Goal: Task Accomplishment & Management: Complete application form

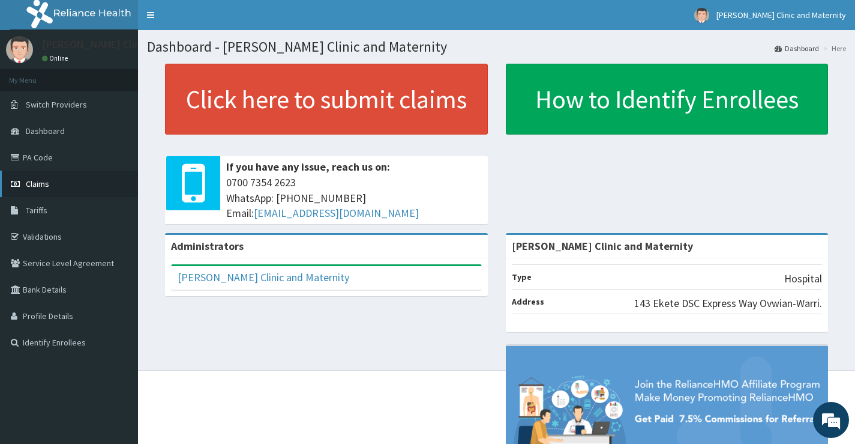
click at [41, 186] on span "Claims" at bounding box center [37, 183] width 23 height 11
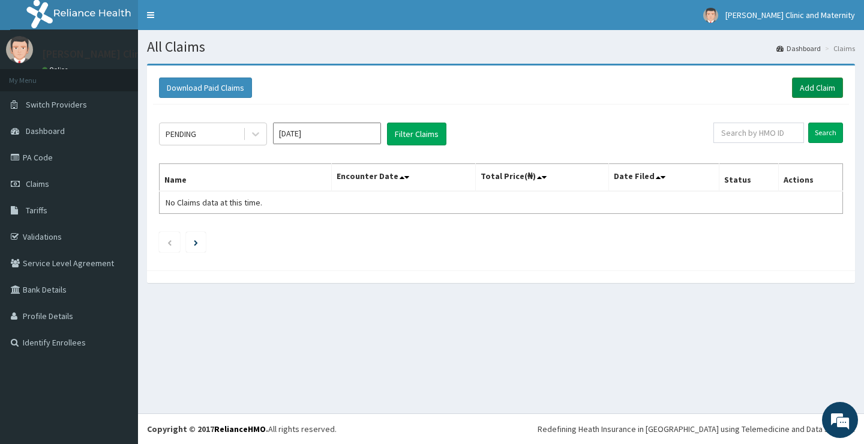
click at [817, 84] on link "Add Claim" at bounding box center [817, 87] width 51 height 20
click at [540, 310] on div "All Claims Dashboard Claims Download Paid Claims Add Claim × Note you can only …" at bounding box center [501, 221] width 726 height 383
click at [809, 84] on link "Add Claim" at bounding box center [817, 87] width 51 height 20
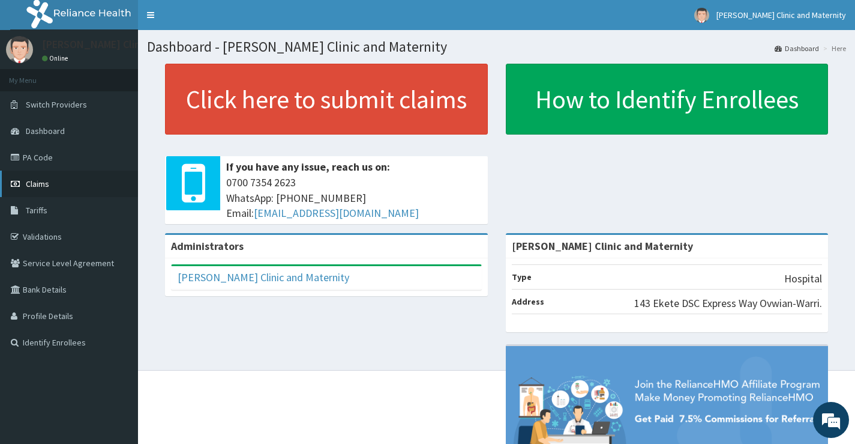
click at [33, 184] on span "Claims" at bounding box center [37, 183] width 23 height 11
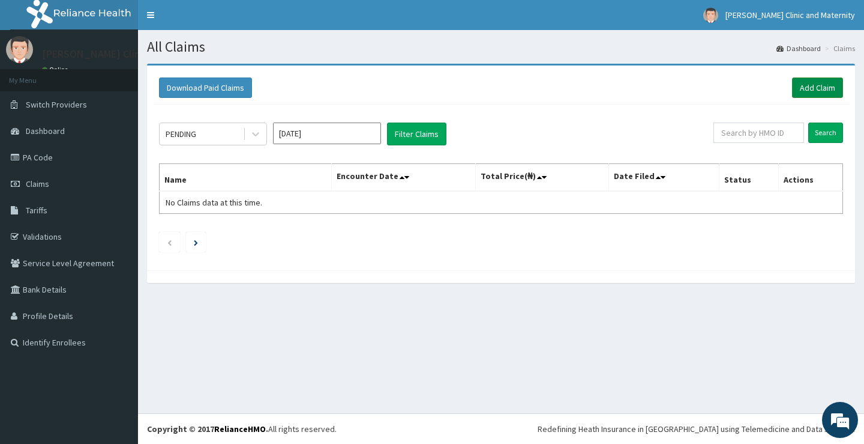
click at [812, 85] on link "Add Claim" at bounding box center [817, 87] width 51 height 20
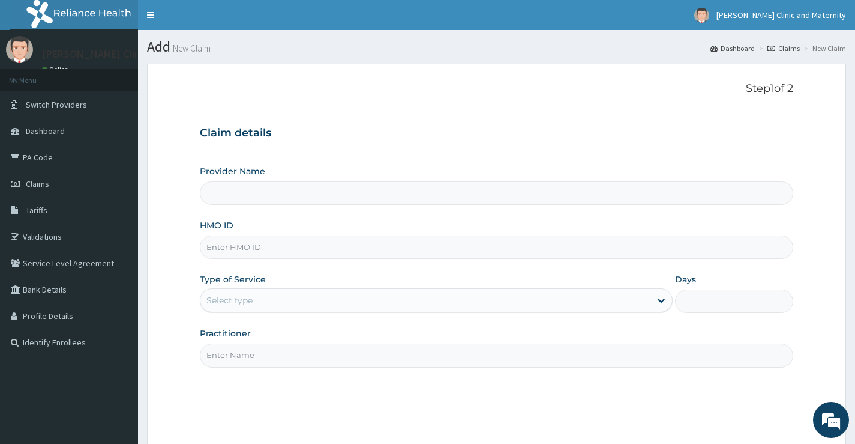
type input "[PERSON_NAME] Clinic and Maternity"
click at [248, 244] on input "HMO ID" at bounding box center [497, 246] width 594 height 23
paste input "sfl/10406/g"
type input "sfl/10406/g"
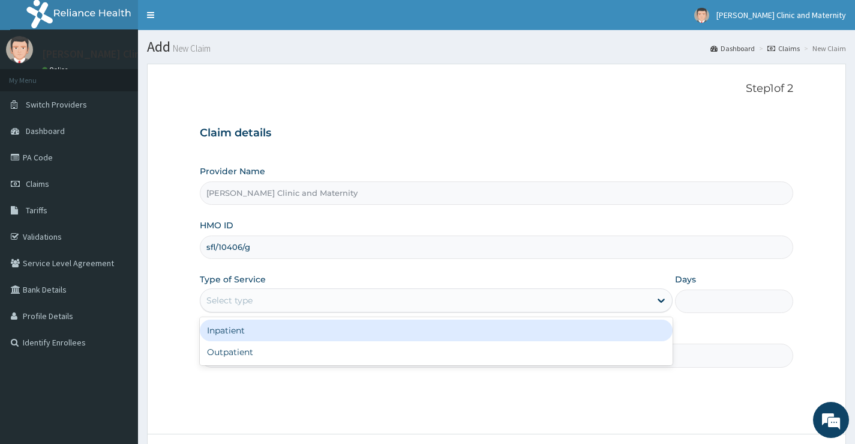
click at [242, 301] on div "Select type" at bounding box center [229, 300] width 46 height 12
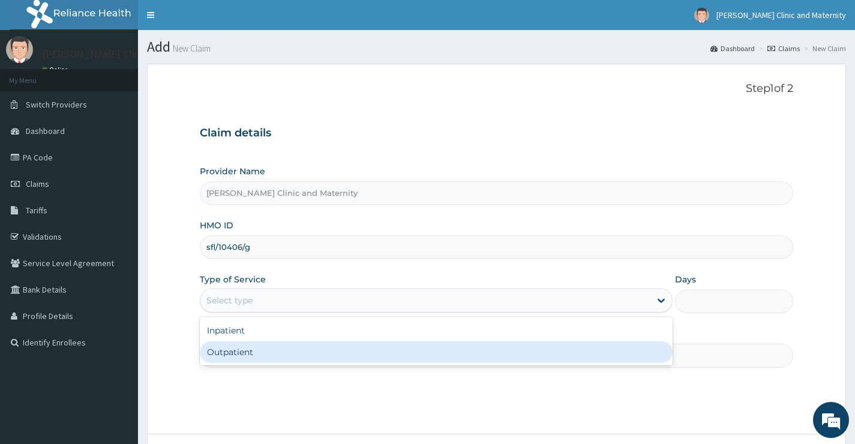
click at [236, 351] on div "Outpatient" at bounding box center [436, 352] width 473 height 22
type input "1"
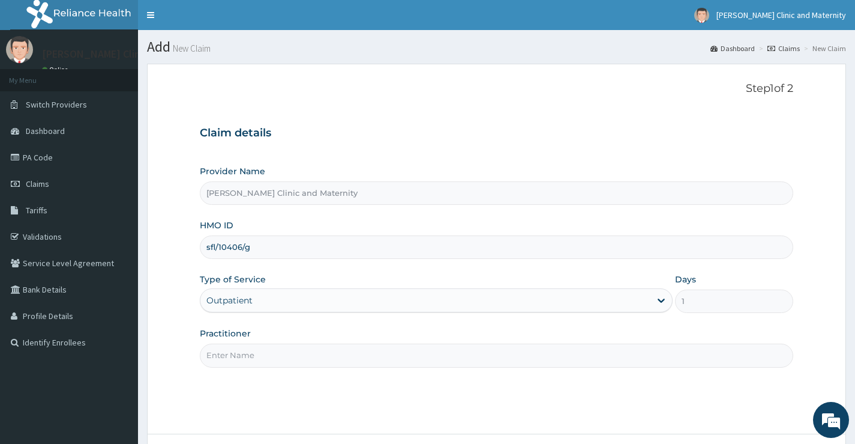
click at [236, 351] on input "Practitioner" at bounding box center [497, 354] width 594 height 23
type input "Dr Ernest"
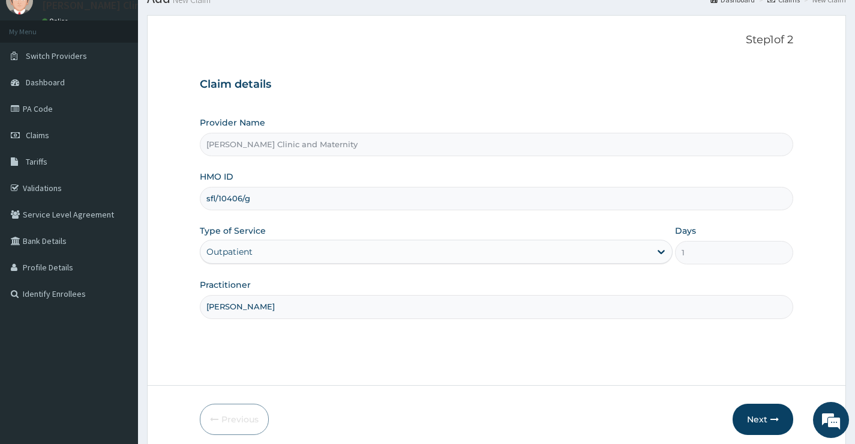
scroll to position [98, 0]
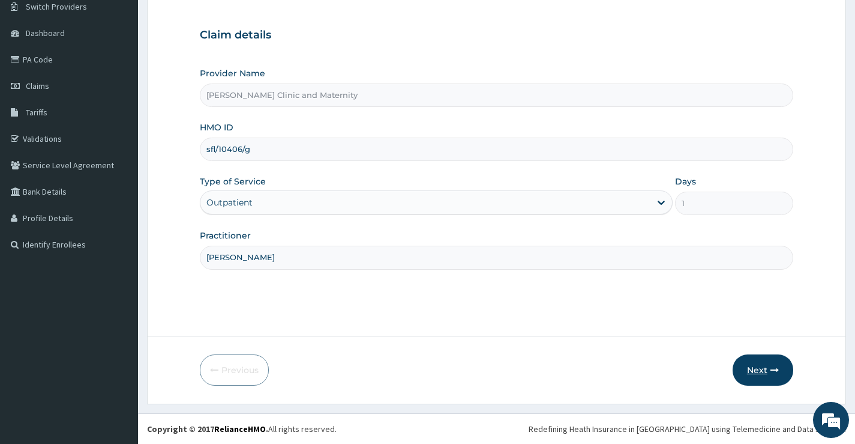
click at [757, 363] on button "Next" at bounding box center [763, 369] width 61 height 31
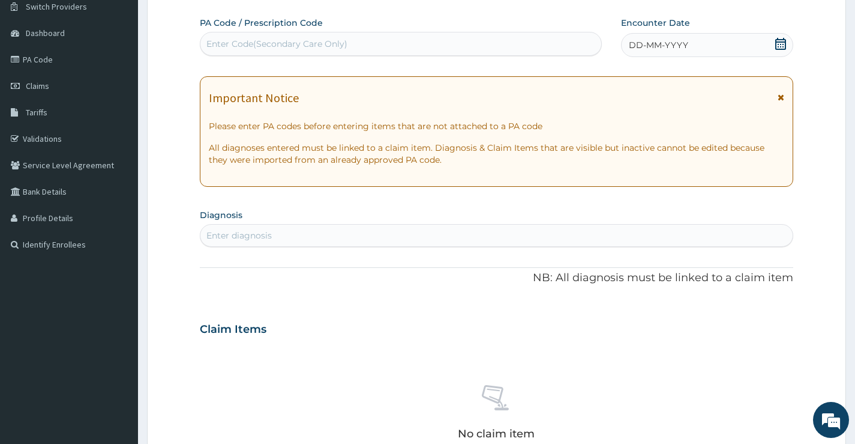
click at [700, 38] on div "DD-MM-YYYY" at bounding box center [707, 45] width 172 height 24
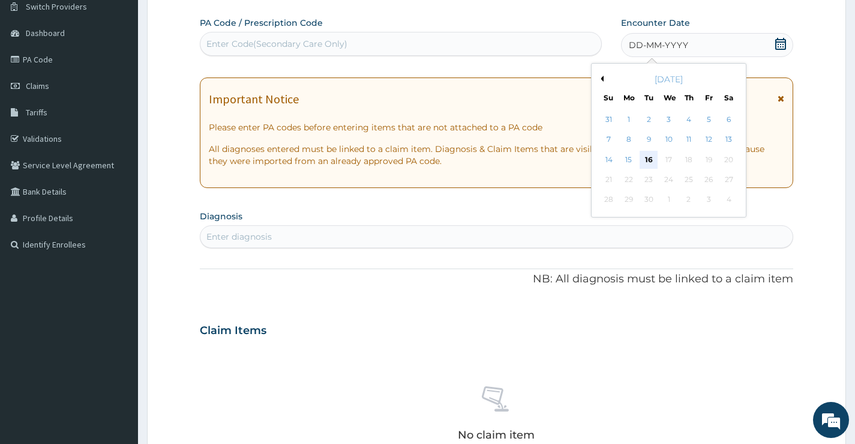
click at [646, 159] on div "16" at bounding box center [649, 160] width 18 height 18
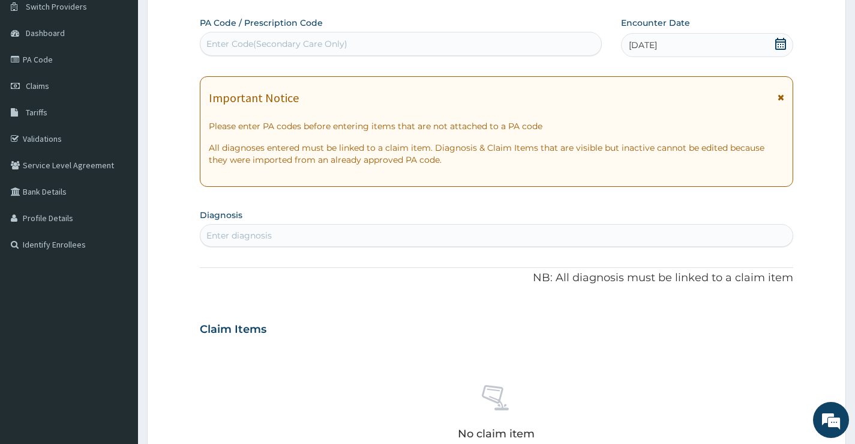
click at [230, 236] on div "Enter diagnosis" at bounding box center [238, 235] width 65 height 12
type input "malaria"
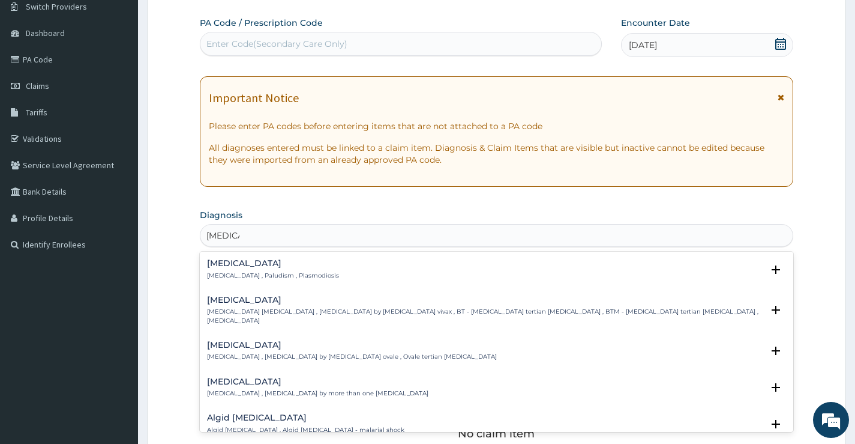
click at [242, 269] on div "Malaria Malaria , Paludism , Plasmodiosis" at bounding box center [273, 269] width 132 height 21
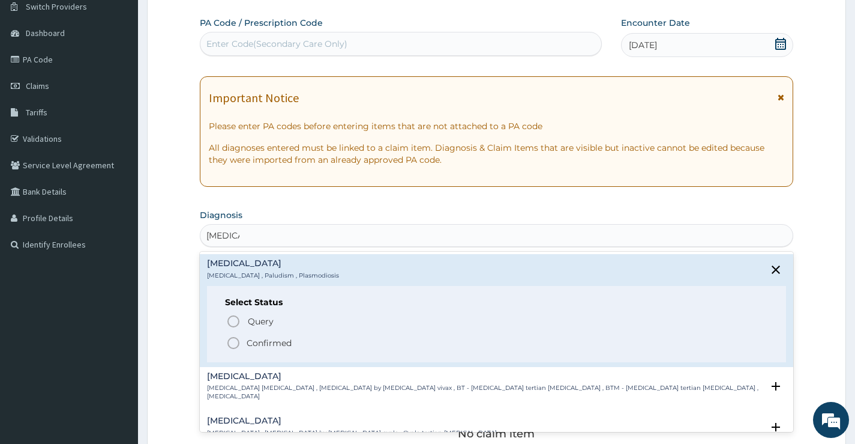
click at [232, 339] on icon "status option filled" at bounding box center [233, 343] width 14 height 14
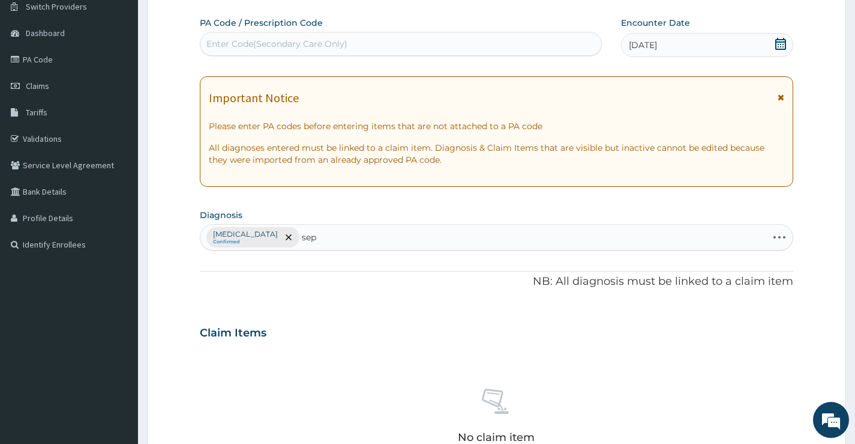
type input "seps"
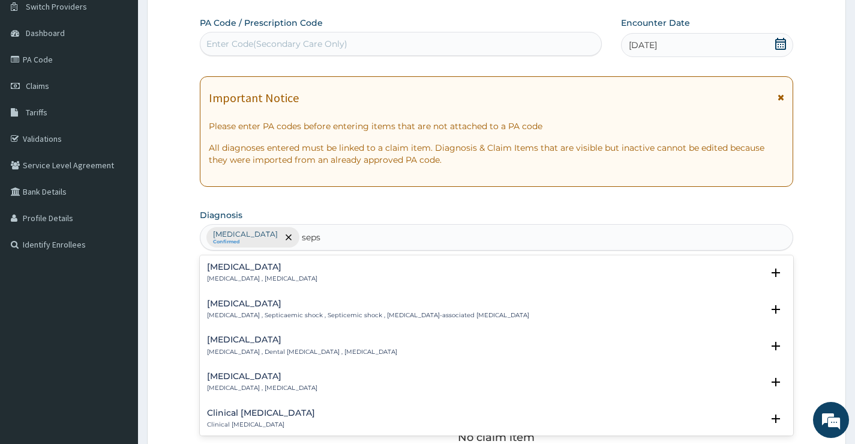
click at [230, 268] on h4 "Sepsis" at bounding box center [262, 266] width 110 height 9
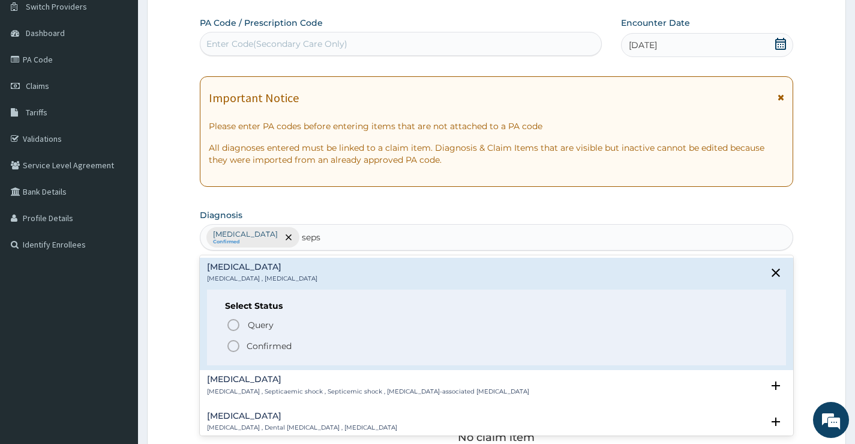
click at [234, 346] on icon "status option filled" at bounding box center [233, 346] width 14 height 14
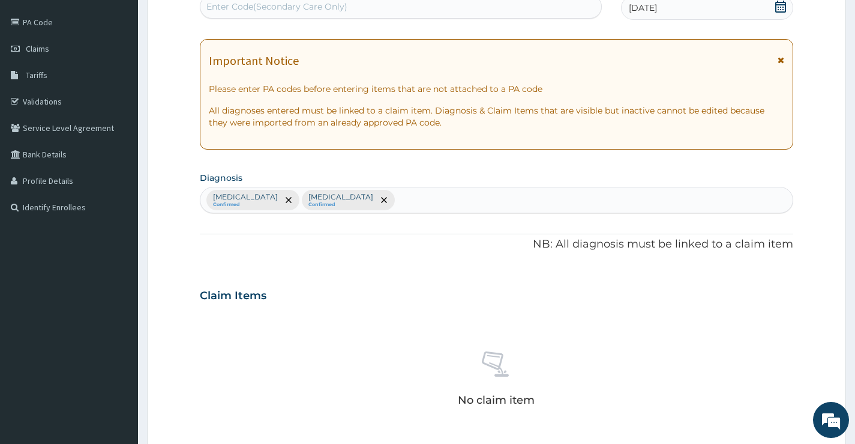
scroll to position [398, 0]
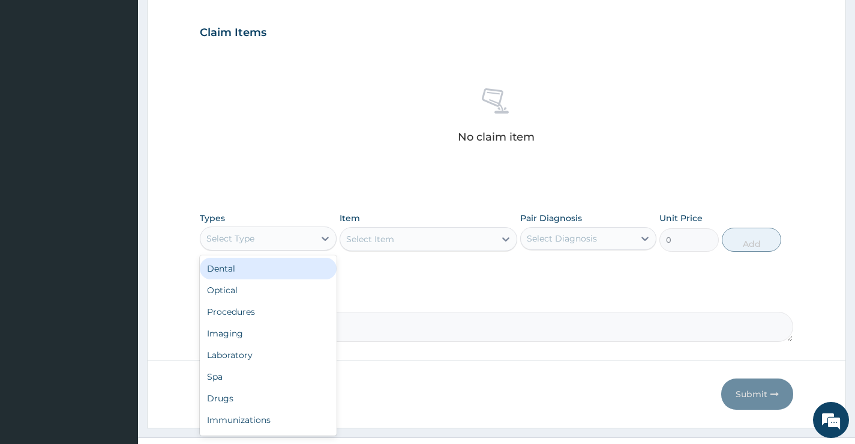
click at [313, 245] on div "Select Type" at bounding box center [256, 238] width 113 height 19
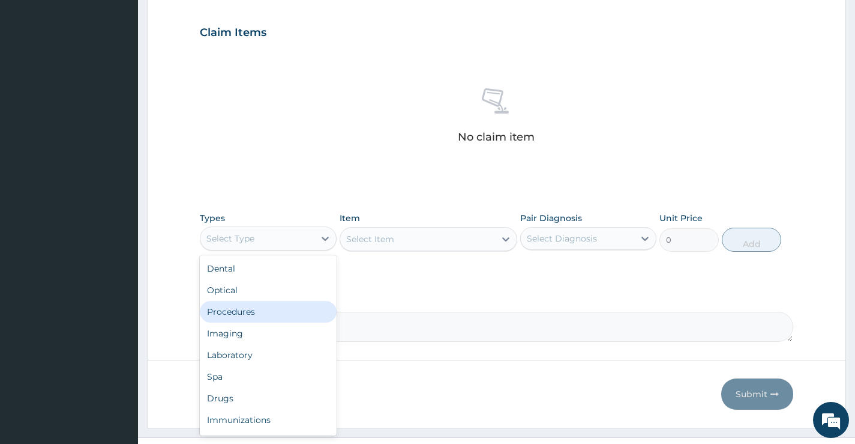
click at [269, 310] on div "Procedures" at bounding box center [268, 312] width 136 height 22
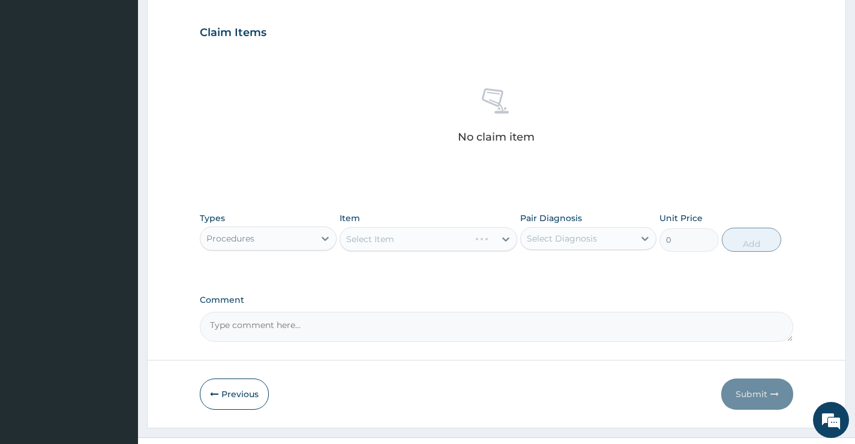
click at [610, 236] on div "Select Diagnosis" at bounding box center [577, 238] width 113 height 19
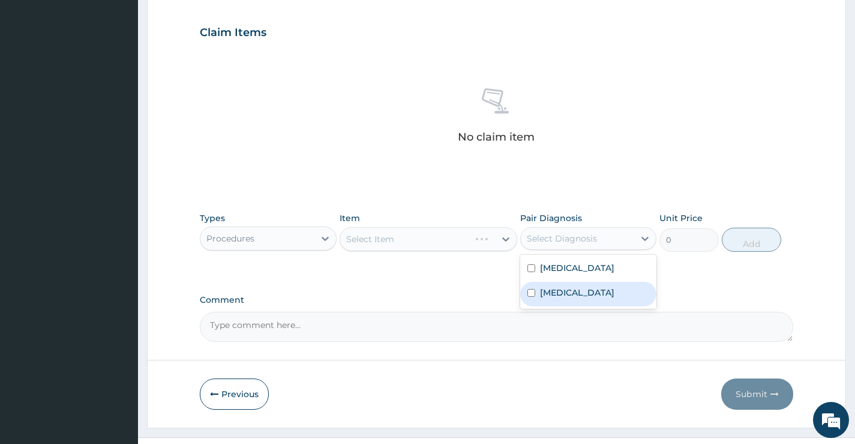
click at [574, 298] on div "Sepsis" at bounding box center [588, 293] width 136 height 25
checkbox input "true"
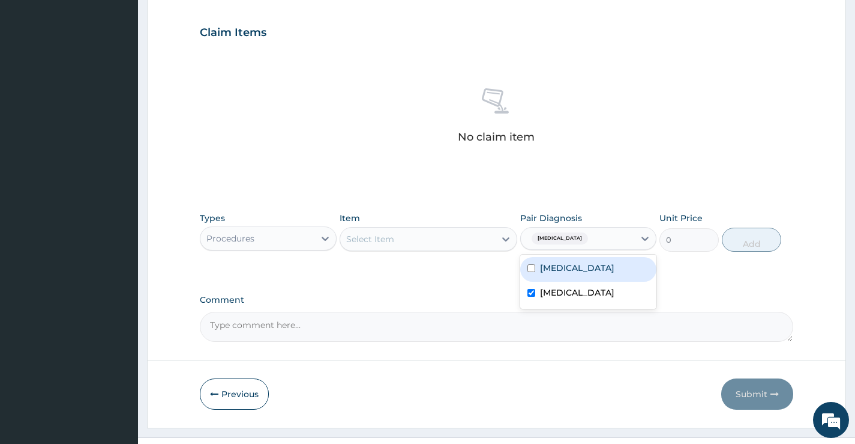
click at [448, 240] on div "Select Item" at bounding box center [417, 238] width 155 height 19
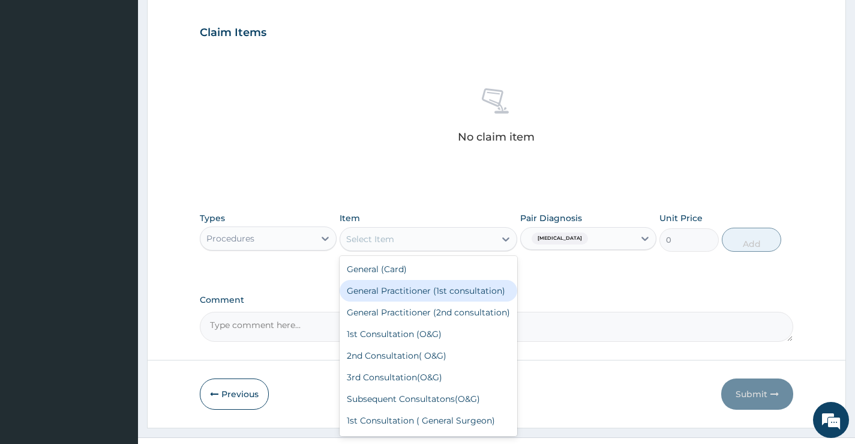
click at [433, 299] on div "General Practitioner (1st consultation)" at bounding box center [429, 291] width 178 height 22
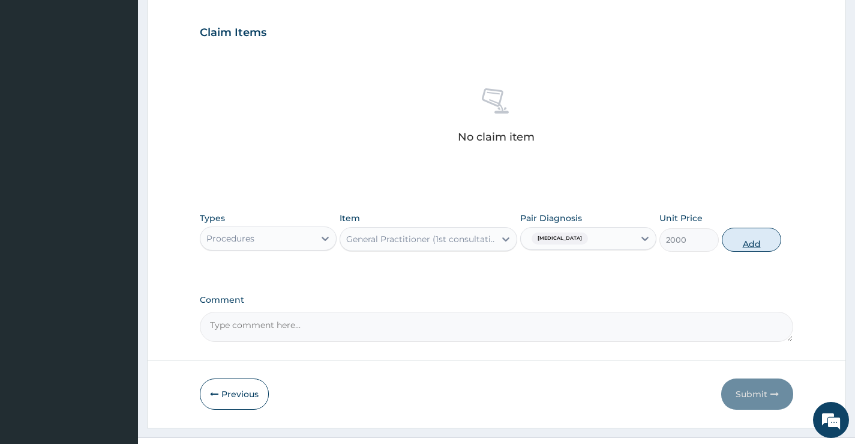
click at [751, 241] on button "Add" at bounding box center [751, 239] width 59 height 24
type input "0"
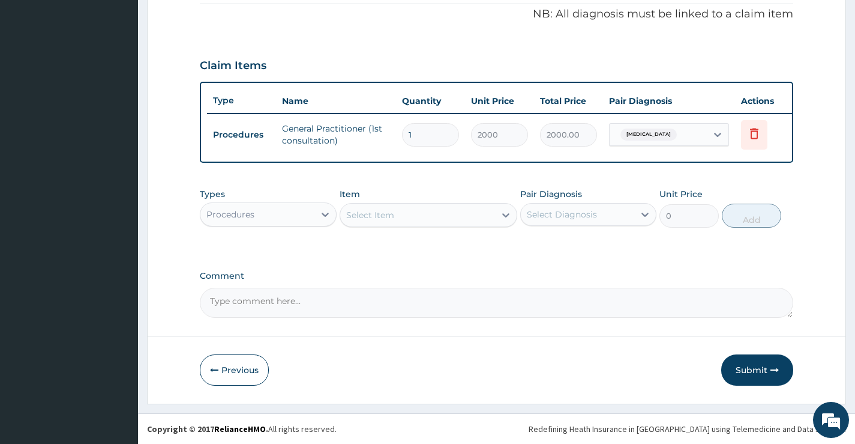
scroll to position [374, 0]
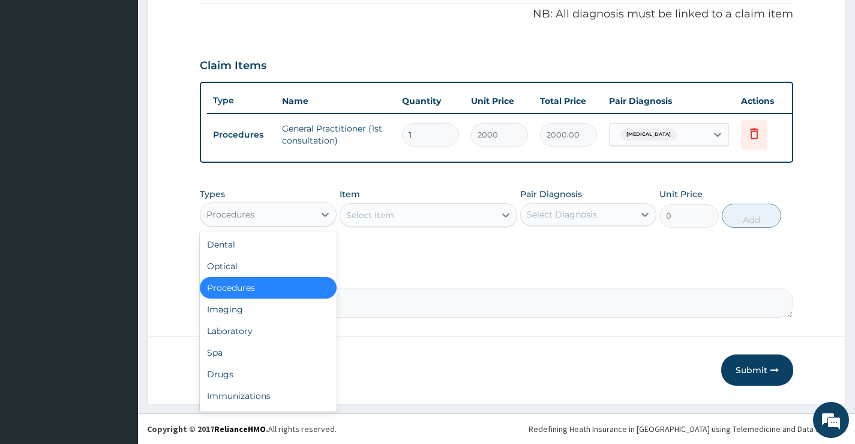
click at [304, 212] on div "Procedures" at bounding box center [256, 214] width 113 height 19
click at [245, 331] on div "Laboratory" at bounding box center [268, 331] width 136 height 22
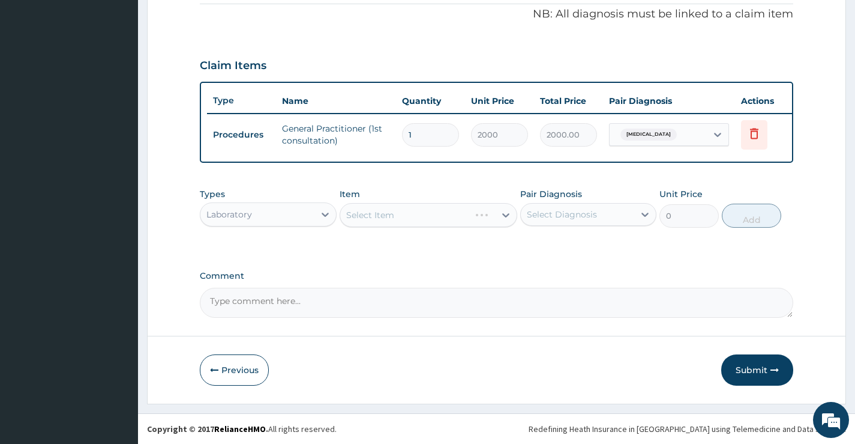
click at [564, 217] on div "Select Diagnosis" at bounding box center [562, 214] width 70 height 12
click at [564, 242] on label "[MEDICAL_DATA]" at bounding box center [577, 244] width 74 height 12
checkbox input "true"
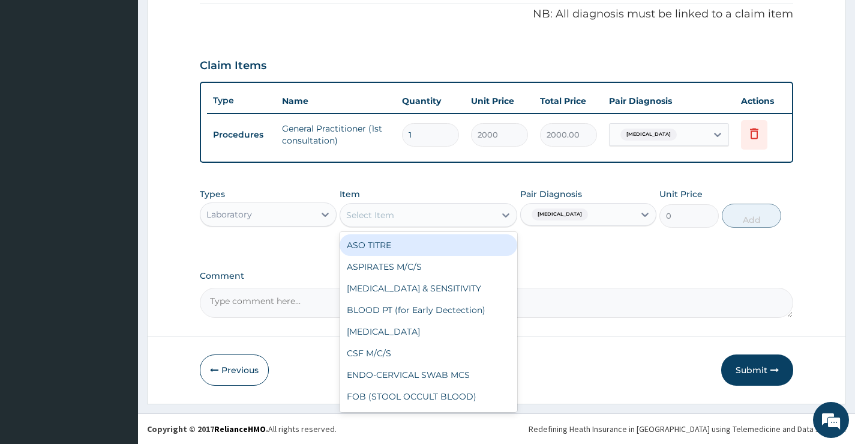
click at [460, 208] on div "Select Item" at bounding box center [417, 214] width 155 height 19
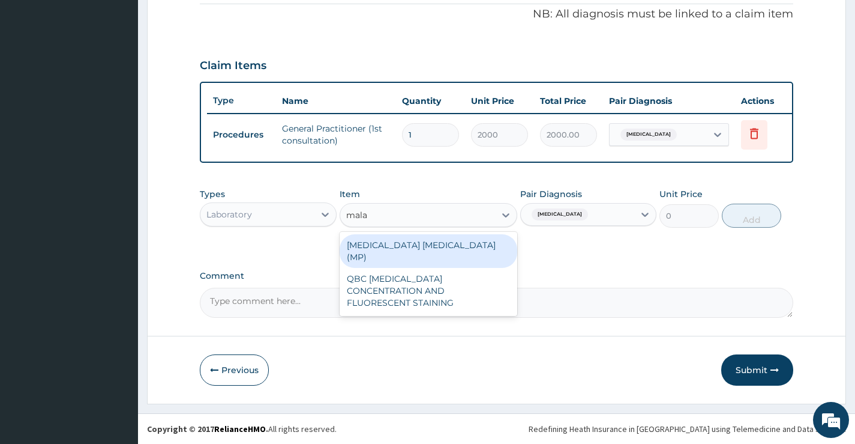
type input "malar"
click at [414, 242] on div "MALARIA PARASITE (MP)" at bounding box center [429, 251] width 178 height 34
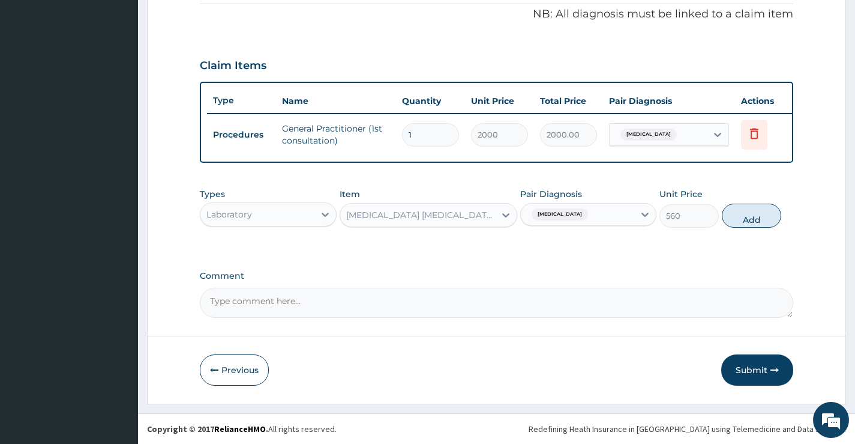
drag, startPoint x: 746, startPoint y: 214, endPoint x: 648, endPoint y: 213, distance: 97.8
click at [749, 213] on button "Add" at bounding box center [751, 215] width 59 height 24
type input "0"
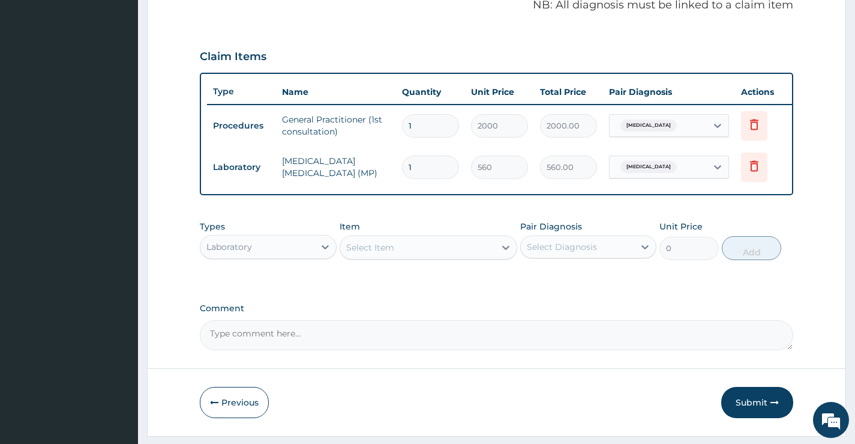
click at [380, 253] on div "Select Item" at bounding box center [370, 247] width 48 height 12
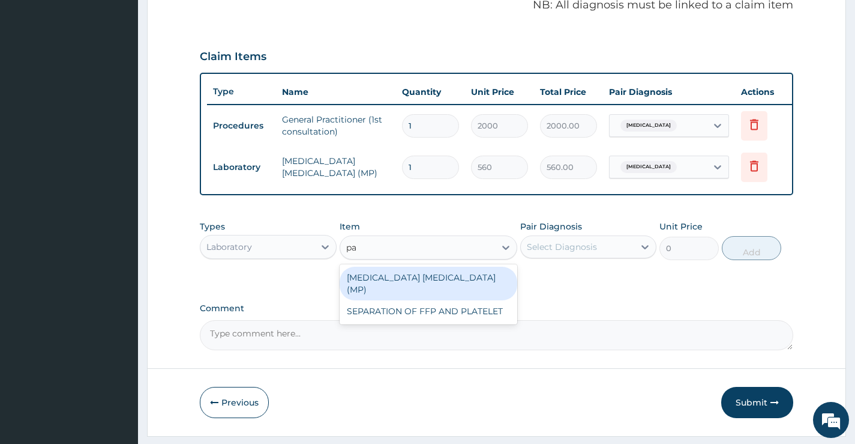
type input "p"
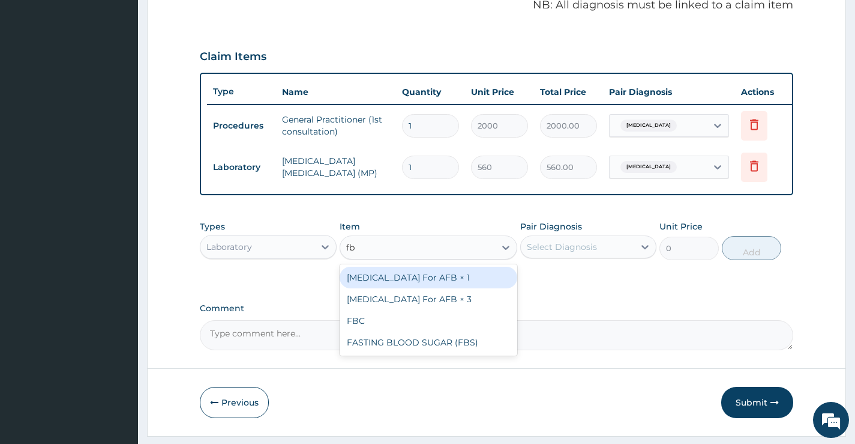
type input "fbc"
click at [371, 288] on div "FBC" at bounding box center [429, 277] width 178 height 22
type input "2500"
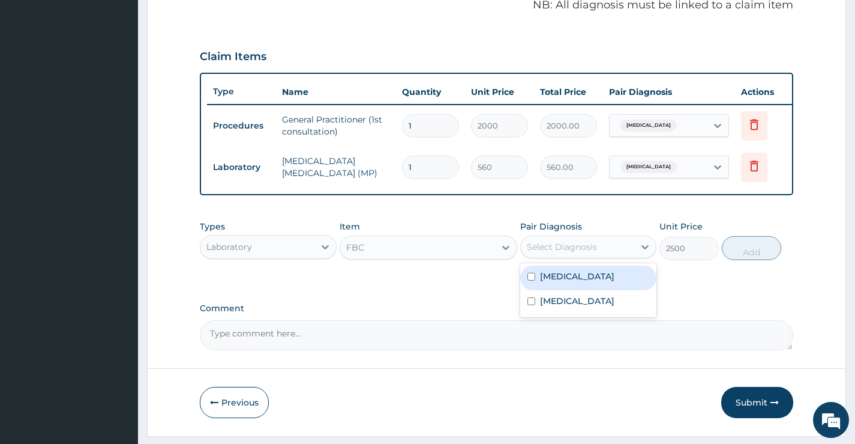
click at [583, 253] on div "Select Diagnosis" at bounding box center [562, 247] width 70 height 12
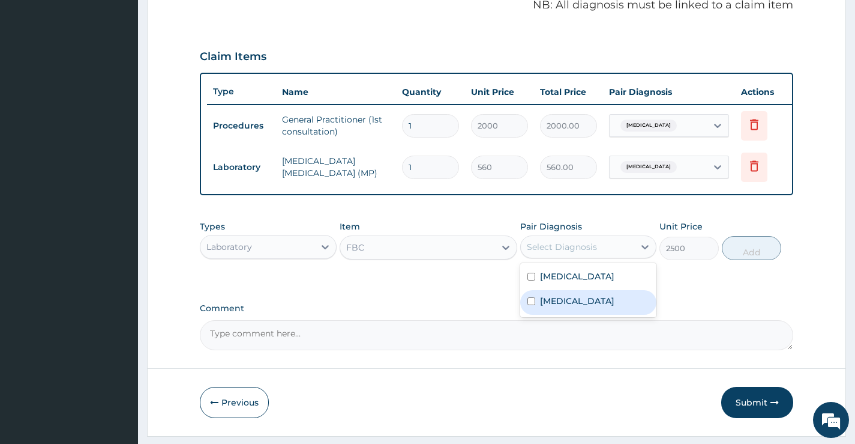
click at [574, 309] on div "Sepsis" at bounding box center [588, 302] width 136 height 25
checkbox input "true"
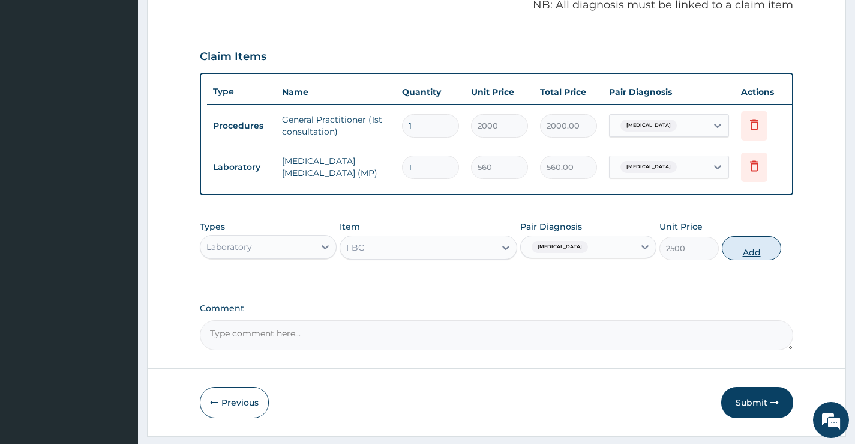
click at [752, 252] on button "Add" at bounding box center [751, 248] width 59 height 24
type input "0"
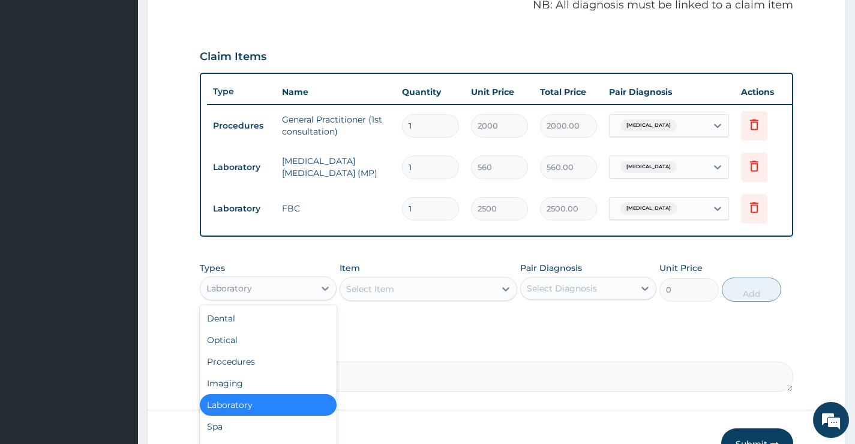
drag, startPoint x: 257, startPoint y: 298, endPoint x: 255, endPoint y: 317, distance: 19.4
click at [257, 298] on div "Laboratory" at bounding box center [256, 287] width 113 height 19
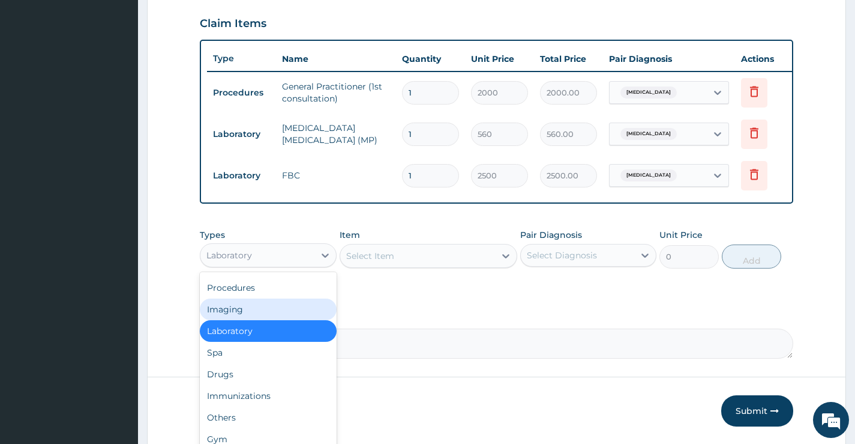
scroll to position [434, 0]
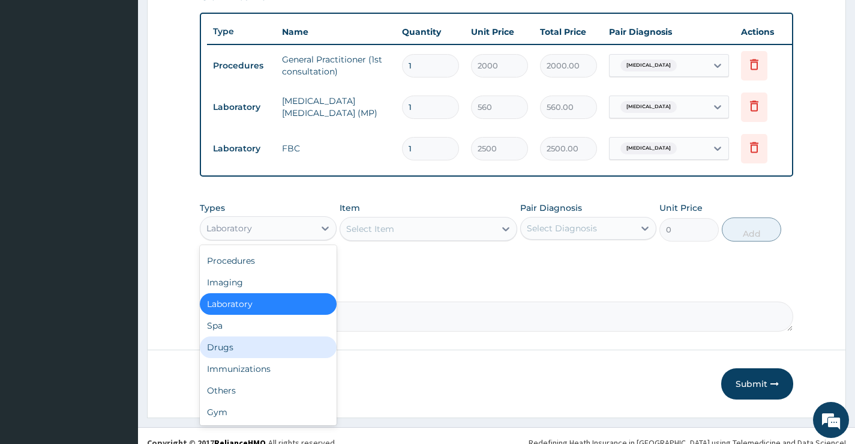
click at [255, 357] on div "Drugs" at bounding box center [268, 347] width 136 height 22
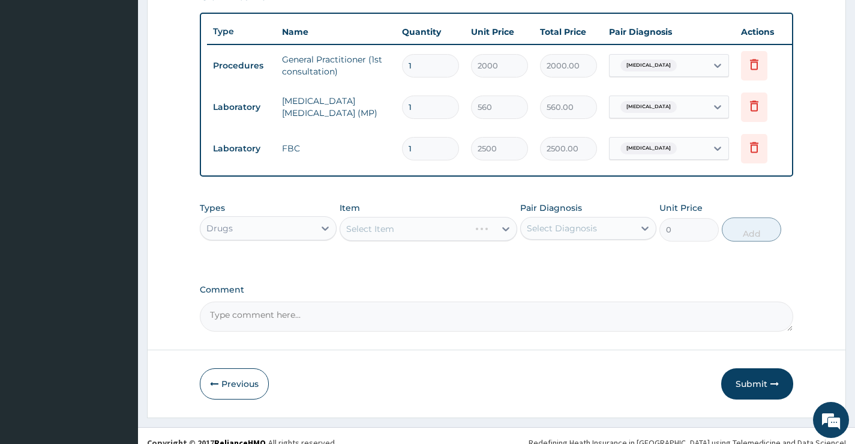
click at [459, 239] on div "Select Item" at bounding box center [429, 229] width 178 height 24
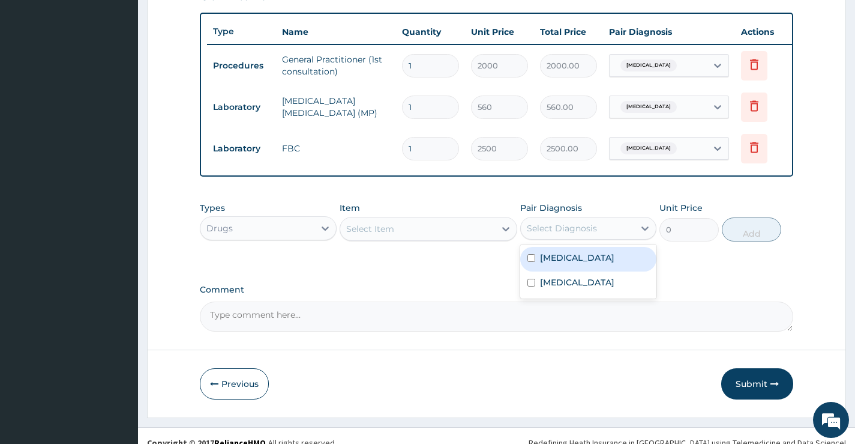
click at [562, 234] on div "Select Diagnosis" at bounding box center [562, 228] width 70 height 12
click at [556, 263] on label "[MEDICAL_DATA]" at bounding box center [577, 257] width 74 height 12
checkbox input "true"
click at [408, 237] on div "Select Item" at bounding box center [417, 228] width 155 height 19
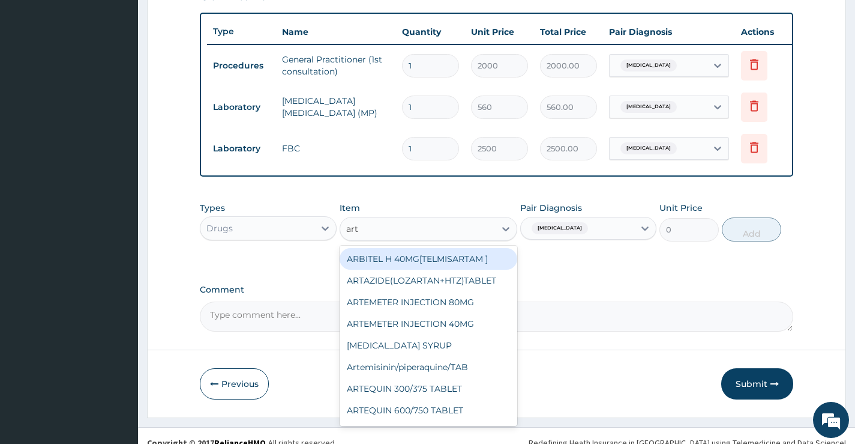
type input "arte"
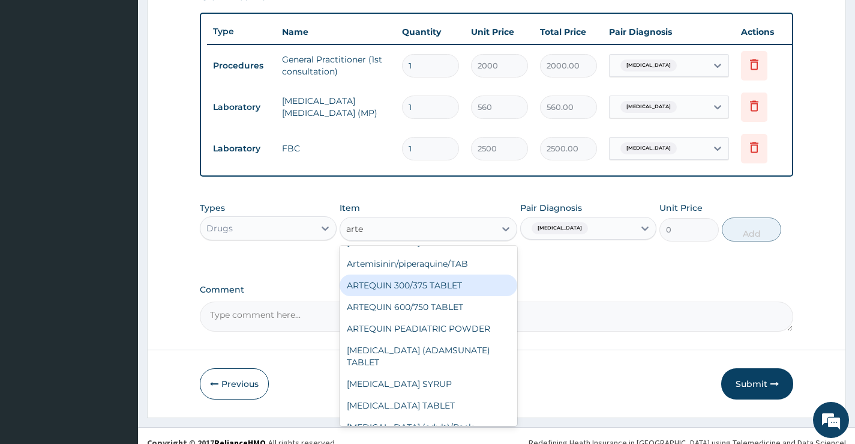
scroll to position [120, 0]
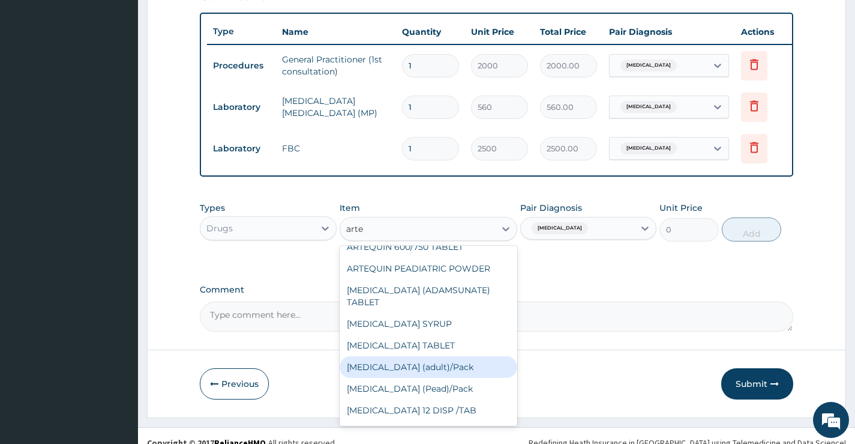
click at [433, 373] on div "Coartem (adult)/Pack" at bounding box center [429, 367] width 178 height 22
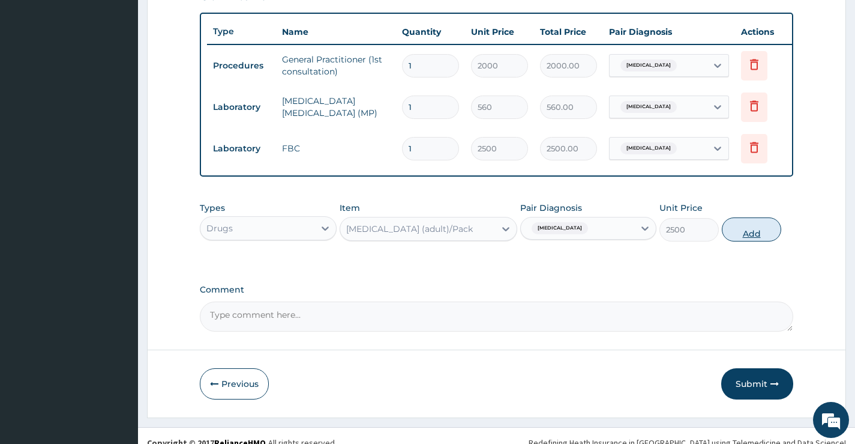
click at [755, 238] on button "Add" at bounding box center [751, 229] width 59 height 24
type input "0"
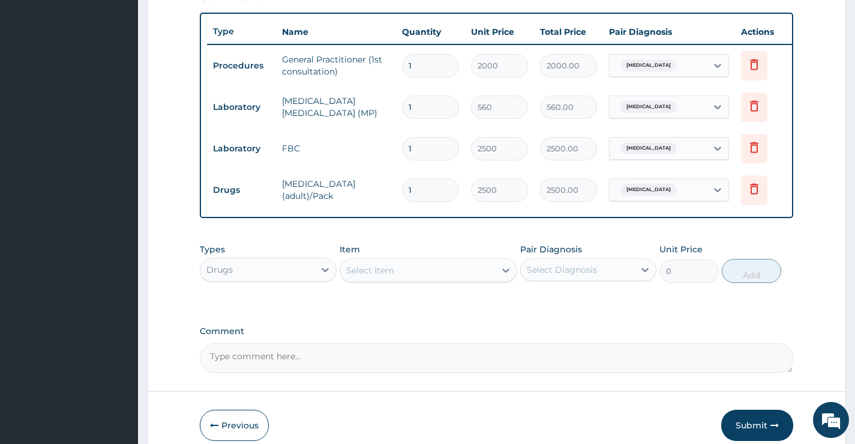
click at [381, 274] on div "Select Item" at bounding box center [370, 270] width 48 height 12
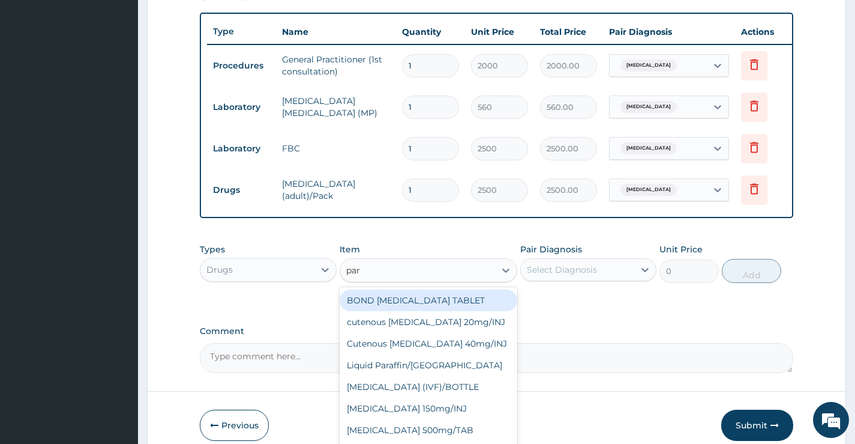
type input "para"
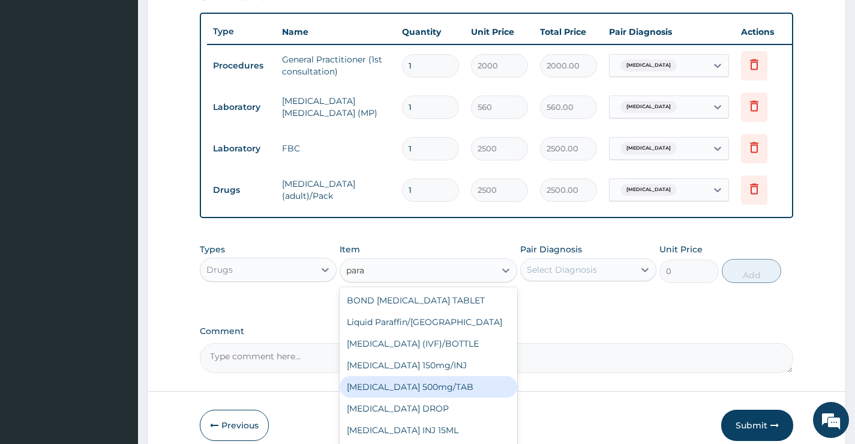
click at [423, 397] on div "PARACETAMOL 500mg/TAB" at bounding box center [429, 387] width 178 height 22
type input "20"
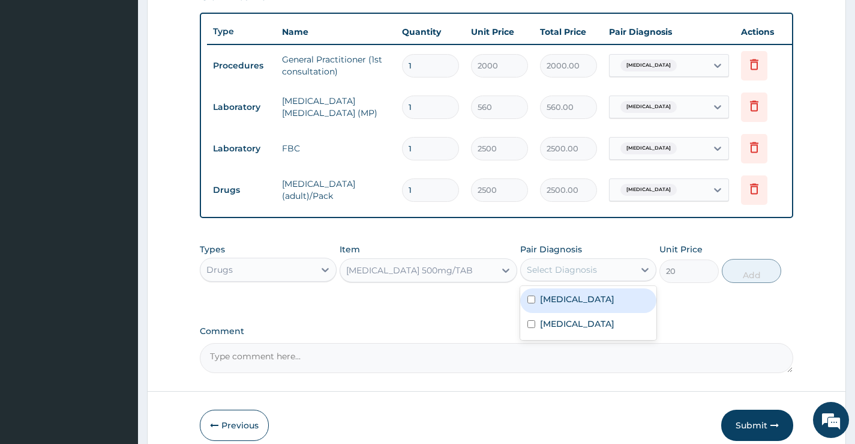
click at [579, 275] on div "Select Diagnosis" at bounding box center [562, 269] width 70 height 12
click at [573, 308] on div "Malaria" at bounding box center [588, 300] width 136 height 25
checkbox input "true"
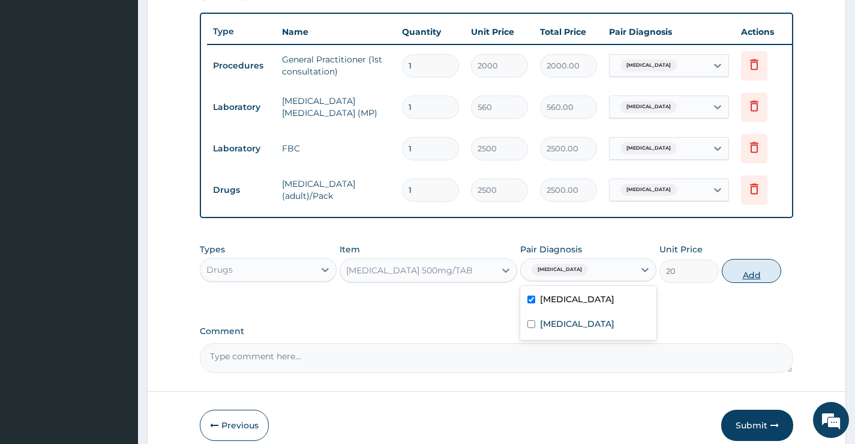
click at [743, 278] on button "Add" at bounding box center [751, 271] width 59 height 24
type input "0"
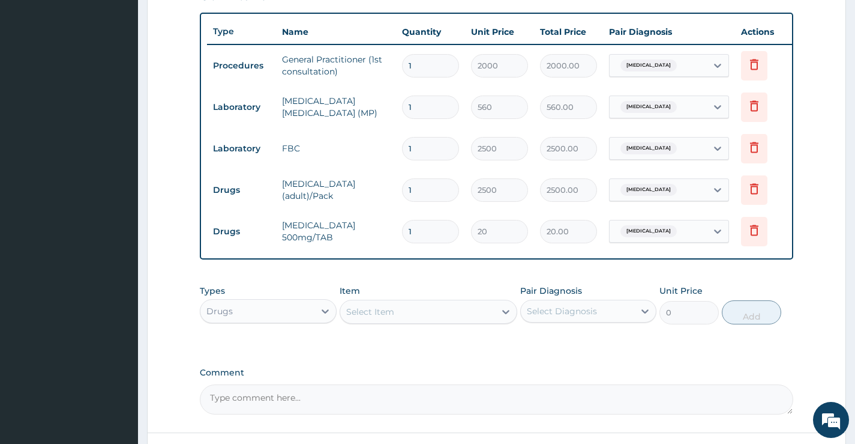
click at [394, 317] on div "Select Item" at bounding box center [370, 311] width 48 height 12
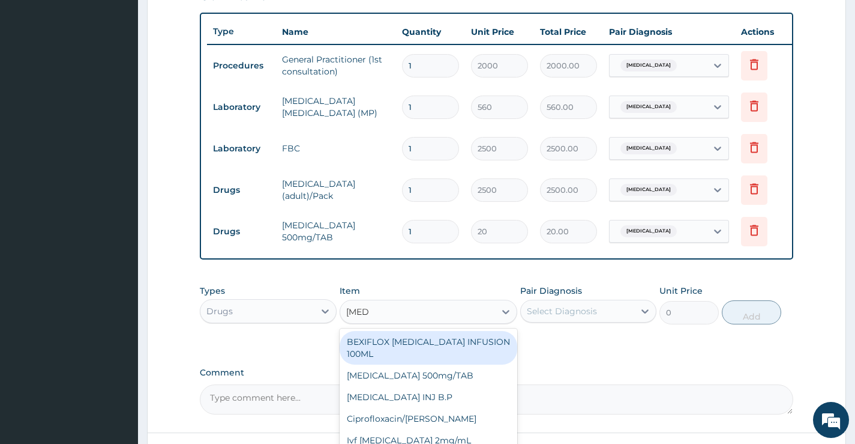
type input "ciprof"
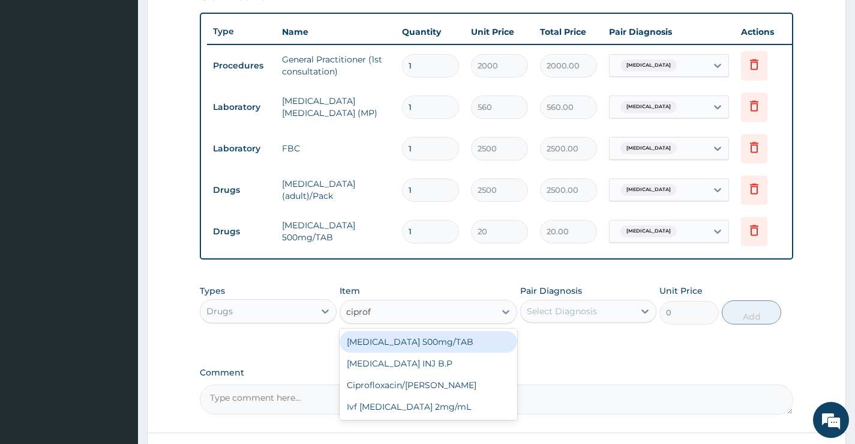
click at [441, 352] on div "Ciprofloxacin 500mg/TAB" at bounding box center [429, 342] width 178 height 22
type input "100"
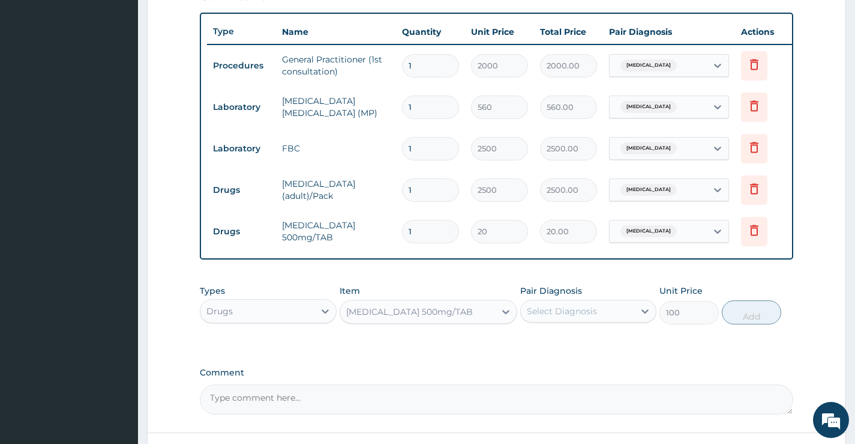
click at [558, 317] on div "Select Diagnosis" at bounding box center [562, 311] width 70 height 12
click at [553, 371] on label "Sepsis" at bounding box center [577, 365] width 74 height 12
checkbox input "true"
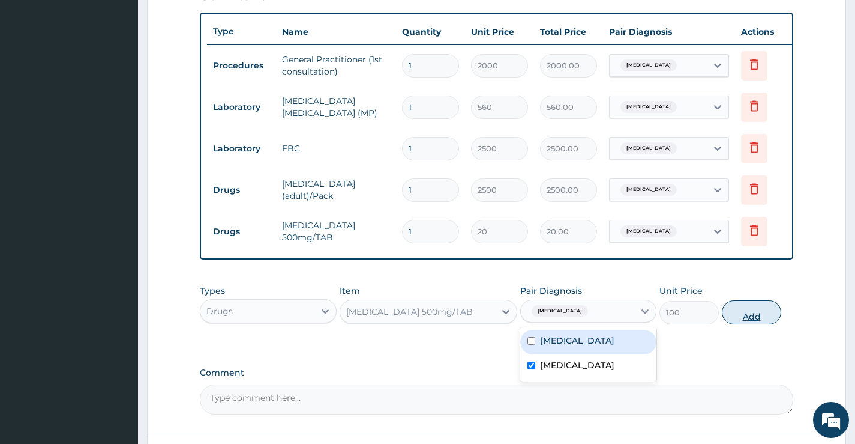
click at [740, 319] on button "Add" at bounding box center [751, 312] width 59 height 24
type input "0"
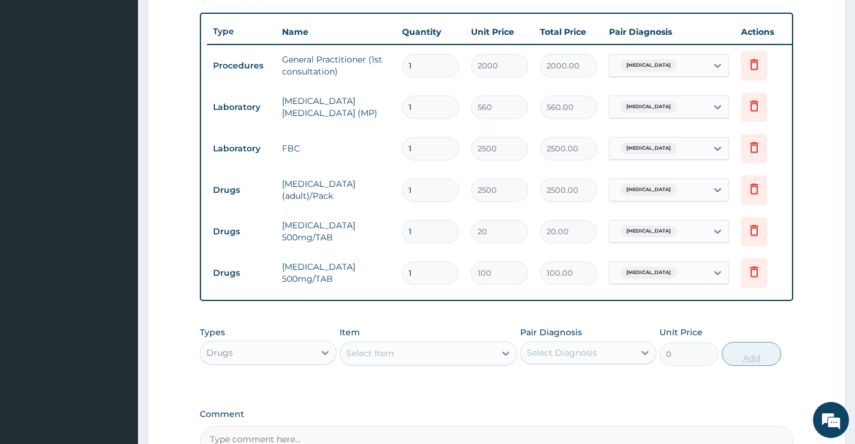
type input "10"
type input "1000.00"
type input "10"
click at [404, 360] on div "Select Item" at bounding box center [417, 352] width 155 height 19
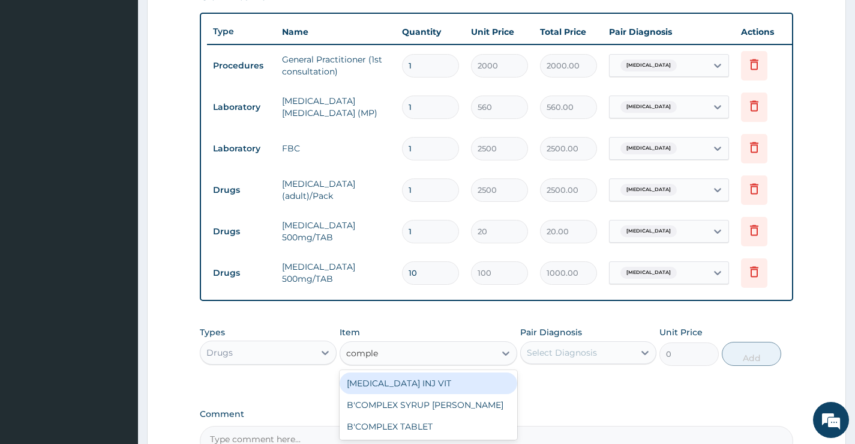
type input "complex"
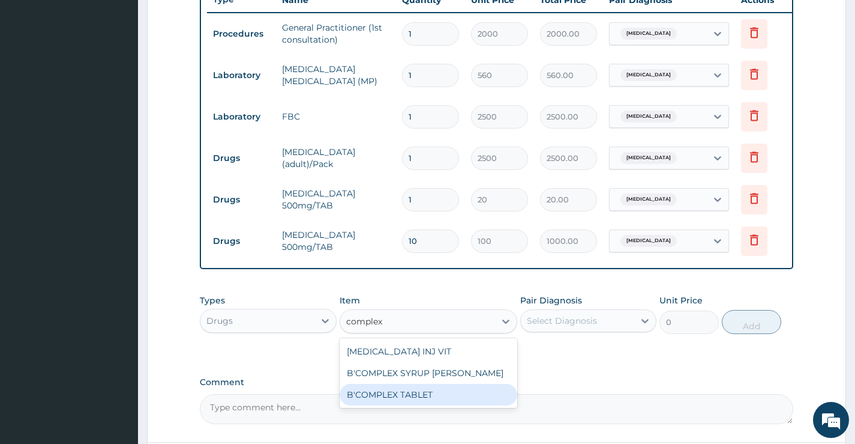
scroll to position [494, 0]
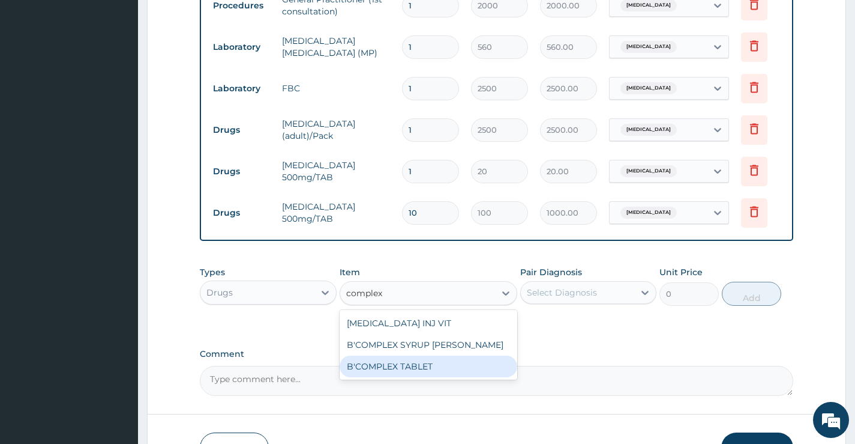
click at [392, 375] on div "B'COMPLEX TABLET" at bounding box center [429, 366] width 178 height 22
type input "50"
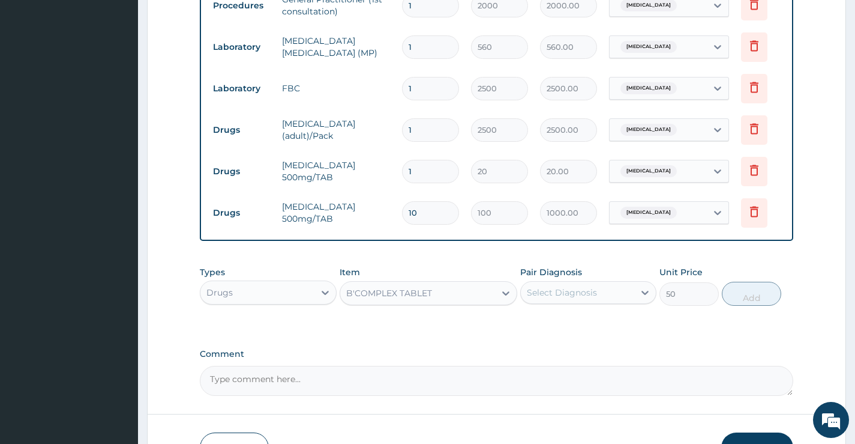
click at [605, 301] on div "Select Diagnosis" at bounding box center [577, 292] width 113 height 19
click at [584, 330] on div "[MEDICAL_DATA]" at bounding box center [588, 323] width 136 height 25
checkbox input "true"
click at [745, 298] on button "Add" at bounding box center [751, 293] width 59 height 24
type input "0"
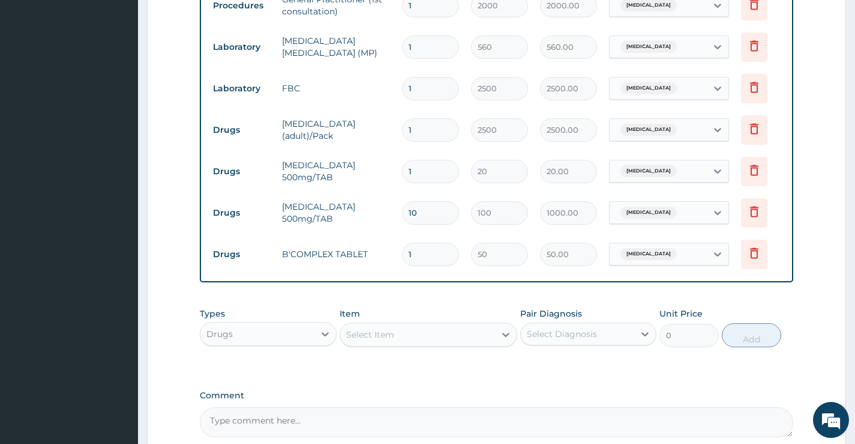
type input "15"
type input "750.00"
type input "15"
click at [379, 337] on div "Select Item" at bounding box center [370, 334] width 48 height 12
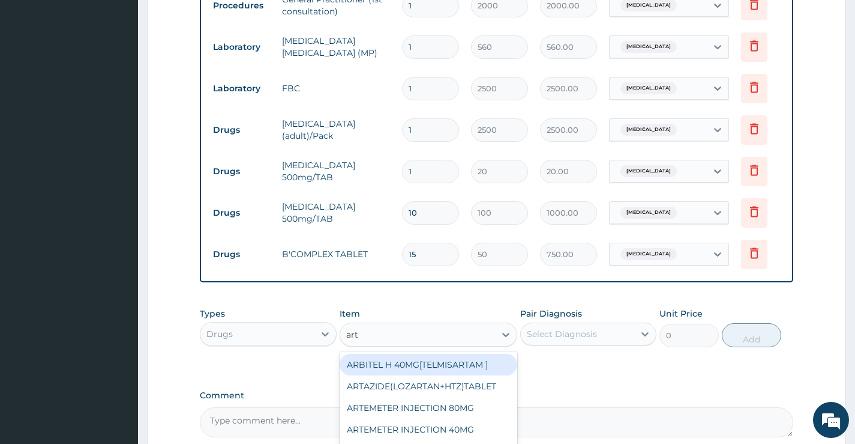
type input "arte"
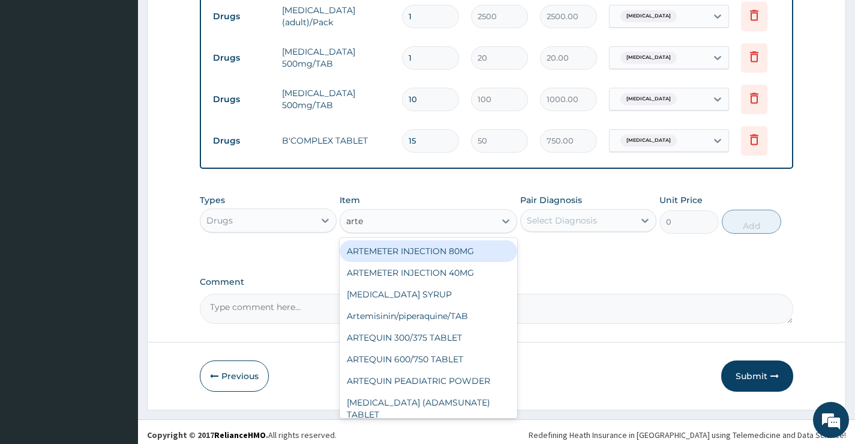
scroll to position [614, 0]
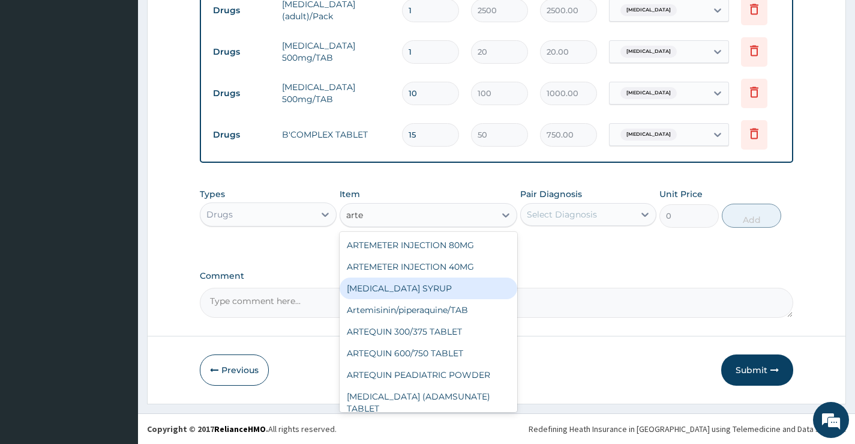
click at [394, 299] on div "ARTEMETHER SYRUP" at bounding box center [429, 288] width 178 height 22
type input "1700"
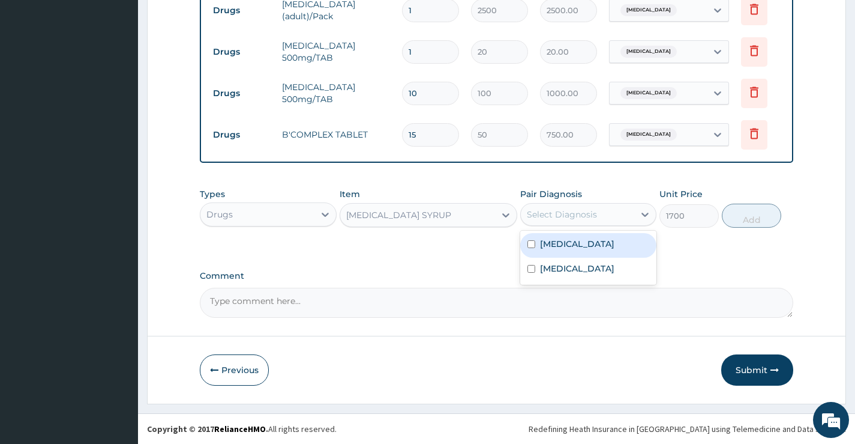
click at [607, 224] on div "Select Diagnosis" at bounding box center [577, 214] width 113 height 19
click at [579, 257] on div "Malaria" at bounding box center [588, 245] width 136 height 25
checkbox input "true"
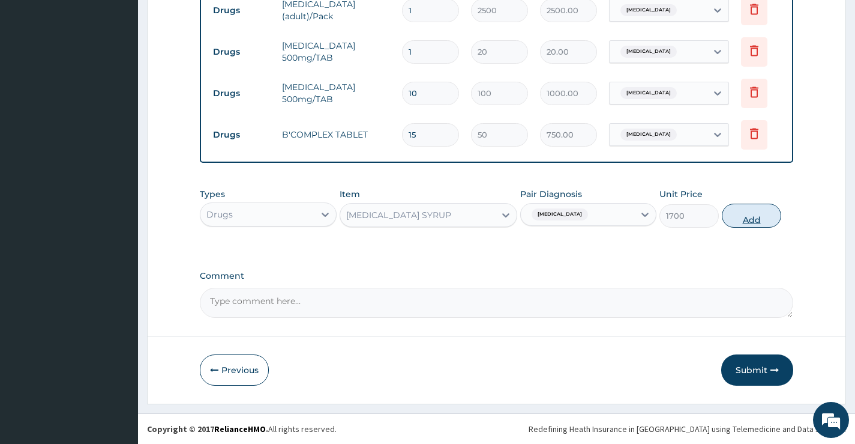
click at [753, 218] on button "Add" at bounding box center [751, 215] width 59 height 24
type input "0"
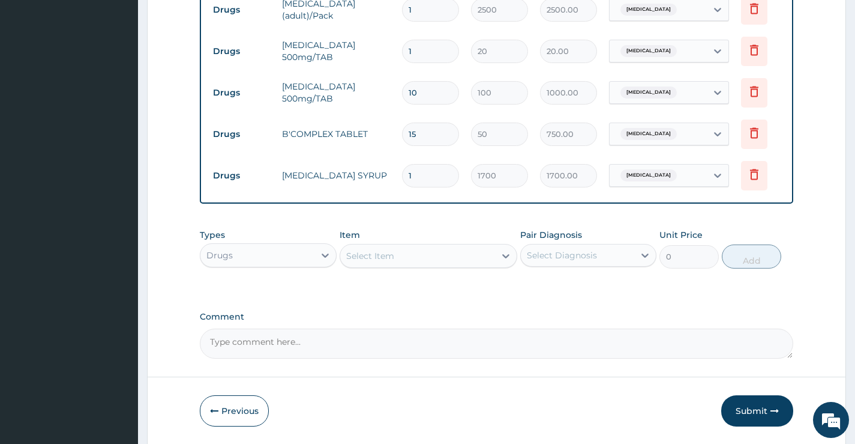
drag, startPoint x: 418, startPoint y: 176, endPoint x: 397, endPoint y: 179, distance: 20.6
click at [397, 179] on td "1" at bounding box center [430, 175] width 69 height 35
type input "6"
type input "10200.00"
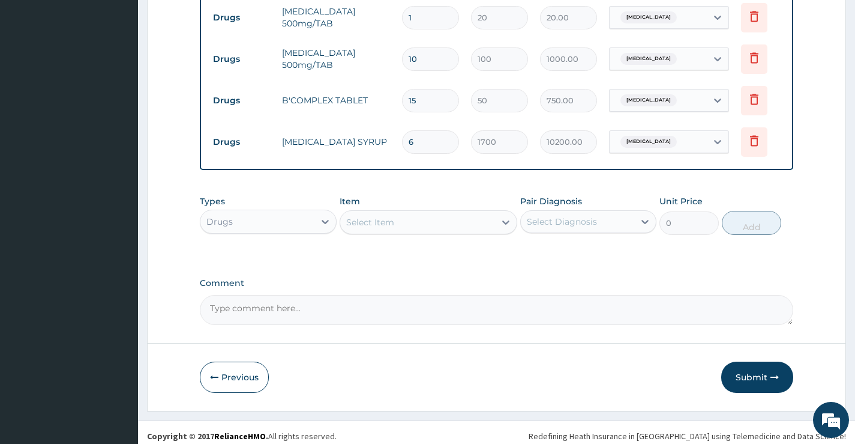
scroll to position [664, 0]
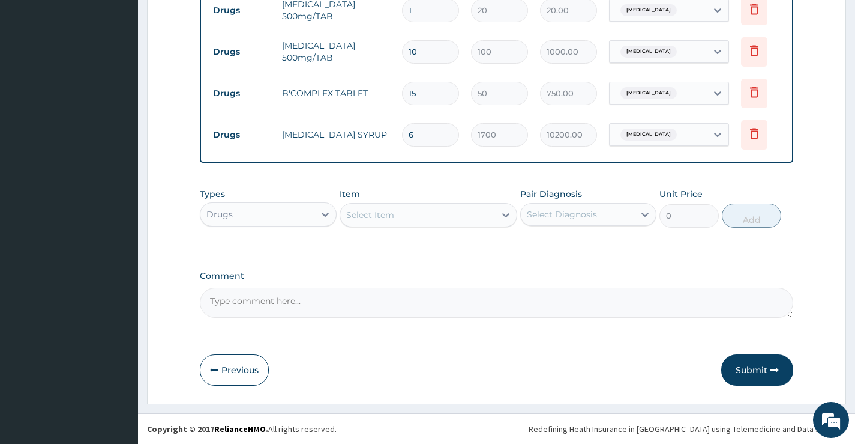
type input "6"
click at [747, 369] on button "Submit" at bounding box center [757, 369] width 72 height 31
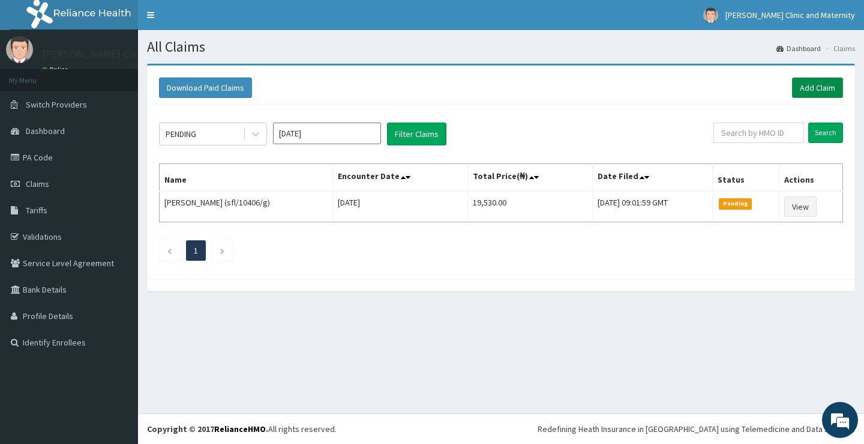
click at [812, 80] on link "Add Claim" at bounding box center [817, 87] width 51 height 20
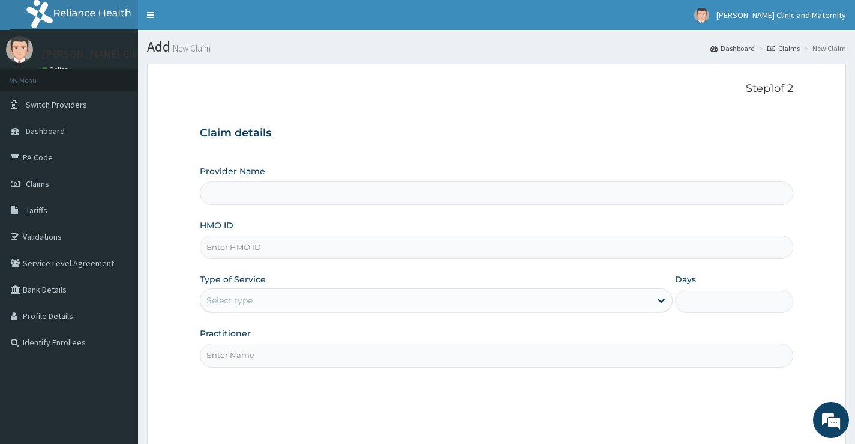
type input "[PERSON_NAME] Clinic and Maternity"
click at [214, 248] on input "HMO ID" at bounding box center [497, 246] width 594 height 23
paste input "NNI/10189/A"
type input "NNI/10189/A"
click at [230, 301] on div "Select type" at bounding box center [229, 300] width 46 height 12
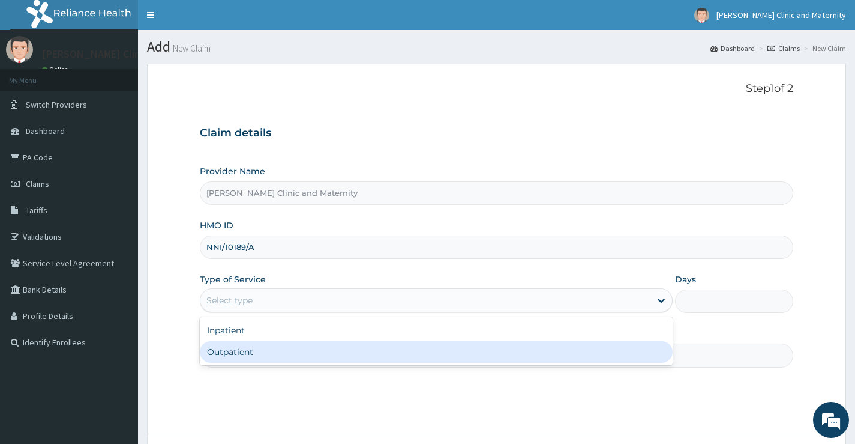
click at [229, 357] on div "Outpatient" at bounding box center [436, 352] width 473 height 22
type input "1"
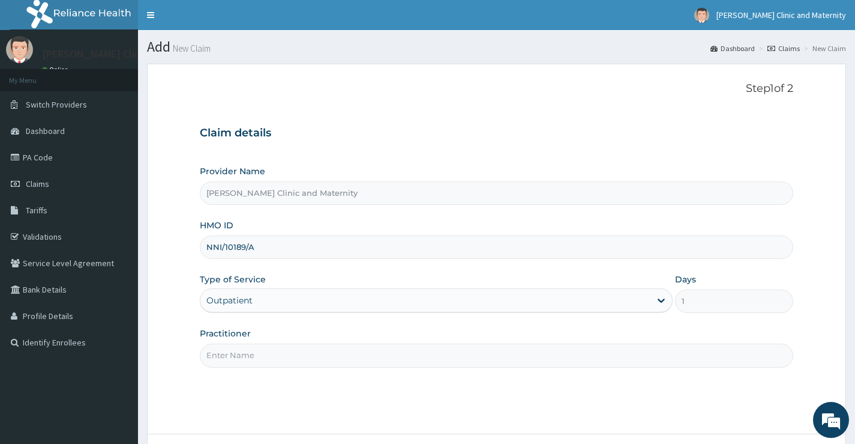
click at [233, 357] on input "Practitioner" at bounding box center [497, 354] width 594 height 23
click at [223, 352] on input "Practitioner" at bounding box center [497, 354] width 594 height 23
type input "DR ANYANWU"
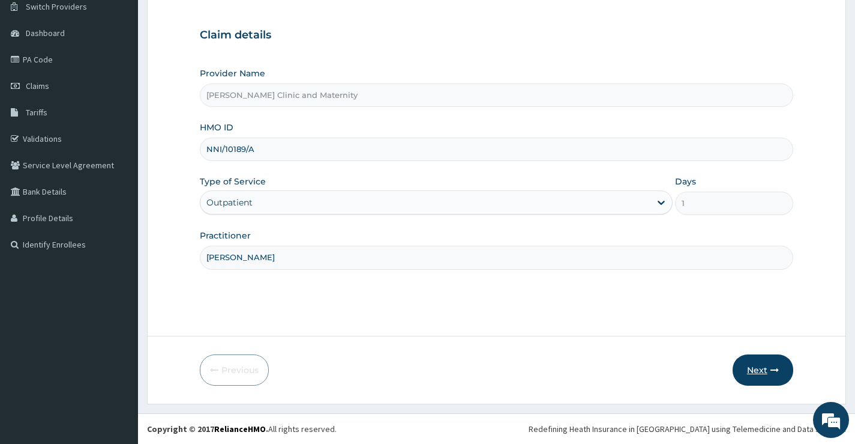
click at [765, 372] on button "Next" at bounding box center [763, 369] width 61 height 31
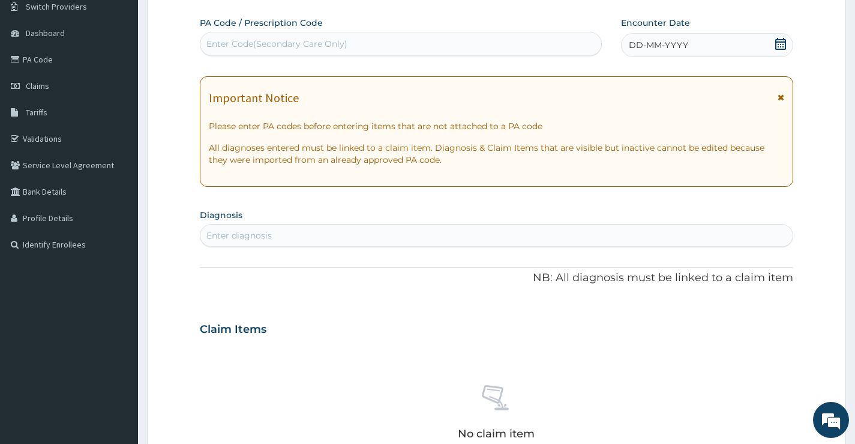
click at [412, 45] on div "Enter Code(Secondary Care Only)" at bounding box center [400, 43] width 401 height 19
type input "PA/9A2573"
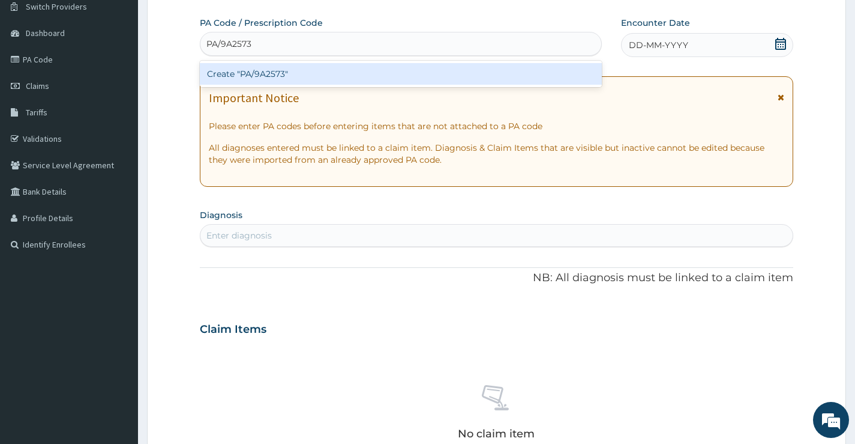
click at [354, 72] on div "Create "PA/9A2573"" at bounding box center [401, 74] width 402 height 22
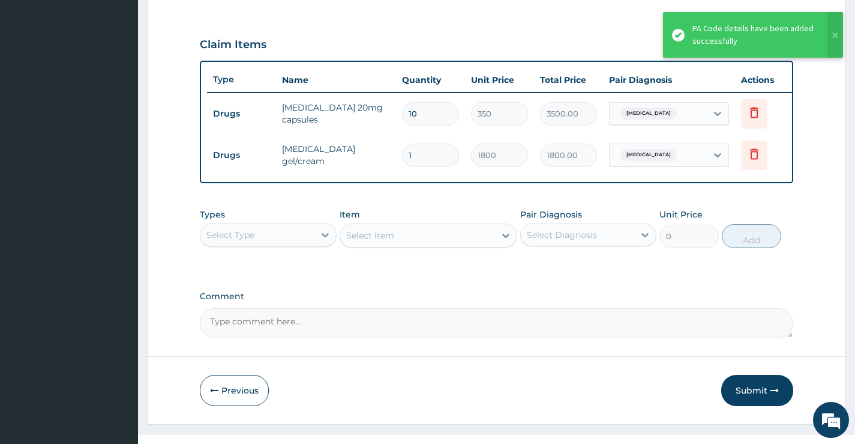
scroll to position [415, 0]
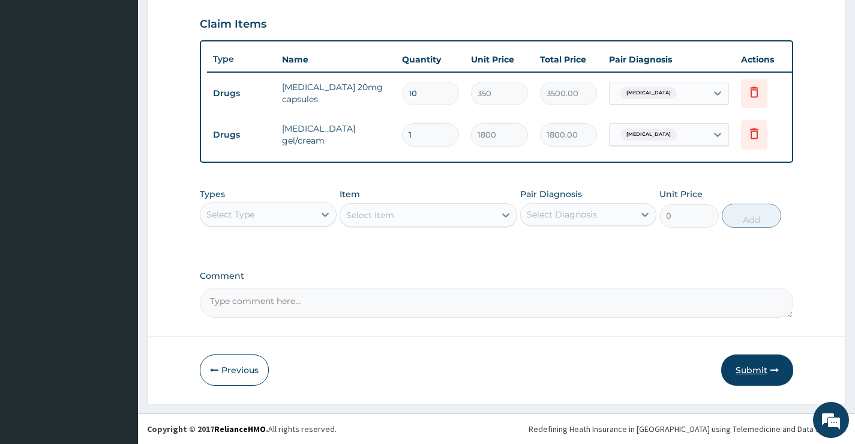
click at [743, 367] on button "Submit" at bounding box center [757, 369] width 72 height 31
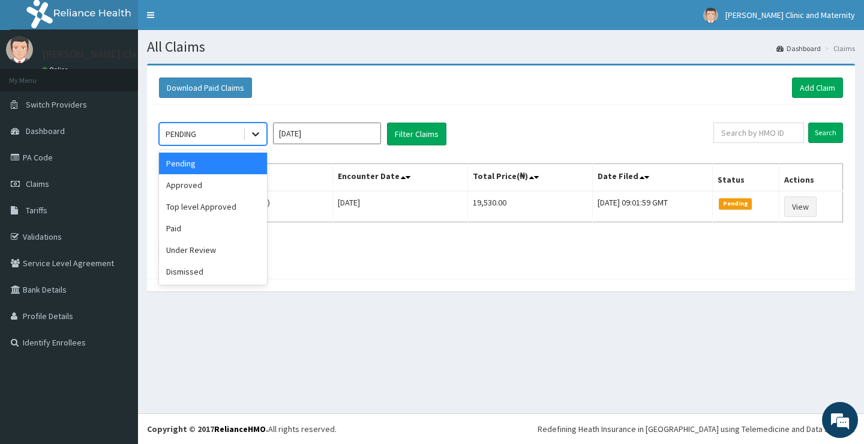
click at [251, 130] on icon at bounding box center [256, 134] width 12 height 12
click at [218, 181] on div "Approved" at bounding box center [213, 185] width 108 height 22
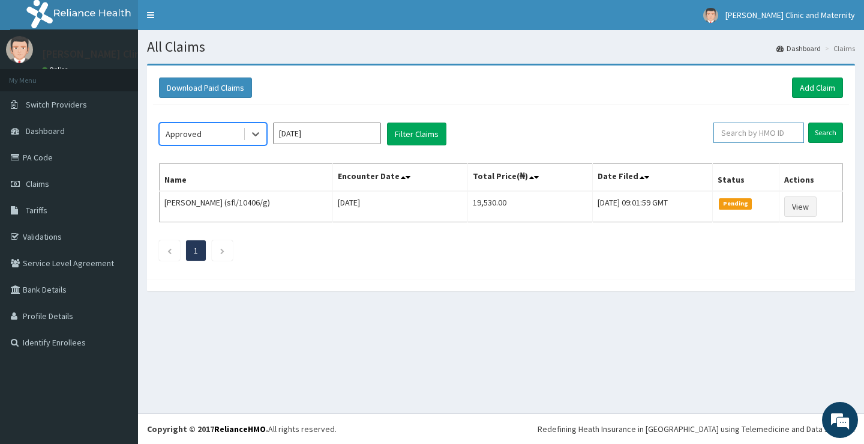
click at [783, 130] on input "text" at bounding box center [759, 132] width 91 height 20
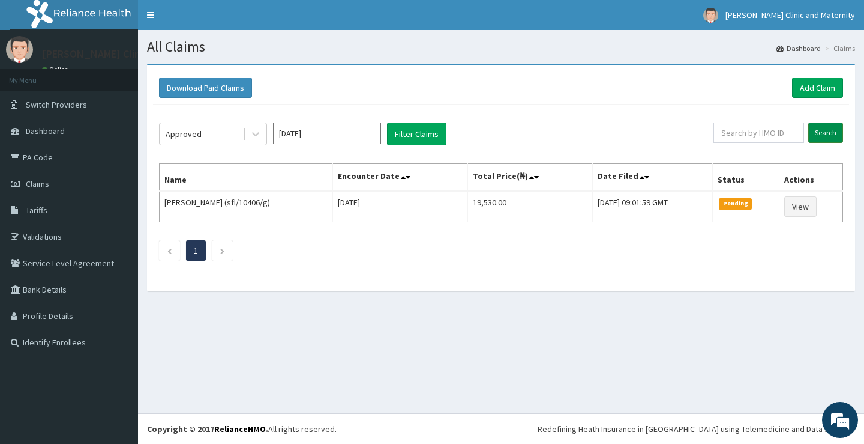
click at [825, 133] on input "Search" at bounding box center [825, 132] width 35 height 20
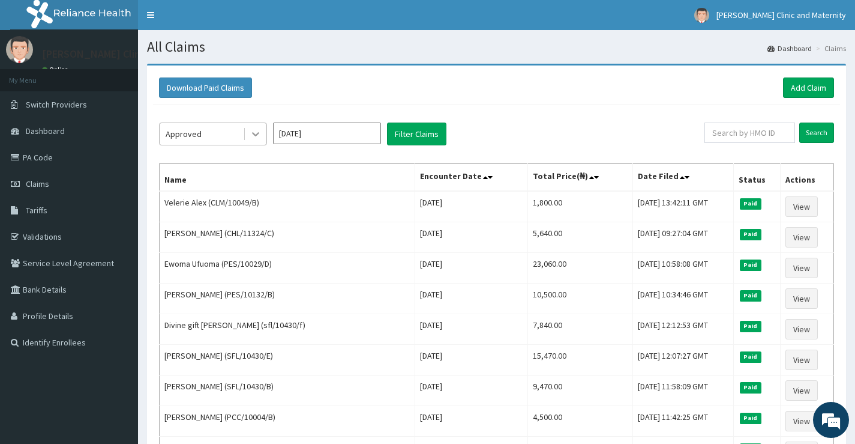
click at [253, 130] on icon at bounding box center [256, 134] width 12 height 12
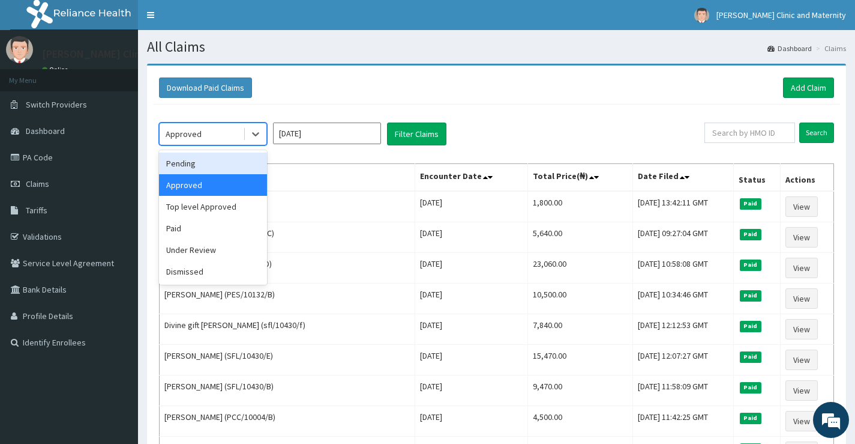
click at [200, 164] on div "Pending" at bounding box center [213, 163] width 108 height 22
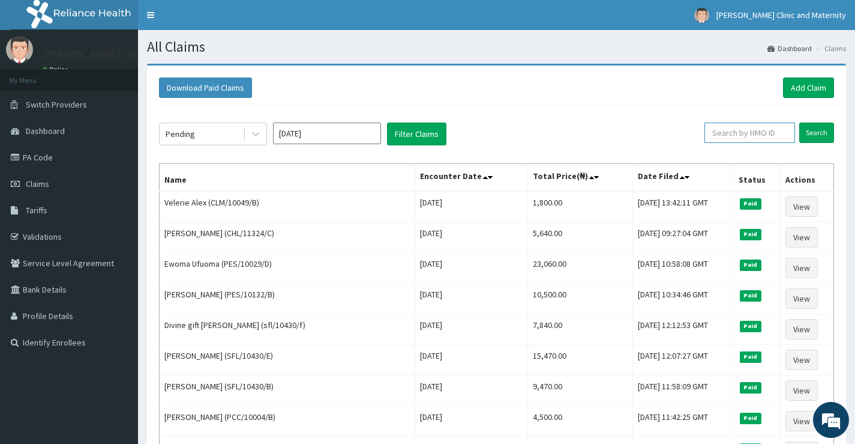
click at [774, 128] on input "text" at bounding box center [750, 132] width 91 height 20
click at [812, 131] on input "Search" at bounding box center [816, 132] width 35 height 20
click at [816, 82] on link "Add Claim" at bounding box center [808, 87] width 51 height 20
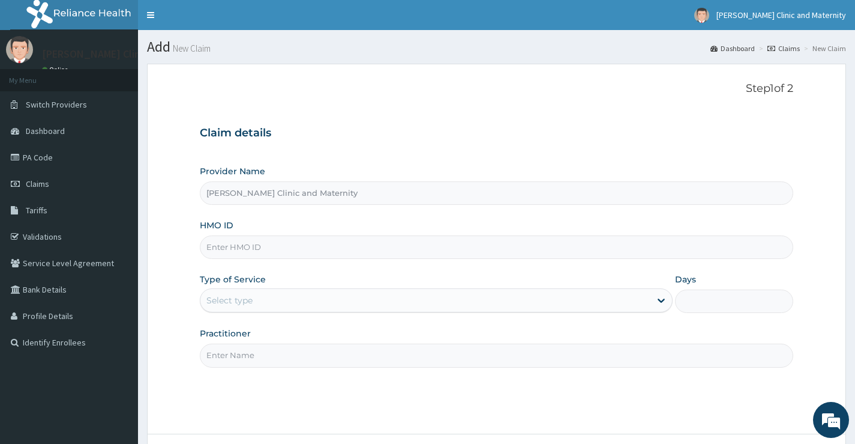
click at [221, 245] on input "HMO ID" at bounding box center [497, 246] width 594 height 23
click at [212, 250] on input "HMO ID" at bounding box center [497, 246] width 594 height 23
paste input "NNI/10189/A"
type input "NNI/10189/A"
click at [227, 308] on div "Select type" at bounding box center [425, 299] width 450 height 19
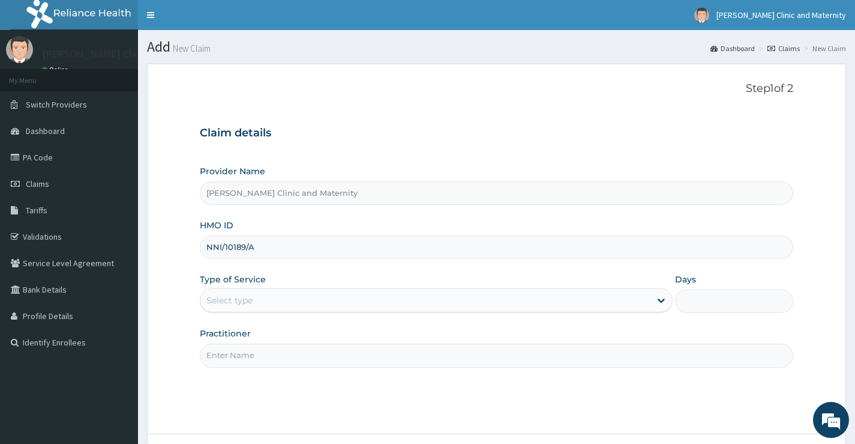
click at [229, 298] on div "Select type" at bounding box center [229, 300] width 46 height 12
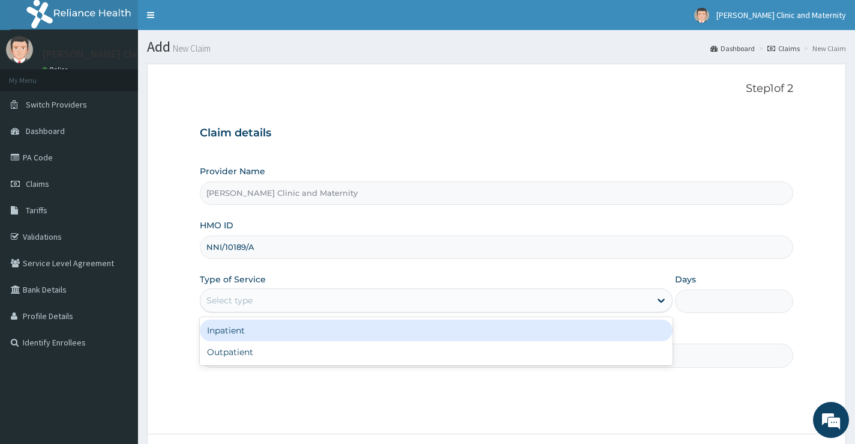
click at [226, 299] on div "Select type" at bounding box center [229, 300] width 46 height 12
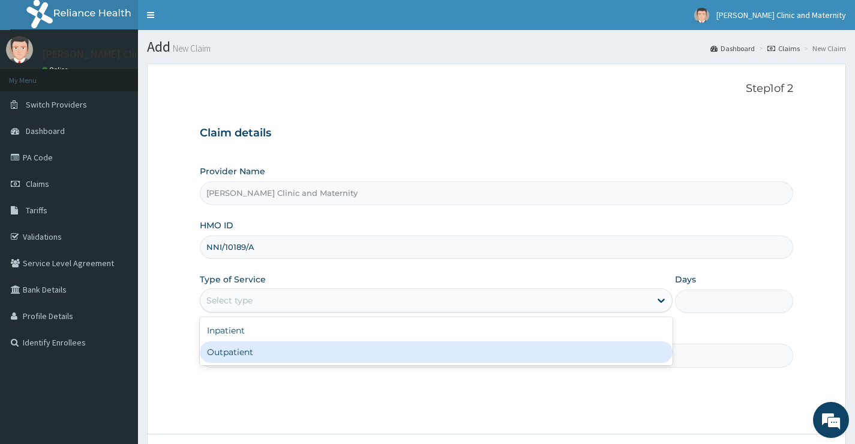
click at [222, 357] on div "Outpatient" at bounding box center [436, 352] width 473 height 22
type input "1"
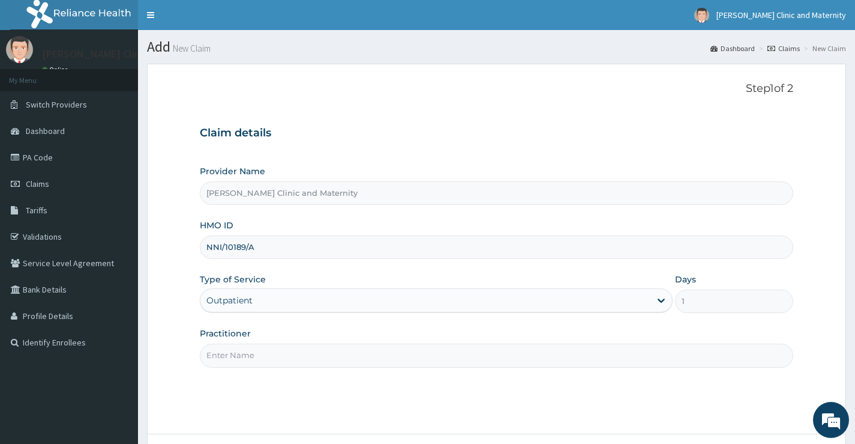
click at [226, 355] on input "Practitioner" at bounding box center [497, 354] width 594 height 23
type input "[PERSON_NAME]"
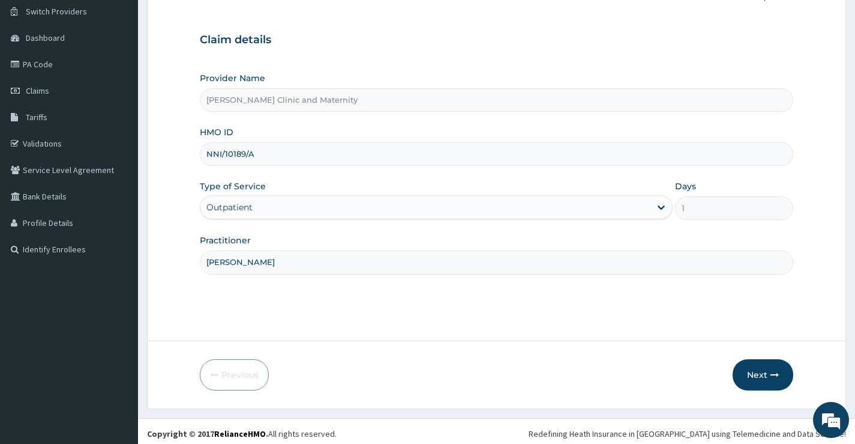
scroll to position [98, 0]
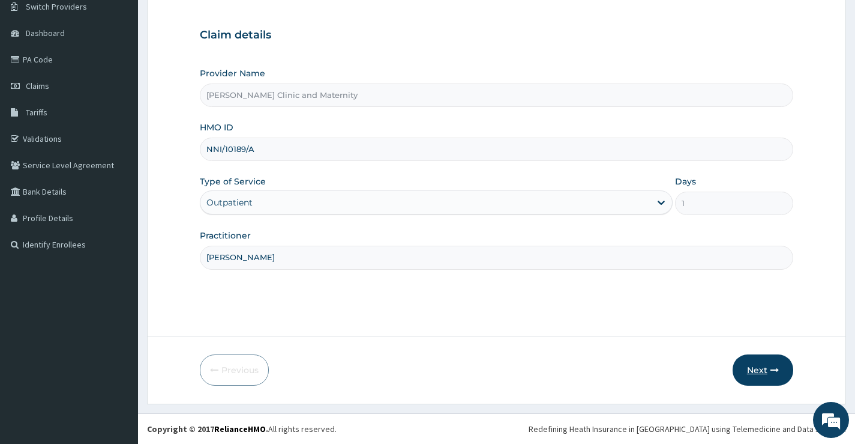
click at [763, 366] on button "Next" at bounding box center [763, 369] width 61 height 31
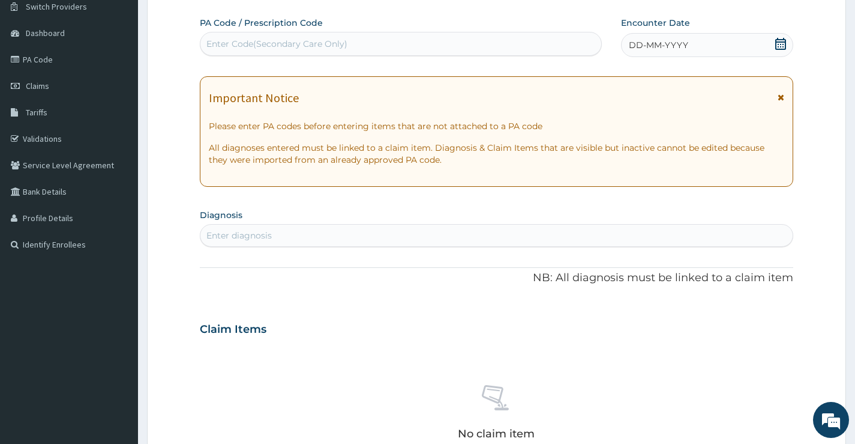
click at [652, 37] on div "DD-MM-YYYY" at bounding box center [707, 45] width 172 height 24
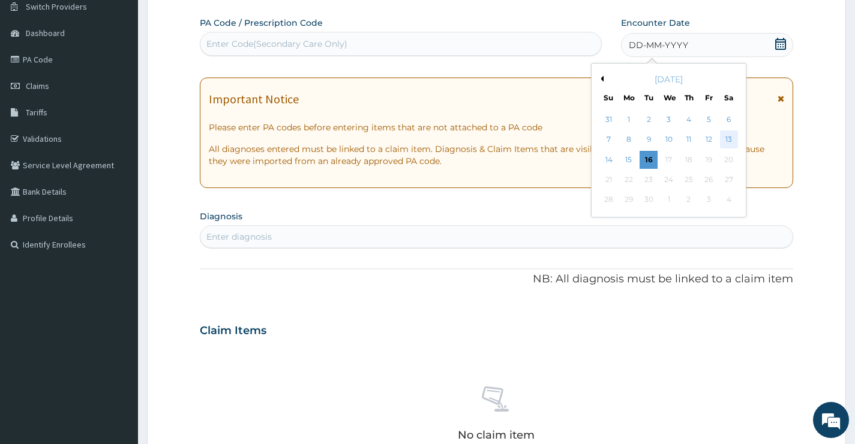
click at [729, 139] on div "13" at bounding box center [729, 140] width 18 height 18
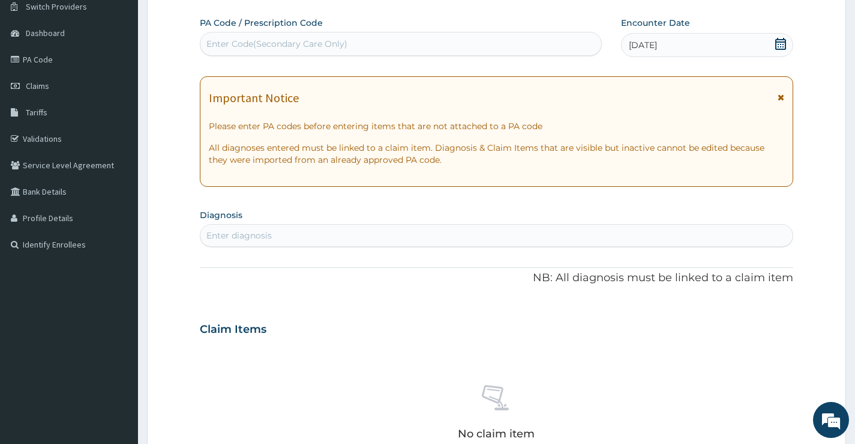
click at [258, 235] on div "Enter diagnosis" at bounding box center [238, 235] width 65 height 12
type input "[MEDICAL_DATA]"
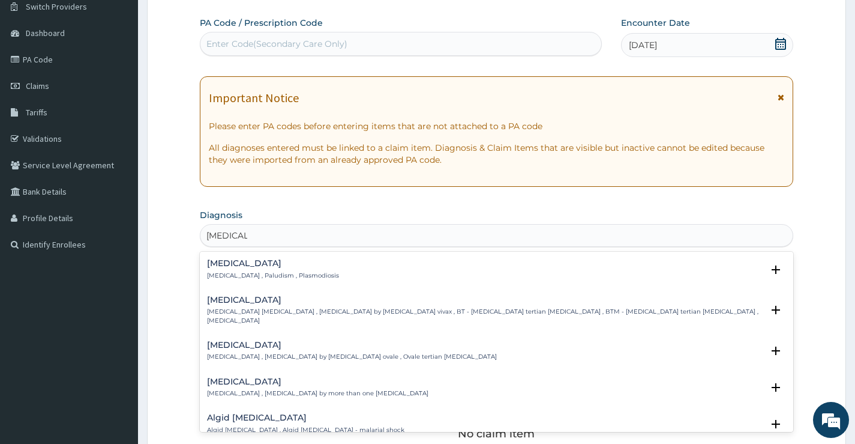
click at [231, 263] on h4 "[MEDICAL_DATA]" at bounding box center [273, 263] width 132 height 9
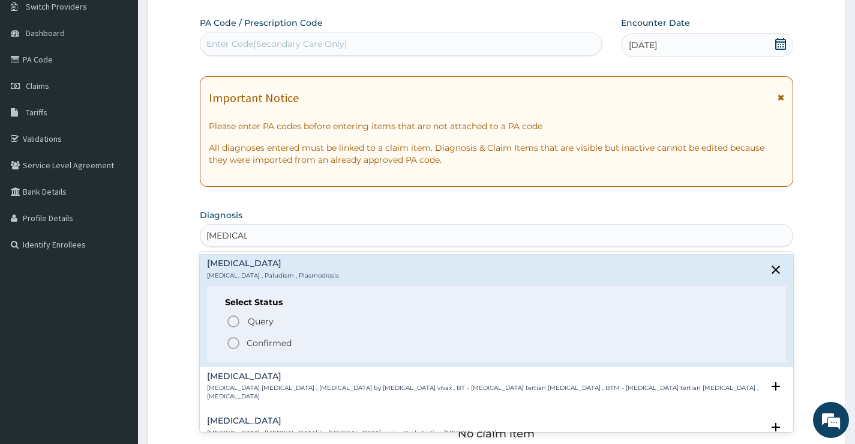
click at [234, 340] on icon "status option filled" at bounding box center [233, 343] width 14 height 14
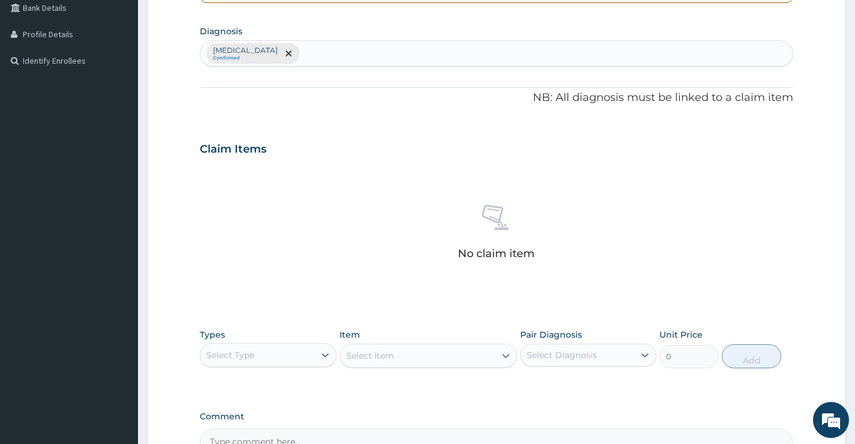
scroll to position [338, 0]
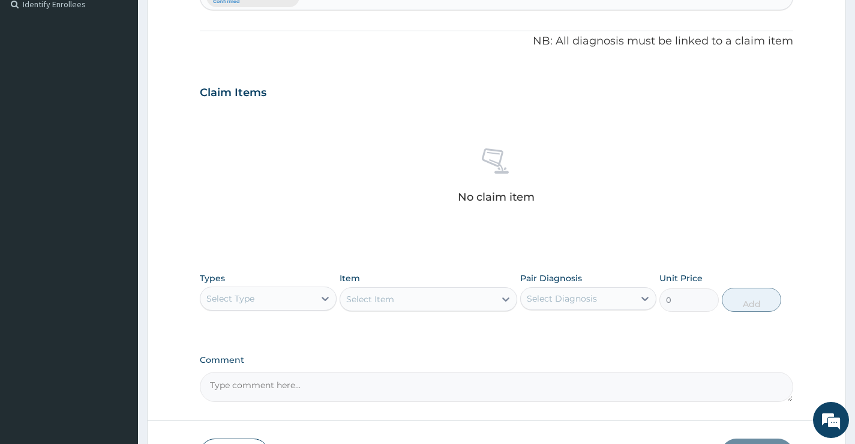
click at [241, 293] on div "Select Type" at bounding box center [230, 298] width 48 height 12
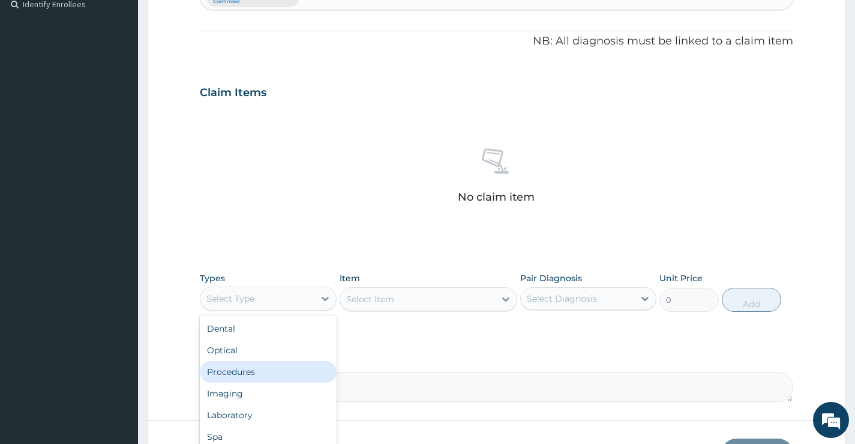
click at [235, 370] on div "Procedures" at bounding box center [268, 372] width 136 height 22
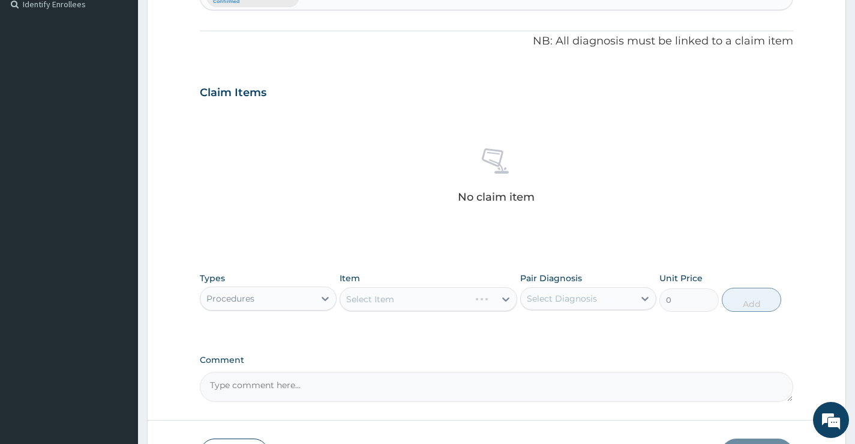
click at [601, 301] on div "Select Diagnosis" at bounding box center [577, 298] width 113 height 19
click at [556, 328] on label "Malaria" at bounding box center [577, 328] width 74 height 12
checkbox input "true"
click at [454, 299] on div "Select Item" at bounding box center [429, 299] width 178 height 24
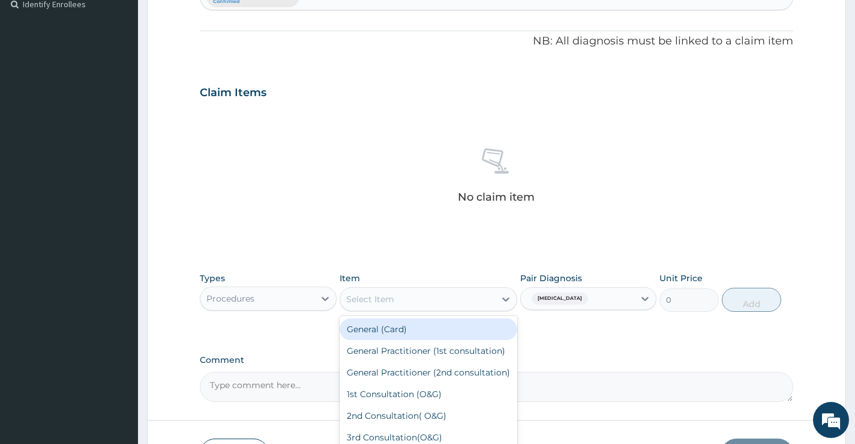
click at [454, 299] on div "Select Item" at bounding box center [417, 298] width 155 height 19
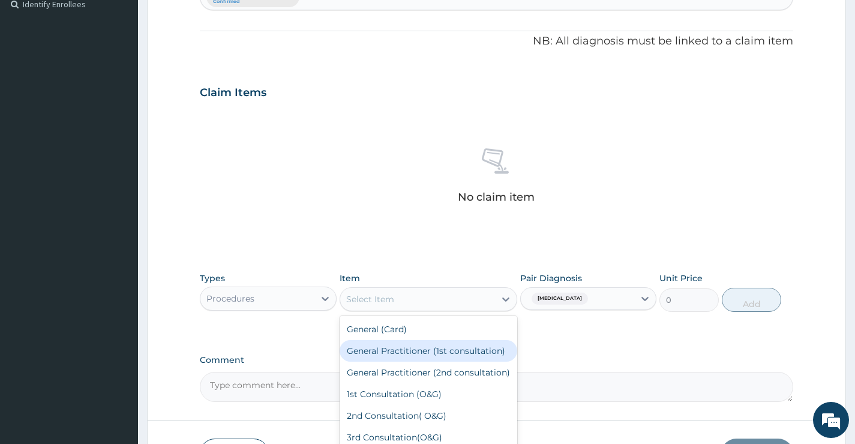
click at [415, 358] on div "General Practitioner (1st consultation)" at bounding box center [429, 351] width 178 height 22
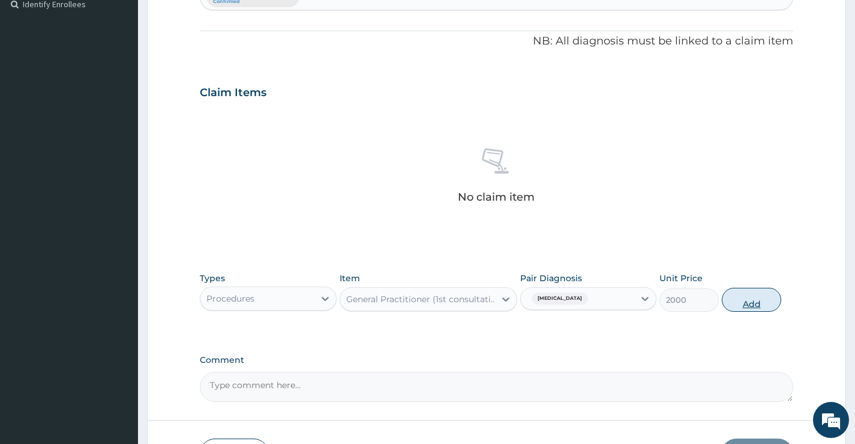
click at [740, 296] on button "Add" at bounding box center [751, 299] width 59 height 24
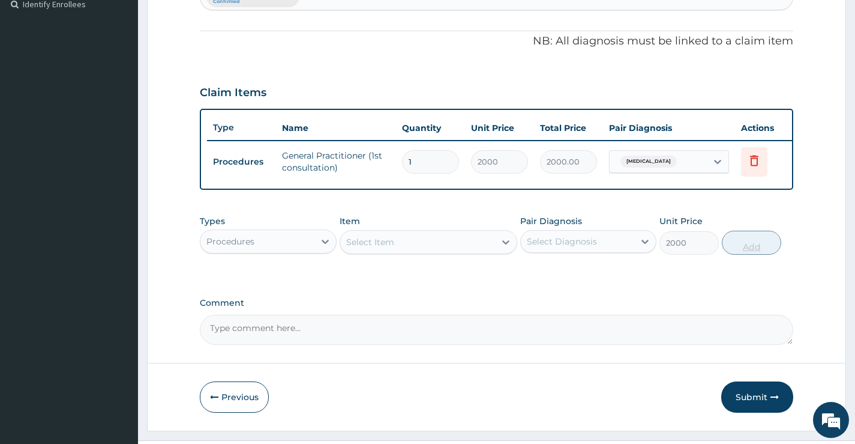
type input "0"
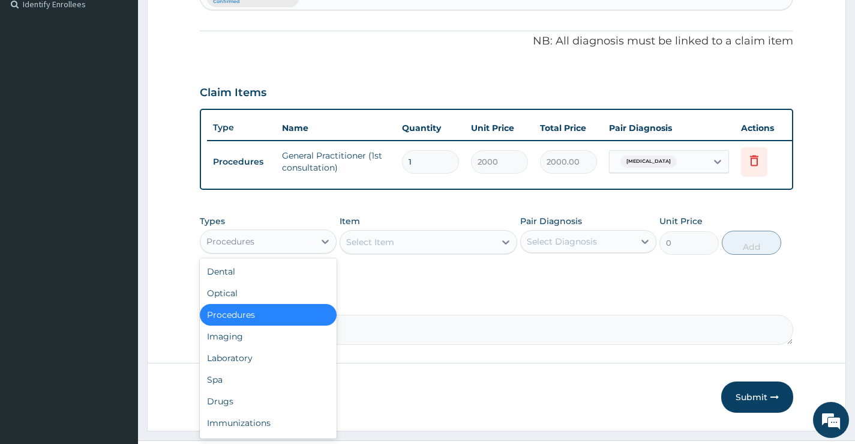
click at [300, 245] on div "Procedures" at bounding box center [256, 241] width 113 height 19
click at [264, 363] on div "Laboratory" at bounding box center [268, 358] width 136 height 22
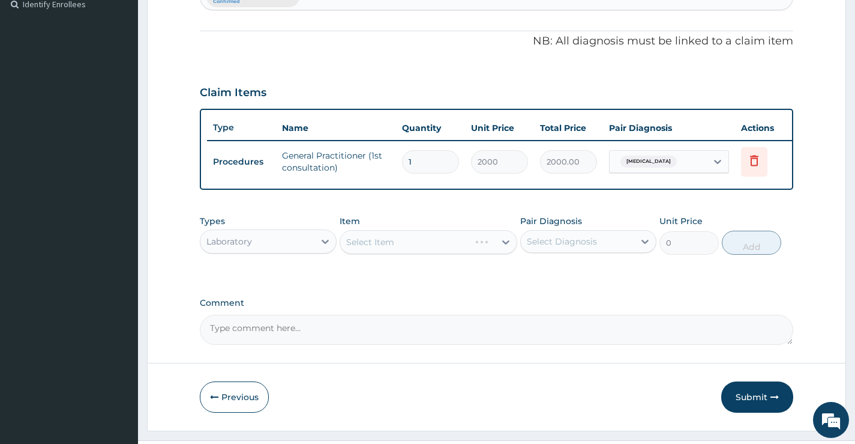
click at [558, 247] on div "Select Diagnosis" at bounding box center [562, 241] width 70 height 12
click at [555, 284] on div "[MEDICAL_DATA]" at bounding box center [588, 272] width 136 height 25
checkbox input "true"
click at [462, 250] on div "Select Item" at bounding box center [417, 241] width 155 height 19
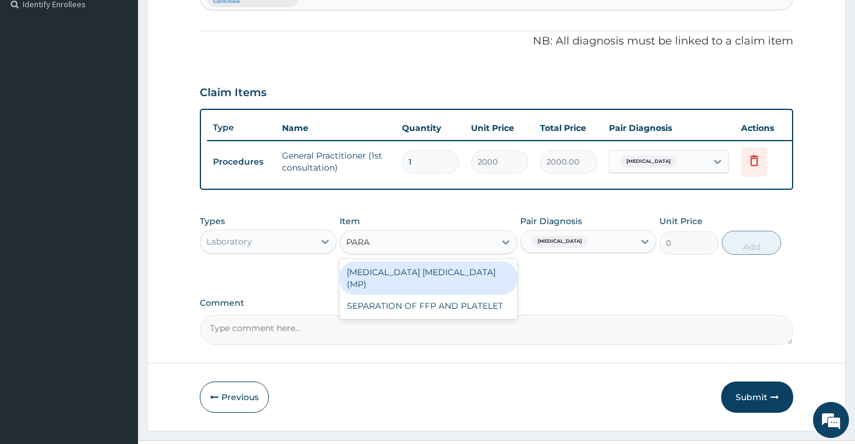
type input "PARAS"
click at [463, 281] on div "MALARIA PARASITE (MP)" at bounding box center [429, 278] width 178 height 34
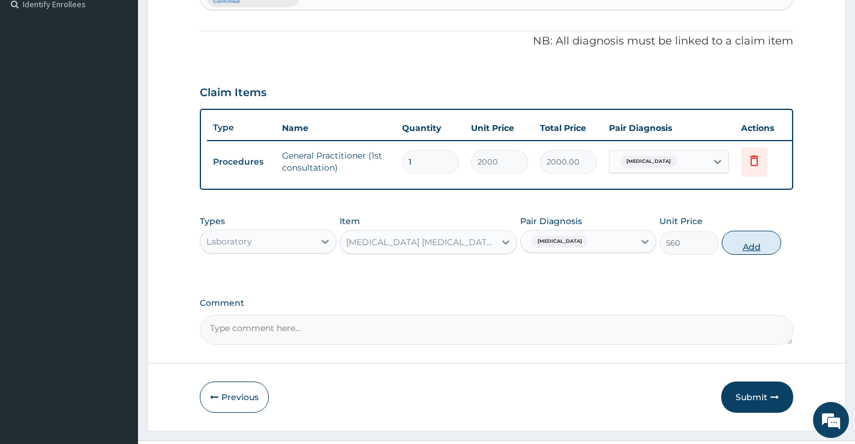
click at [756, 247] on button "Add" at bounding box center [751, 242] width 59 height 24
type input "0"
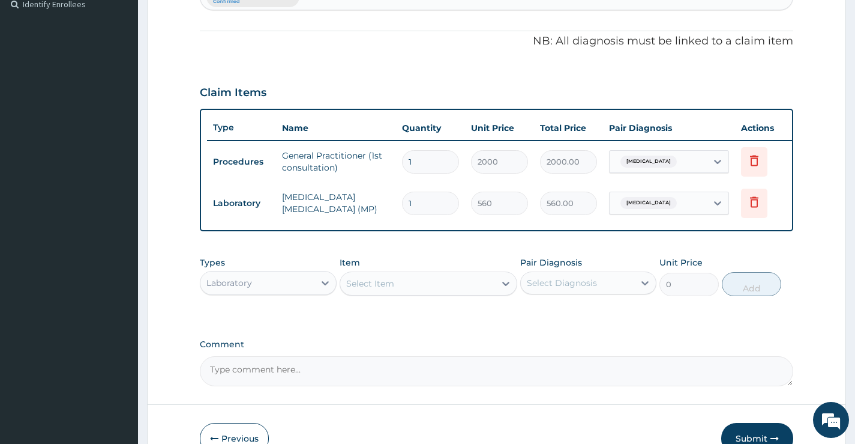
click at [262, 291] on div "Laboratory" at bounding box center [256, 282] width 113 height 19
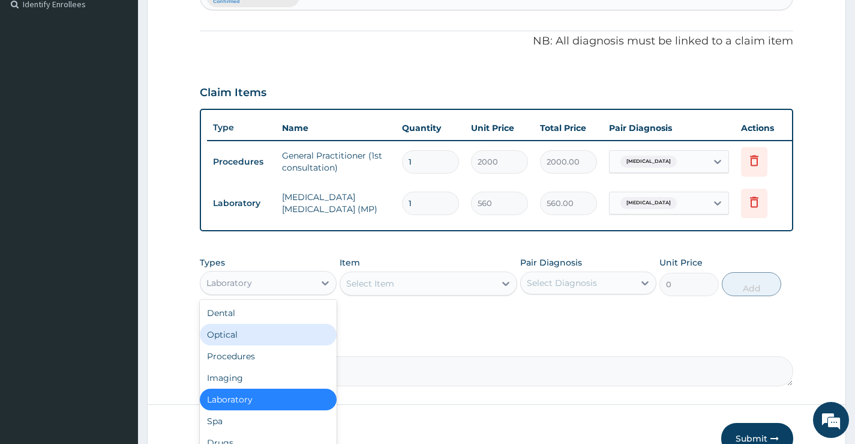
scroll to position [41, 0]
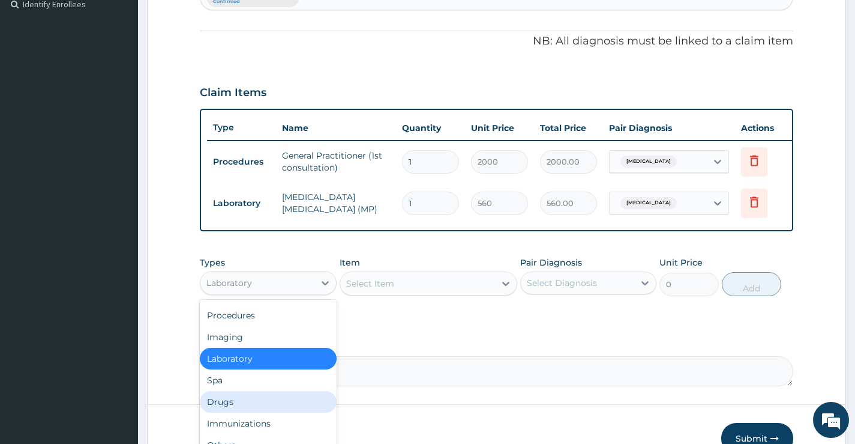
click at [229, 410] on div "Drugs" at bounding box center [268, 402] width 136 height 22
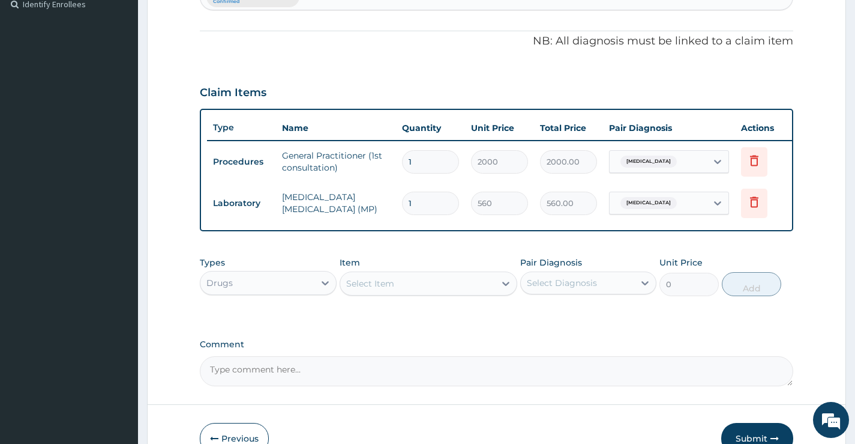
click at [469, 289] on div "Select Item" at bounding box center [417, 283] width 155 height 19
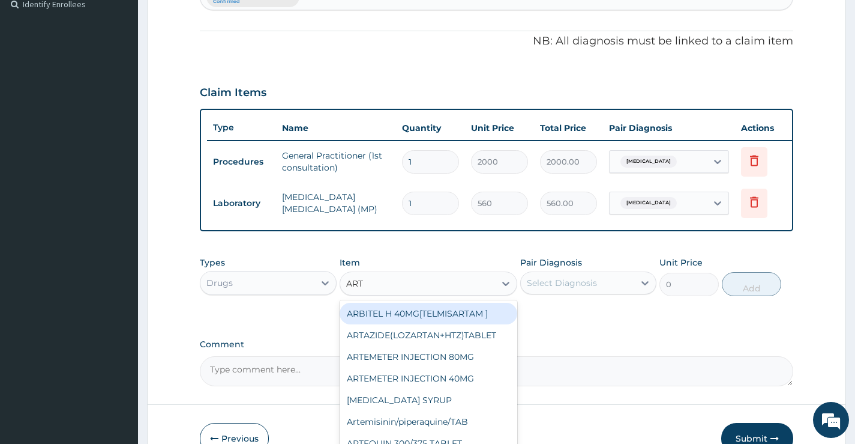
type input "ARTE"
click at [457, 324] on div "ARTEMETER INJECTION 80MG" at bounding box center [429, 313] width 178 height 22
type input "700"
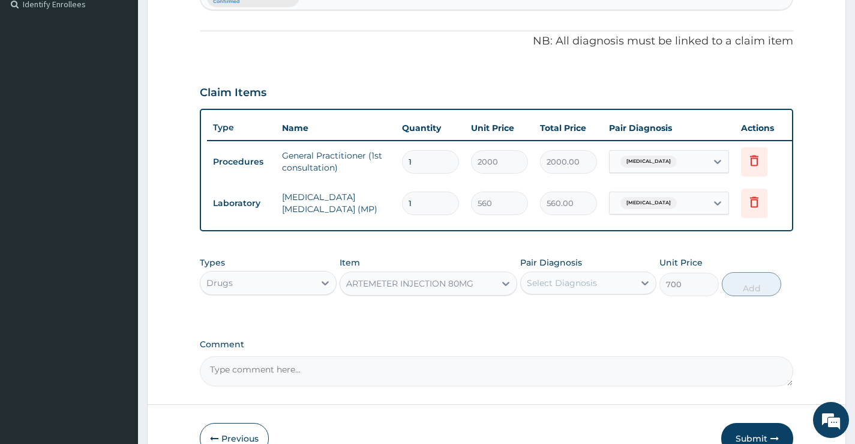
click at [587, 289] on div "Select Diagnosis" at bounding box center [562, 283] width 70 height 12
click at [593, 321] on div "[MEDICAL_DATA]" at bounding box center [588, 313] width 136 height 25
checkbox input "true"
click at [753, 290] on button "Add" at bounding box center [751, 284] width 59 height 24
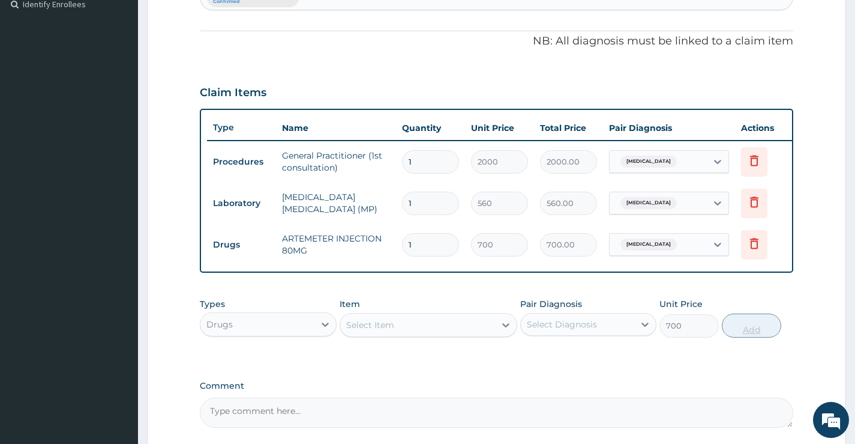
type input "0"
type input "0.00"
type input "6"
type input "4200.00"
type input "6"
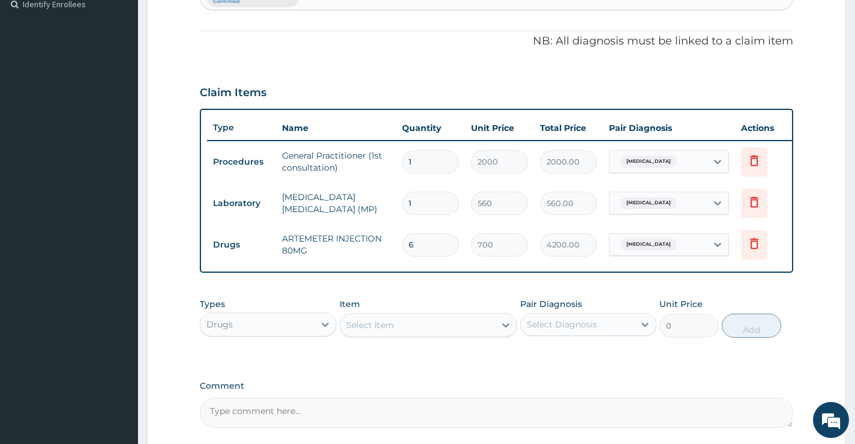
click at [419, 334] on div "Select Item" at bounding box center [417, 324] width 155 height 19
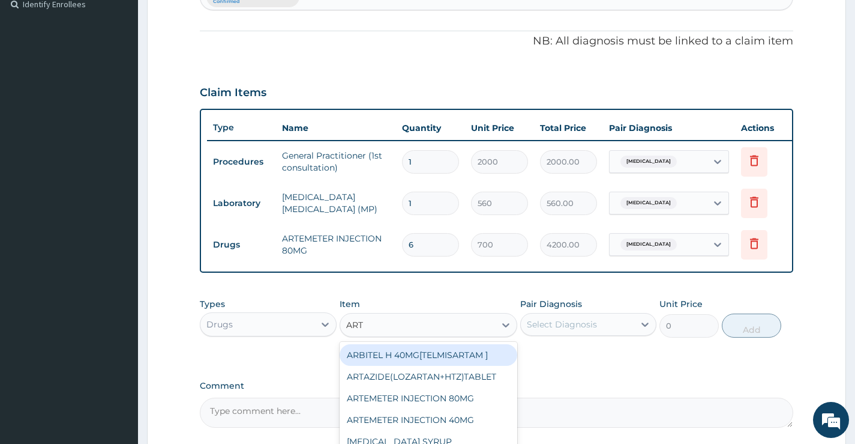
type input "ARTE"
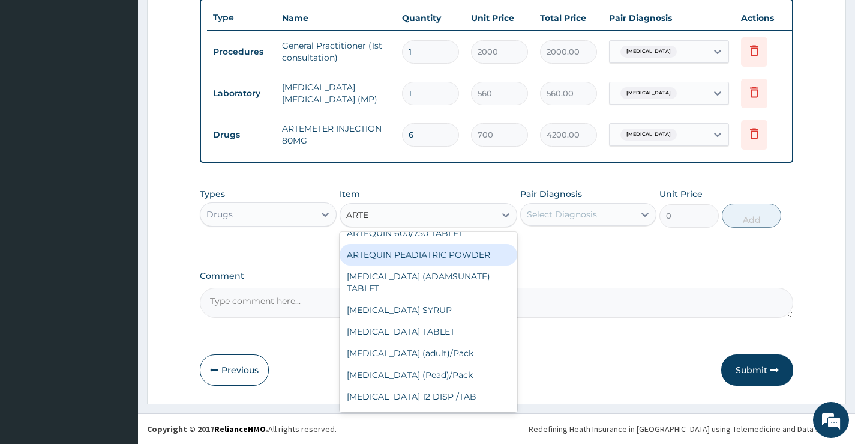
scroll to position [457, 0]
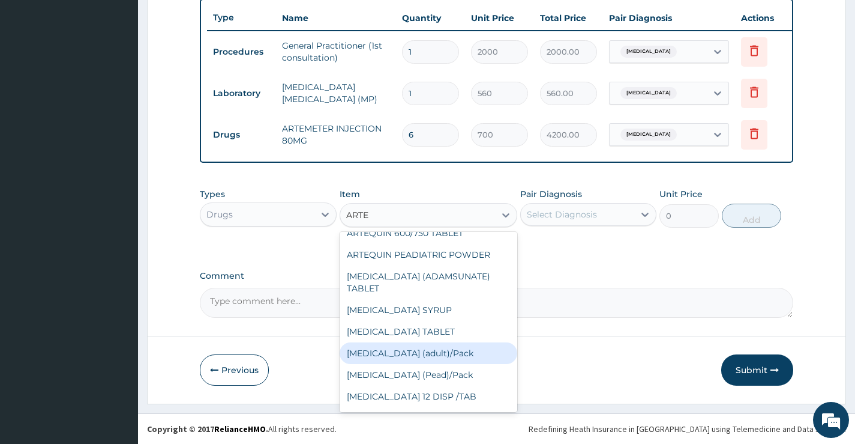
click at [436, 350] on div "[MEDICAL_DATA] (adult)/Pack" at bounding box center [429, 353] width 178 height 22
type input "2500"
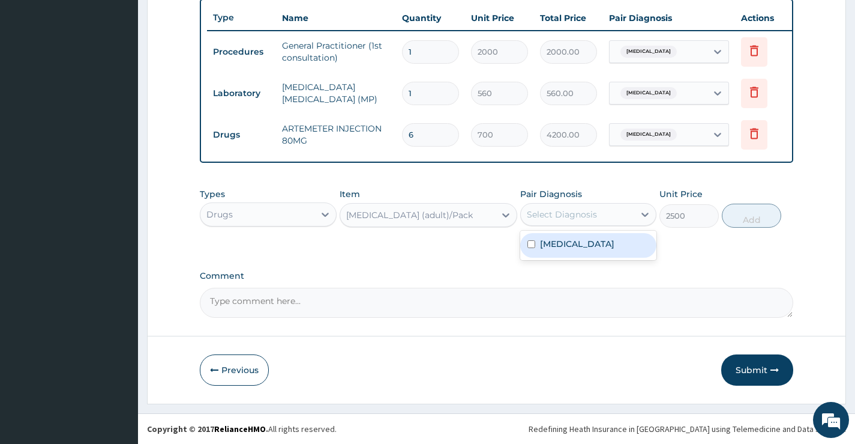
click at [585, 222] on div "Select Diagnosis" at bounding box center [577, 214] width 113 height 19
click at [577, 254] on div "[MEDICAL_DATA]" at bounding box center [588, 245] width 136 height 25
checkbox input "true"
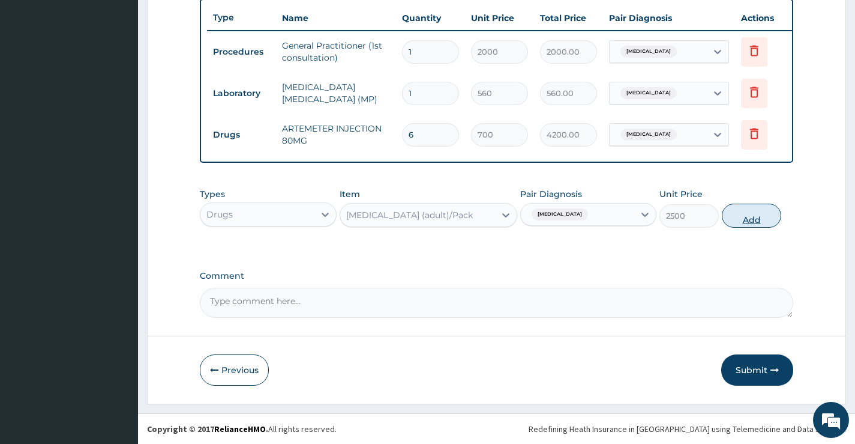
click at [750, 217] on button "Add" at bounding box center [751, 215] width 59 height 24
type input "0"
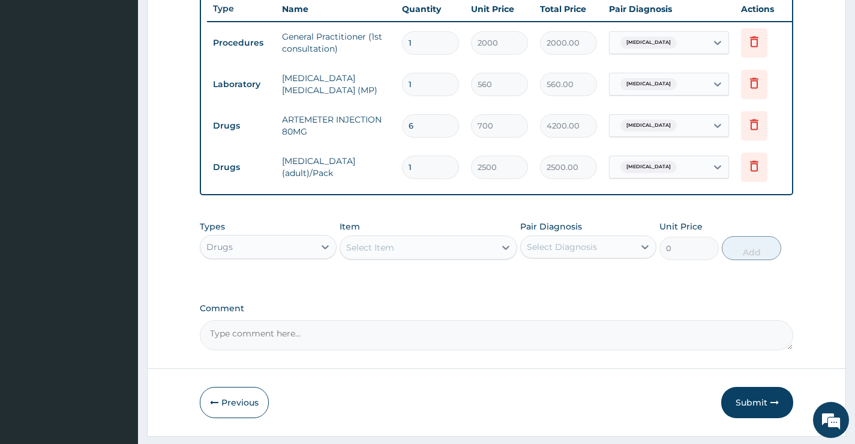
click at [430, 252] on div "Select Item" at bounding box center [417, 247] width 155 height 19
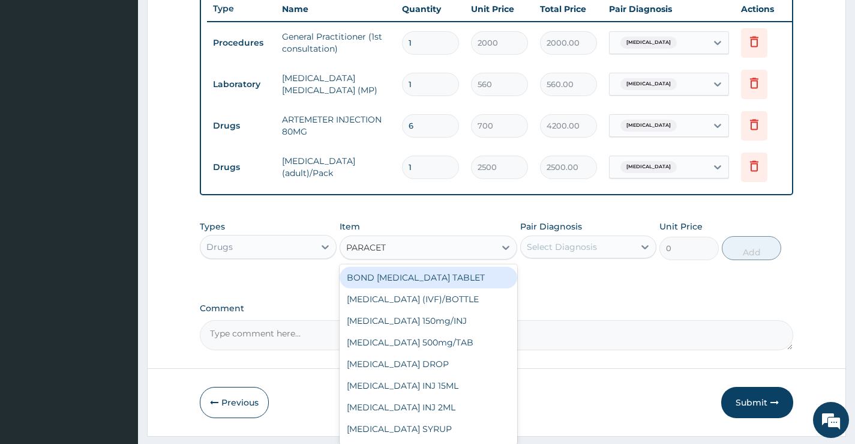
type input "PARACETA"
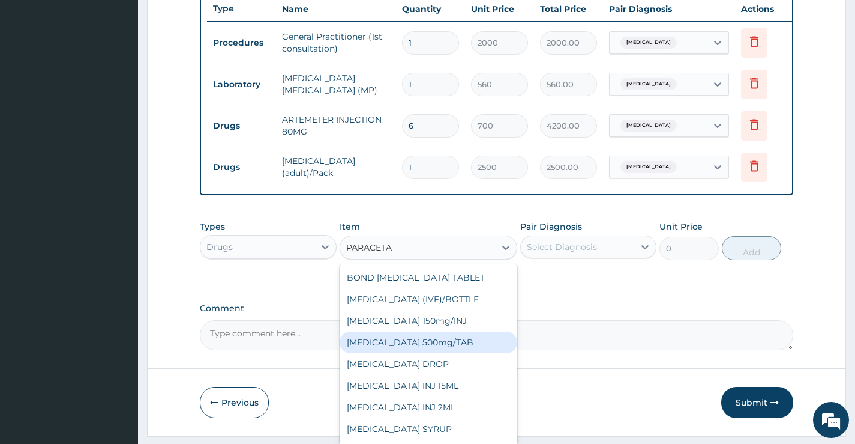
click at [438, 348] on div "[MEDICAL_DATA] 500mg/TAB" at bounding box center [429, 342] width 178 height 22
type input "20"
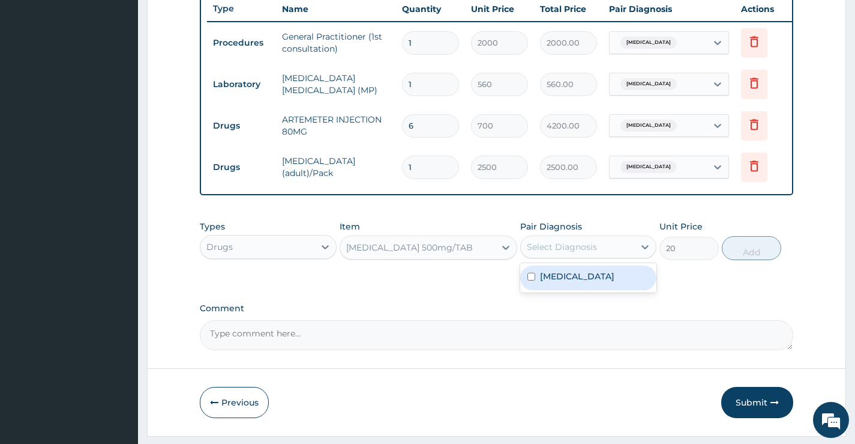
click at [538, 253] on div "Select Diagnosis" at bounding box center [562, 247] width 70 height 12
click at [552, 282] on label "[MEDICAL_DATA]" at bounding box center [577, 276] width 74 height 12
checkbox input "true"
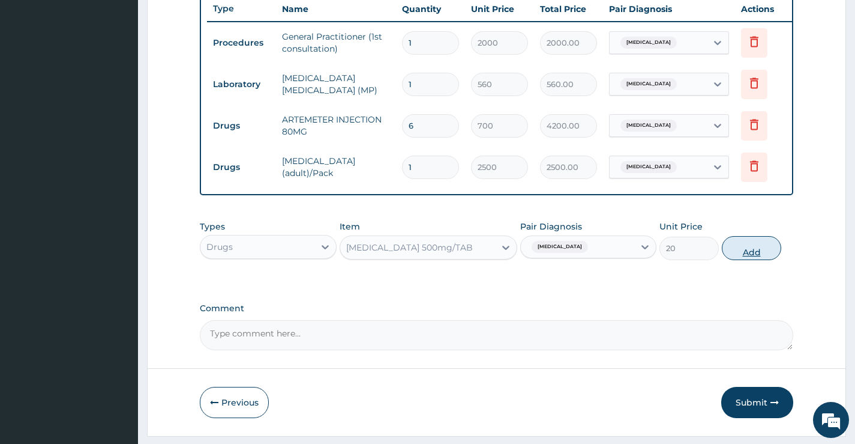
click at [756, 252] on button "Add" at bounding box center [751, 248] width 59 height 24
type input "0"
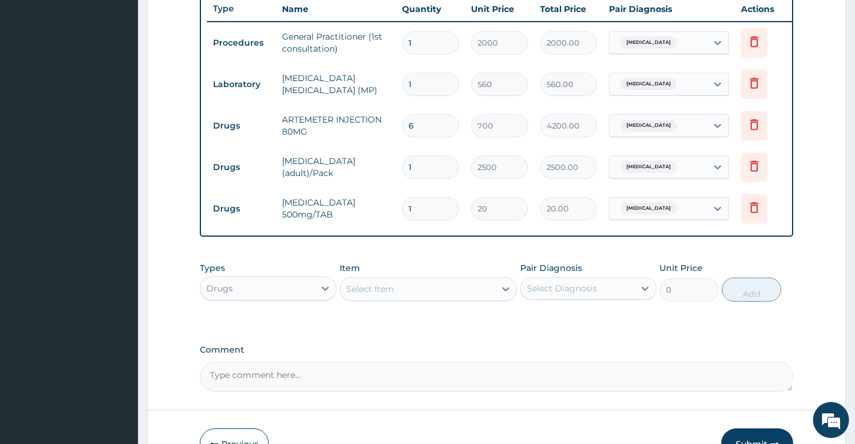
type input "18"
type input "360.00"
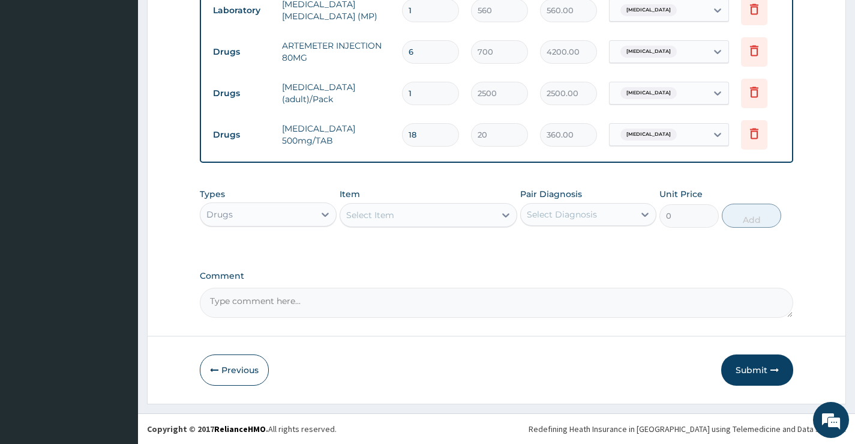
scroll to position [540, 0]
type input "18"
click at [746, 368] on button "Submit" at bounding box center [757, 369] width 72 height 31
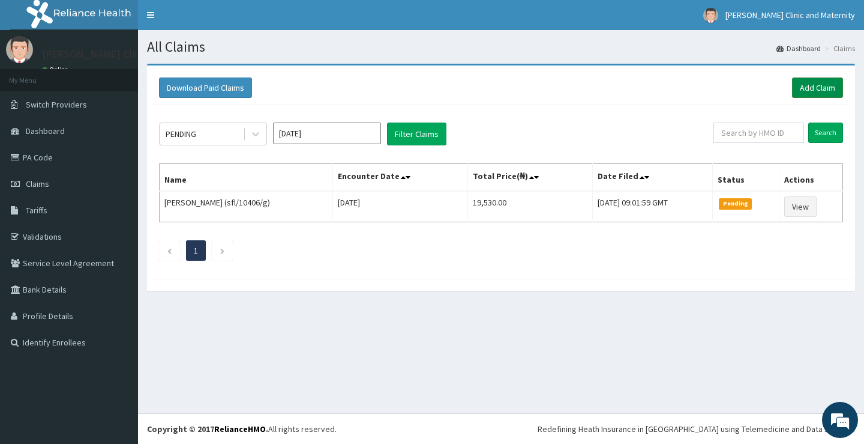
click at [812, 85] on link "Add Claim" at bounding box center [817, 87] width 51 height 20
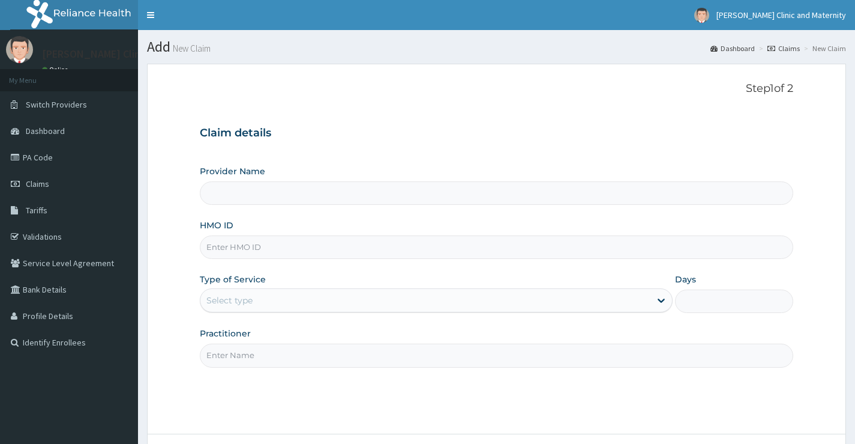
type input "[PERSON_NAME] Clinic and Maternity"
click at [232, 250] on input "HMO ID" at bounding box center [497, 246] width 594 height 23
paste input "NNI/10189/E"
type input "NNI/10189/E"
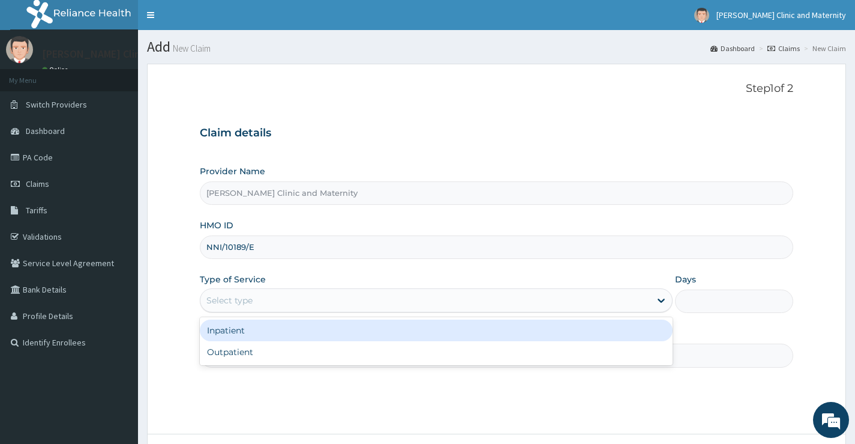
click at [220, 299] on div "Select type" at bounding box center [229, 300] width 46 height 12
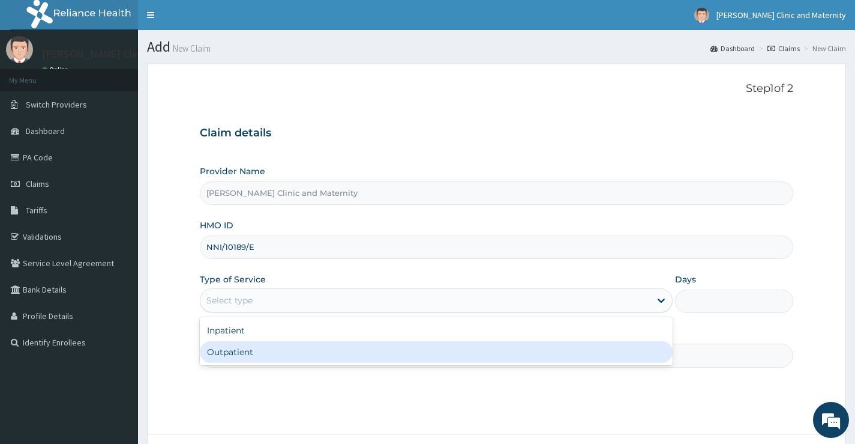
click at [215, 357] on div "Outpatient" at bounding box center [436, 352] width 473 height 22
type input "1"
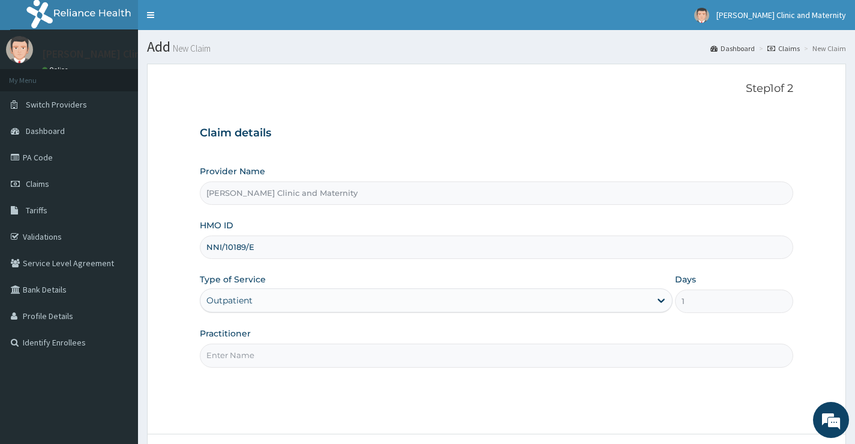
click at [220, 355] on input "Practitioner" at bounding box center [497, 354] width 594 height 23
type input "[PERSON_NAME]"
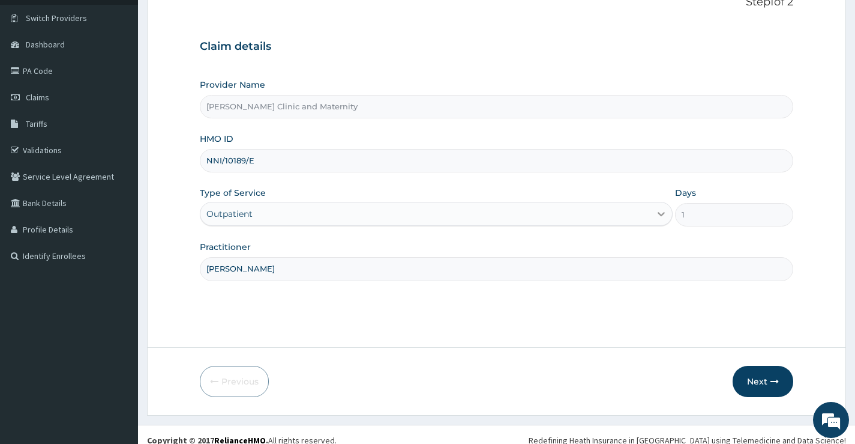
scroll to position [98, 0]
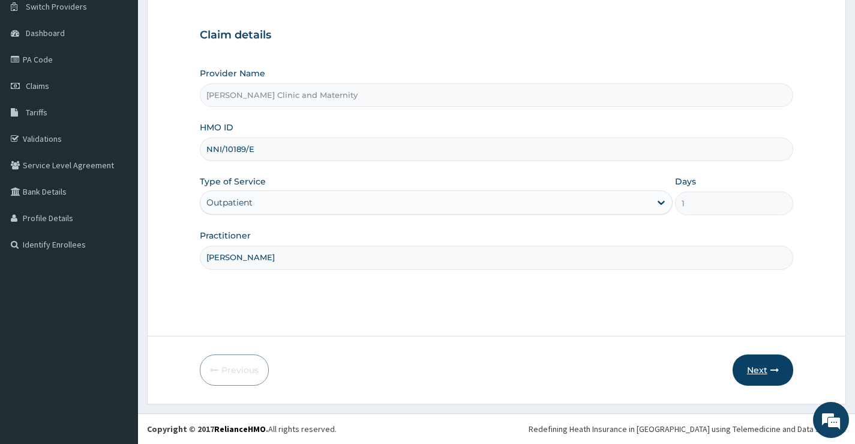
click at [760, 370] on button "Next" at bounding box center [763, 369] width 61 height 31
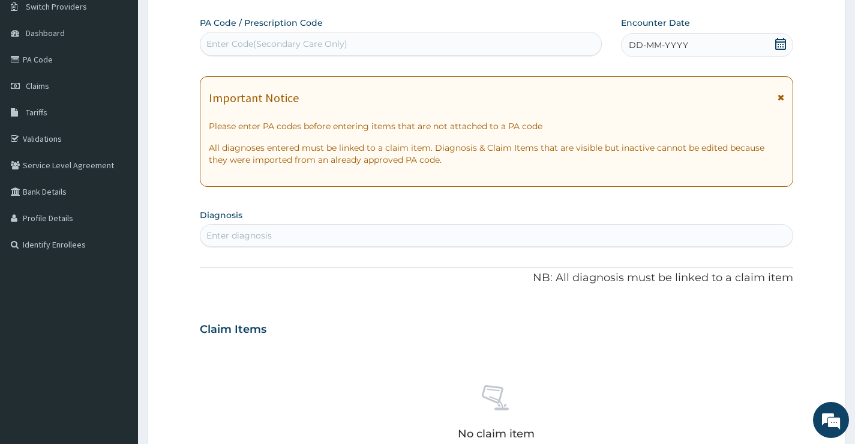
click at [667, 49] on span "DD-MM-YYYY" at bounding box center [658, 45] width 59 height 12
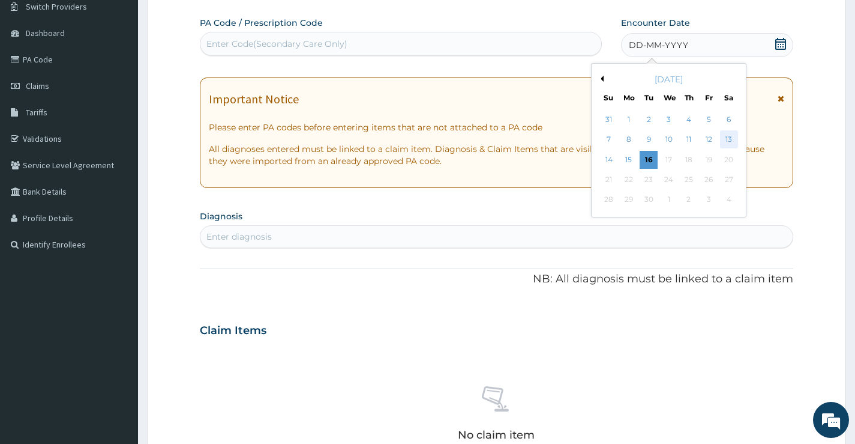
click at [730, 136] on div "13" at bounding box center [729, 140] width 18 height 18
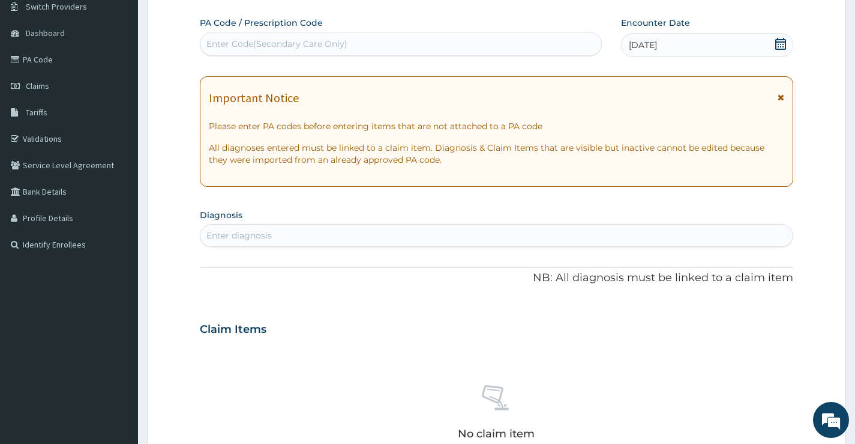
click at [244, 235] on div "Enter diagnosis" at bounding box center [238, 235] width 65 height 12
type input "[MEDICAL_DATA]"
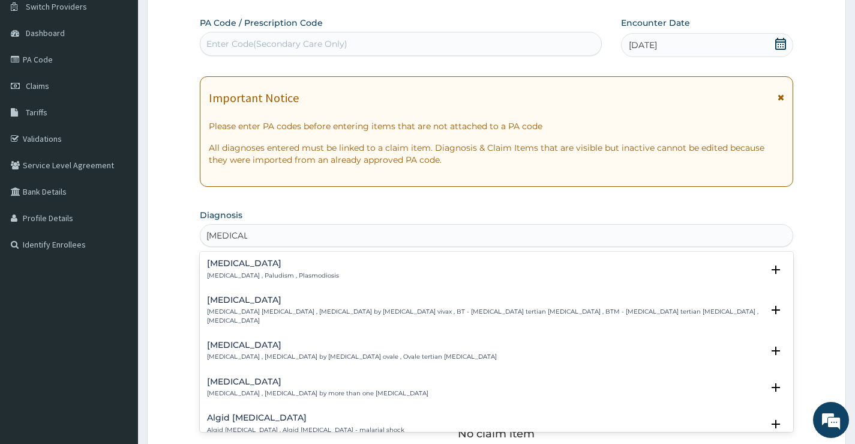
click at [235, 271] on p "Malaria , Paludism , Plasmodiosis" at bounding box center [273, 275] width 132 height 8
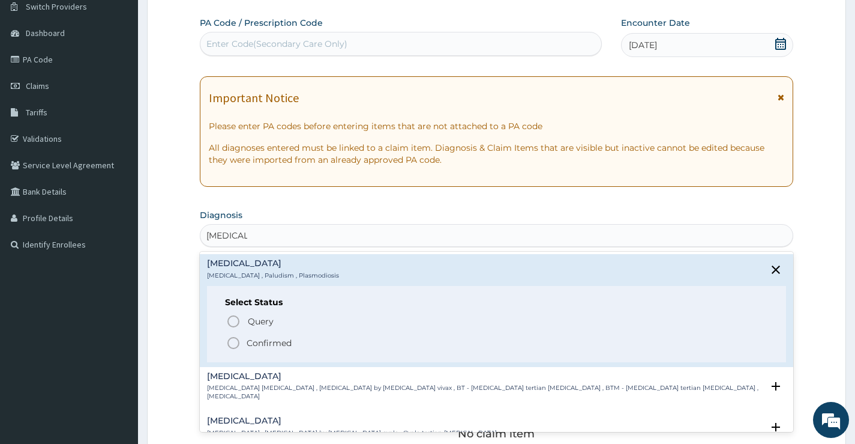
click at [233, 342] on icon "status option filled" at bounding box center [233, 343] width 14 height 14
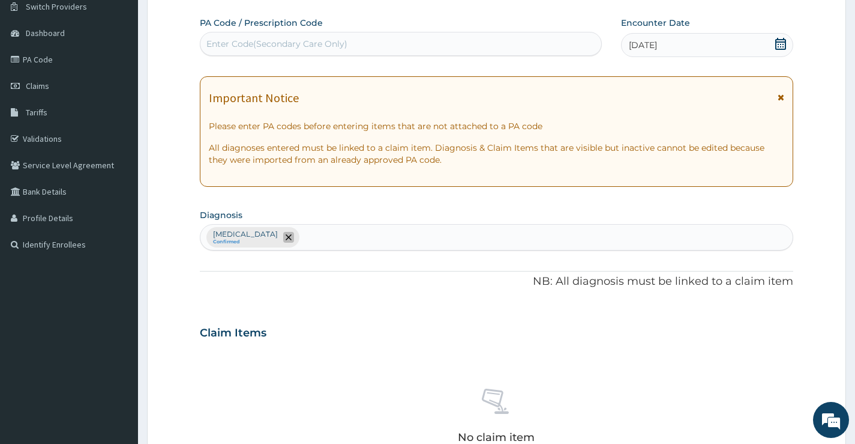
click at [283, 235] on span "remove selection option" at bounding box center [288, 237] width 11 height 11
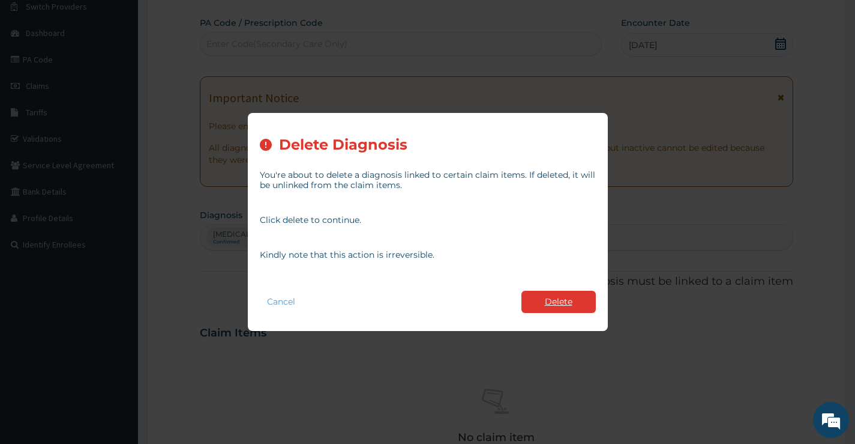
click at [559, 304] on button "Delete" at bounding box center [559, 301] width 74 height 22
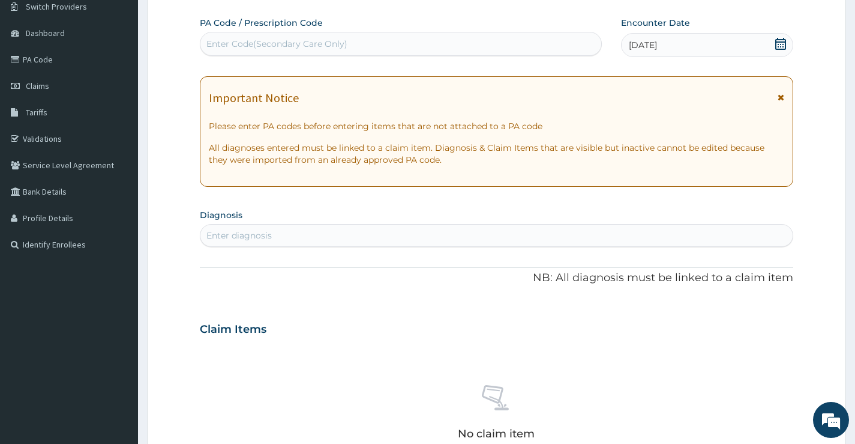
click at [245, 230] on div "Enter diagnosis" at bounding box center [238, 235] width 65 height 12
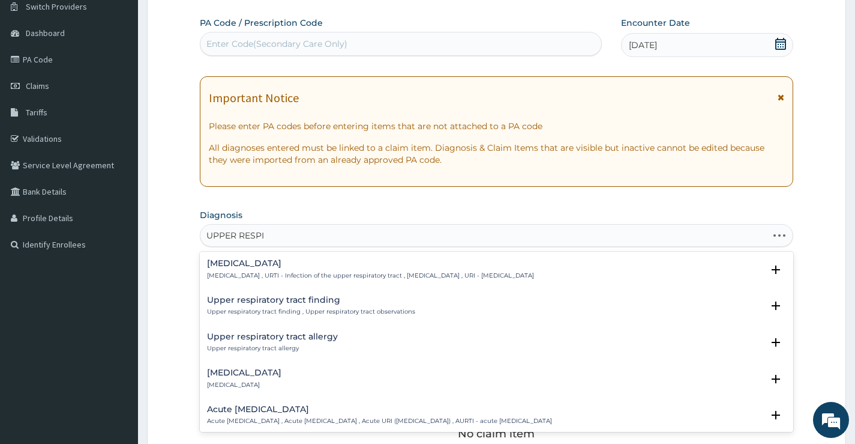
type input "UPPER RESPIR"
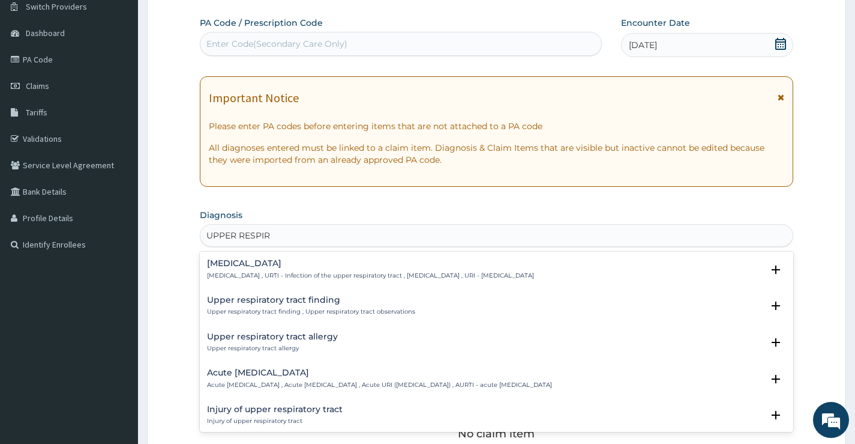
click at [256, 266] on h4 "Upper respiratory infection" at bounding box center [370, 263] width 327 height 9
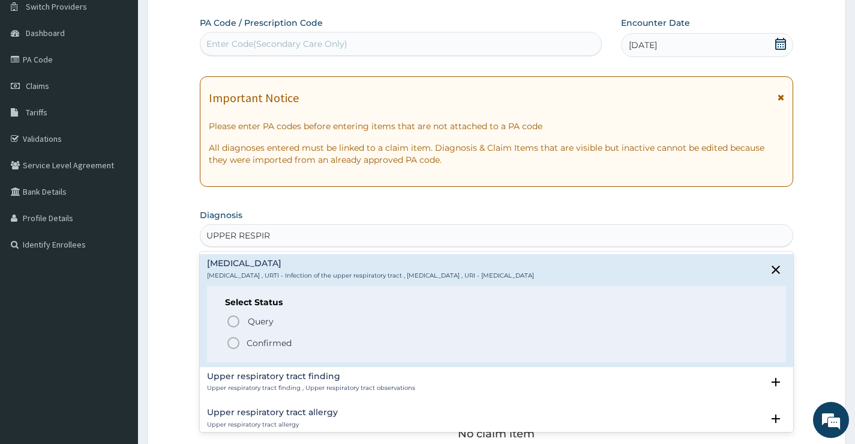
click at [241, 337] on icon "status option filled" at bounding box center [233, 343] width 14 height 14
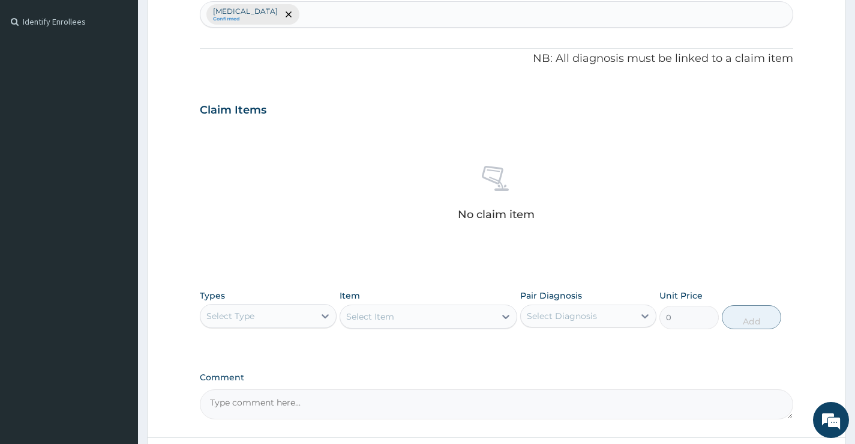
scroll to position [338, 0]
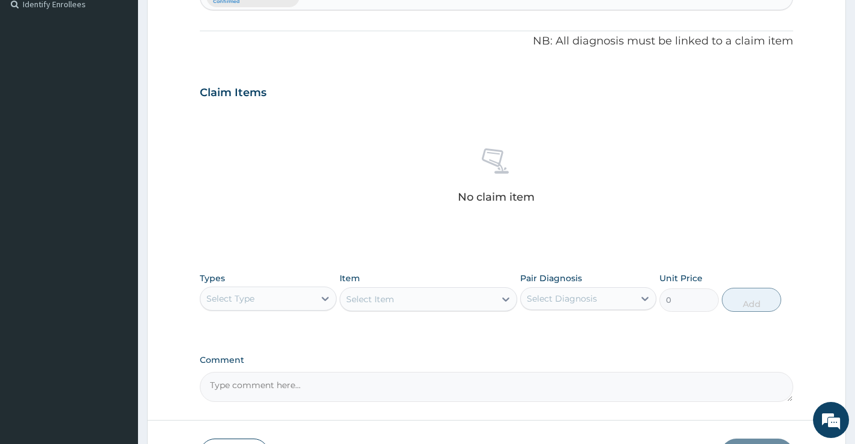
click at [303, 299] on div "Select Type" at bounding box center [256, 298] width 113 height 19
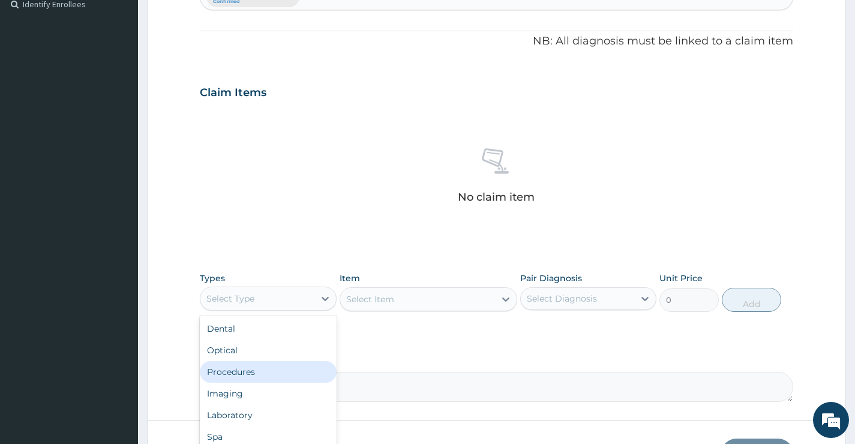
click at [279, 366] on div "Procedures" at bounding box center [268, 372] width 136 height 22
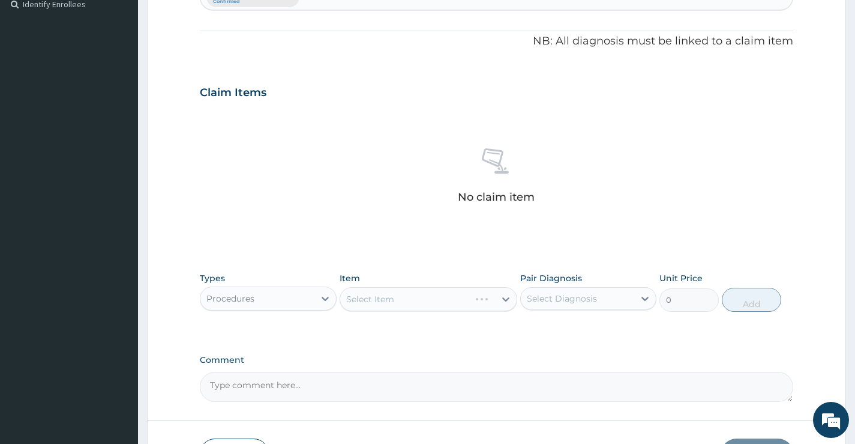
click at [562, 296] on div "Select Diagnosis" at bounding box center [562, 298] width 70 height 12
click at [565, 331] on label "Upper respiratory infection" at bounding box center [577, 328] width 74 height 12
checkbox input "true"
click at [466, 300] on div "Select Item" at bounding box center [417, 298] width 155 height 19
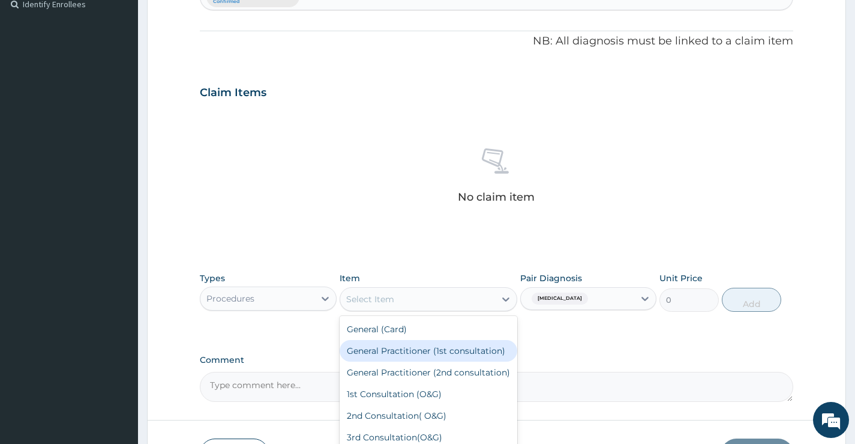
click at [439, 357] on div "General Practitioner (1st consultation)" at bounding box center [429, 351] width 178 height 22
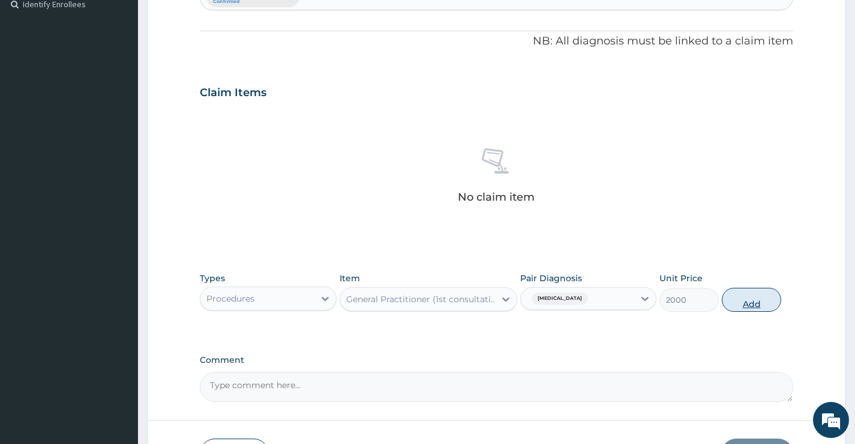
click at [739, 299] on button "Add" at bounding box center [751, 299] width 59 height 24
type input "0"
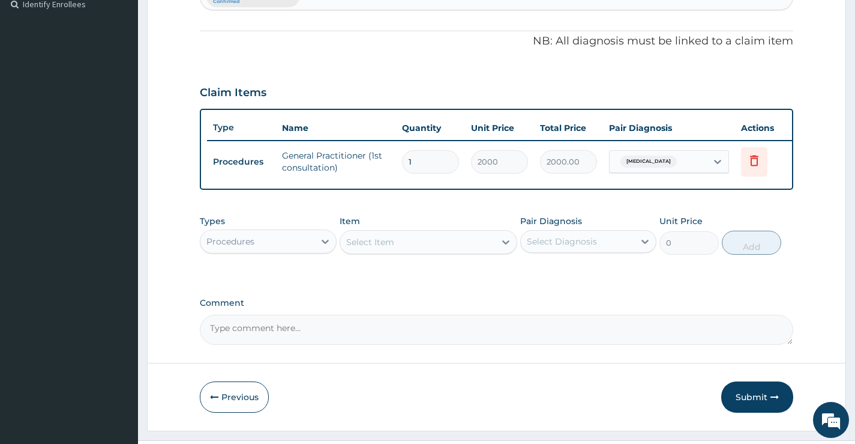
click at [273, 250] on div "Procedures" at bounding box center [256, 241] width 113 height 19
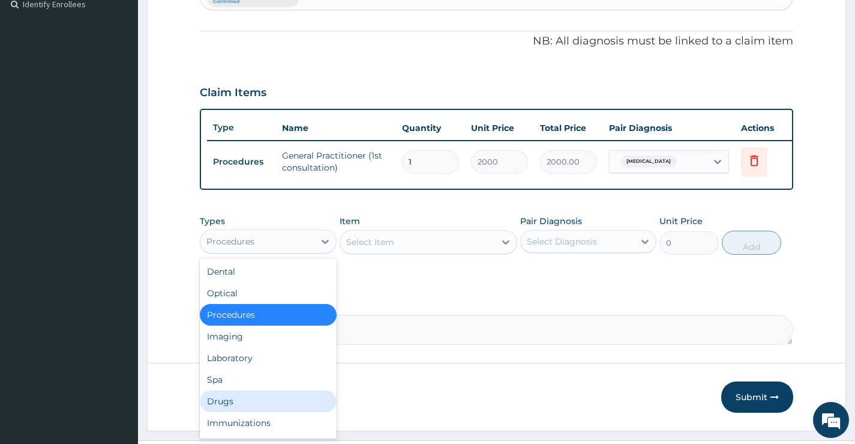
click at [232, 407] on div "Drugs" at bounding box center [268, 401] width 136 height 22
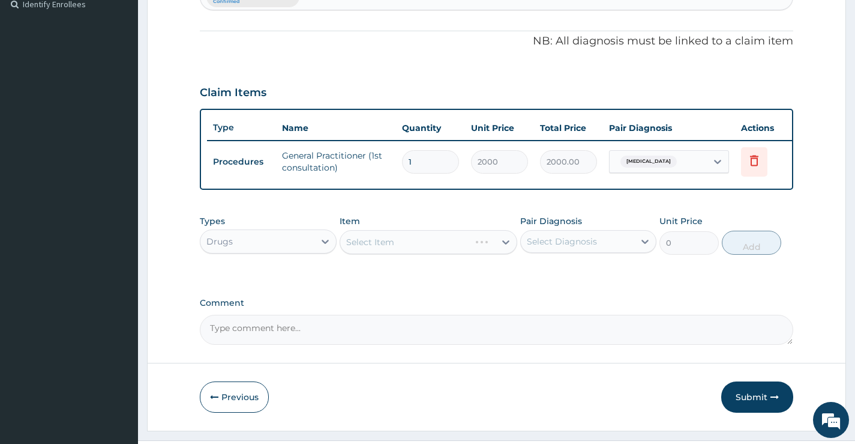
click at [561, 247] on div "Select Diagnosis" at bounding box center [562, 241] width 70 height 12
click at [561, 277] on label "Upper respiratory infection" at bounding box center [577, 271] width 74 height 12
checkbox input "true"
click at [380, 247] on div "Select Item" at bounding box center [370, 242] width 48 height 12
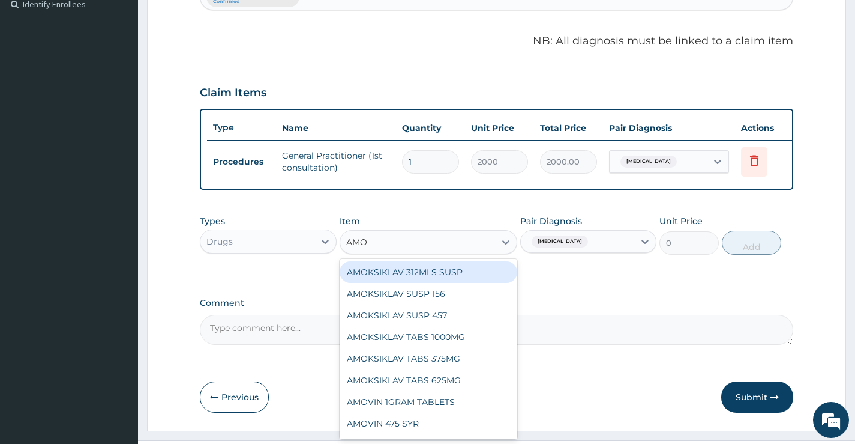
type input "AMOX"
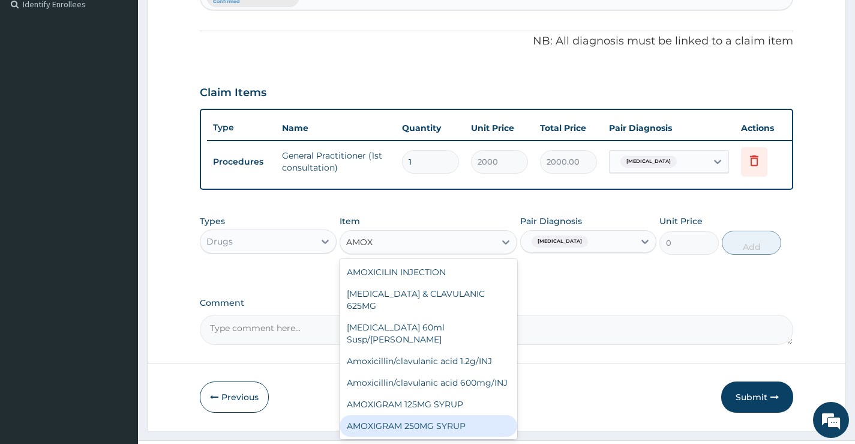
click at [451, 417] on div "AMOXIGRAM 250MG SYRUP" at bounding box center [429, 426] width 178 height 22
type input "225.75"
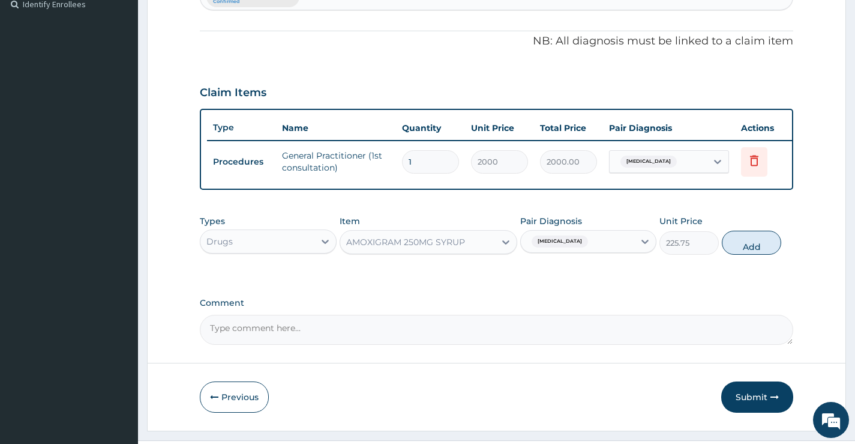
click at [415, 248] on div "AMOXIGRAM 250MG SYRUP" at bounding box center [405, 242] width 119 height 12
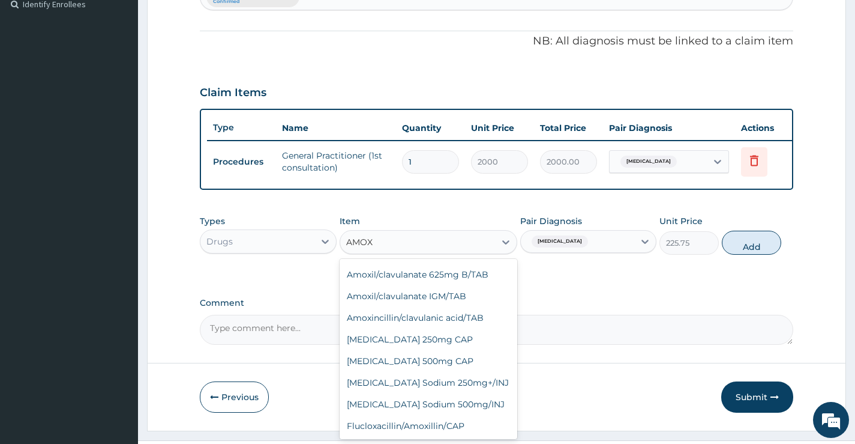
scroll to position [96, 0]
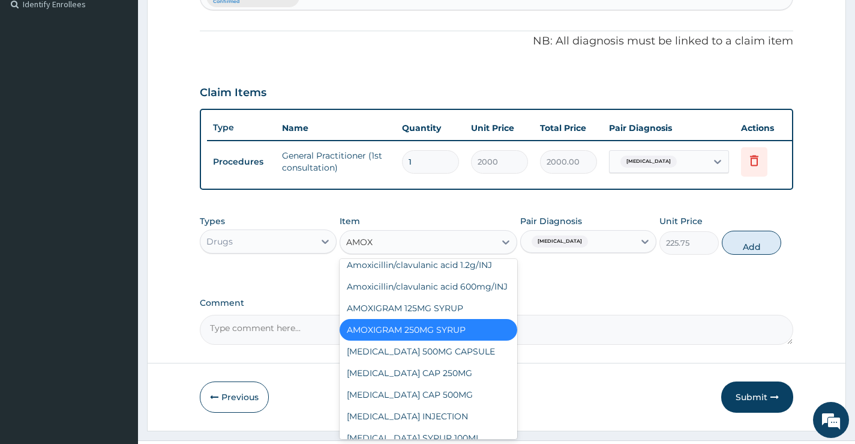
type input "AMOXI"
click at [435, 369] on div "AMOXIL CAP 250MG" at bounding box center [429, 373] width 178 height 22
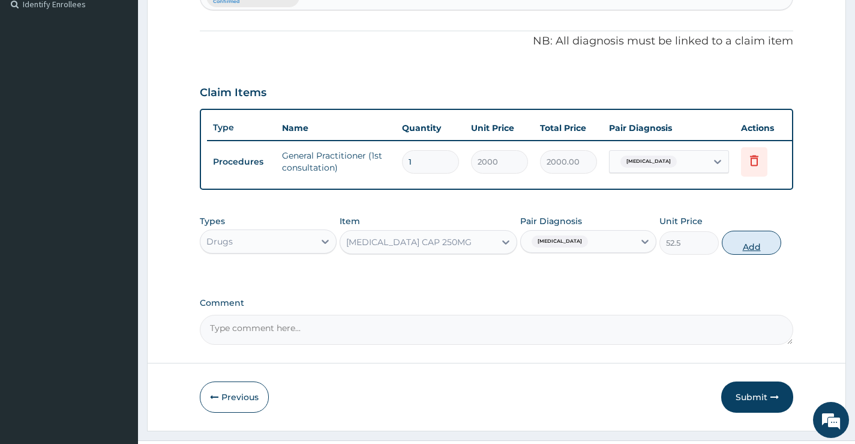
click at [750, 251] on button "Add" at bounding box center [751, 242] width 59 height 24
type input "0"
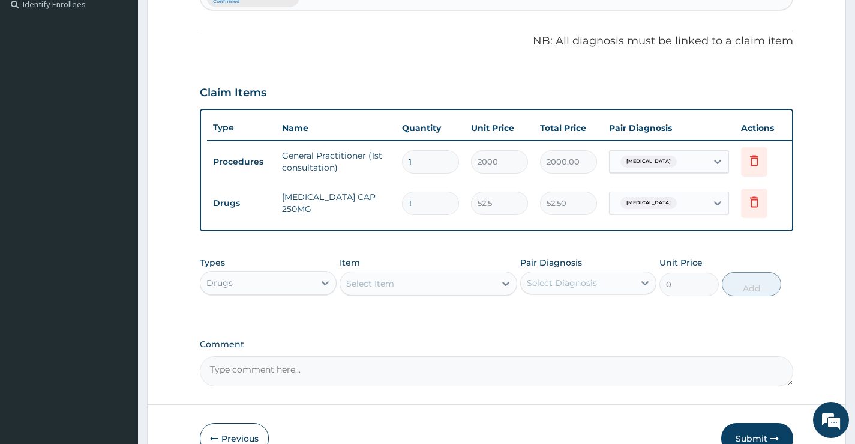
type input "15"
type input "787.50"
type input "15"
click at [433, 293] on div "Select Item" at bounding box center [417, 283] width 155 height 19
type input "VITA"
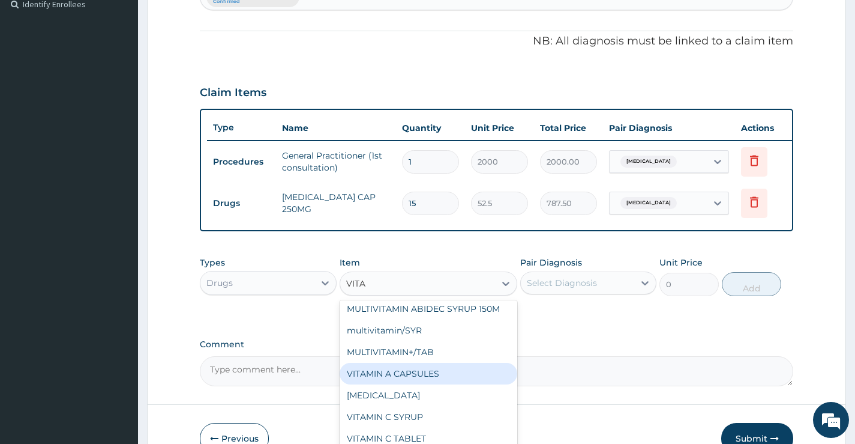
scroll to position [360, 0]
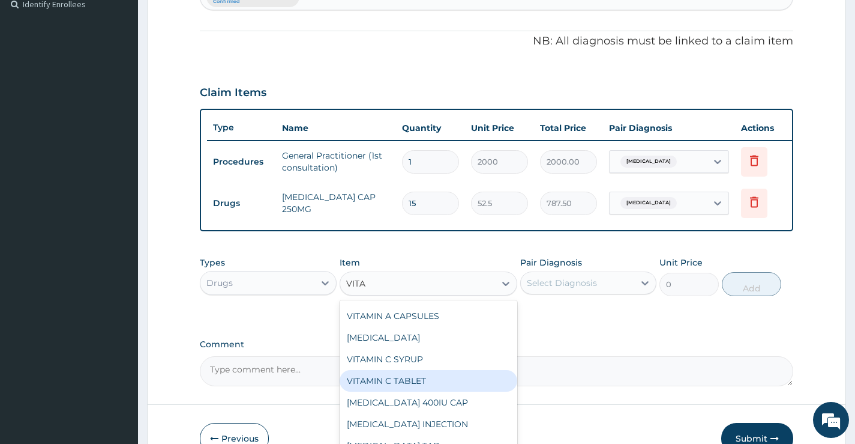
click at [436, 391] on div "VITAMIN C TABLET" at bounding box center [429, 381] width 178 height 22
type input "30"
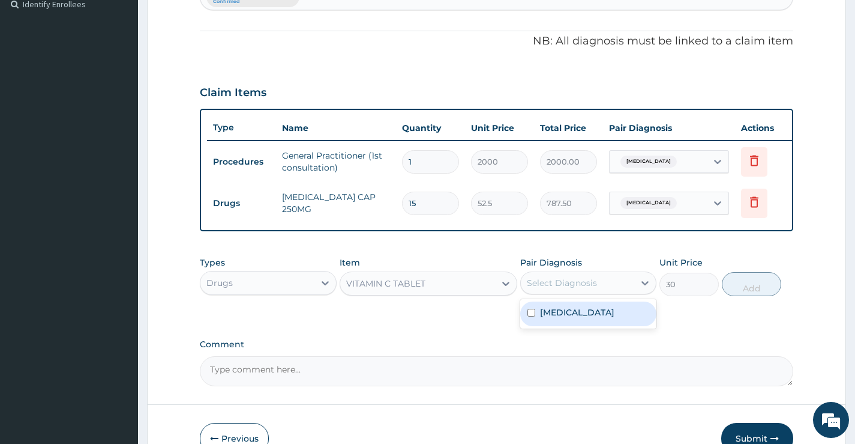
click at [562, 285] on div "Select Diagnosis" at bounding box center [562, 283] width 70 height 12
click at [580, 318] on label "Upper respiratory infection" at bounding box center [577, 312] width 74 height 12
checkbox input "true"
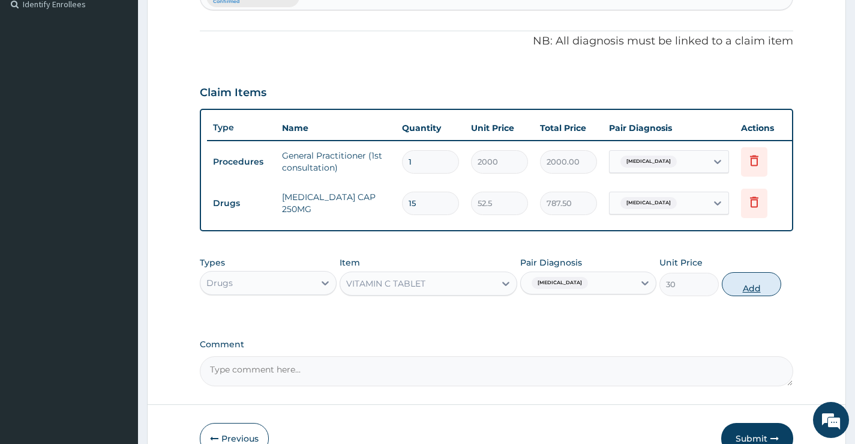
click at [747, 294] on button "Add" at bounding box center [751, 284] width 59 height 24
type input "0"
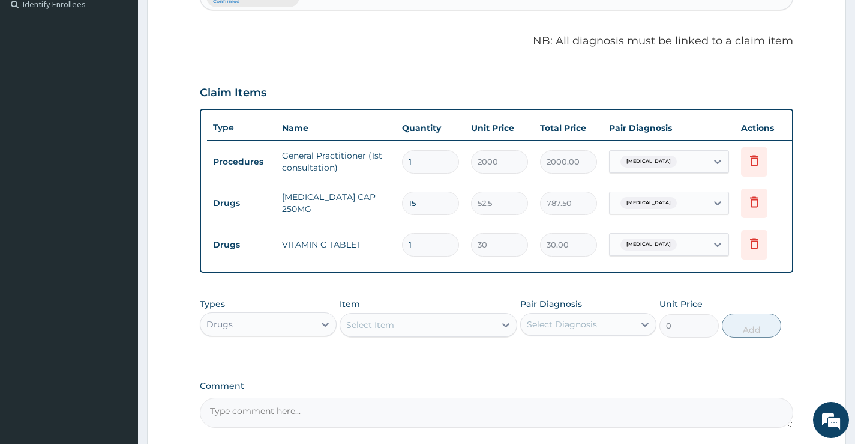
click at [409, 247] on input "1" at bounding box center [430, 244] width 57 height 23
type input "21"
type input "630.00"
type input "20"
type input "600.00"
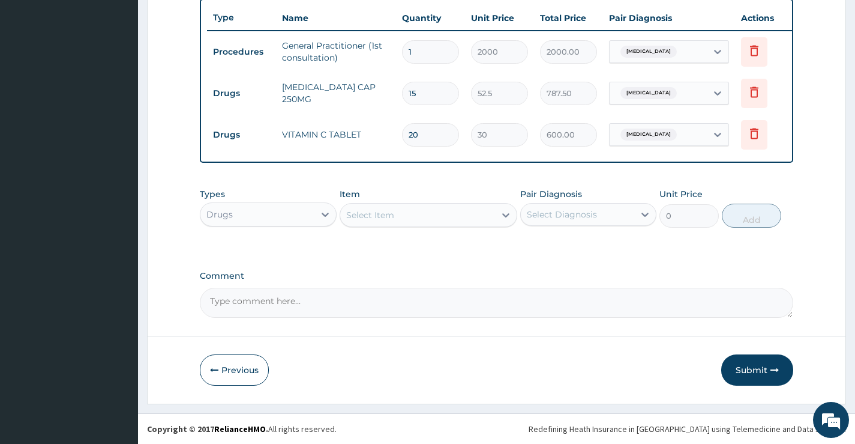
scroll to position [457, 0]
type input "20"
click at [746, 369] on button "Submit" at bounding box center [757, 369] width 72 height 31
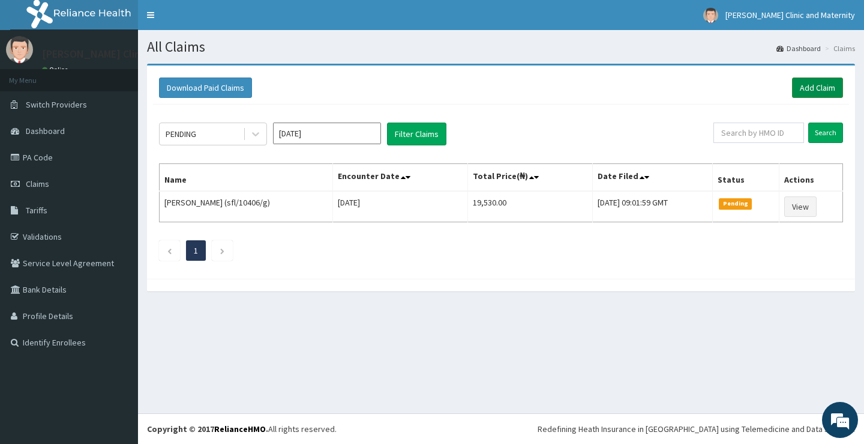
click at [824, 87] on link "Add Claim" at bounding box center [817, 87] width 51 height 20
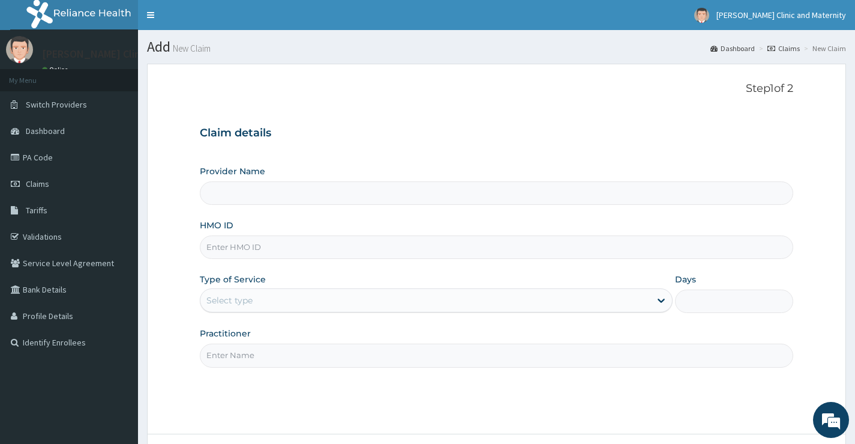
type input "[PERSON_NAME] Clinic and Maternity"
paste input "ERM/10077/C"
type input "ERM/10077/C"
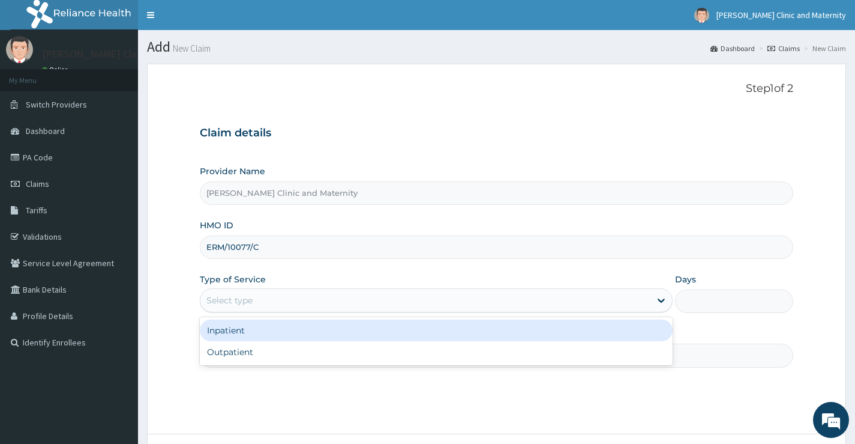
click at [241, 302] on div "Select type" at bounding box center [229, 300] width 46 height 12
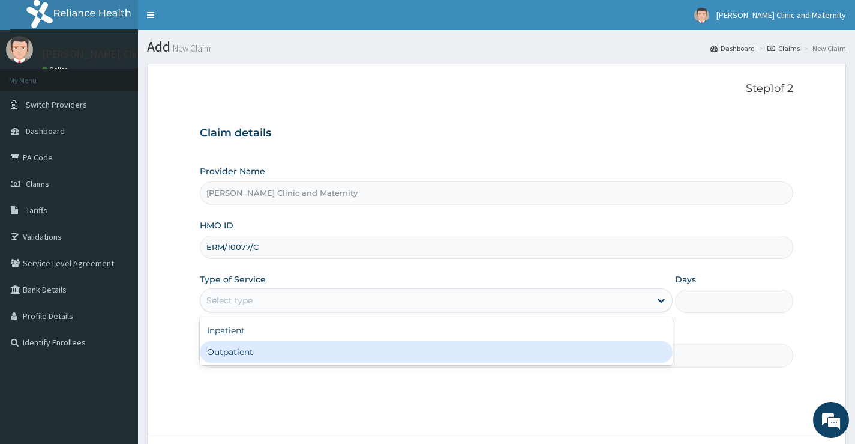
click at [240, 358] on div "Outpatient" at bounding box center [436, 352] width 473 height 22
type input "1"
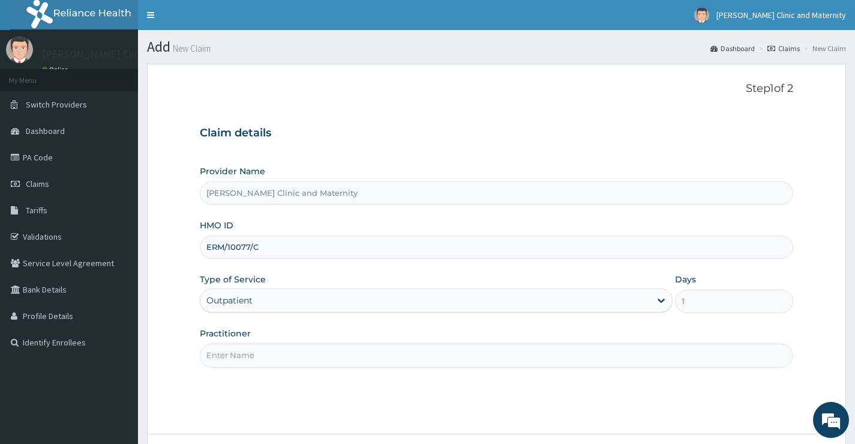
click at [242, 354] on input "Practitioner" at bounding box center [497, 354] width 594 height 23
type input "[PERSON_NAME]"
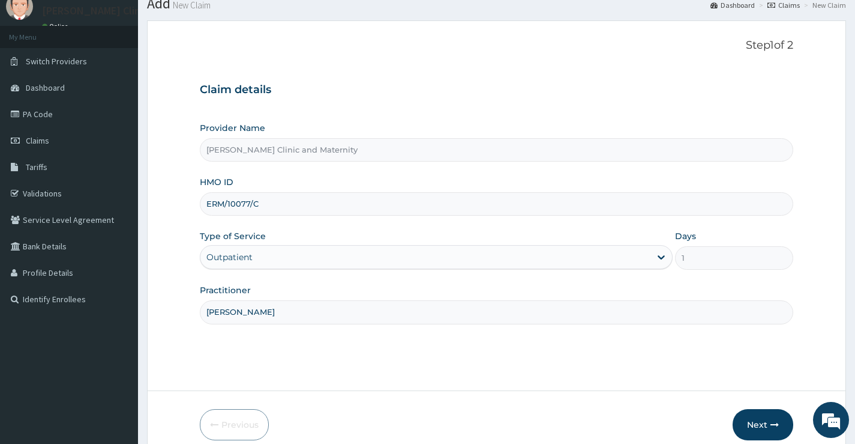
scroll to position [98, 0]
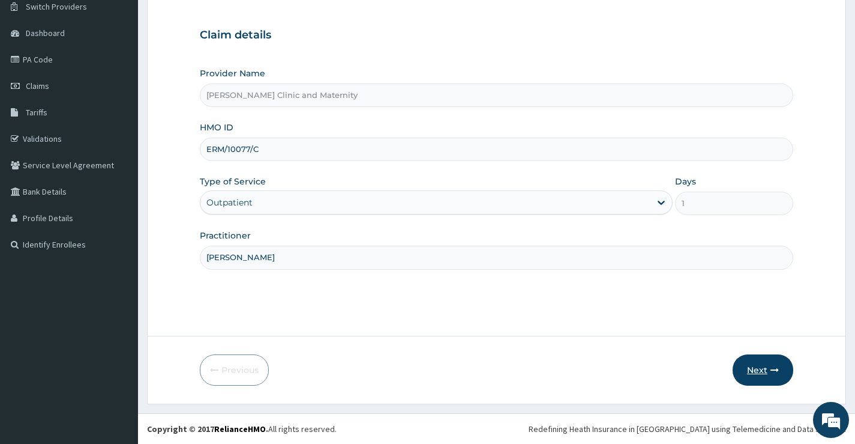
click at [759, 364] on button "Next" at bounding box center [763, 369] width 61 height 31
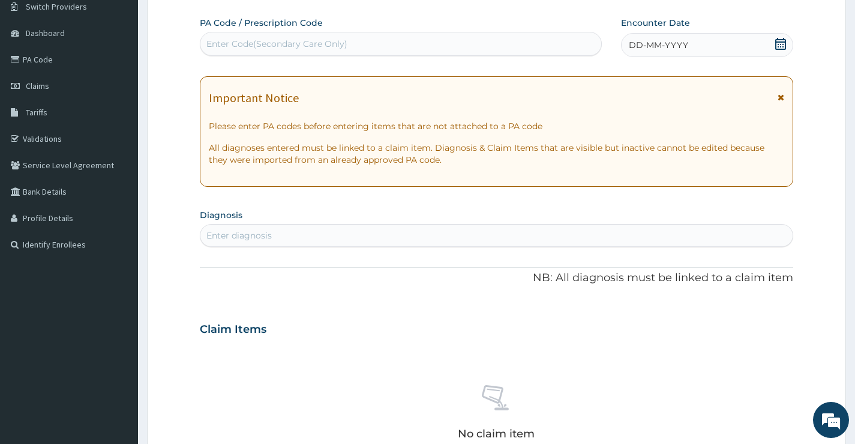
click at [483, 56] on div "Enter Code(Secondary Care Only)" at bounding box center [401, 44] width 402 height 24
type input "PA/C5566B"
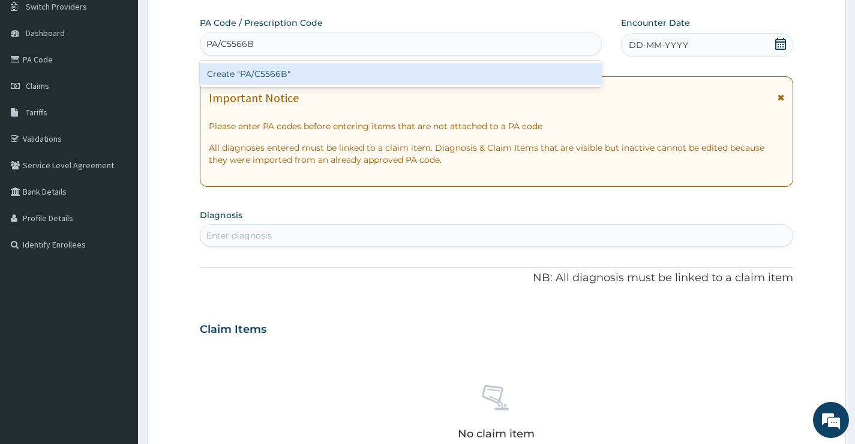
click at [481, 77] on div "Create "PA/C5566B"" at bounding box center [401, 74] width 402 height 22
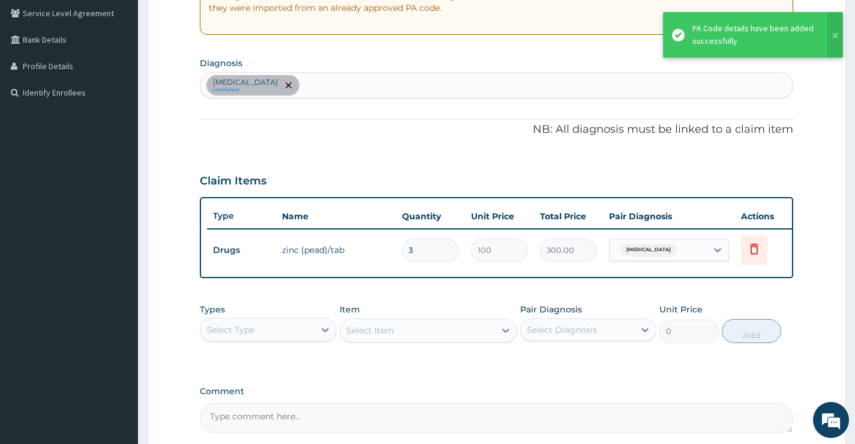
scroll to position [374, 0]
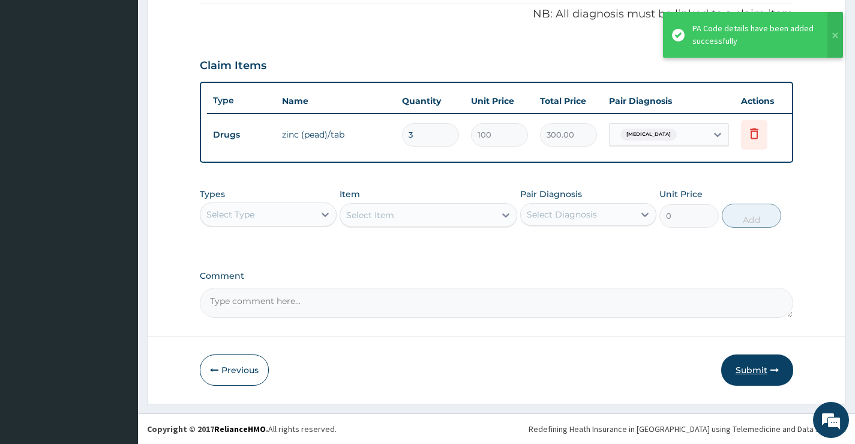
click at [742, 369] on button "Submit" at bounding box center [757, 369] width 72 height 31
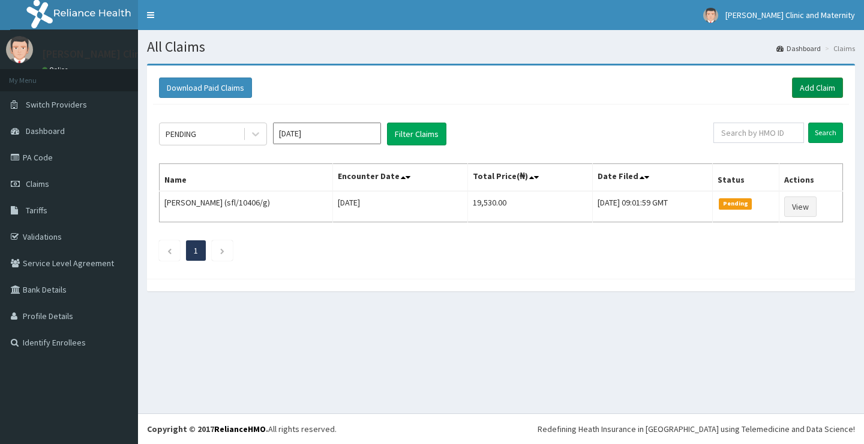
click at [810, 86] on link "Add Claim" at bounding box center [817, 87] width 51 height 20
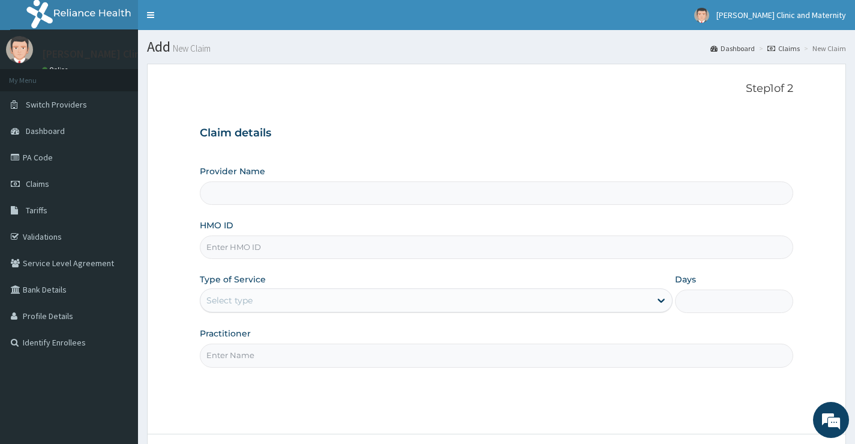
type input "[PERSON_NAME] Clinic and Maternity"
click at [226, 247] on input "HMO ID" at bounding box center [497, 246] width 594 height 23
click at [224, 244] on input "HMO ID" at bounding box center [497, 246] width 594 height 23
paste input "ERM/10077/C"
type input "ERM/10077/C"
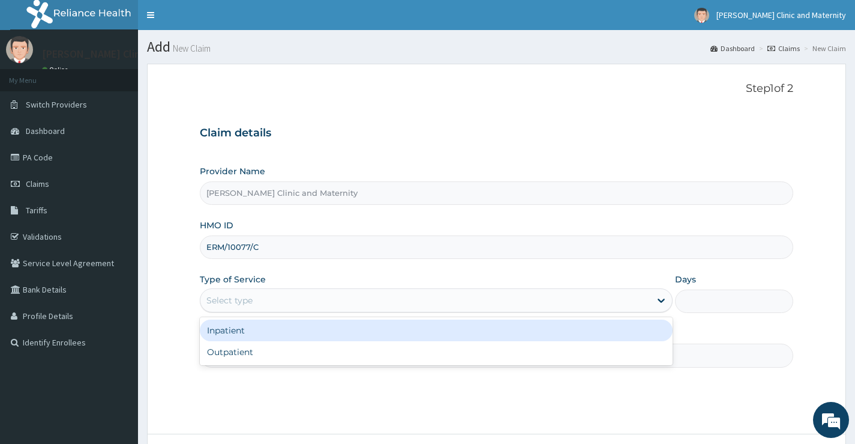
click at [210, 304] on div "Select type" at bounding box center [229, 300] width 46 height 12
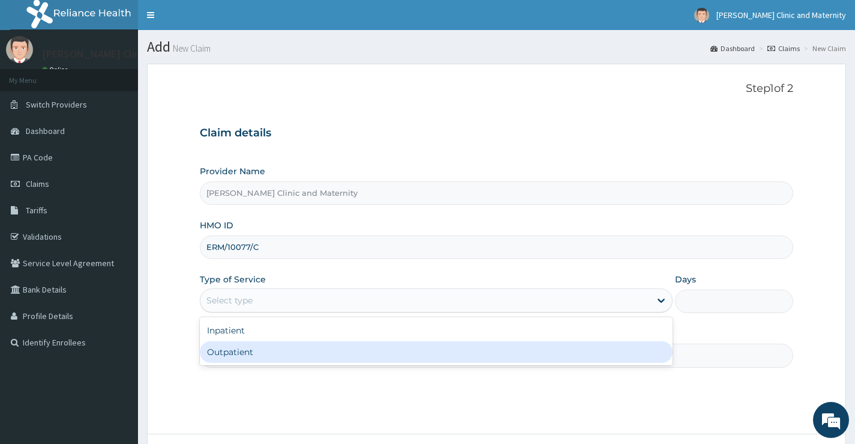
click at [217, 351] on div "Outpatient" at bounding box center [436, 352] width 473 height 22
type input "1"
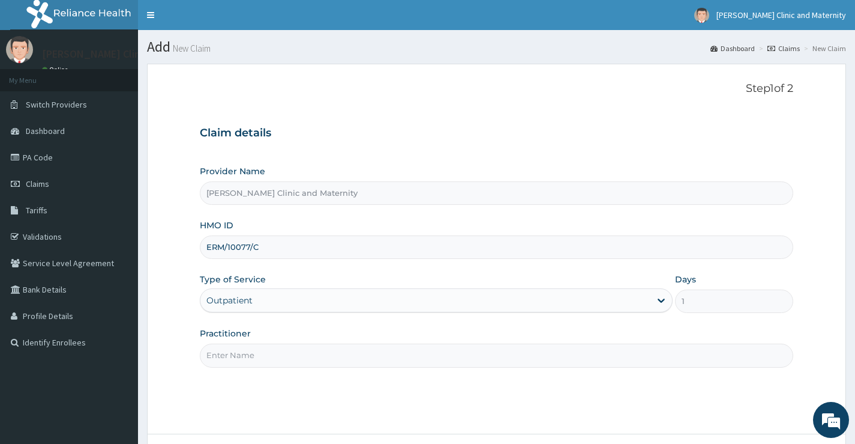
click at [227, 357] on input "Practitioner" at bounding box center [497, 354] width 594 height 23
type input "DR ANYANWU"
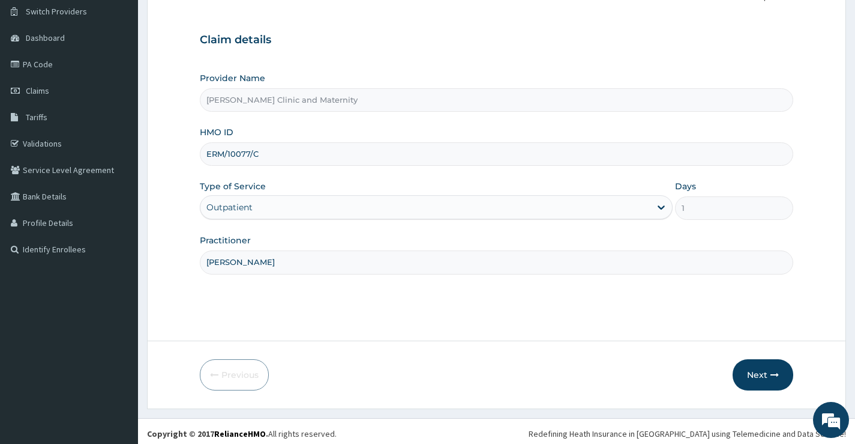
scroll to position [98, 0]
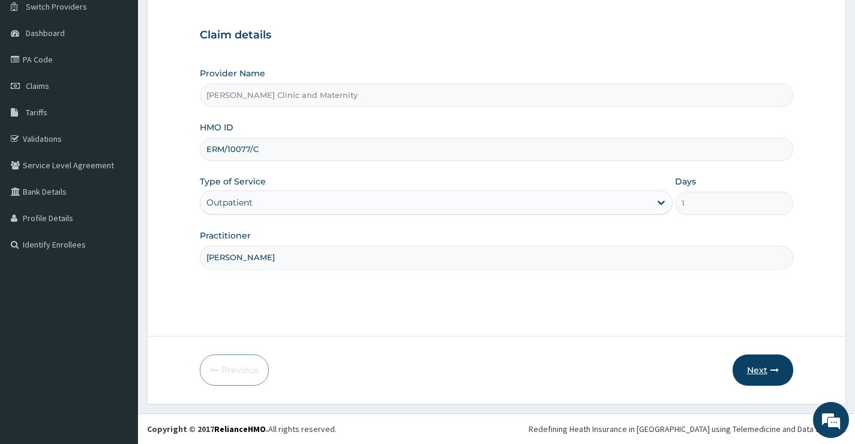
click at [760, 369] on button "Next" at bounding box center [763, 369] width 61 height 31
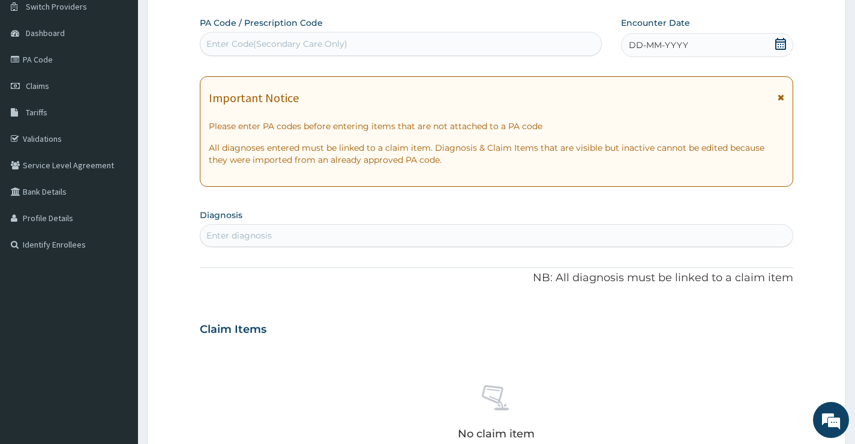
click at [652, 43] on span "DD-MM-YYYY" at bounding box center [658, 45] width 59 height 12
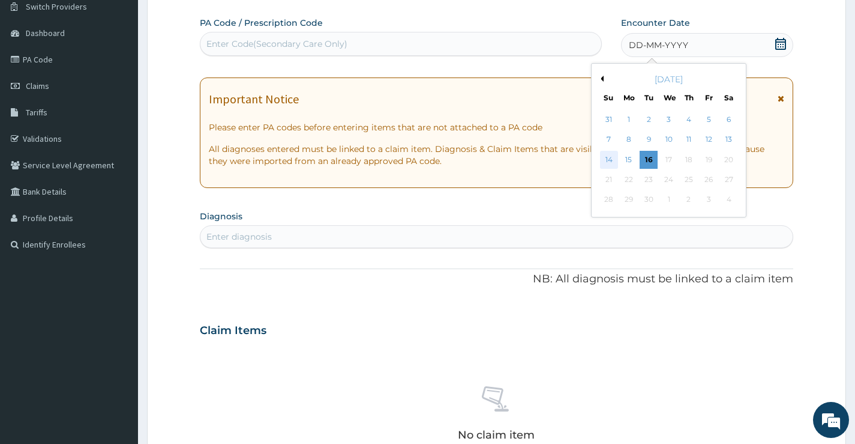
click at [612, 155] on div "14" at bounding box center [609, 160] width 18 height 18
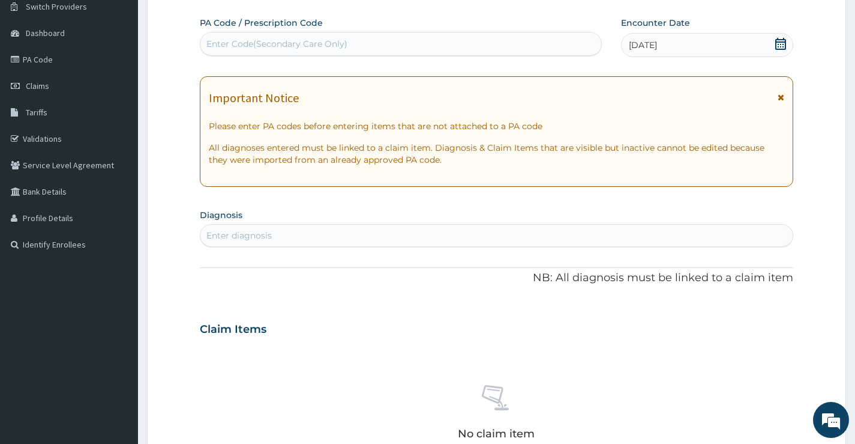
click at [251, 238] on div "Enter diagnosis" at bounding box center [238, 235] width 65 height 12
type input "MALARIA"
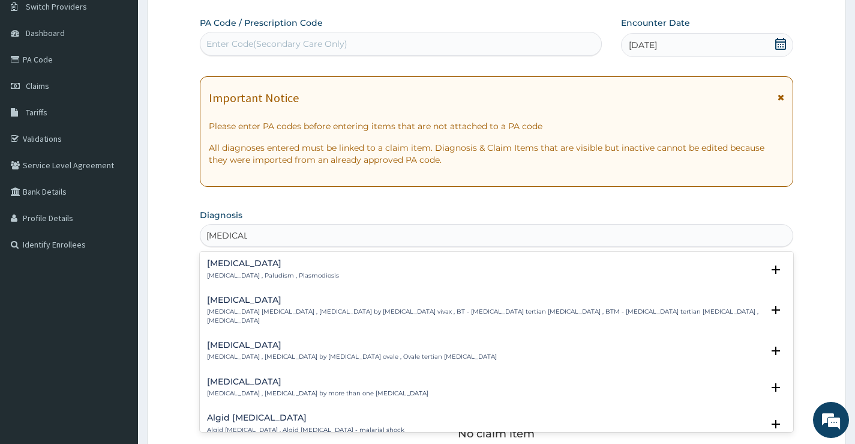
click at [226, 269] on div "Malaria Malaria , Paludism , Plasmodiosis" at bounding box center [273, 269] width 132 height 21
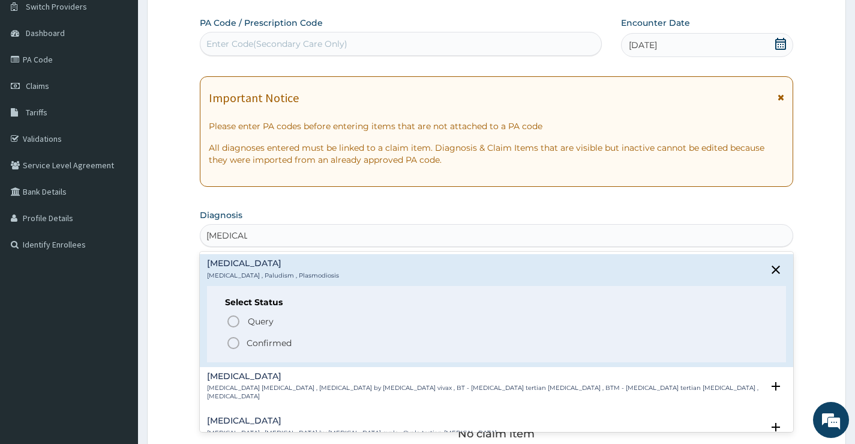
click at [235, 342] on icon "status option filled" at bounding box center [233, 343] width 14 height 14
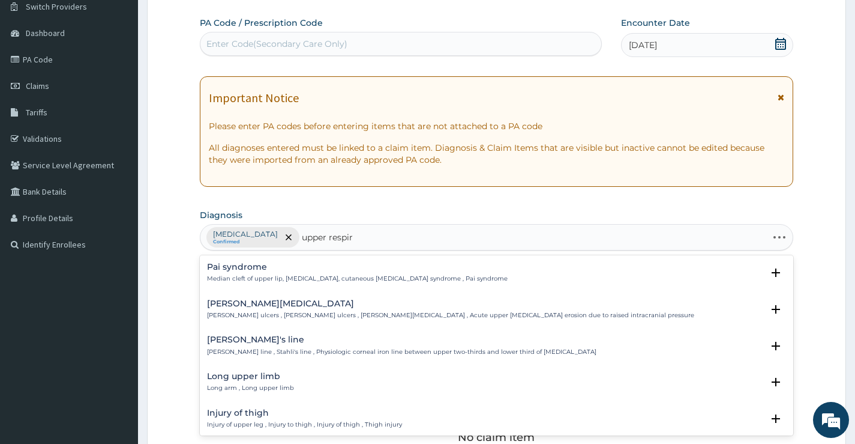
type input "upper respira"
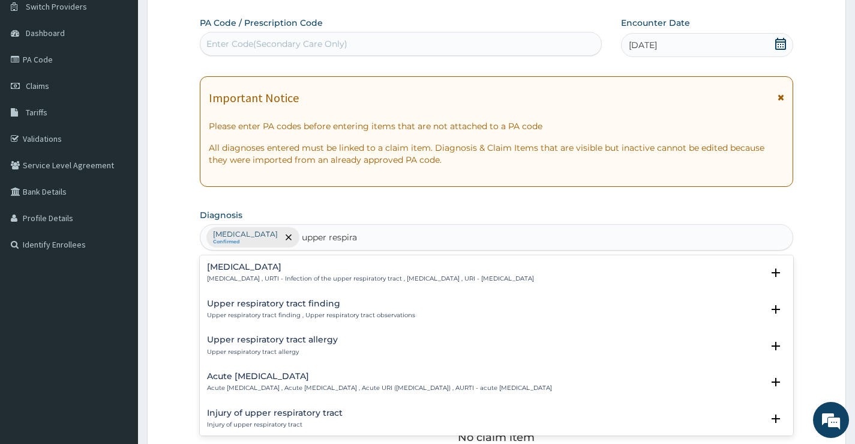
click at [277, 269] on h4 "Upper respiratory infection" at bounding box center [370, 266] width 327 height 9
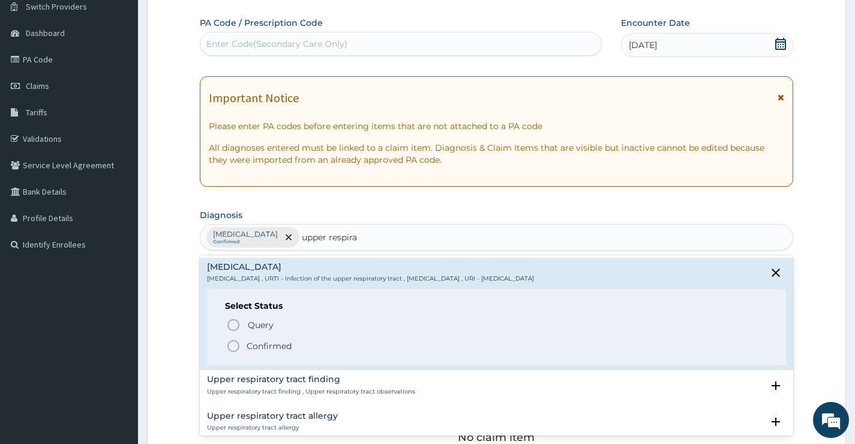
click at [236, 345] on icon "status option filled" at bounding box center [233, 346] width 14 height 14
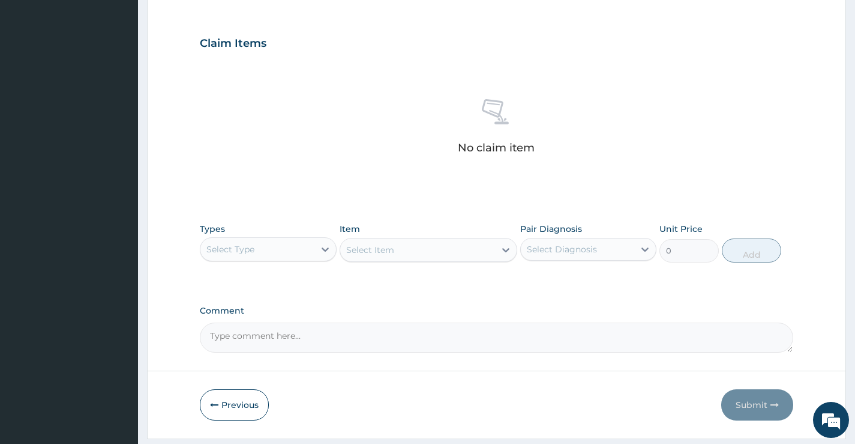
scroll to position [398, 0]
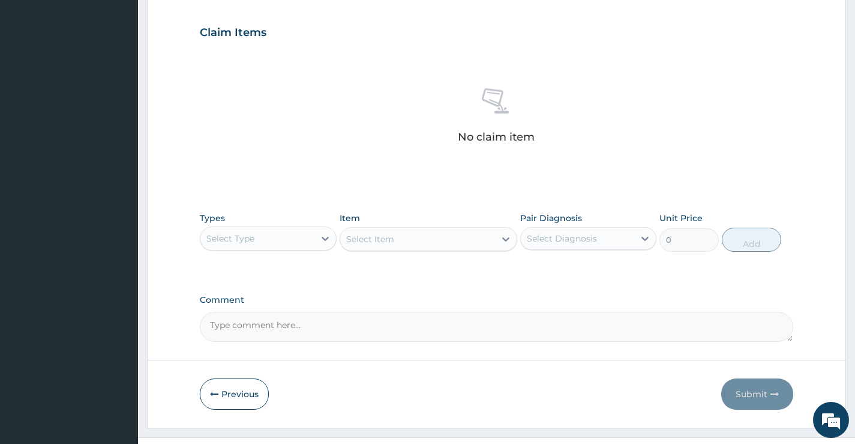
click at [313, 237] on div "Select Type" at bounding box center [256, 238] width 113 height 19
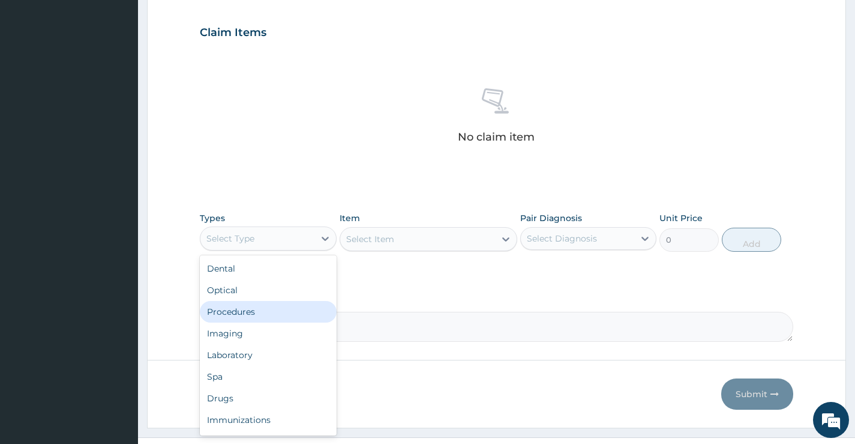
click at [289, 308] on div "Procedures" at bounding box center [268, 312] width 136 height 22
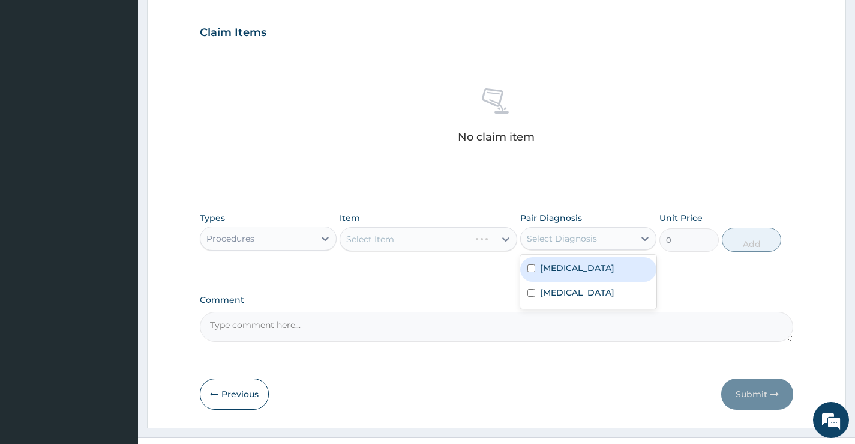
click at [567, 241] on div "Select Diagnosis" at bounding box center [562, 238] width 70 height 12
click at [553, 271] on label "Malaria" at bounding box center [577, 268] width 74 height 12
checkbox input "true"
click at [453, 239] on div "Select Item" at bounding box center [429, 239] width 178 height 24
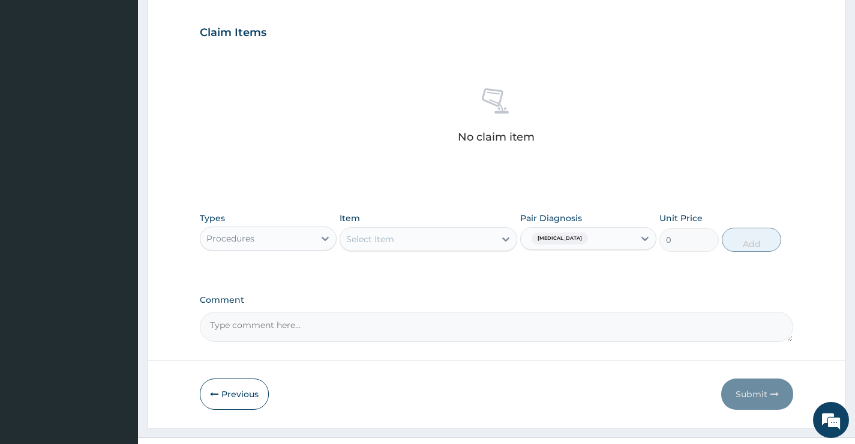
click at [453, 239] on div "Select Item" at bounding box center [417, 238] width 155 height 19
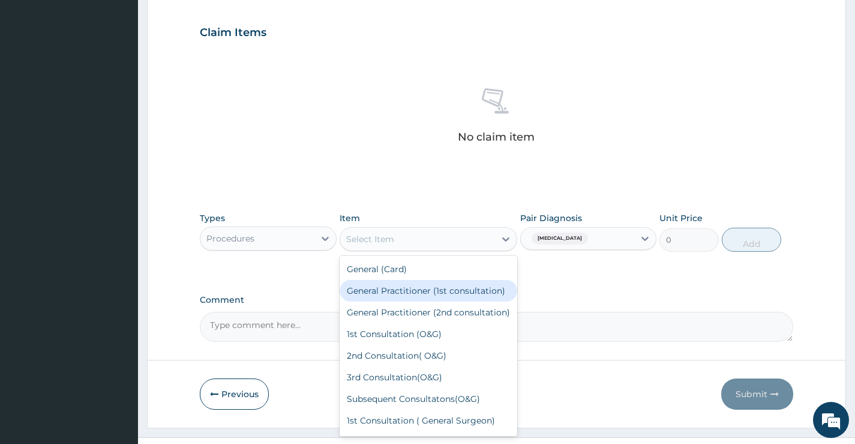
click at [420, 300] on div "General Practitioner (1st consultation)" at bounding box center [429, 291] width 178 height 22
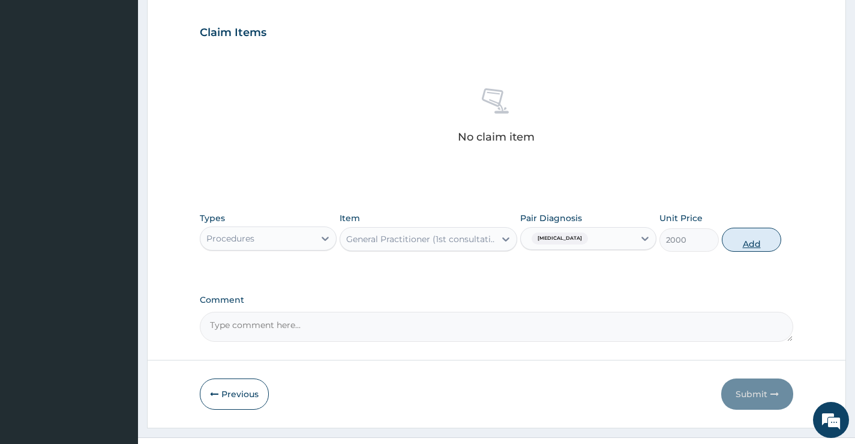
click at [743, 241] on button "Add" at bounding box center [751, 239] width 59 height 24
type input "0"
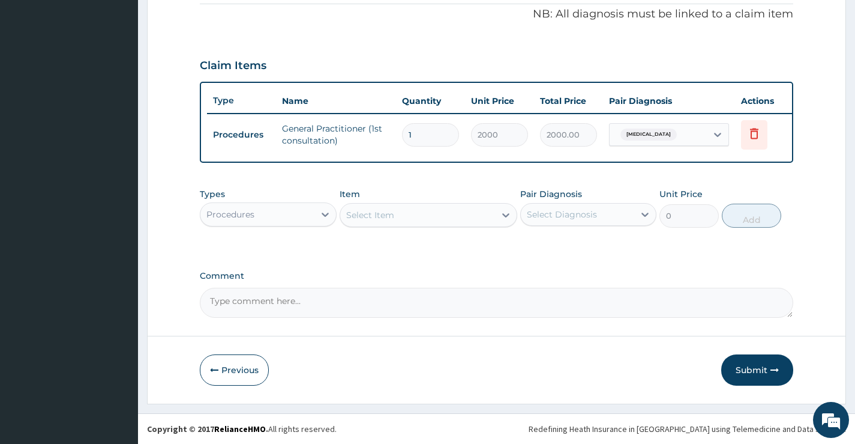
scroll to position [374, 0]
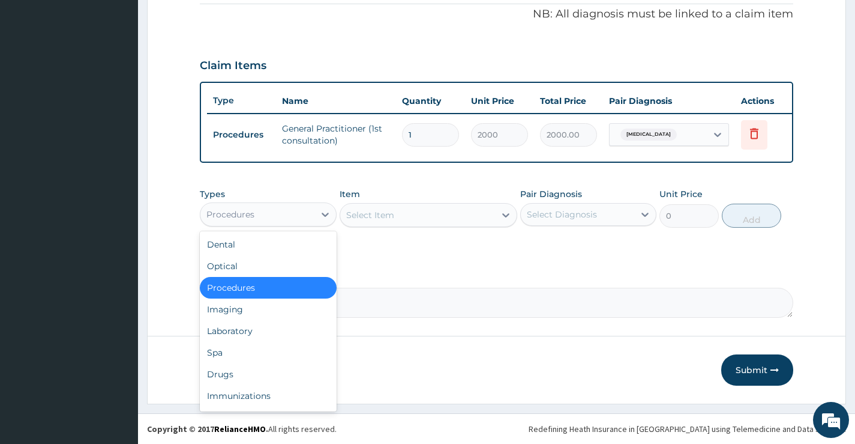
click at [268, 218] on div "Procedures" at bounding box center [256, 214] width 113 height 19
click at [239, 326] on div "Laboratory" at bounding box center [268, 331] width 136 height 22
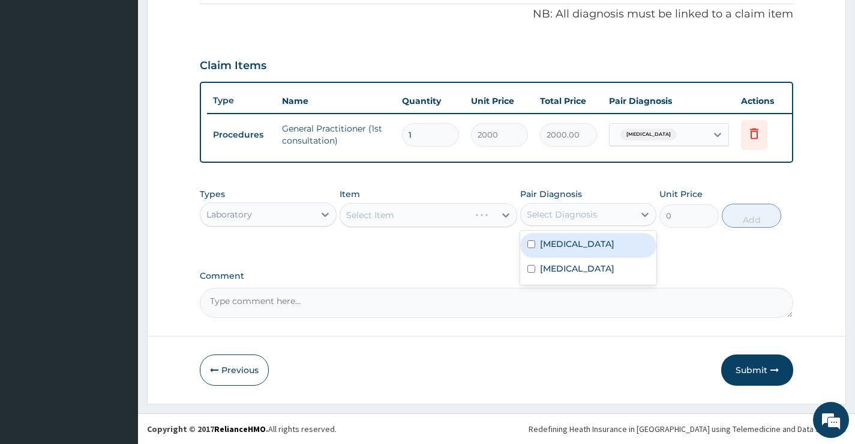
click at [562, 221] on div "Select Diagnosis" at bounding box center [577, 214] width 113 height 19
click at [556, 248] on label "Malaria" at bounding box center [577, 244] width 74 height 12
checkbox input "true"
click at [418, 216] on div "Select Item" at bounding box center [429, 215] width 178 height 24
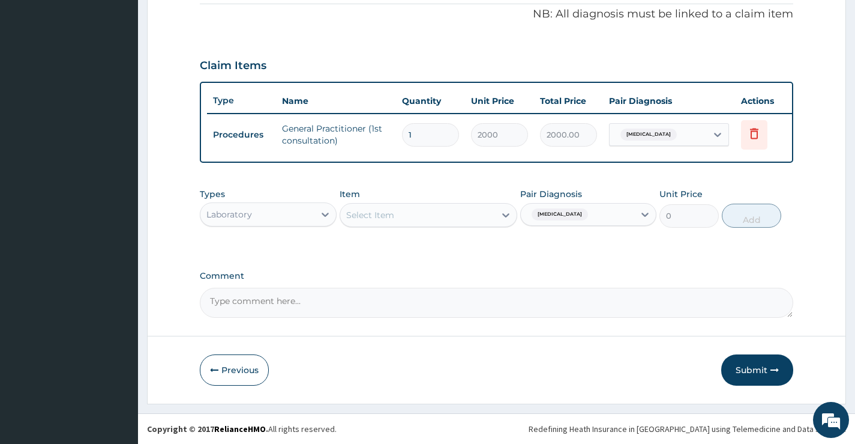
click at [418, 215] on div "Select Item" at bounding box center [417, 214] width 155 height 19
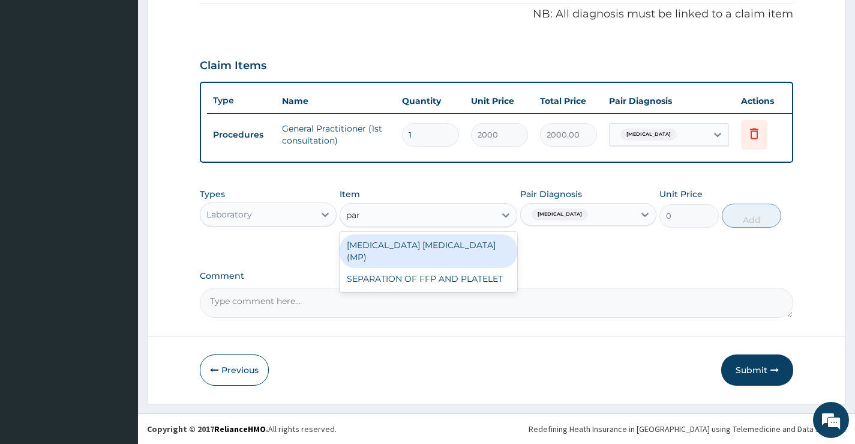
type input "para"
click at [426, 243] on div "MALARIA PARASITE (MP)" at bounding box center [429, 251] width 178 height 34
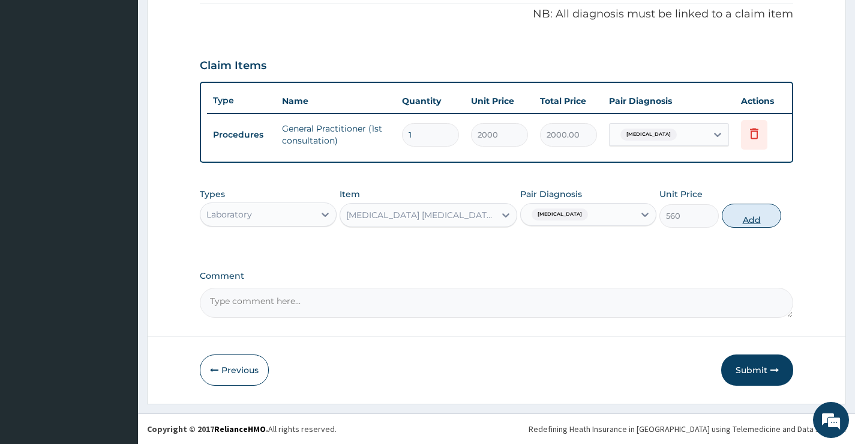
click at [752, 213] on button "Add" at bounding box center [751, 215] width 59 height 24
type input "0"
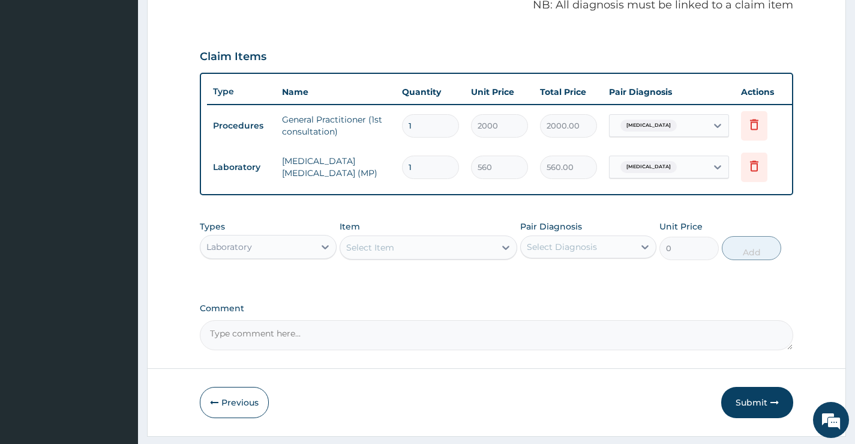
click at [381, 243] on div "Item Select Item" at bounding box center [429, 240] width 178 height 40
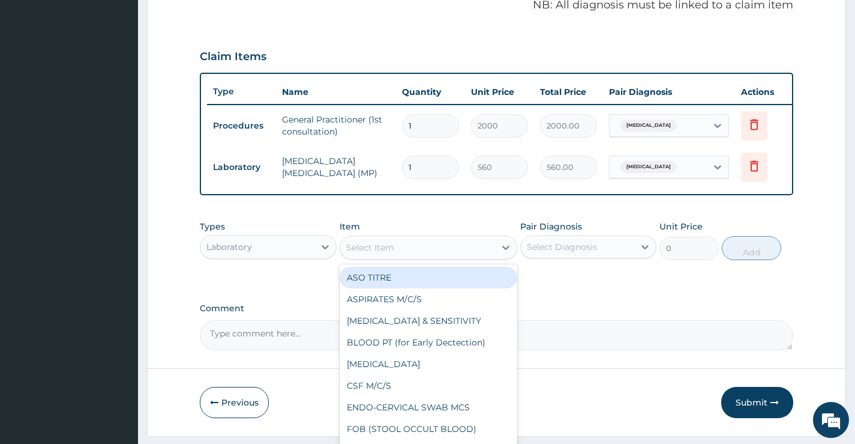
click at [382, 253] on div "Select Item" at bounding box center [370, 247] width 48 height 12
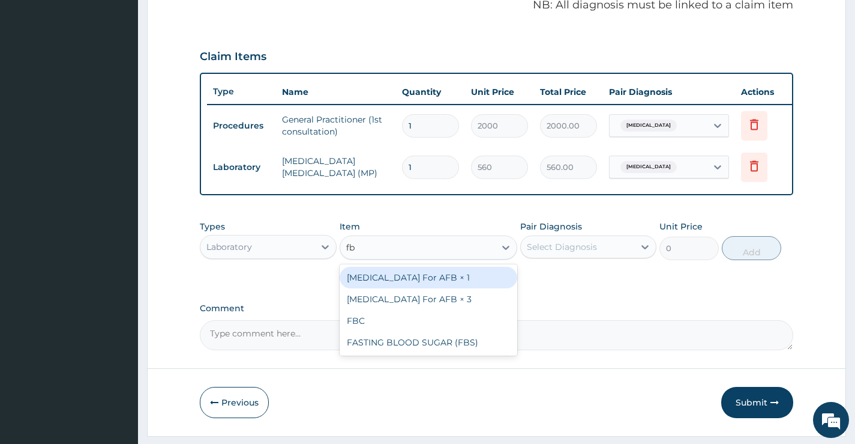
type input "fbc"
click at [408, 284] on div "FBC" at bounding box center [429, 277] width 178 height 22
type input "2500"
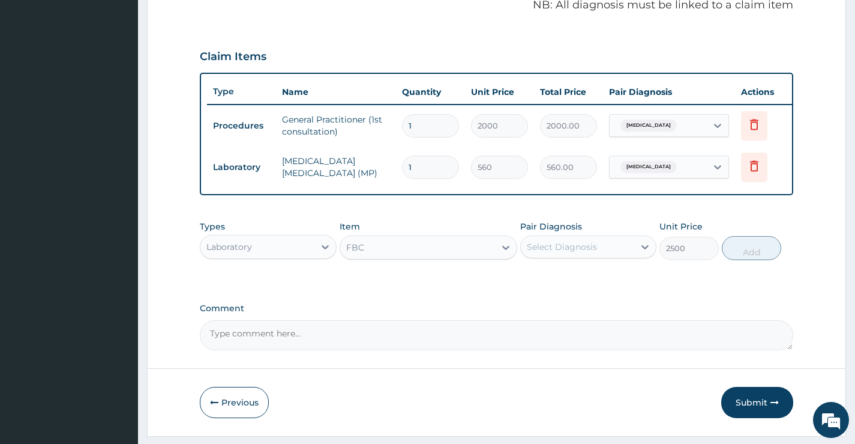
click at [570, 253] on div "Select Diagnosis" at bounding box center [562, 247] width 70 height 12
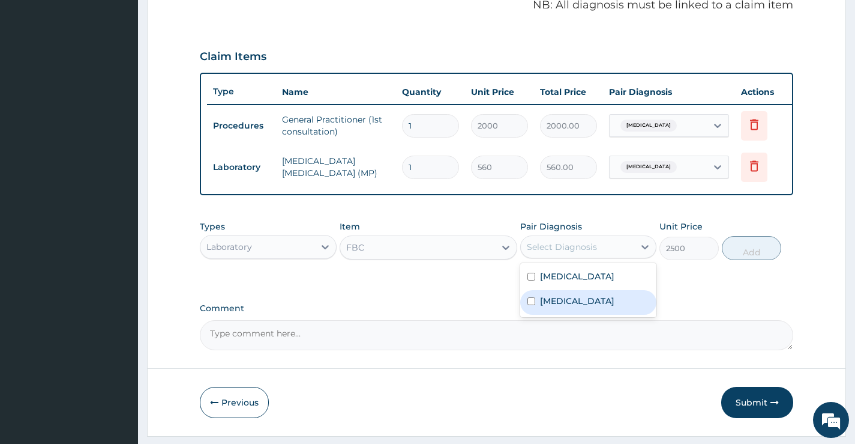
click at [567, 307] on label "Upper respiratory infection" at bounding box center [577, 301] width 74 height 12
checkbox input "true"
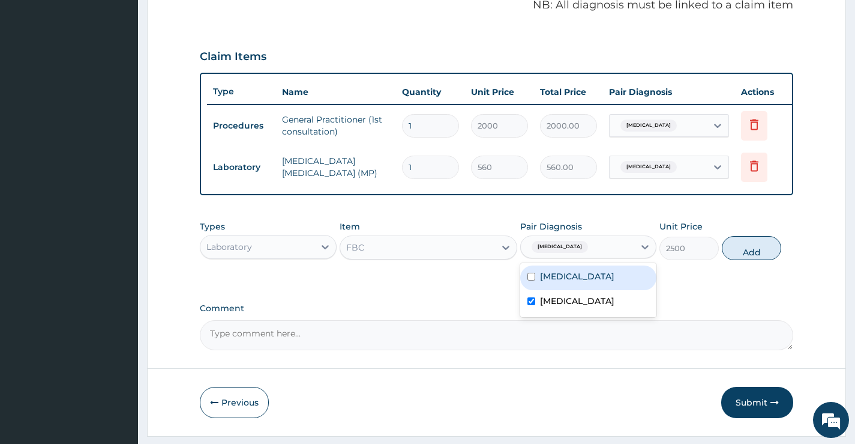
drag, startPoint x: 741, startPoint y: 253, endPoint x: 638, endPoint y: 258, distance: 103.4
click at [742, 253] on button "Add" at bounding box center [751, 248] width 59 height 24
type input "0"
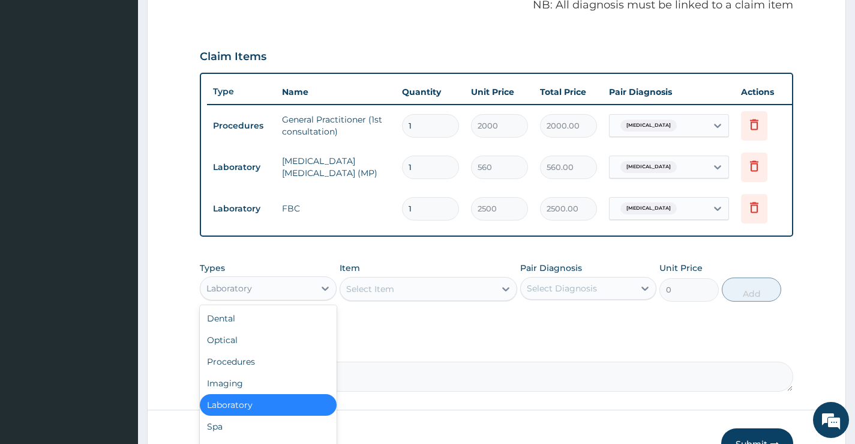
click at [262, 293] on div "Laboratory" at bounding box center [256, 287] width 113 height 19
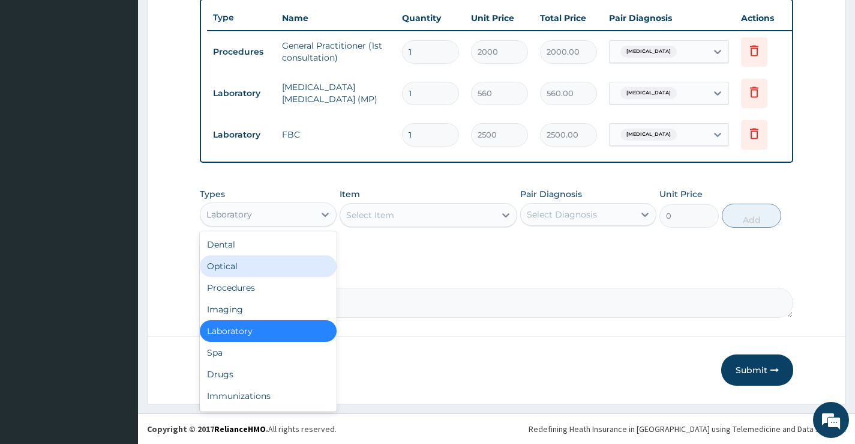
scroll to position [457, 0]
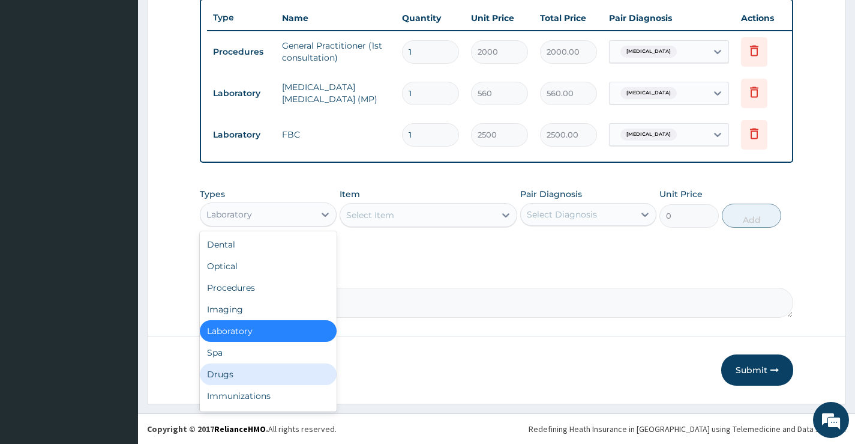
click at [225, 372] on div "Drugs" at bounding box center [268, 374] width 136 height 22
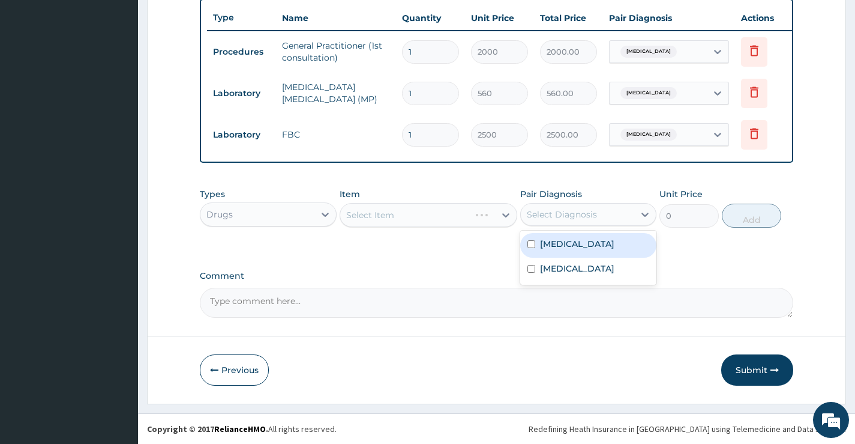
click at [566, 217] on div "Select Diagnosis" at bounding box center [562, 214] width 70 height 12
click at [548, 242] on label "Malaria" at bounding box center [577, 244] width 74 height 12
checkbox input "true"
click at [397, 218] on div "Select Item" at bounding box center [417, 214] width 155 height 19
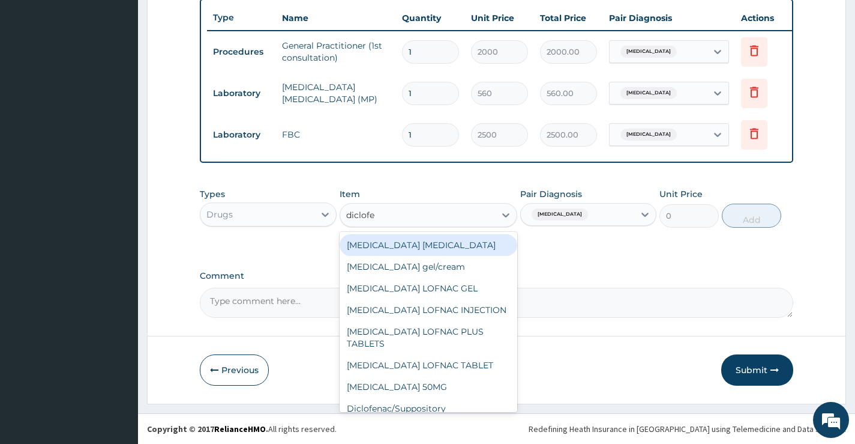
type input "diclofen"
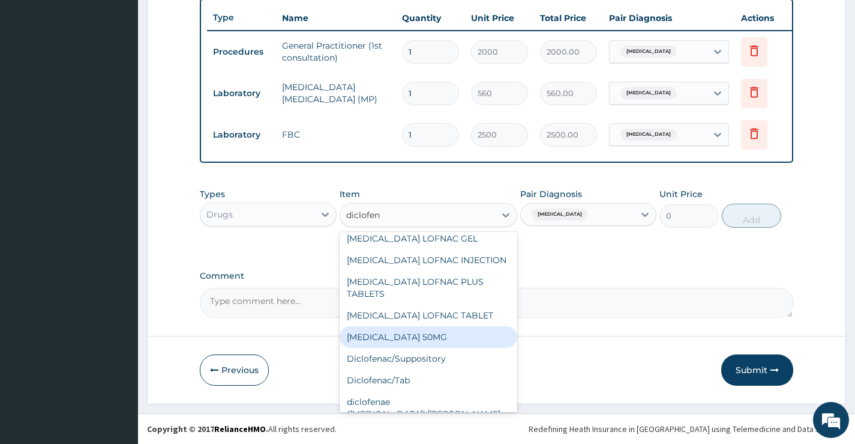
scroll to position [118, 0]
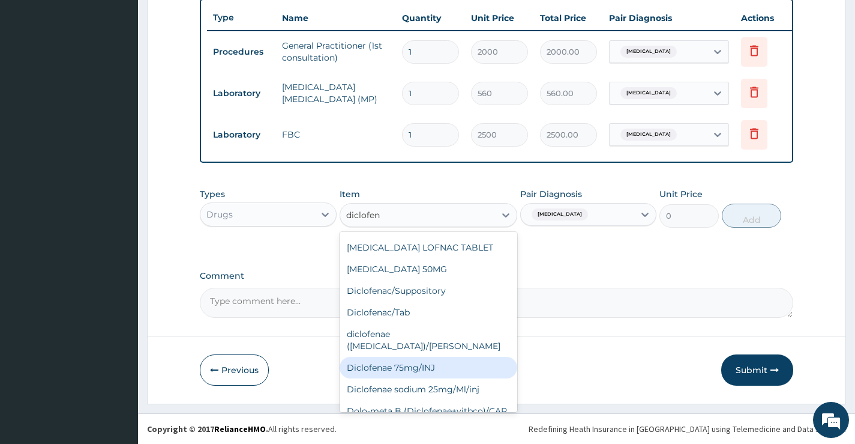
click at [456, 357] on div "Diclofenae 75mg/INJ" at bounding box center [429, 368] width 178 height 22
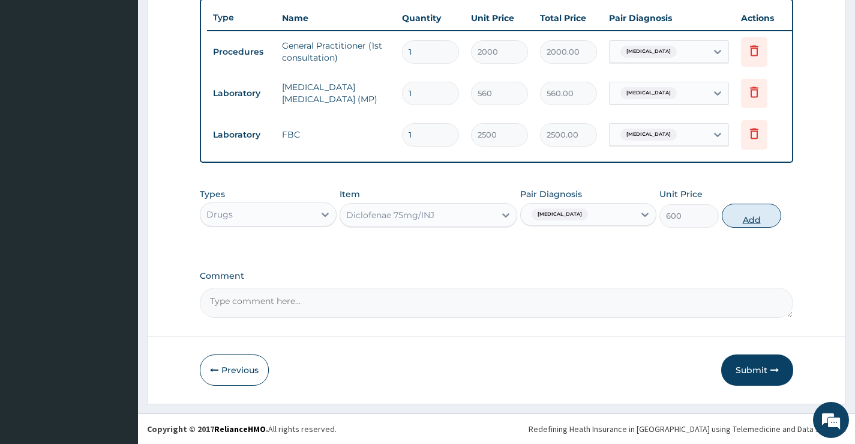
click at [753, 215] on button "Add" at bounding box center [751, 215] width 59 height 24
type input "0"
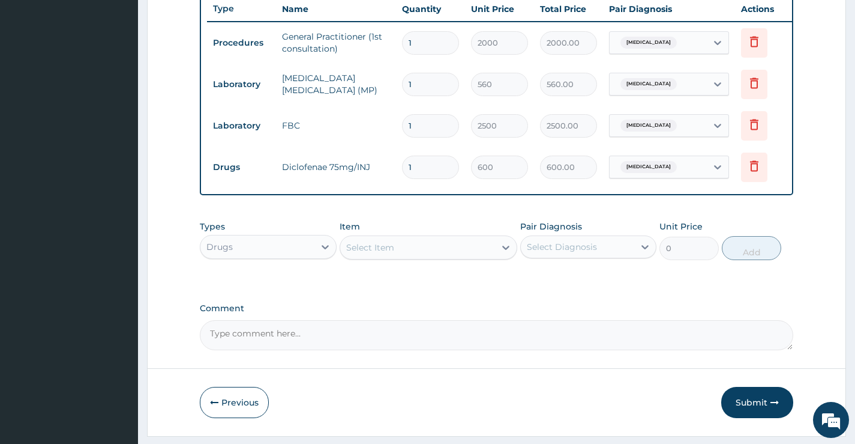
click at [378, 253] on div "Select Item" at bounding box center [370, 247] width 48 height 12
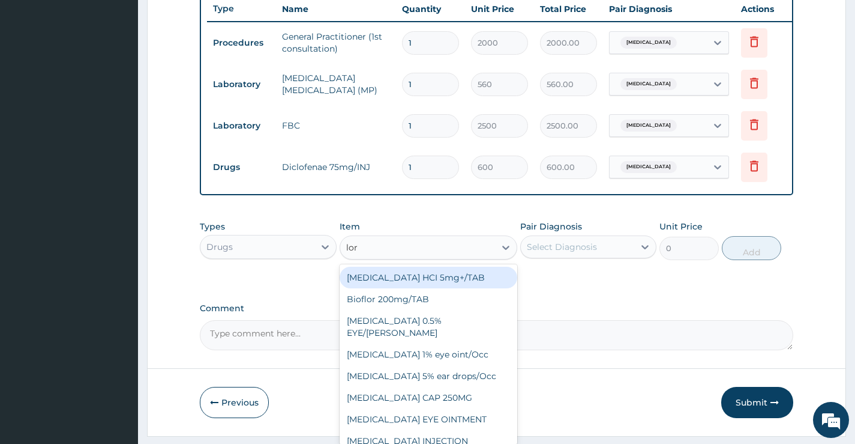
type input "lora"
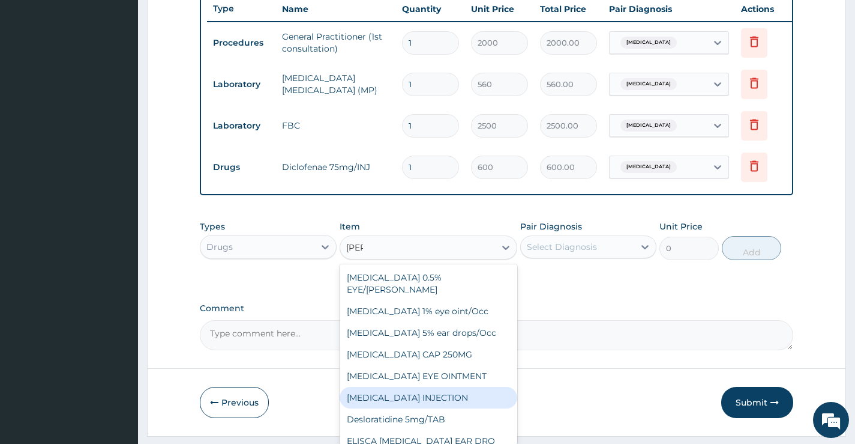
scroll to position [98, 0]
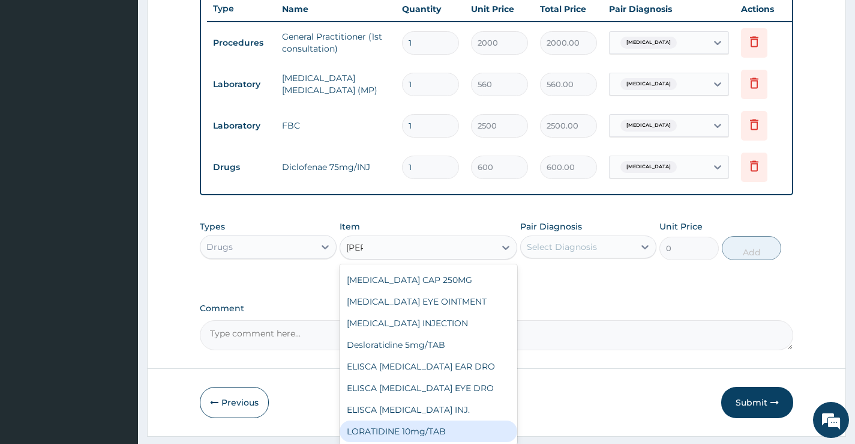
click at [423, 438] on div "LORATIDINE 10mg/TAB" at bounding box center [429, 431] width 178 height 22
type input "150"
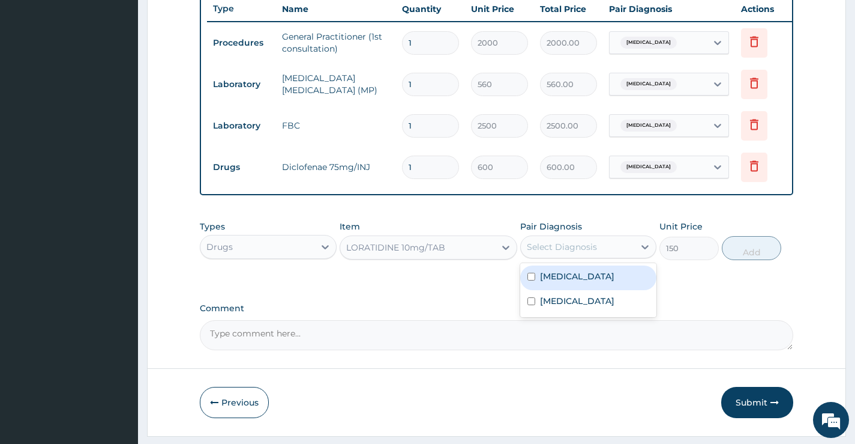
click at [588, 253] on div "Select Diagnosis" at bounding box center [562, 247] width 70 height 12
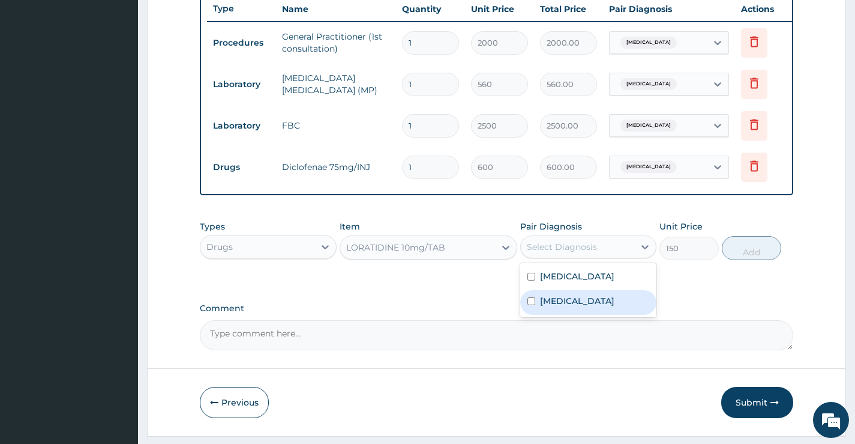
click at [591, 307] on label "Upper respiratory infection" at bounding box center [577, 301] width 74 height 12
checkbox input "true"
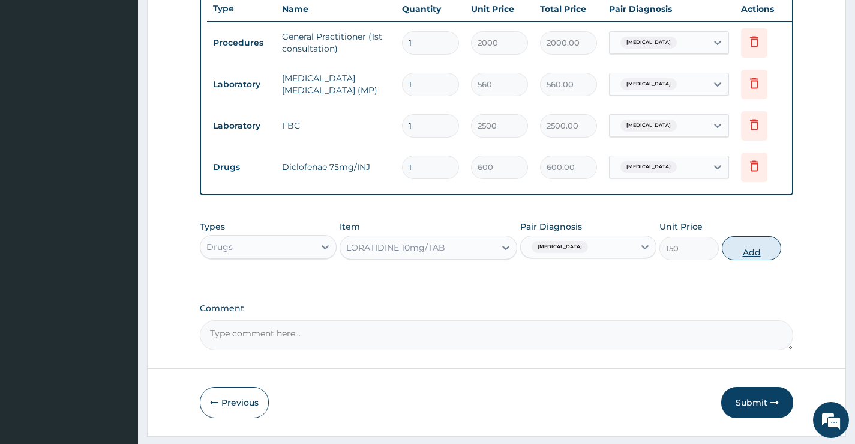
click at [753, 258] on button "Add" at bounding box center [751, 248] width 59 height 24
type input "0"
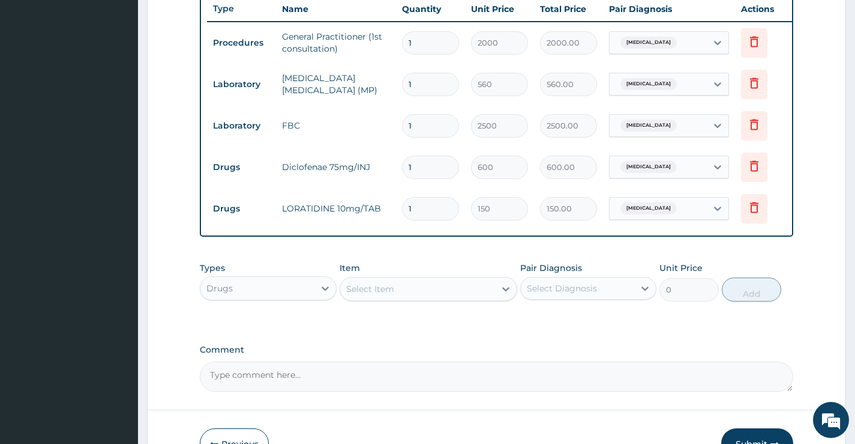
type input "0.00"
type input "6"
type input "900.00"
type input "6"
click at [375, 295] on div "Select Item" at bounding box center [370, 289] width 48 height 12
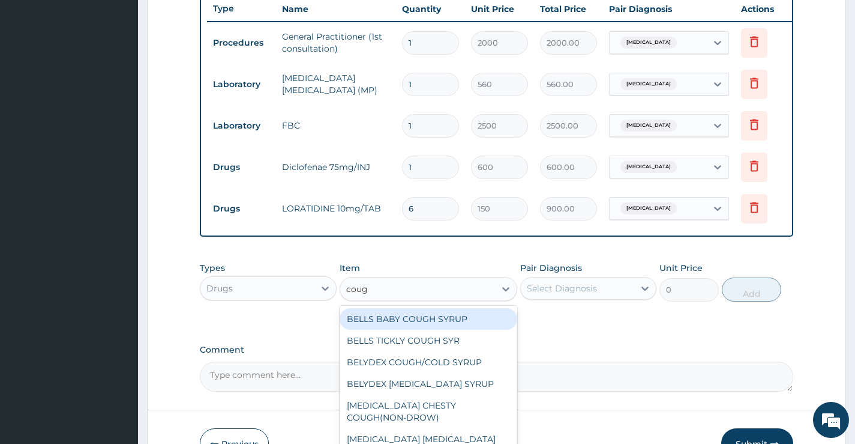
type input "cough"
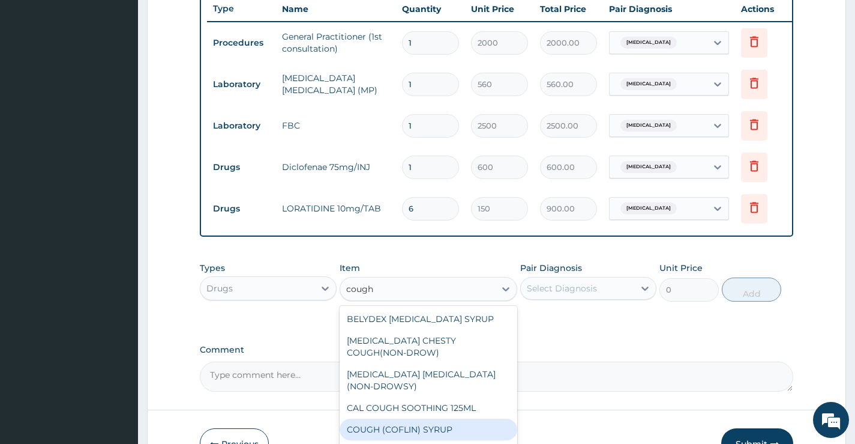
click at [450, 434] on div "COUGH (COFLIN) SYRUP" at bounding box center [429, 429] width 178 height 22
type input "900"
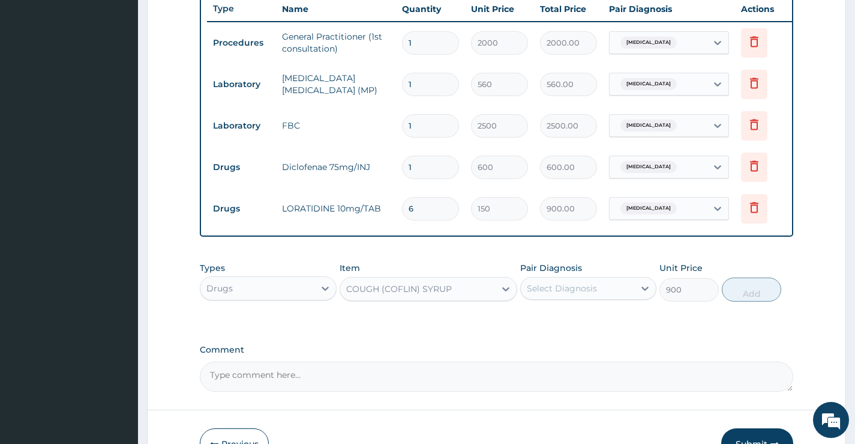
click at [597, 293] on div "Select Diagnosis" at bounding box center [577, 287] width 113 height 19
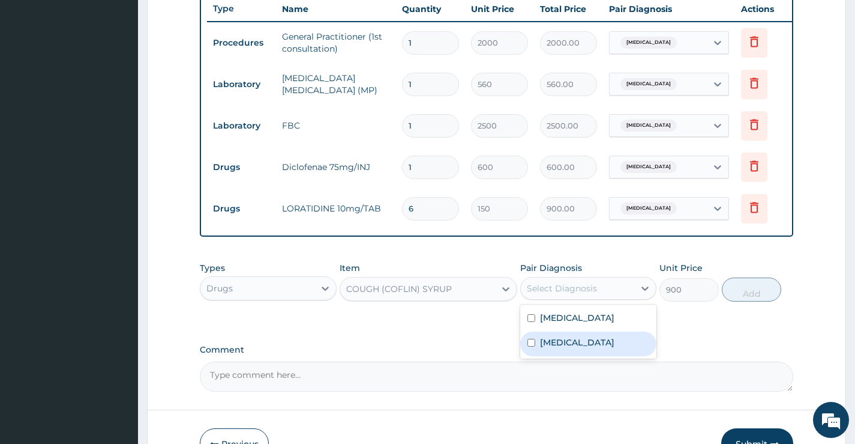
click at [582, 348] on label "Upper respiratory infection" at bounding box center [577, 342] width 74 height 12
checkbox input "true"
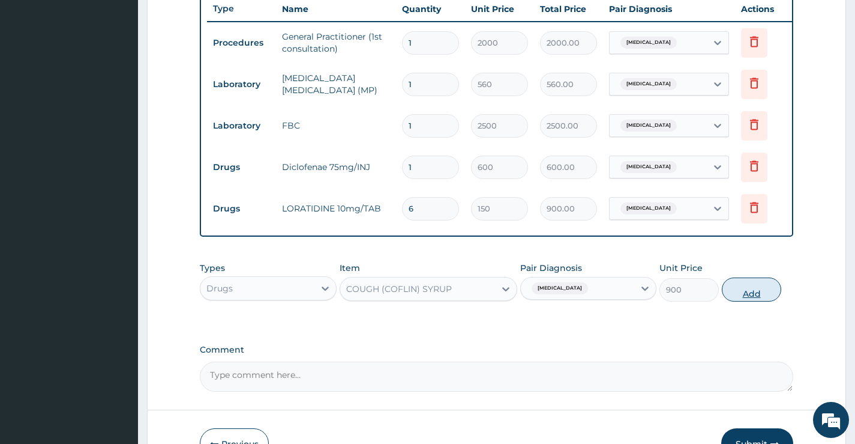
click at [757, 300] on button "Add" at bounding box center [751, 289] width 59 height 24
type input "0"
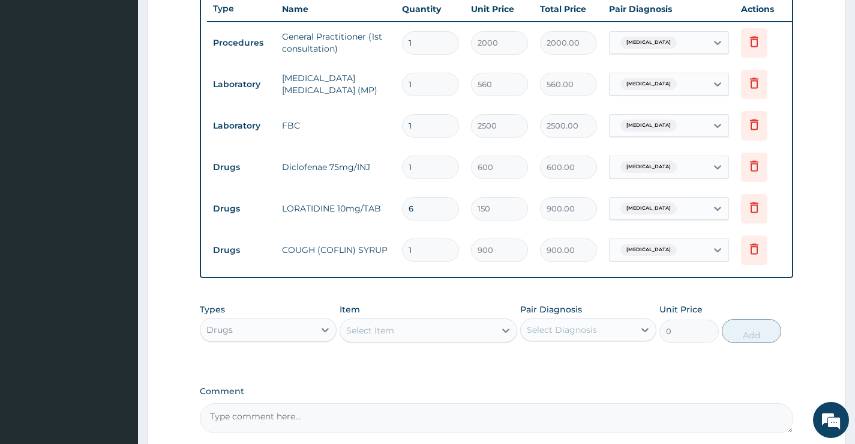
click at [372, 336] on div "Select Item" at bounding box center [370, 330] width 48 height 12
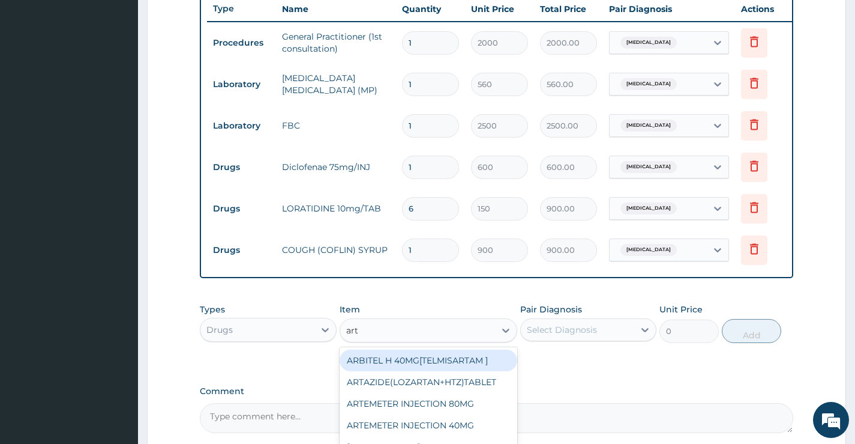
type input "arte"
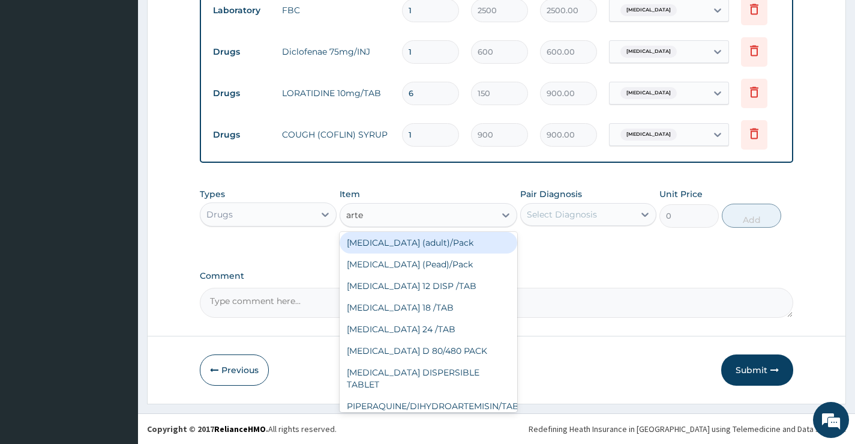
scroll to position [240, 0]
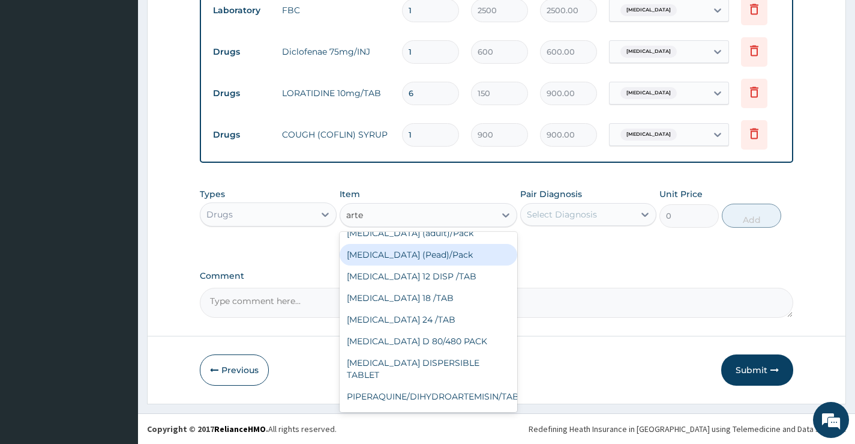
click at [423, 255] on div "[MEDICAL_DATA] (Pead)/Pack" at bounding box center [429, 255] width 178 height 22
type input "2000"
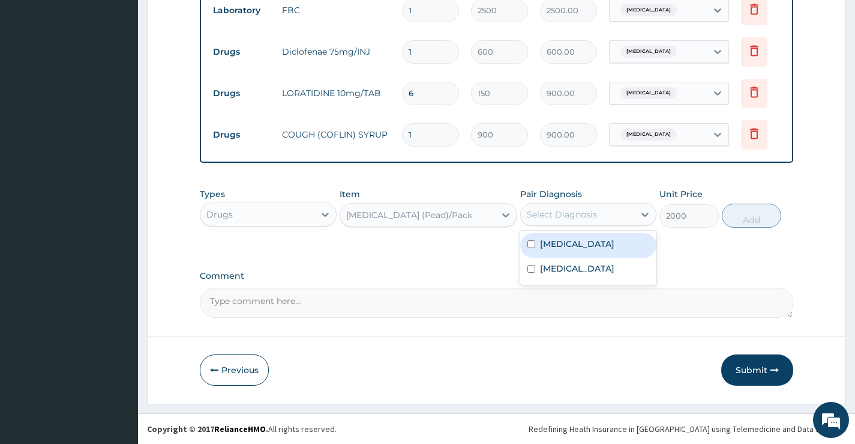
click at [621, 217] on div "Select Diagnosis" at bounding box center [577, 214] width 113 height 19
click at [605, 247] on div "[MEDICAL_DATA]" at bounding box center [588, 245] width 136 height 25
checkbox input "true"
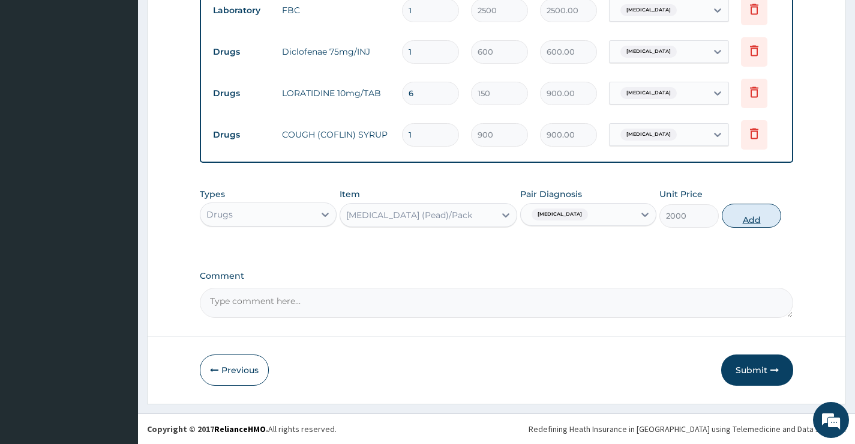
click at [754, 214] on button "Add" at bounding box center [751, 215] width 59 height 24
type input "0"
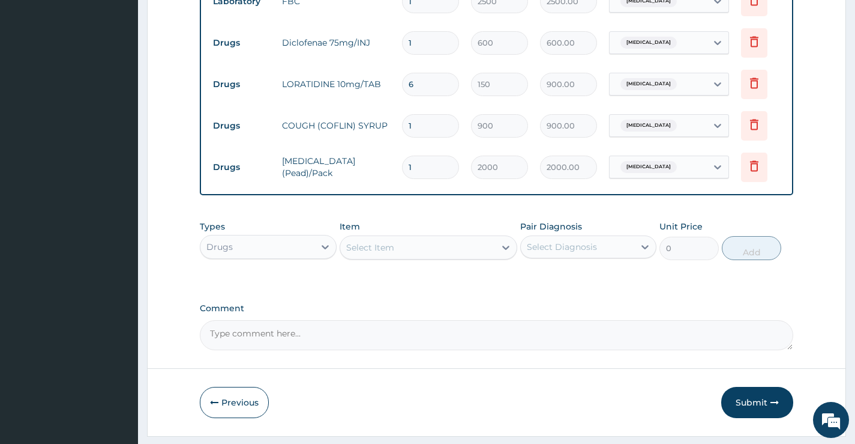
click at [432, 256] on div "Select Item" at bounding box center [417, 247] width 155 height 19
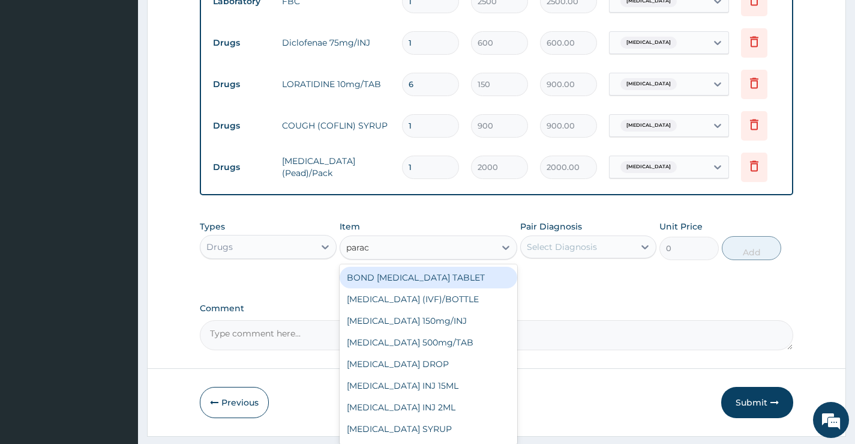
type input "parace"
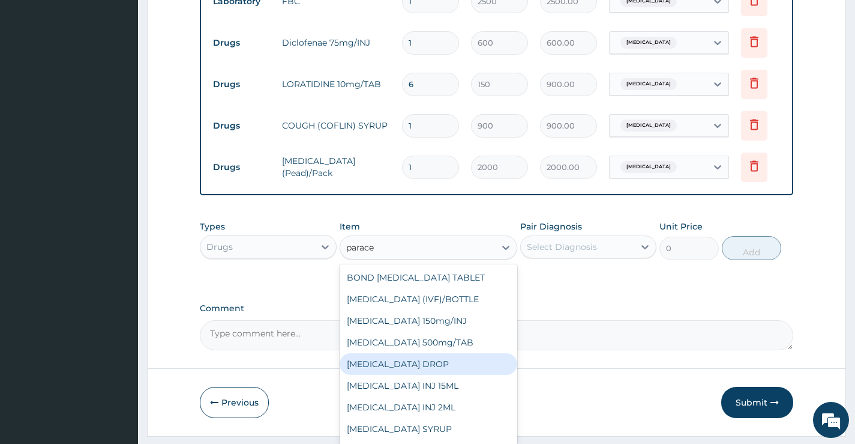
scroll to position [19, 0]
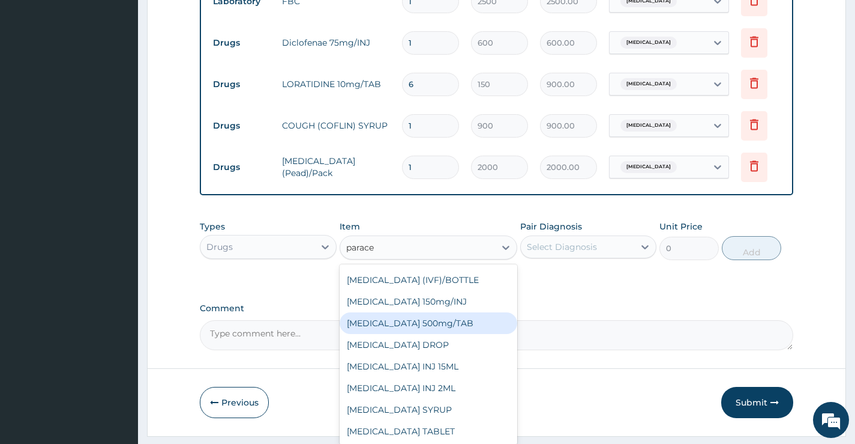
click at [438, 332] on div "[MEDICAL_DATA] 500mg/TAB" at bounding box center [429, 323] width 178 height 22
type input "20"
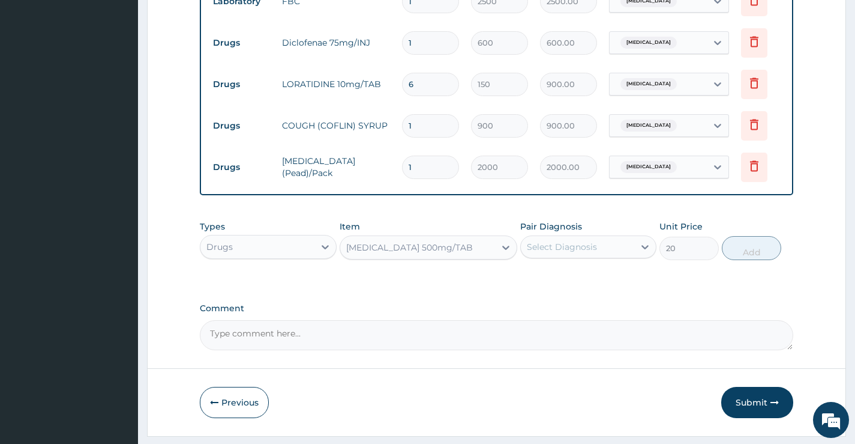
click at [580, 253] on div "Select Diagnosis" at bounding box center [562, 247] width 70 height 12
click at [561, 282] on label "[MEDICAL_DATA]" at bounding box center [577, 276] width 74 height 12
checkbox input "true"
click at [752, 256] on button "Add" at bounding box center [751, 248] width 59 height 24
type input "0"
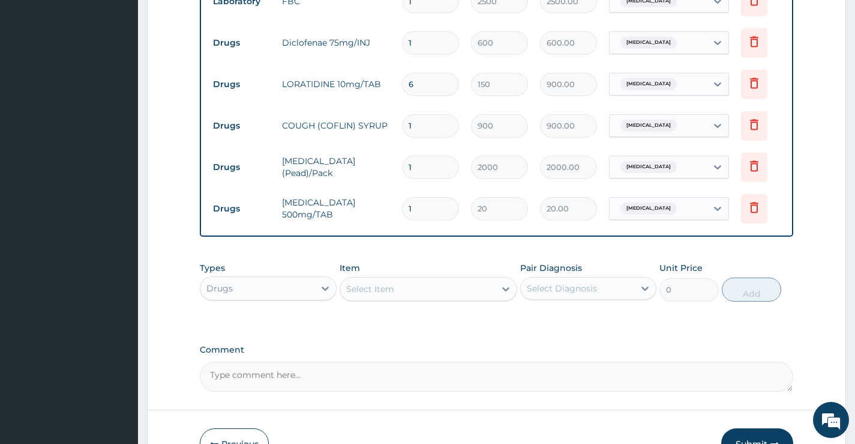
type input "18"
type input "360.00"
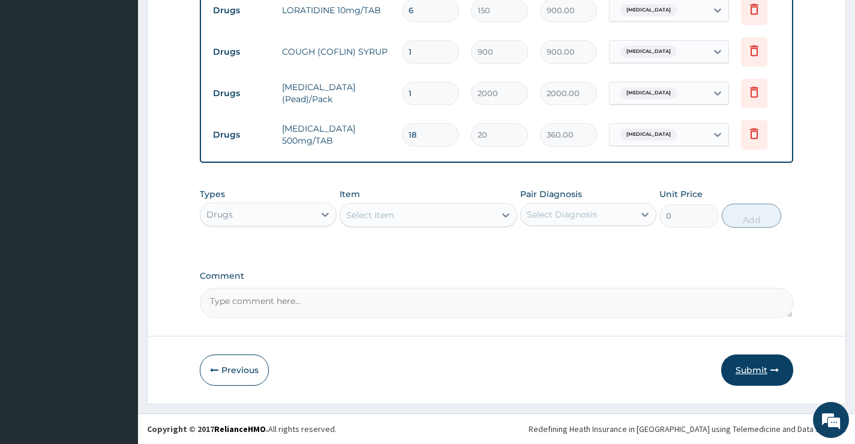
scroll to position [664, 0]
type input "18"
click at [744, 362] on button "Submit" at bounding box center [757, 369] width 72 height 31
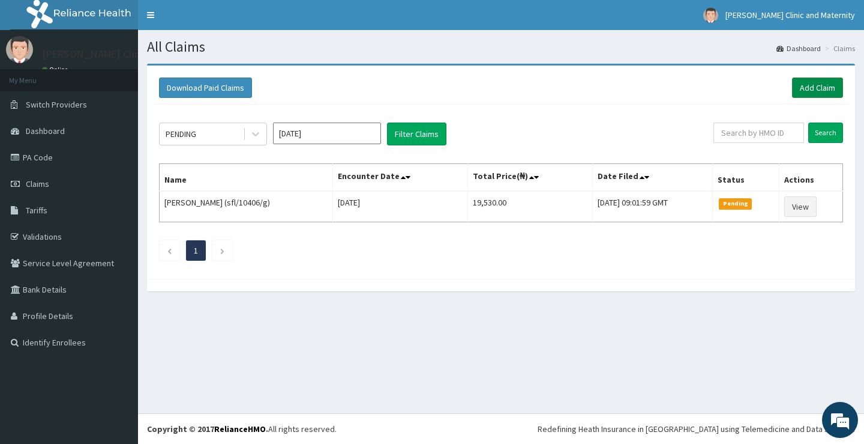
click at [825, 89] on link "Add Claim" at bounding box center [817, 87] width 51 height 20
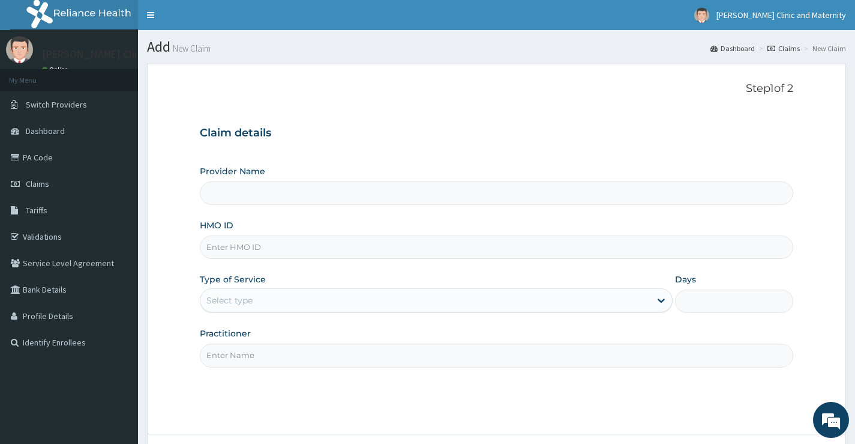
type input "[PERSON_NAME] Clinic and Maternity"
click at [227, 248] on input "HMO ID" at bounding box center [497, 246] width 594 height 23
paste input "PES/10029/B"
type input "PES/10029/B"
click at [224, 301] on div "Select type" at bounding box center [229, 300] width 46 height 12
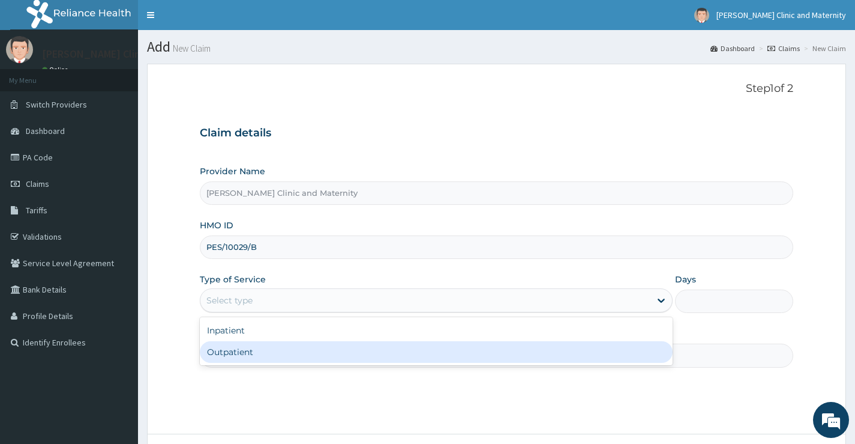
click at [223, 354] on div "Outpatient" at bounding box center [436, 352] width 473 height 22
type input "1"
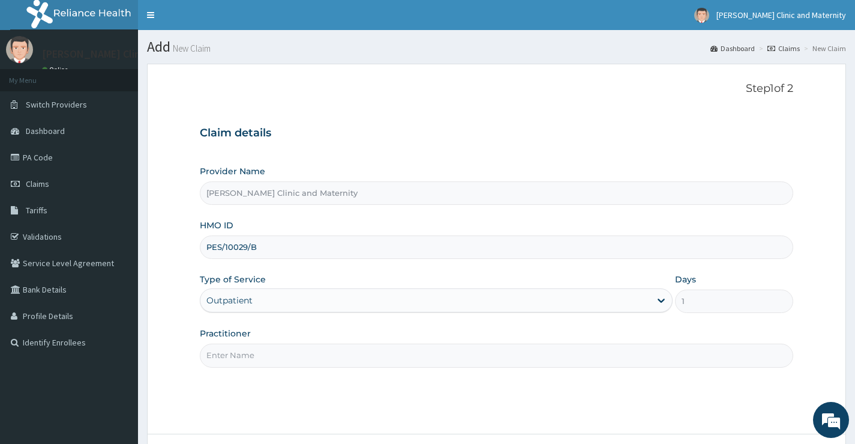
click at [224, 354] on input "Practitioner" at bounding box center [497, 354] width 594 height 23
type input "[PERSON_NAME]"
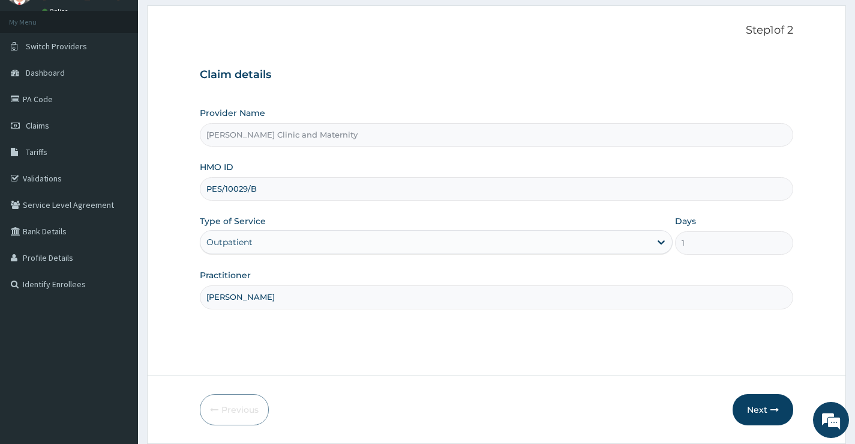
scroll to position [98, 0]
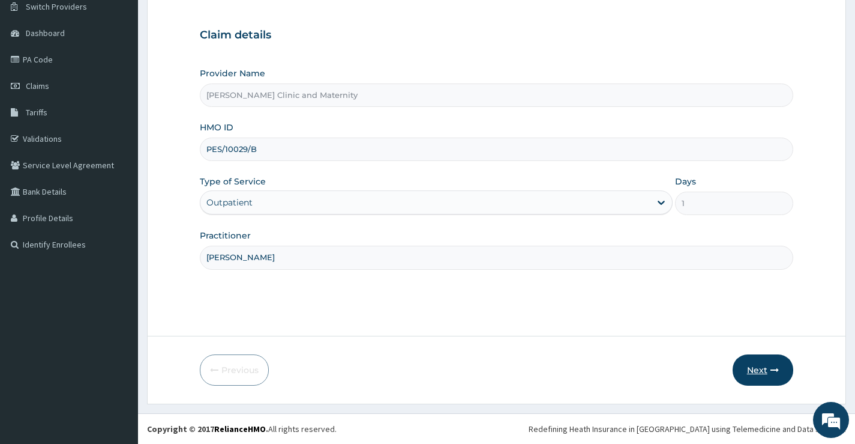
click at [771, 370] on icon "button" at bounding box center [775, 370] width 8 height 8
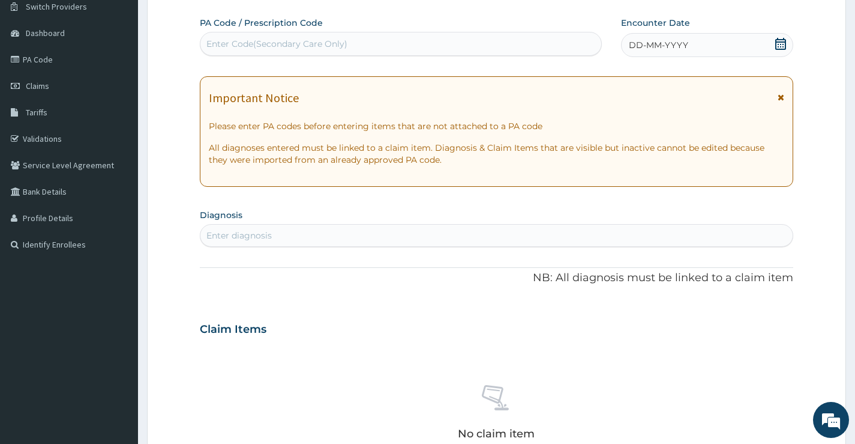
click at [651, 44] on span "DD-MM-YYYY" at bounding box center [658, 45] width 59 height 12
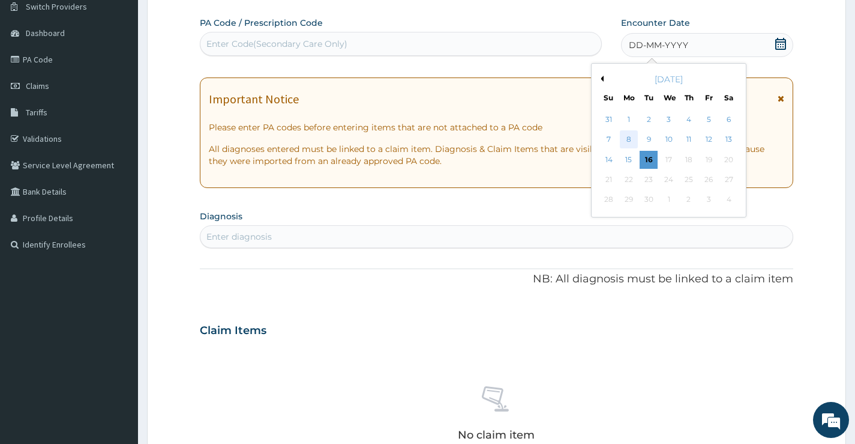
click at [632, 139] on div "8" at bounding box center [629, 140] width 18 height 18
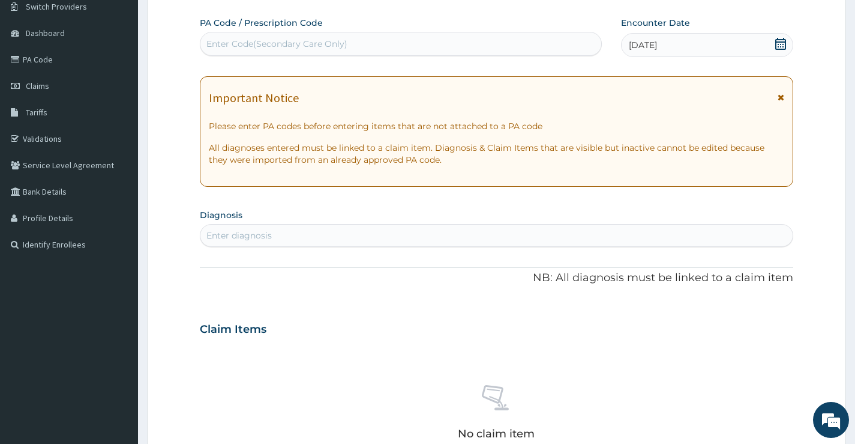
click at [301, 235] on div "Enter diagnosis" at bounding box center [496, 235] width 592 height 19
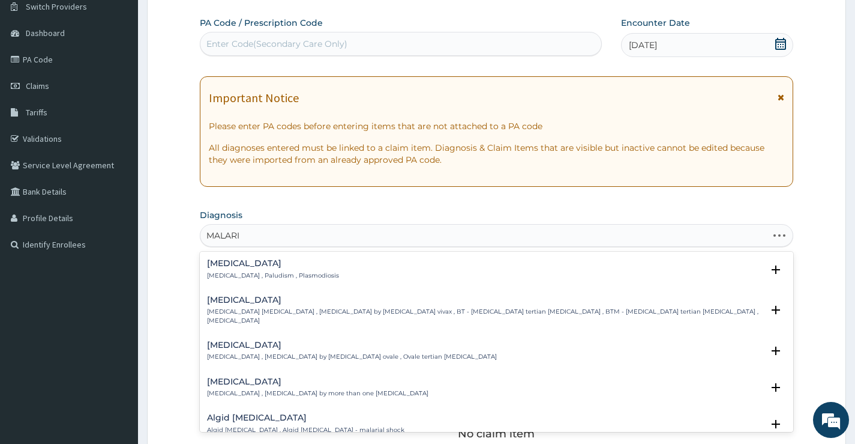
type input "[MEDICAL_DATA]"
click at [226, 266] on h4 "[MEDICAL_DATA]" at bounding box center [273, 263] width 132 height 9
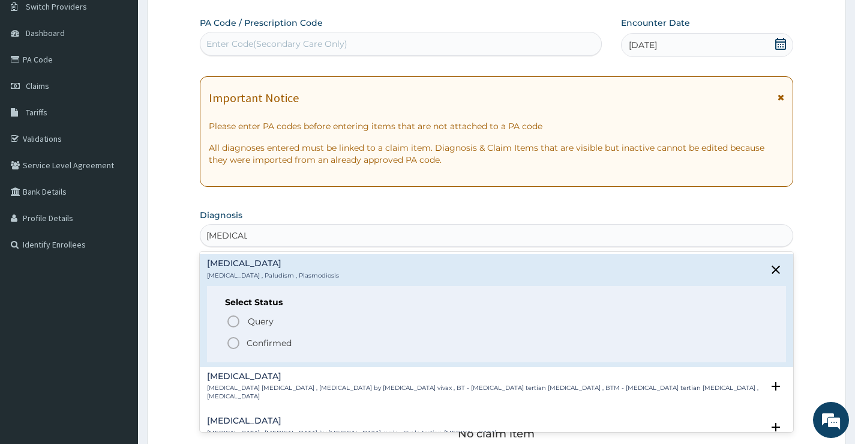
click at [232, 340] on icon "status option filled" at bounding box center [233, 343] width 14 height 14
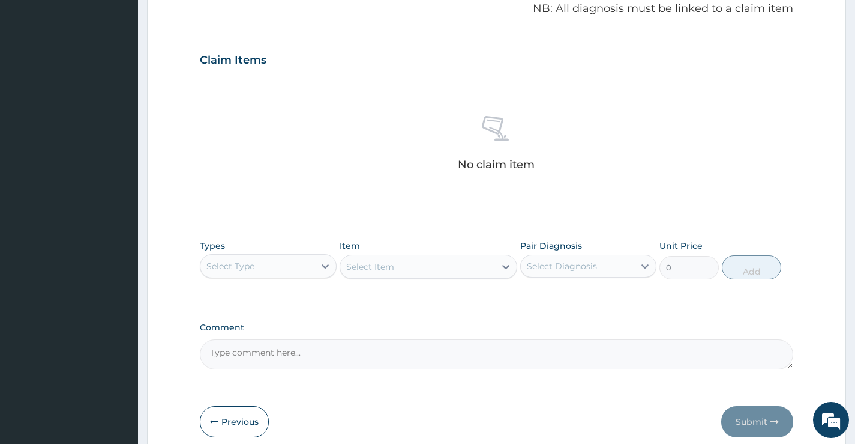
scroll to position [398, 0]
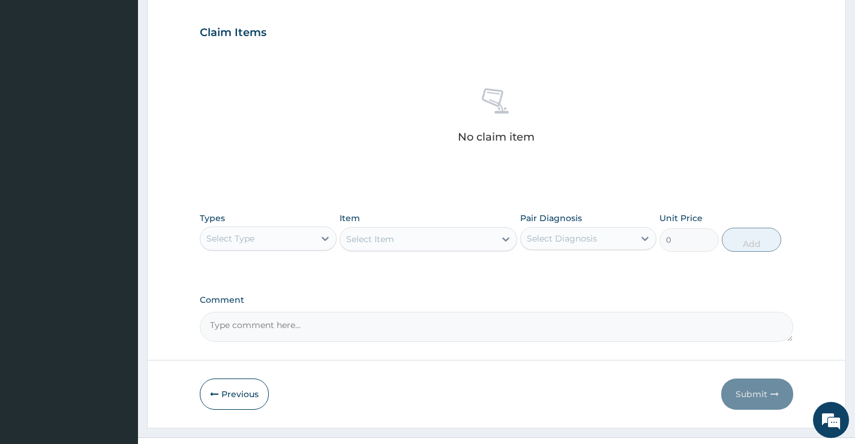
click at [278, 238] on div "Select Type" at bounding box center [256, 238] width 113 height 19
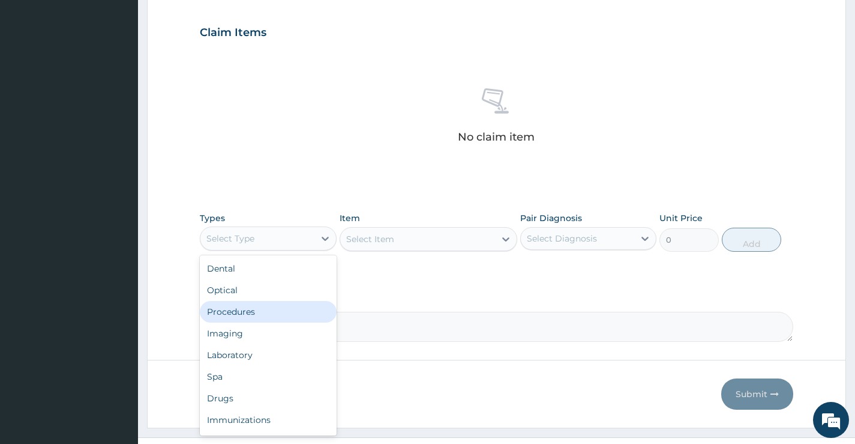
click at [281, 311] on div "Procedures" at bounding box center [268, 312] width 136 height 22
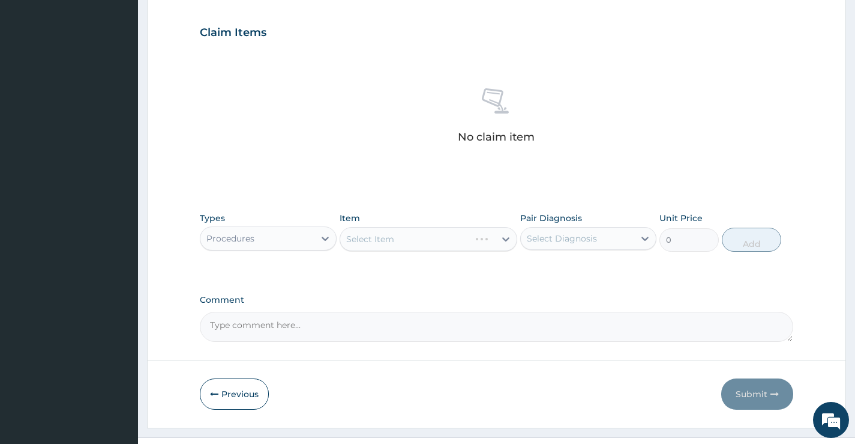
click at [590, 236] on div "Select Diagnosis" at bounding box center [562, 238] width 70 height 12
click at [589, 275] on div "Malaria" at bounding box center [588, 269] width 136 height 25
checkbox input "true"
click at [464, 238] on div "Select Item" at bounding box center [417, 238] width 155 height 19
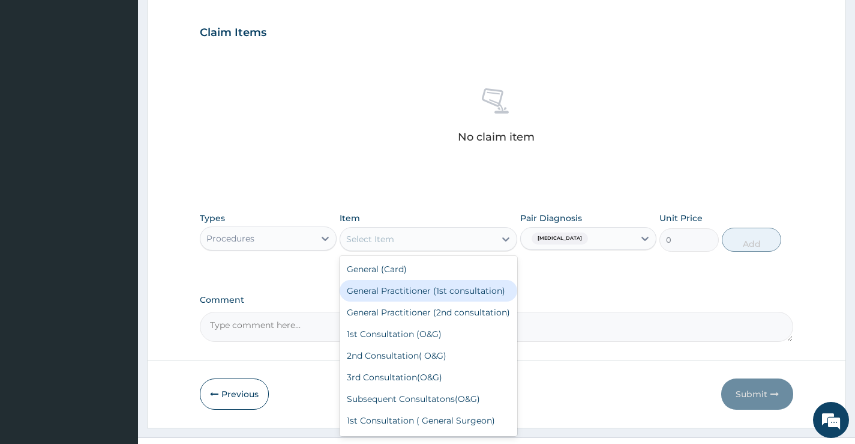
click at [449, 287] on div "General Practitioner (1st consultation)" at bounding box center [429, 291] width 178 height 22
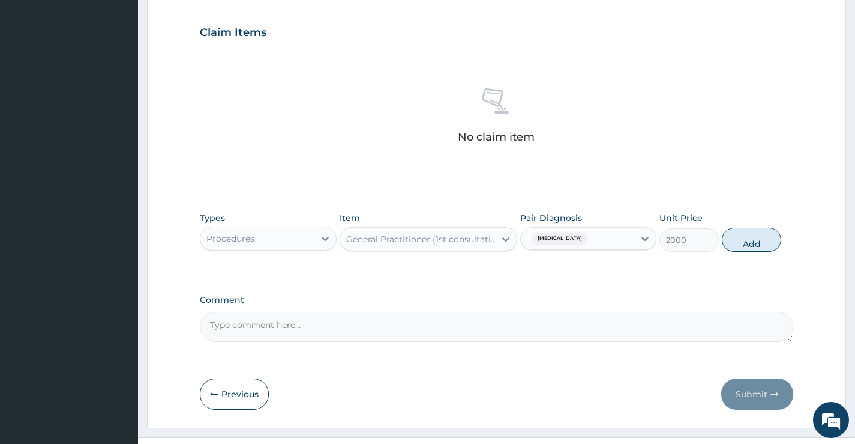
click at [749, 238] on button "Add" at bounding box center [751, 239] width 59 height 24
type input "0"
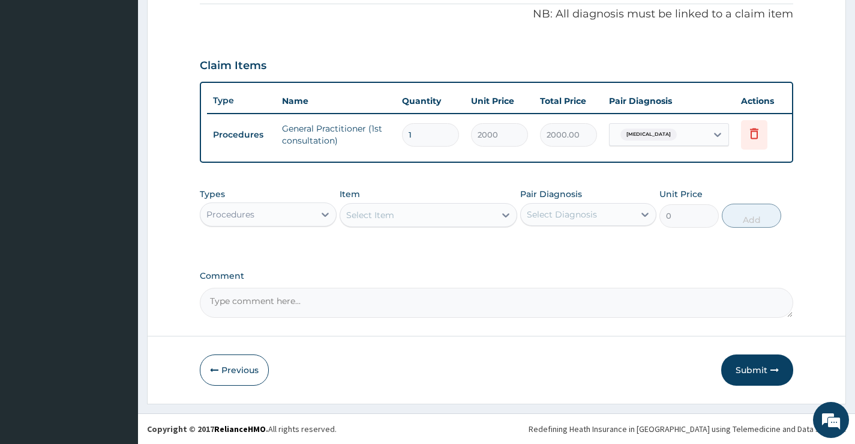
scroll to position [374, 0]
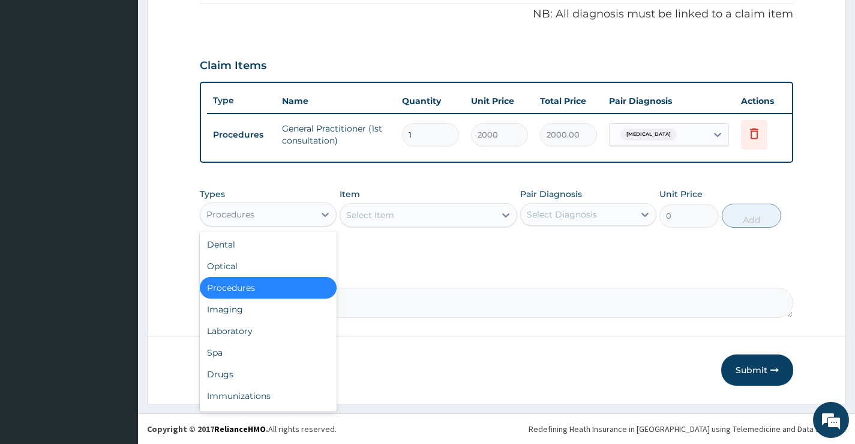
click at [296, 215] on div "Procedures" at bounding box center [256, 214] width 113 height 19
click at [268, 332] on div "Laboratory" at bounding box center [268, 331] width 136 height 22
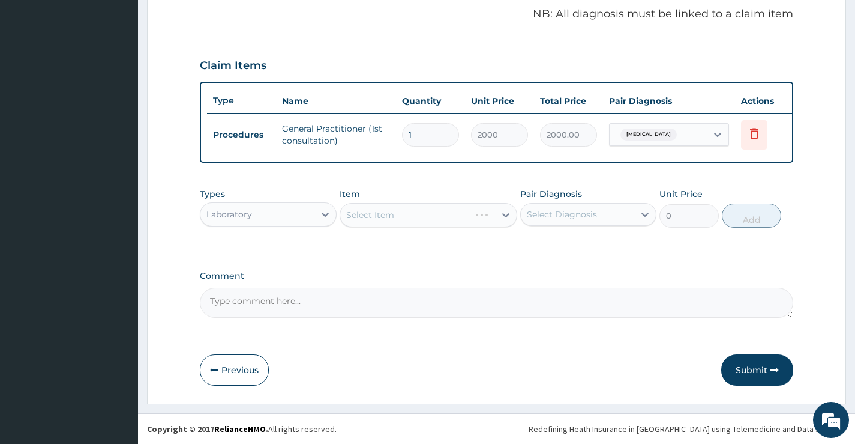
click at [563, 215] on div "Select Diagnosis" at bounding box center [562, 214] width 70 height 12
click at [557, 249] on label "Malaria" at bounding box center [577, 244] width 74 height 12
checkbox input "true"
click at [420, 216] on div "Select Item" at bounding box center [417, 214] width 155 height 19
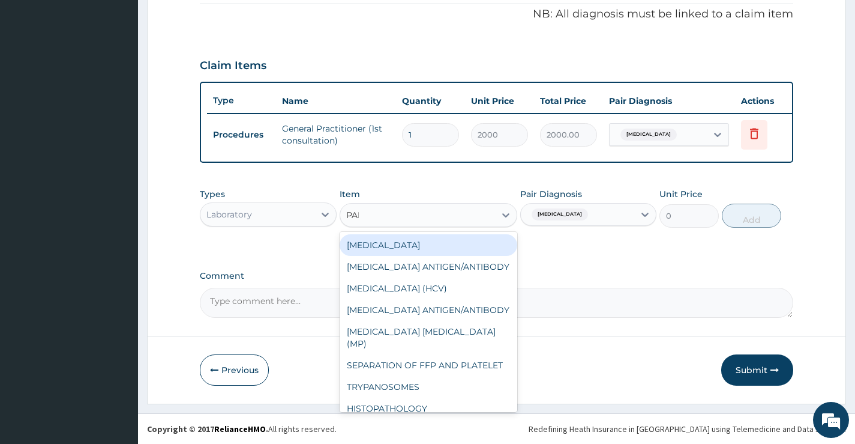
type input "PARA"
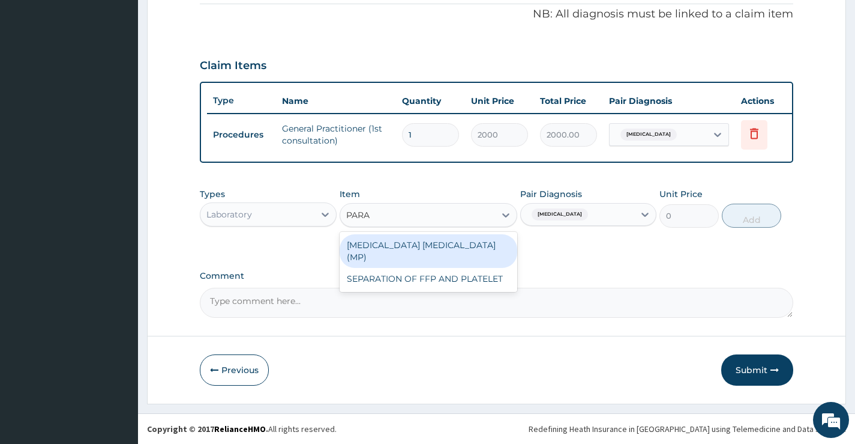
click at [447, 245] on div "MALARIA PARASITE (MP)" at bounding box center [429, 251] width 178 height 34
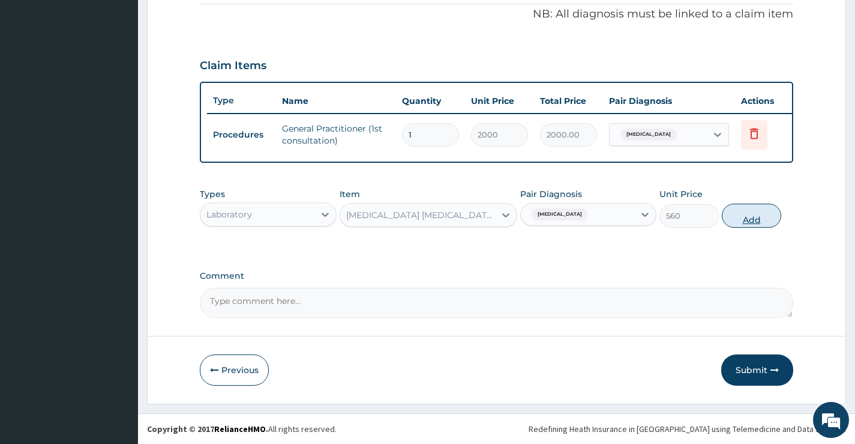
click at [753, 206] on button "Add" at bounding box center [751, 215] width 59 height 24
type input "0"
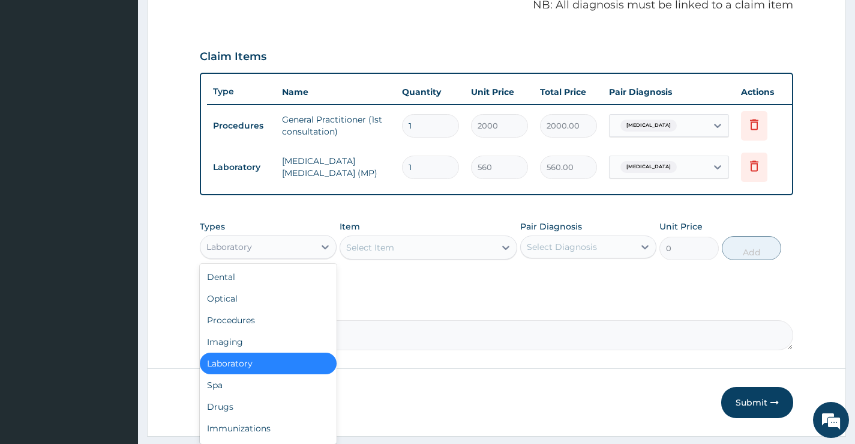
click at [283, 256] on div "Laboratory" at bounding box center [256, 246] width 113 height 19
click at [238, 415] on div "Drugs" at bounding box center [268, 407] width 136 height 22
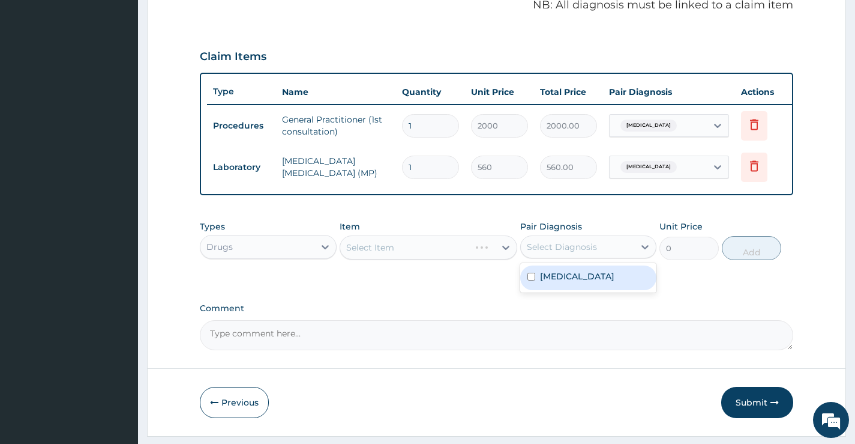
click at [587, 253] on div "Select Diagnosis" at bounding box center [562, 247] width 70 height 12
click at [581, 280] on div "Malaria" at bounding box center [588, 277] width 136 height 25
checkbox input "true"
click at [453, 259] on div "Select Item" at bounding box center [429, 247] width 178 height 24
click at [453, 257] on div "Select Item" at bounding box center [417, 247] width 155 height 19
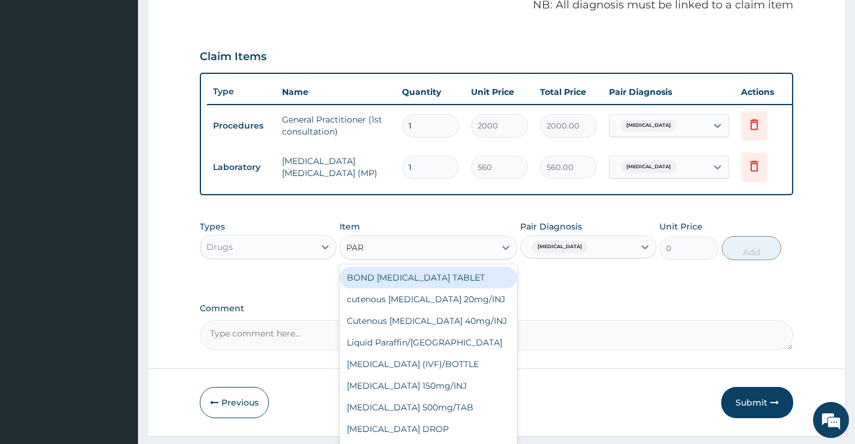
type input "PARA"
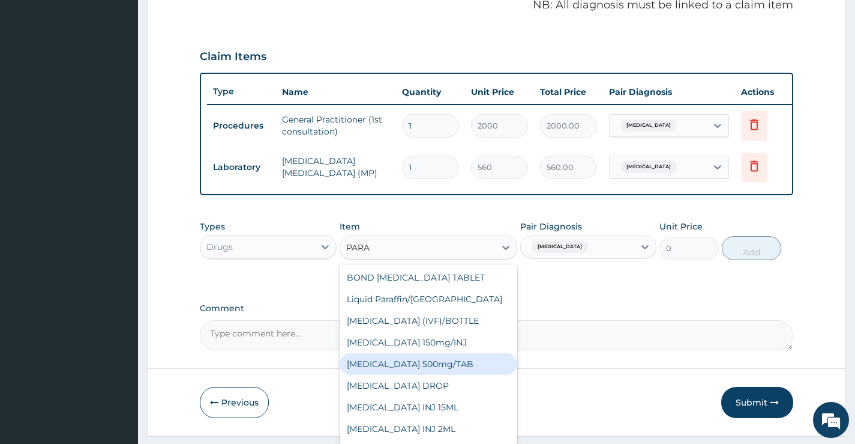
click at [433, 367] on div "PARACETAMOL 500mg/TAB" at bounding box center [429, 364] width 178 height 22
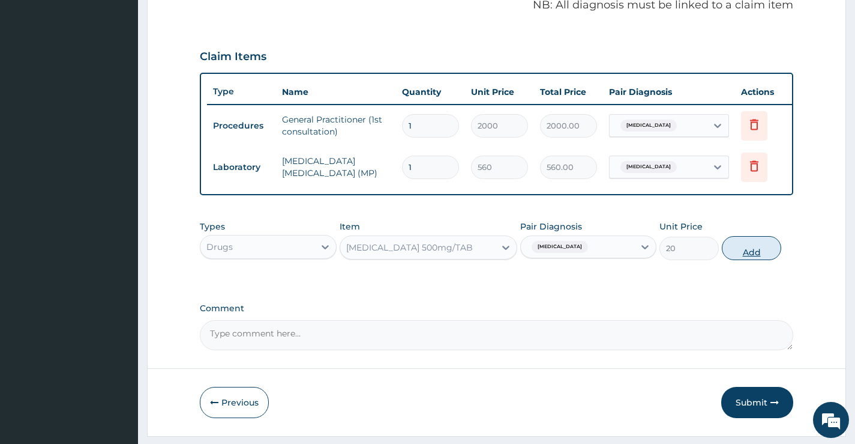
click at [750, 256] on button "Add" at bounding box center [751, 248] width 59 height 24
type input "0"
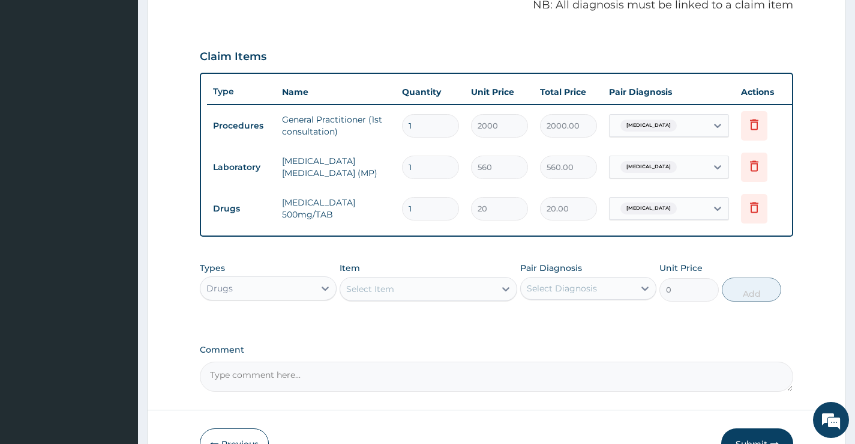
click at [423, 298] on div "Select Item" at bounding box center [417, 288] width 155 height 19
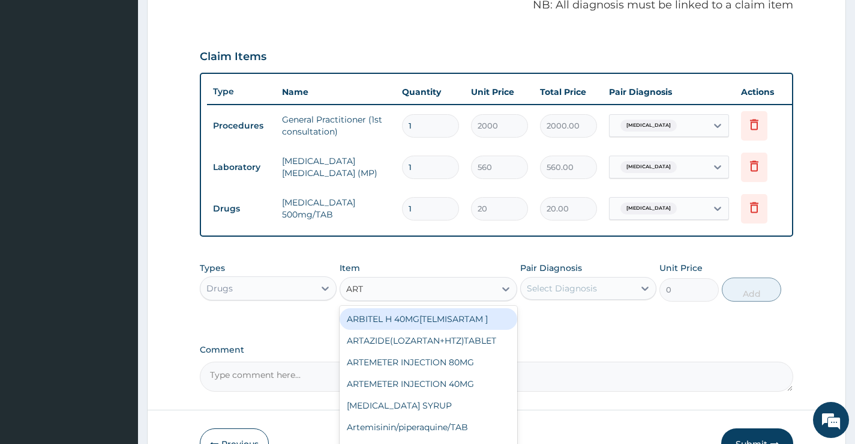
type input "ARTE"
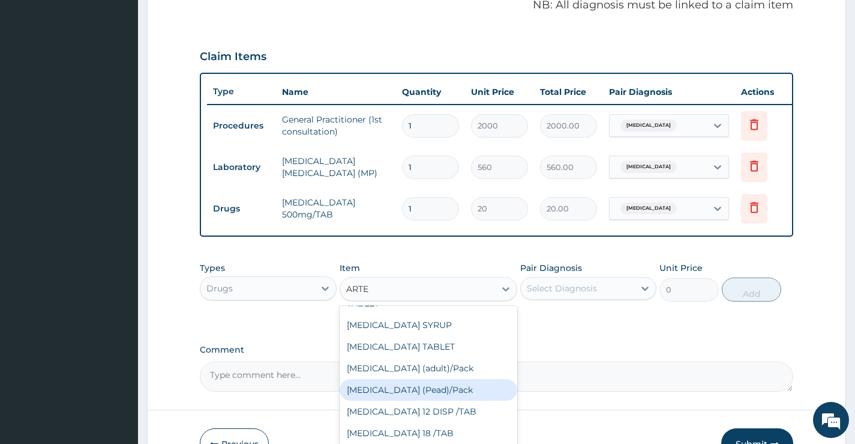
scroll to position [180, 0]
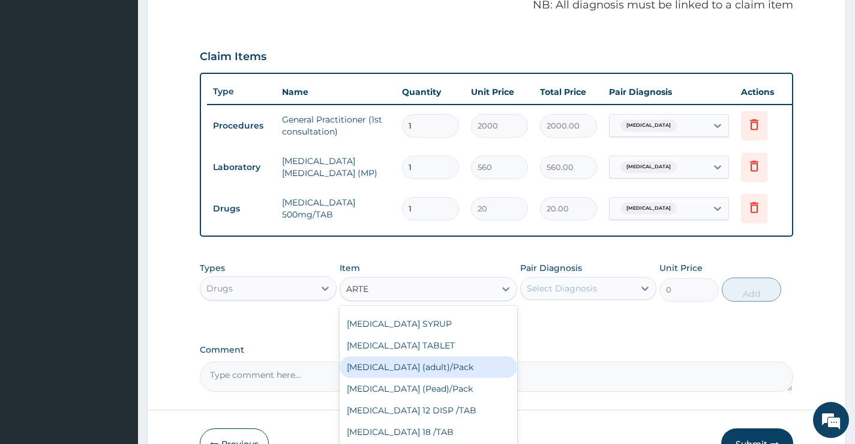
click at [429, 378] on div "Coartem (adult)/Pack" at bounding box center [429, 367] width 178 height 22
type input "2500"
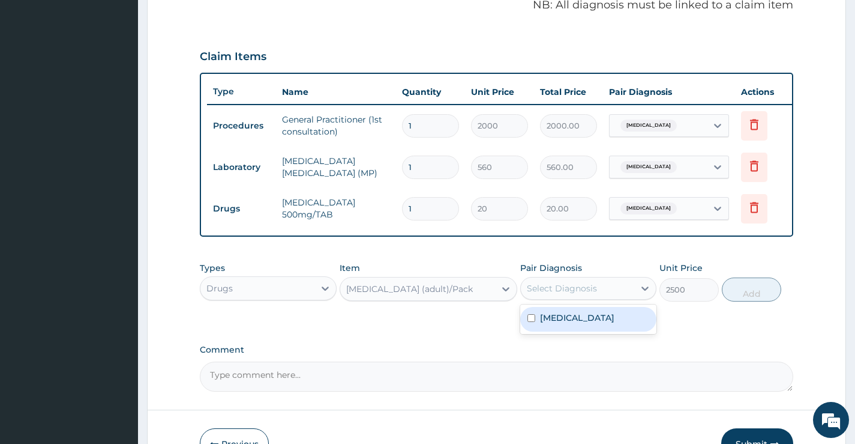
click at [622, 297] on div "Select Diagnosis" at bounding box center [577, 287] width 113 height 19
click at [615, 327] on div "Malaria" at bounding box center [588, 319] width 136 height 25
checkbox input "true"
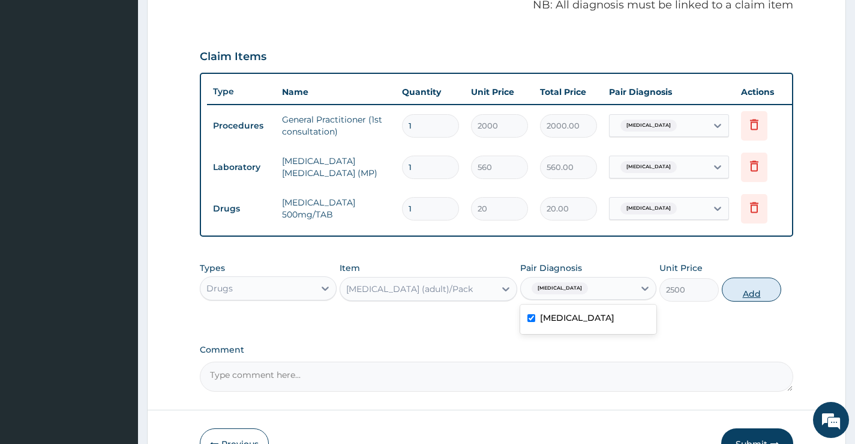
click at [744, 293] on button "Add" at bounding box center [751, 289] width 59 height 24
type input "0"
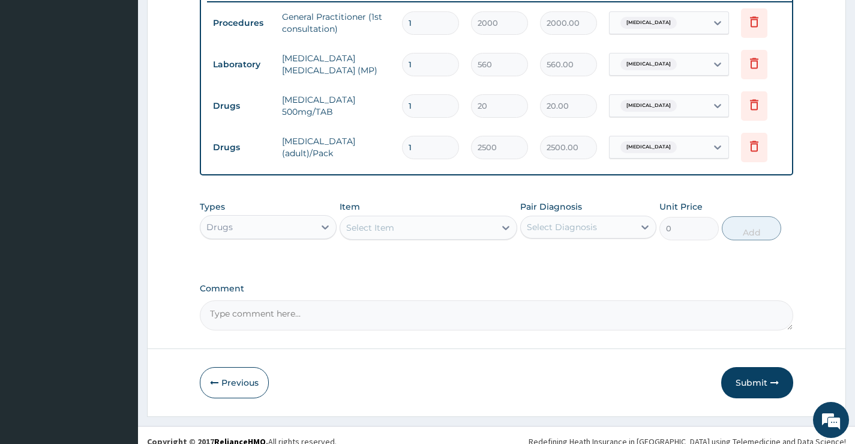
scroll to position [498, 0]
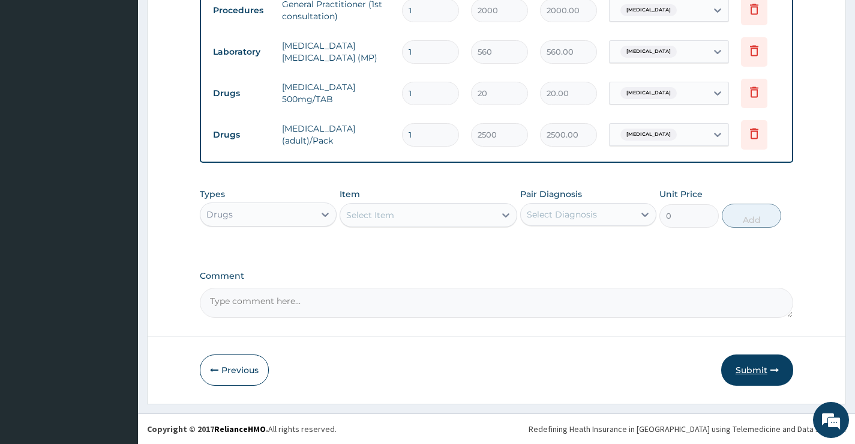
click at [755, 371] on button "Submit" at bounding box center [757, 369] width 72 height 31
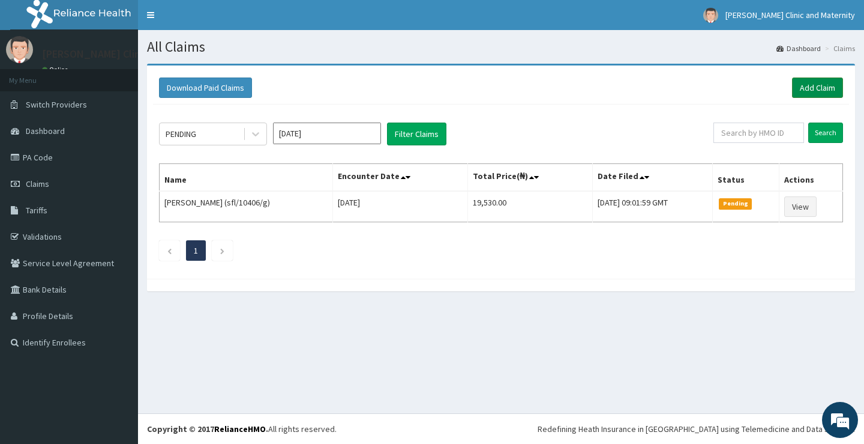
click at [819, 85] on link "Add Claim" at bounding box center [817, 87] width 51 height 20
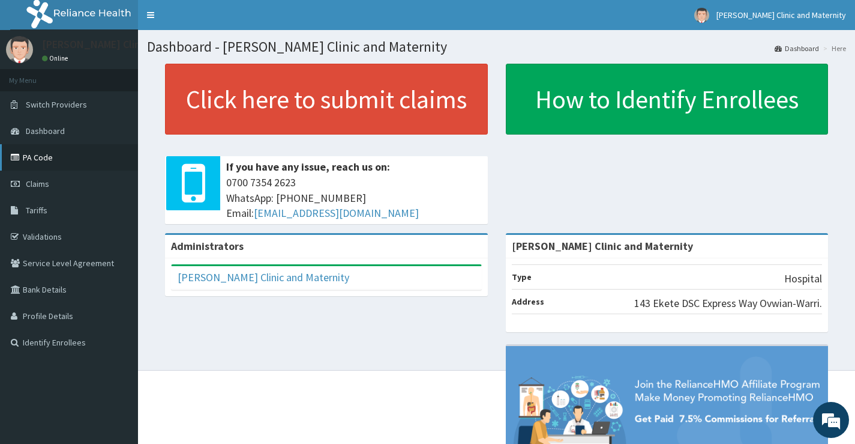
click at [37, 157] on link "PA Code" at bounding box center [69, 157] width 138 height 26
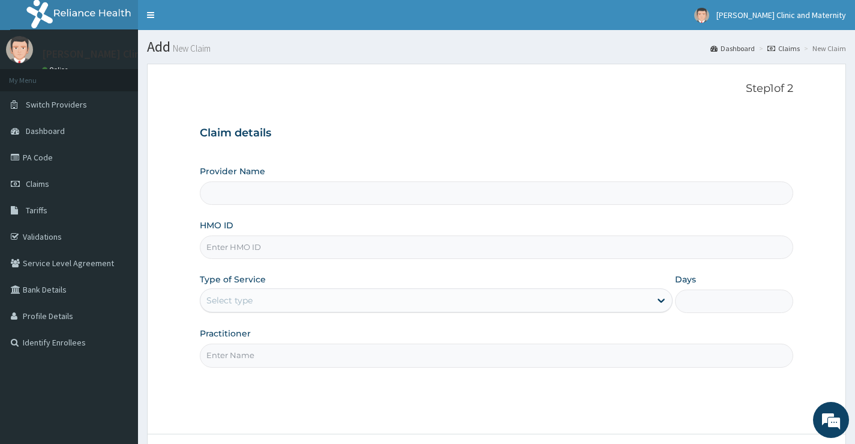
click at [236, 245] on input "HMO ID" at bounding box center [497, 246] width 594 height 23
type input "[PERSON_NAME] Clinic and Maternity"
paste input "NNI/10189/E"
type input "NNI/10189/E"
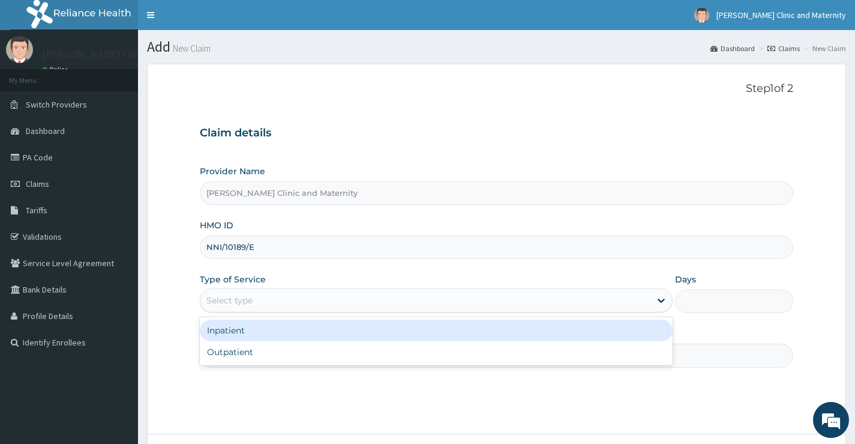
click at [232, 304] on div "Select type" at bounding box center [229, 300] width 46 height 12
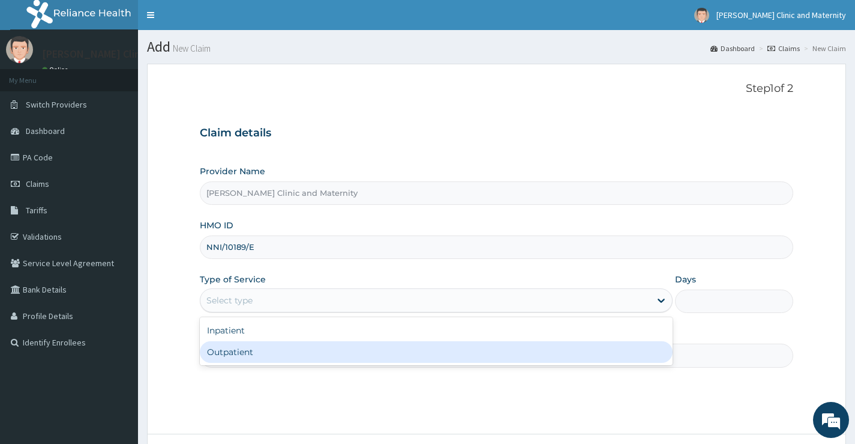
click at [226, 349] on div "Outpatient" at bounding box center [436, 352] width 473 height 22
type input "1"
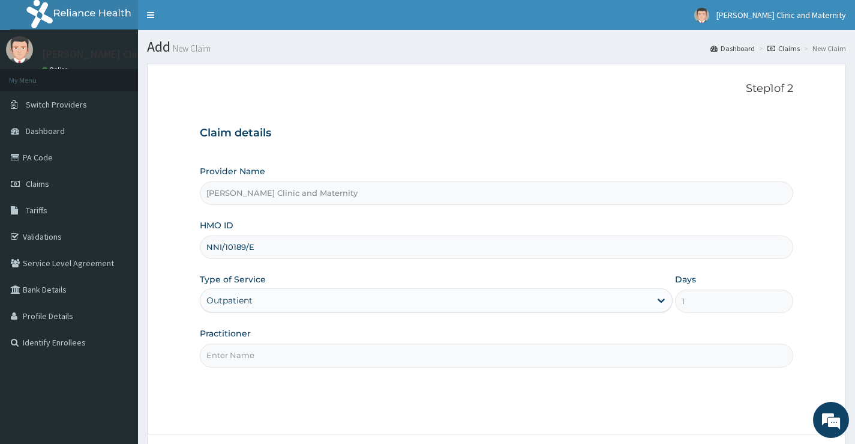
click at [229, 357] on input "Practitioner" at bounding box center [497, 354] width 594 height 23
type input "DR ANYANWU"
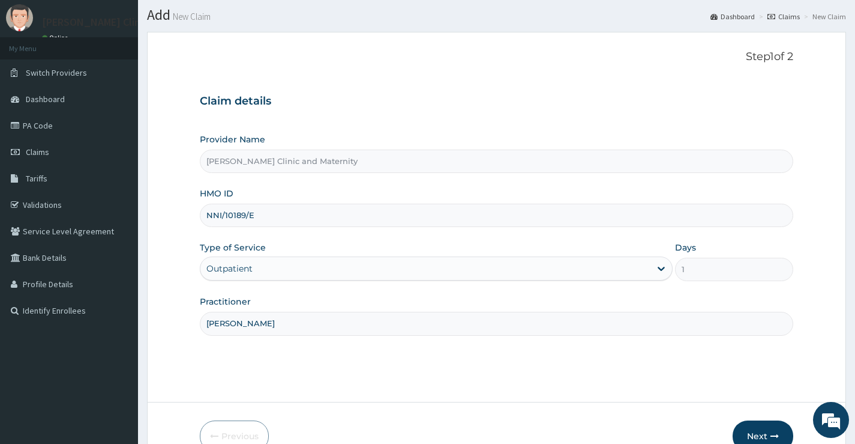
scroll to position [98, 0]
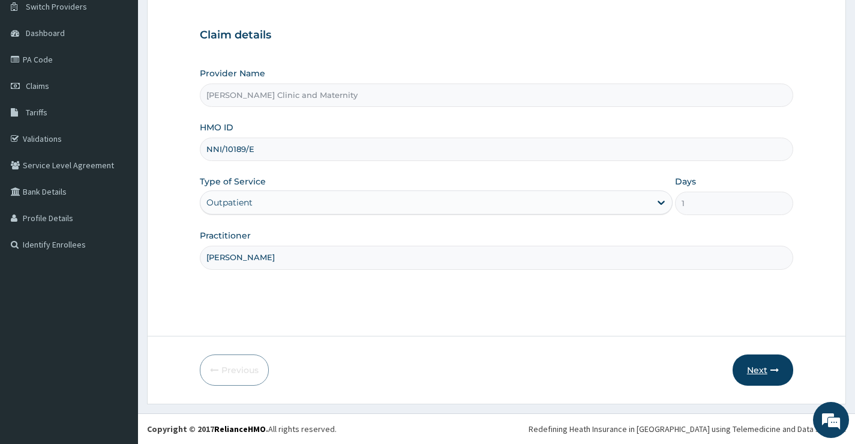
click at [768, 376] on button "Next" at bounding box center [763, 369] width 61 height 31
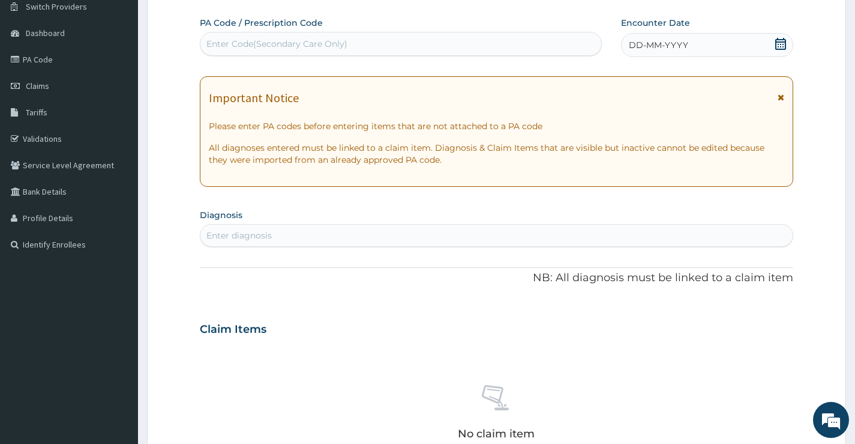
scroll to position [0, 0]
click at [236, 39] on div "Enter Code(Secondary Care Only)" at bounding box center [276, 44] width 141 height 12
type input "PA/4FF004"
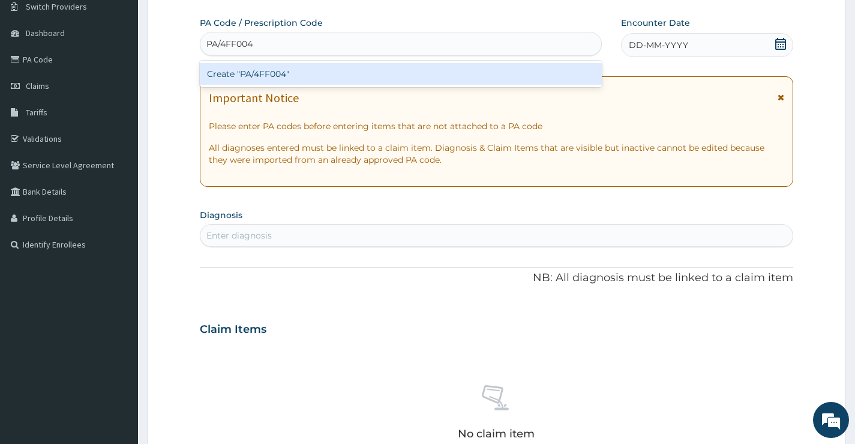
click at [260, 71] on div "Create "PA/4FF004"" at bounding box center [401, 74] width 402 height 22
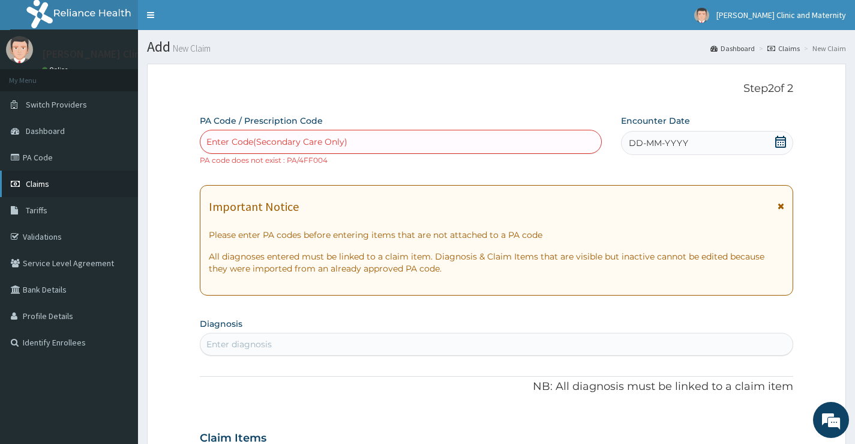
click at [39, 184] on span "Claims" at bounding box center [37, 183] width 23 height 11
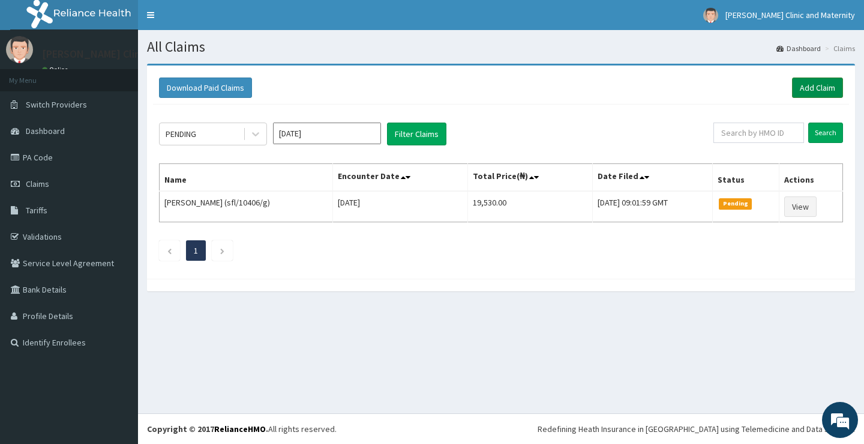
click at [814, 87] on link "Add Claim" at bounding box center [817, 87] width 51 height 20
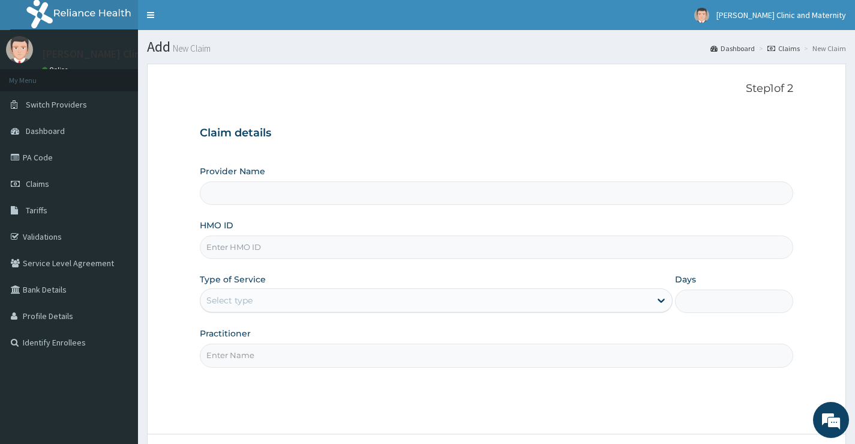
type input "[PERSON_NAME] Clinic and Maternity"
paste input "DSX/10002/A"
type input "DSX/10002/A"
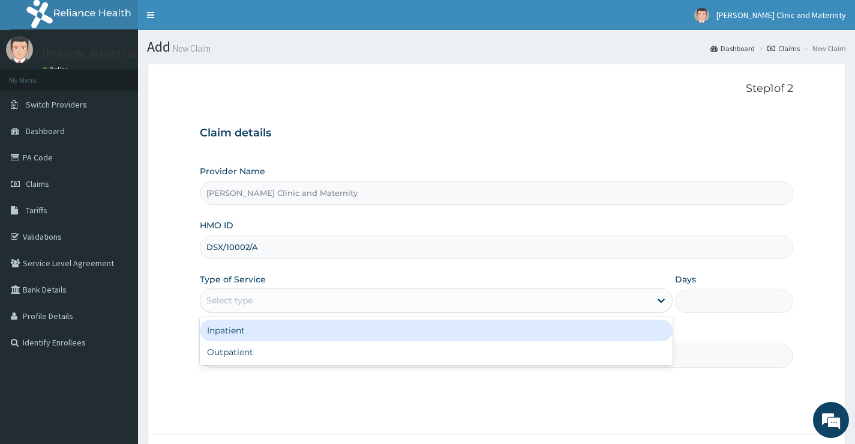
click at [230, 305] on div "Select type" at bounding box center [229, 300] width 46 height 12
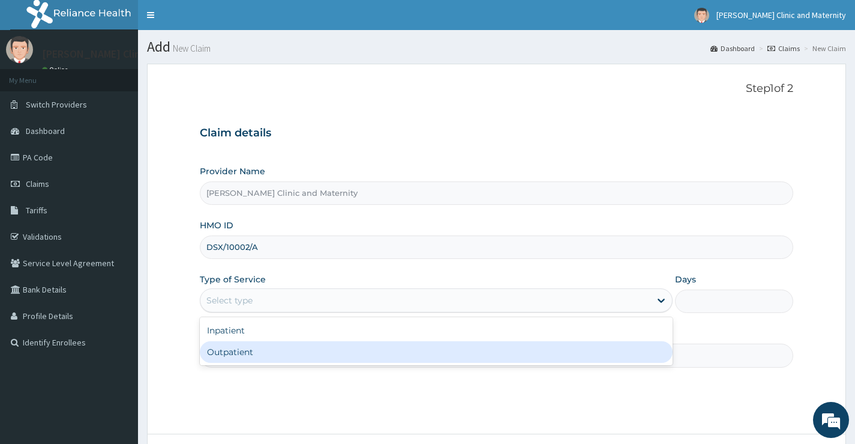
click at [232, 358] on div "Outpatient" at bounding box center [436, 352] width 473 height 22
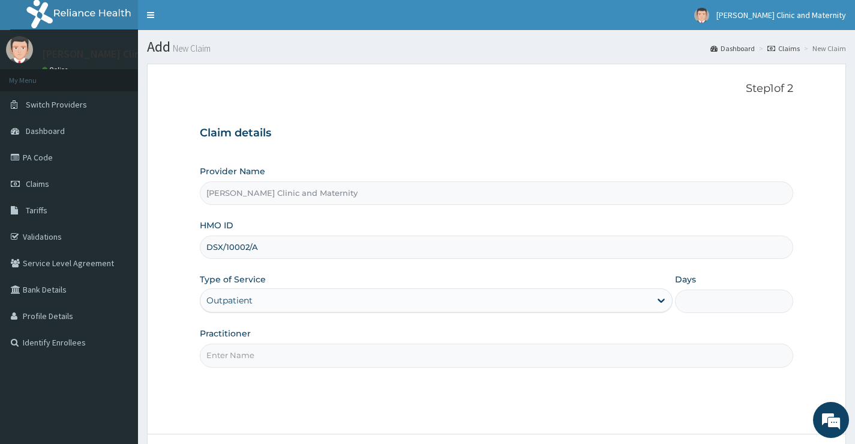
type input "1"
click at [231, 358] on input "Practitioner" at bounding box center [497, 354] width 594 height 23
type input "Dr Elvis"
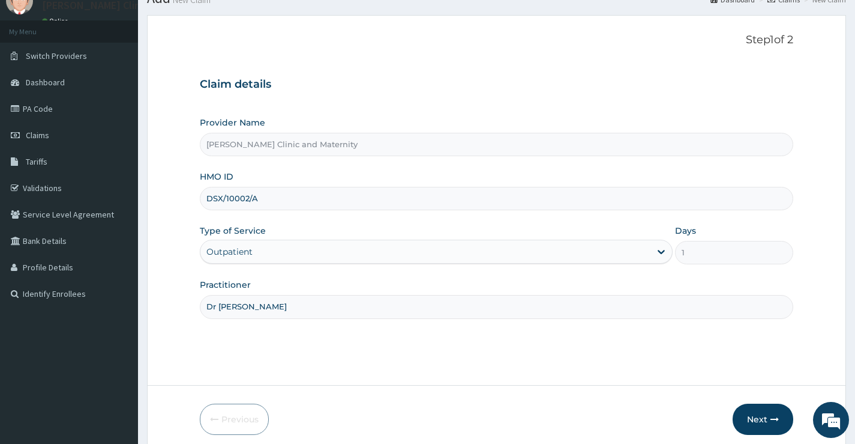
scroll to position [98, 0]
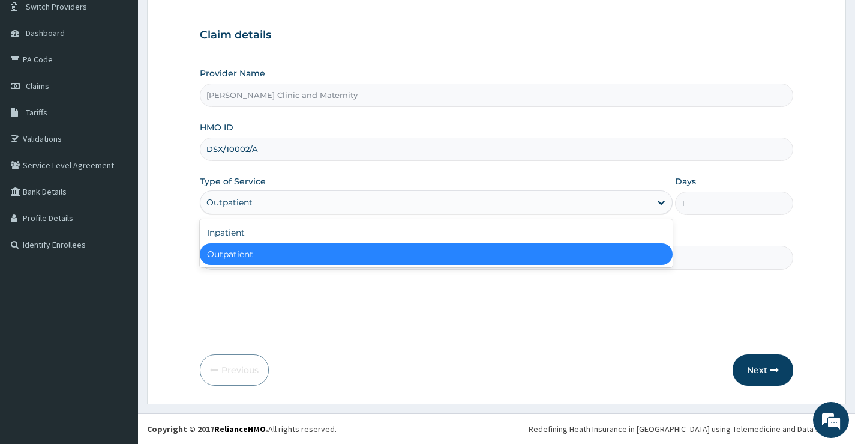
click at [320, 203] on div "Outpatient" at bounding box center [425, 202] width 450 height 19
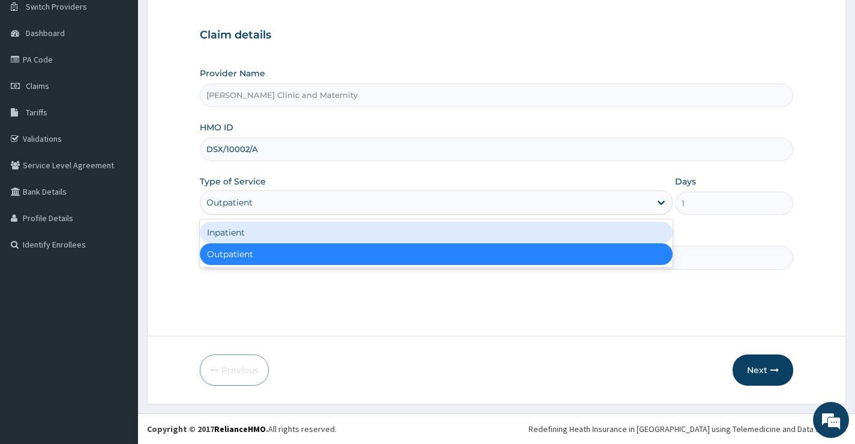
click at [297, 234] on div "Inpatient" at bounding box center [436, 232] width 473 height 22
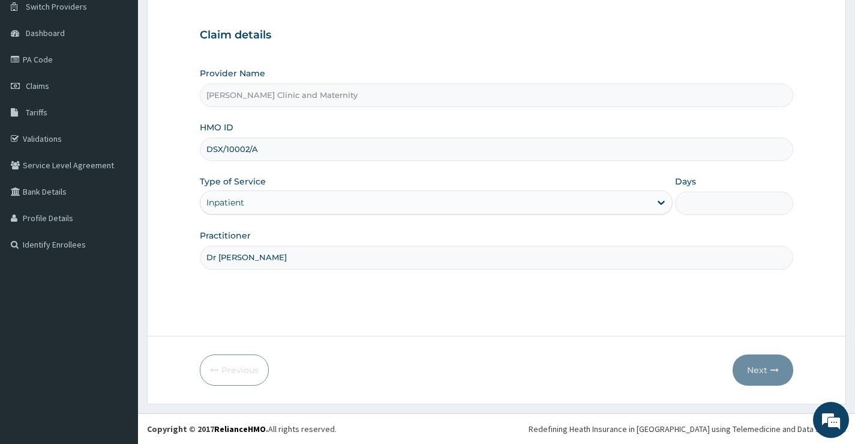
click at [737, 205] on input "Days" at bounding box center [734, 202] width 118 height 23
type input "2"
click at [769, 373] on button "Next" at bounding box center [763, 369] width 61 height 31
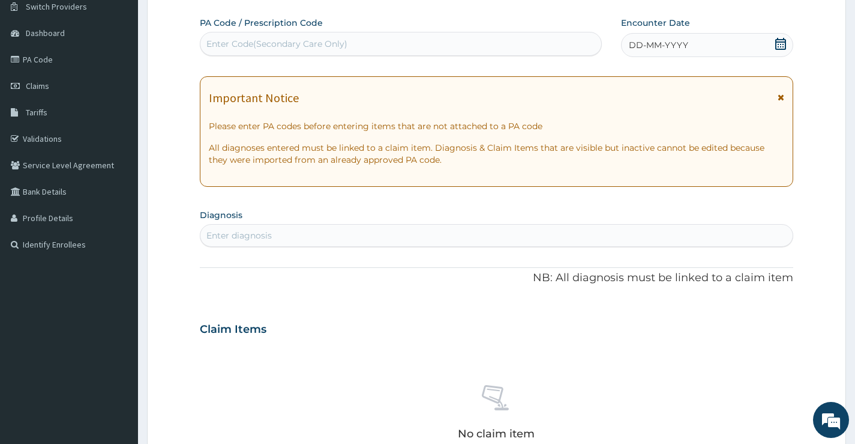
click at [473, 47] on div "Enter Code(Secondary Care Only)" at bounding box center [400, 43] width 401 height 19
type input "PA/8F615E"
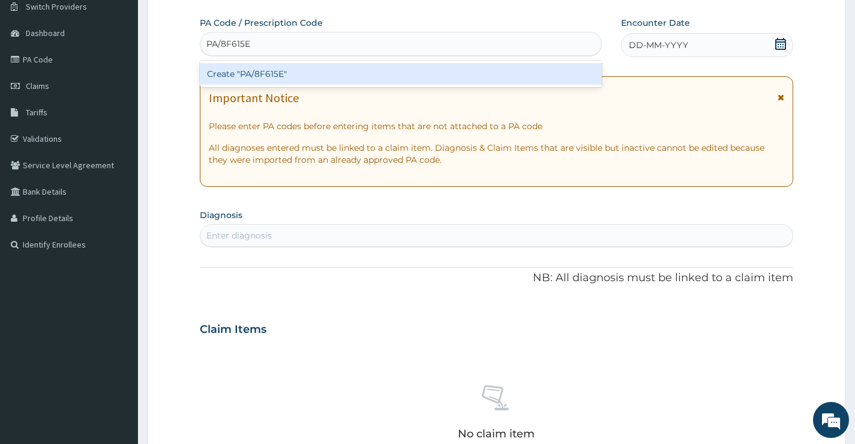
click at [395, 77] on div "Create "PA/8F615E"" at bounding box center [401, 74] width 402 height 22
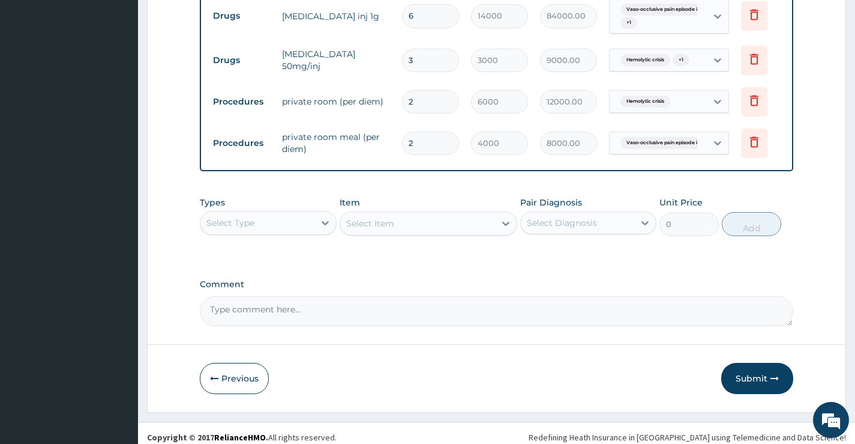
scroll to position [550, 0]
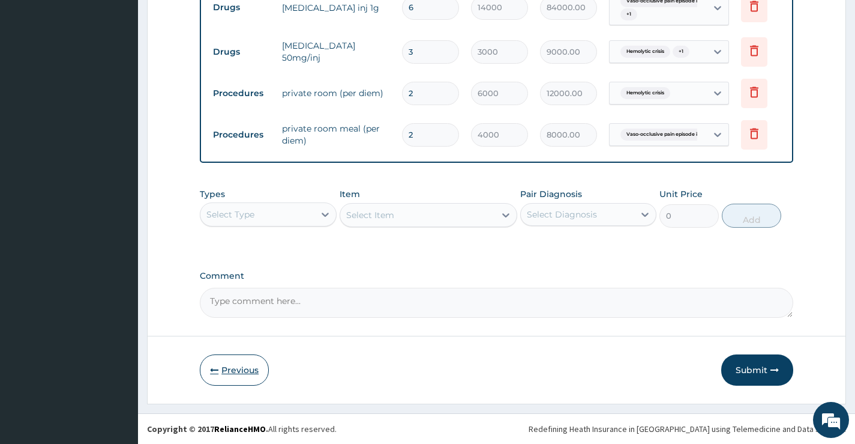
click at [234, 377] on button "Previous" at bounding box center [234, 369] width 69 height 31
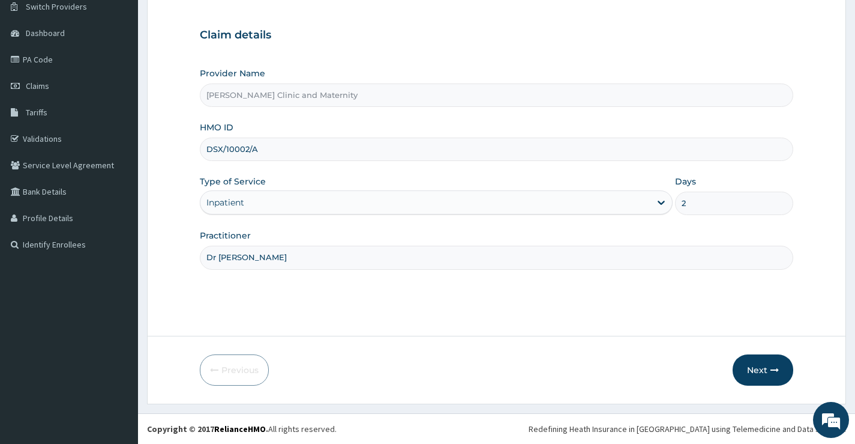
drag, startPoint x: 688, startPoint y: 201, endPoint x: 677, endPoint y: 203, distance: 11.1
click at [677, 203] on input "2" at bounding box center [734, 202] width 118 height 23
type input "8"
click at [751, 366] on button "Next" at bounding box center [763, 369] width 61 height 31
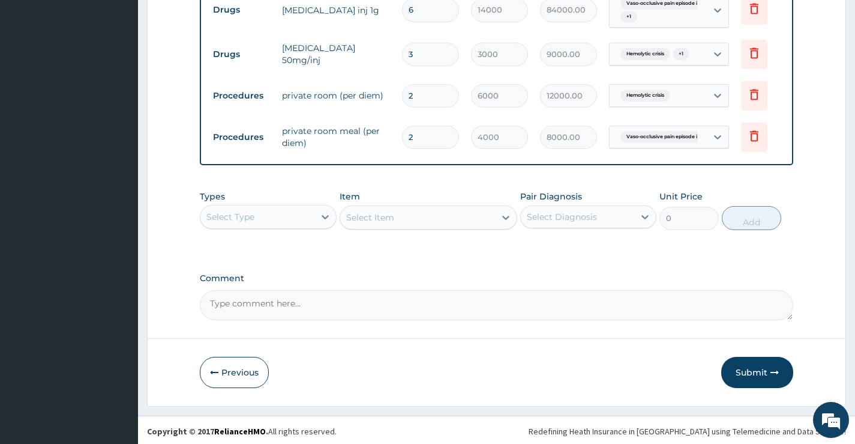
scroll to position [550, 0]
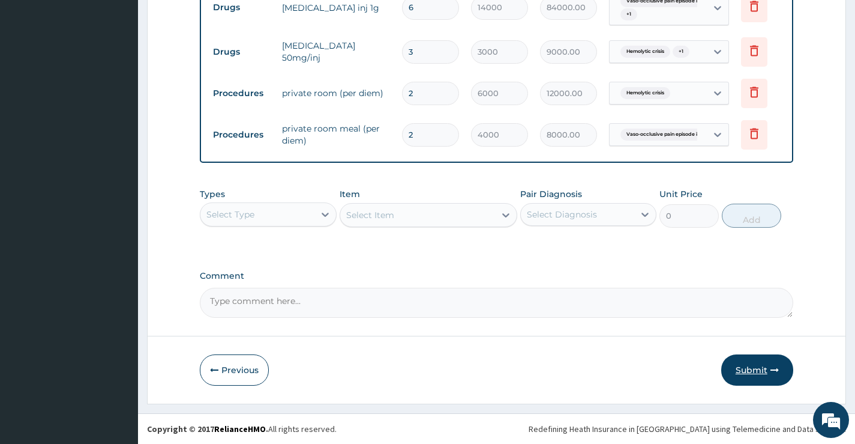
click at [752, 367] on button "Submit" at bounding box center [757, 369] width 72 height 31
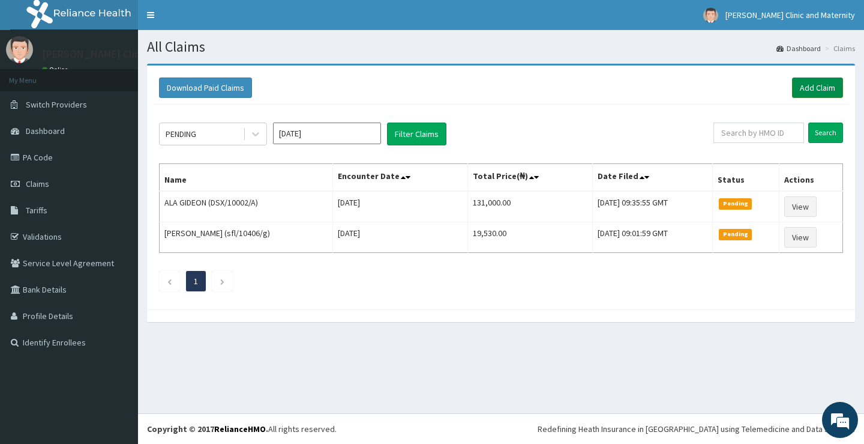
click at [807, 86] on link "Add Claim" at bounding box center [817, 87] width 51 height 20
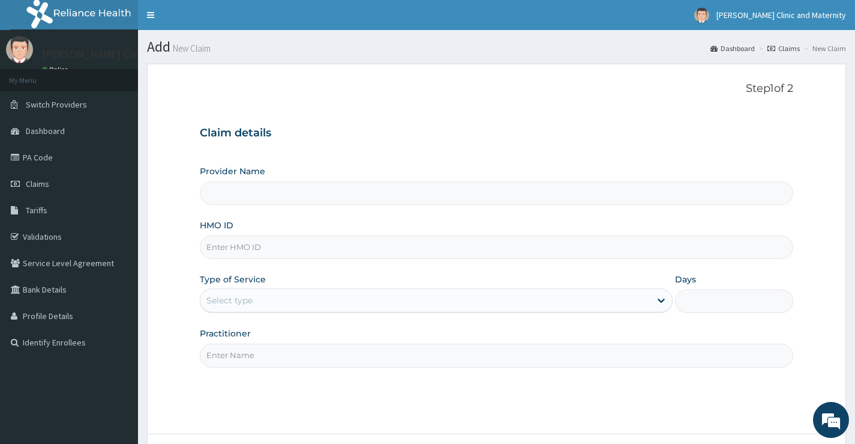
type input "[PERSON_NAME] Clinic and Maternity"
paste input "DSX/10002/A"
type input "DSX/10002/A"
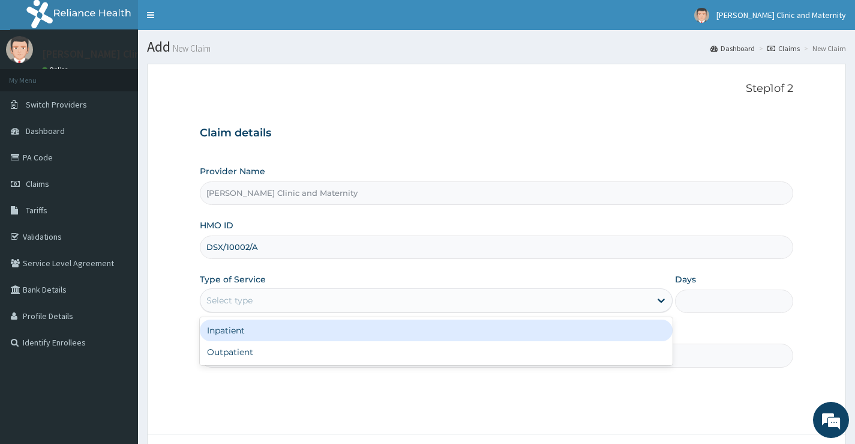
click at [234, 302] on div "Select type" at bounding box center [229, 300] width 46 height 12
click at [223, 328] on div "Inpatient" at bounding box center [436, 330] width 473 height 22
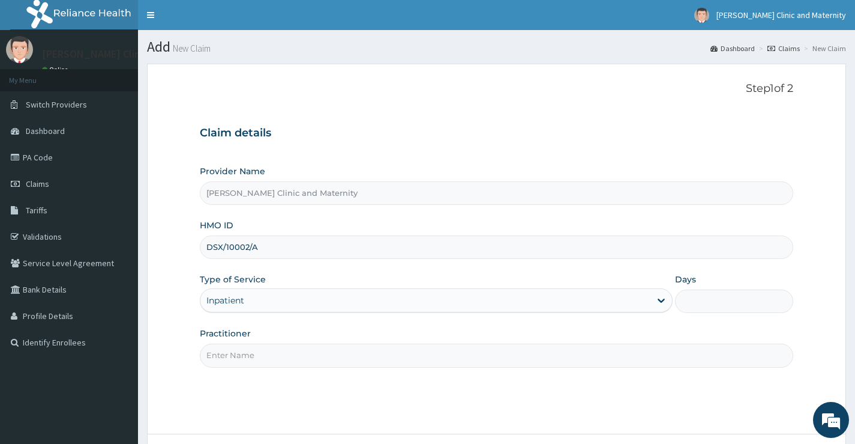
click at [715, 304] on input "Days" at bounding box center [734, 300] width 118 height 23
type input "8"
click at [262, 363] on input "Practitioner" at bounding box center [497, 354] width 594 height 23
type input "Dr [PERSON_NAME]"
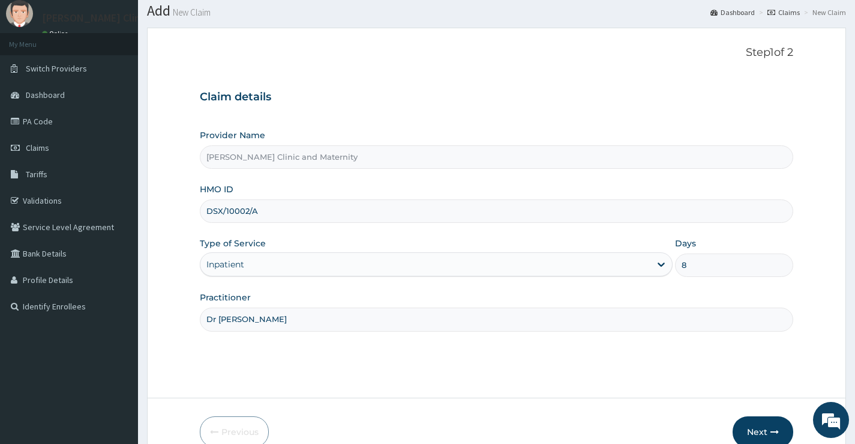
scroll to position [98, 0]
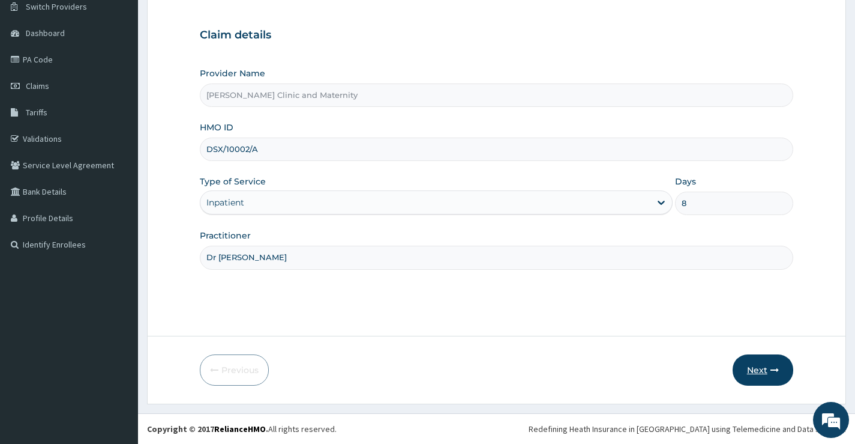
click at [755, 369] on button "Next" at bounding box center [763, 369] width 61 height 31
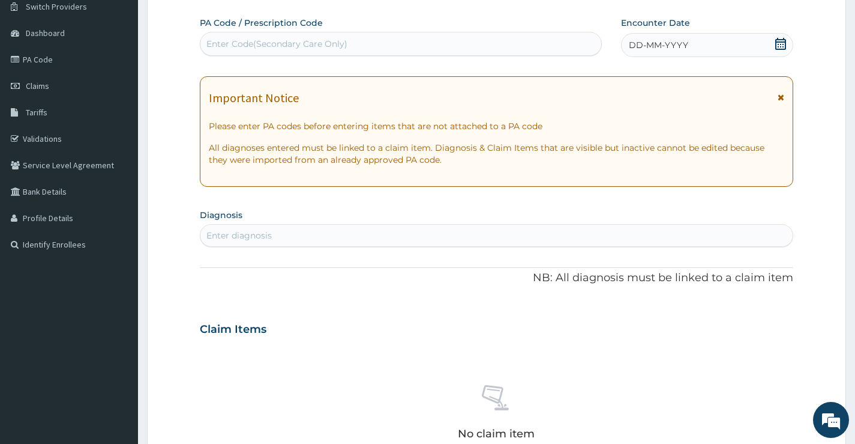
click at [275, 43] on div "Enter Code(Secondary Care Only)" at bounding box center [276, 44] width 141 height 12
type input "PA/7CDE1F"
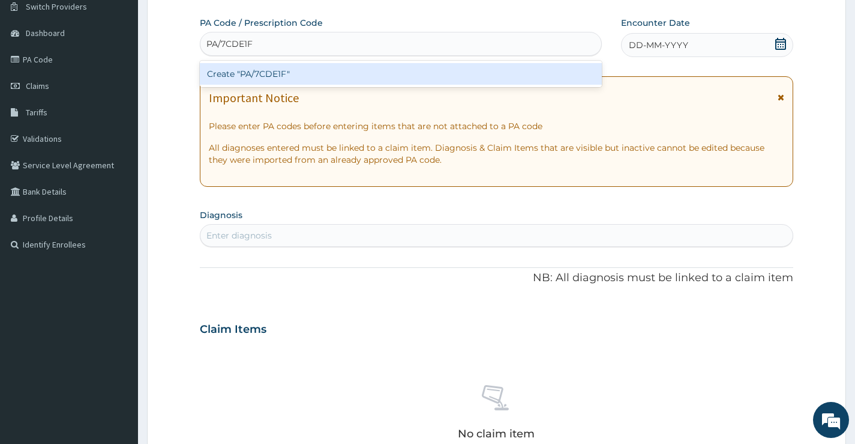
click at [280, 77] on div "Create "PA/7CDE1F"" at bounding box center [401, 74] width 402 height 22
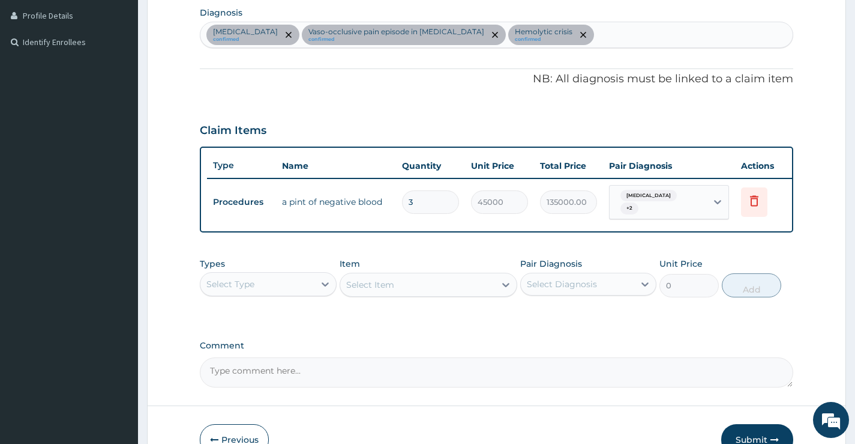
scroll to position [374, 0]
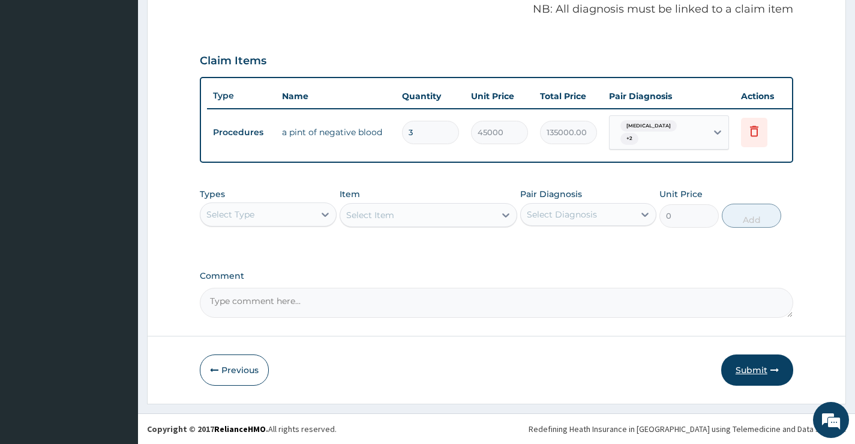
click at [750, 366] on button "Submit" at bounding box center [757, 369] width 72 height 31
click at [748, 368] on button "Submit" at bounding box center [757, 369] width 72 height 31
click at [747, 370] on button "Submit" at bounding box center [757, 369] width 72 height 31
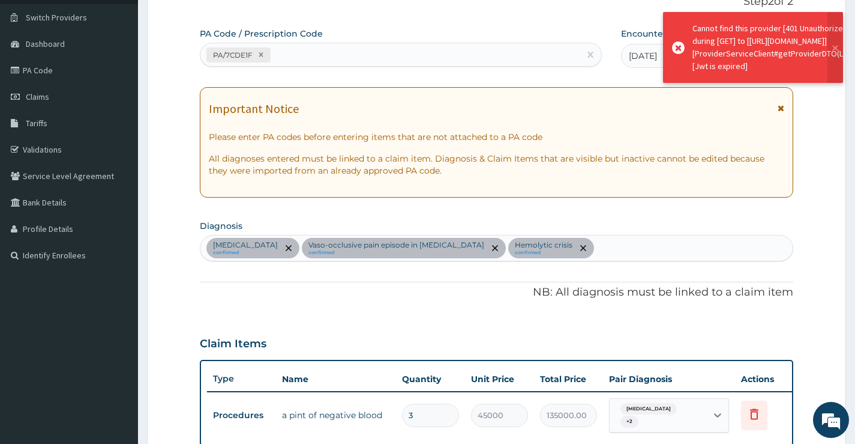
scroll to position [14, 0]
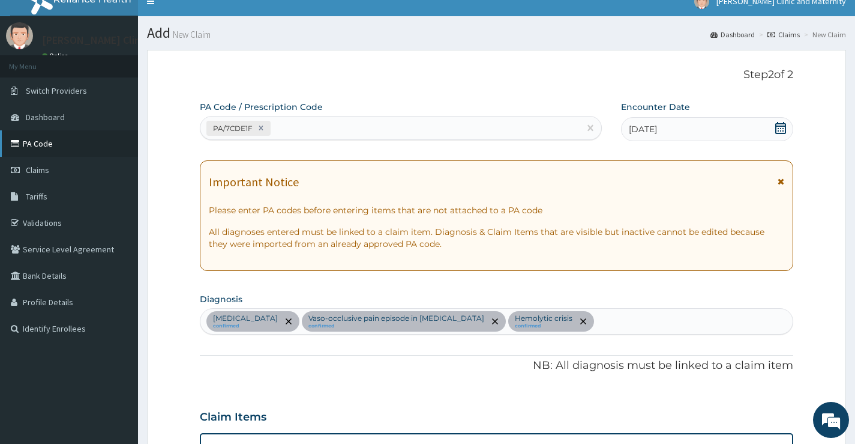
click at [34, 140] on link "PA Code" at bounding box center [69, 143] width 138 height 26
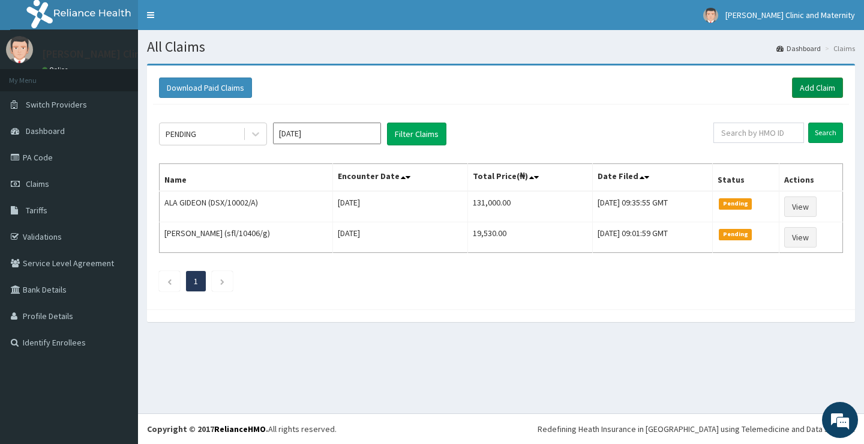
click at [812, 85] on link "Add Claim" at bounding box center [817, 87] width 51 height 20
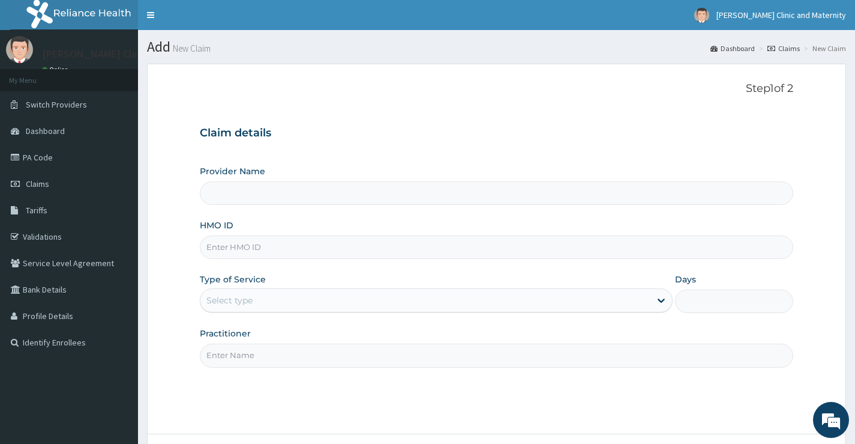
type input "[PERSON_NAME] Clinic and Maternity"
click at [242, 247] on input "HMO ID" at bounding box center [497, 246] width 594 height 23
paste input "DSX/10002/A"
type input "DSX/10002/A"
click at [226, 302] on div "Select type" at bounding box center [229, 300] width 46 height 12
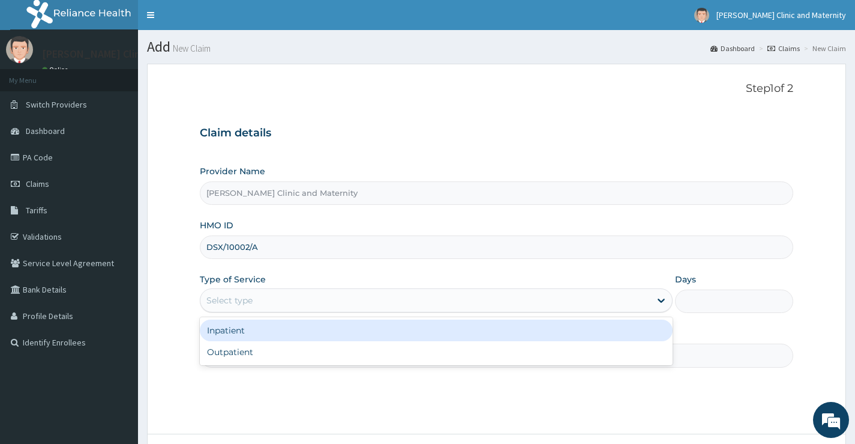
click at [224, 334] on div "Inpatient" at bounding box center [436, 330] width 473 height 22
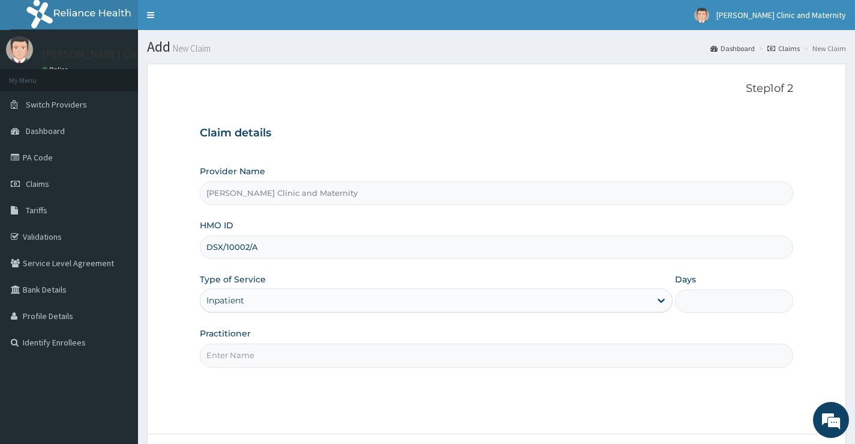
click at [687, 300] on input "Days" at bounding box center [734, 300] width 118 height 23
type input "8"
click at [293, 358] on input "Practitioner" at bounding box center [497, 354] width 594 height 23
type input "Dr Elvis"
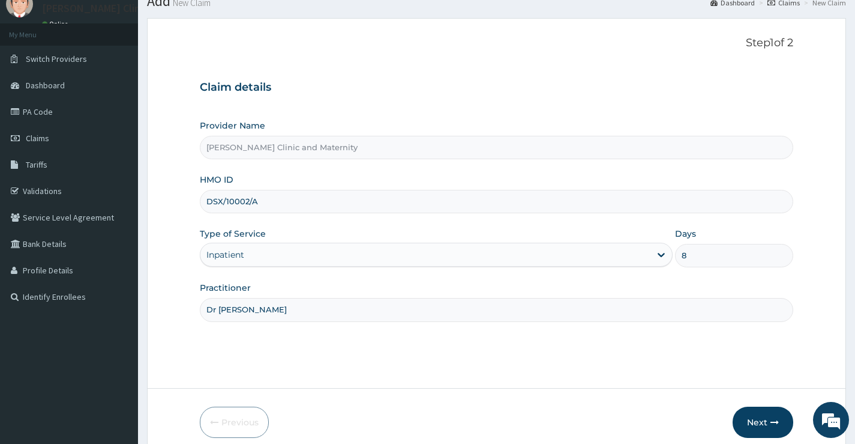
scroll to position [98, 0]
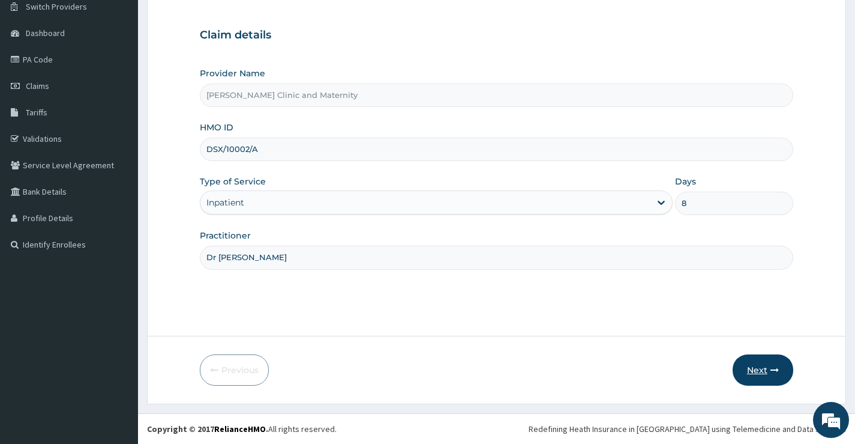
click at [766, 367] on button "Next" at bounding box center [763, 369] width 61 height 31
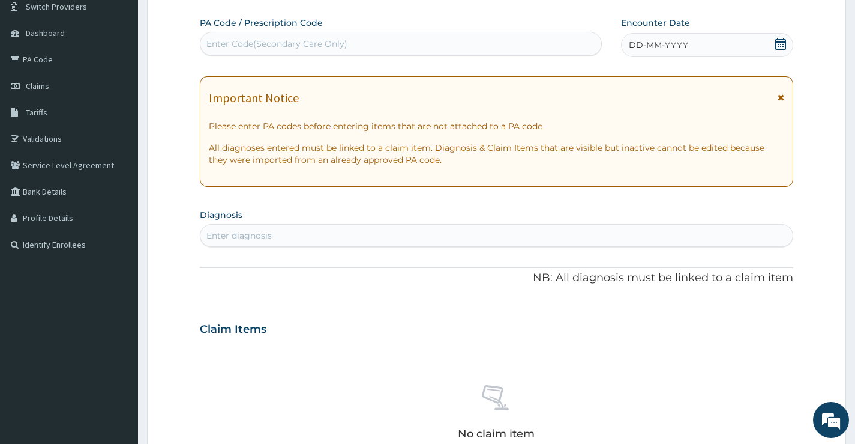
click at [308, 41] on div "Enter Code(Secondary Care Only)" at bounding box center [276, 44] width 141 height 12
type input "PA/7CDE1F"
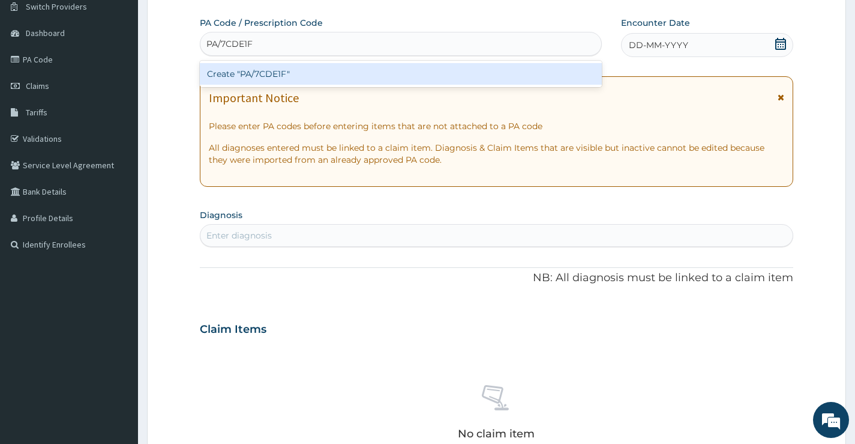
click at [316, 74] on div "Create "PA/7CDE1F"" at bounding box center [401, 74] width 402 height 22
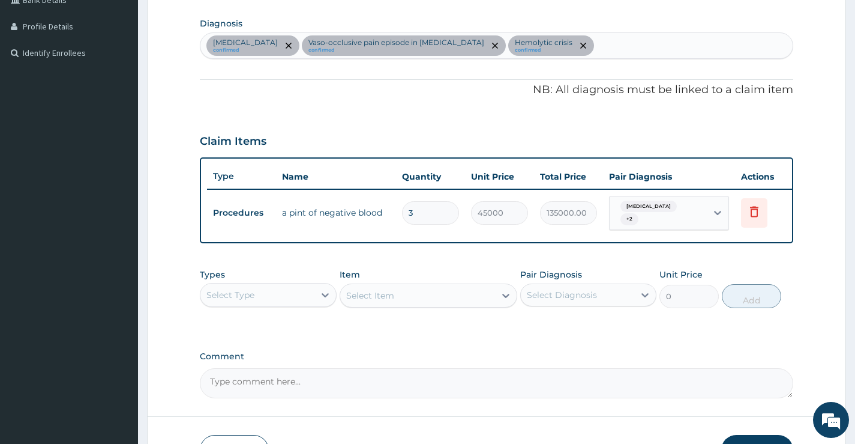
scroll to position [374, 0]
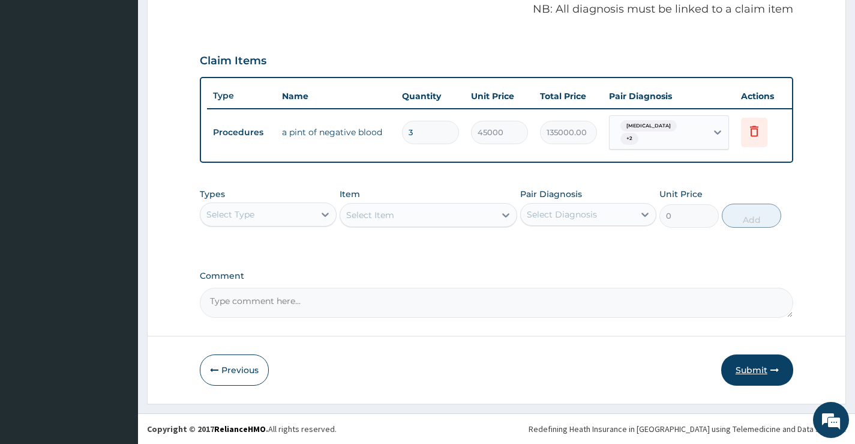
click at [755, 366] on button "Submit" at bounding box center [757, 369] width 72 height 31
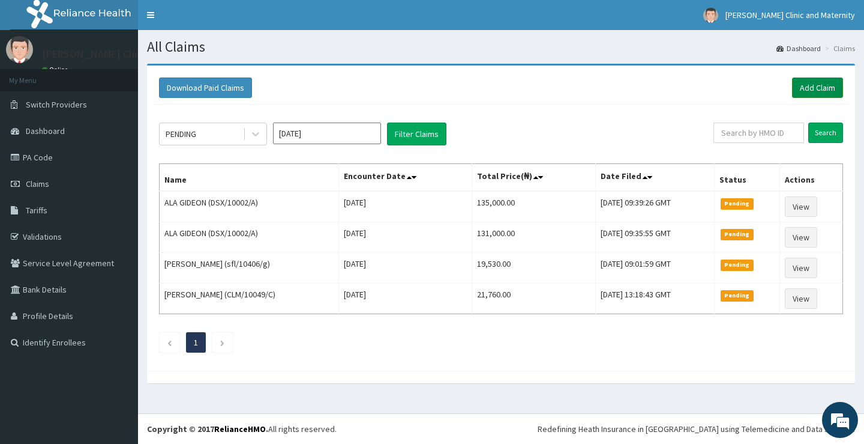
click at [818, 88] on link "Add Claim" at bounding box center [817, 87] width 51 height 20
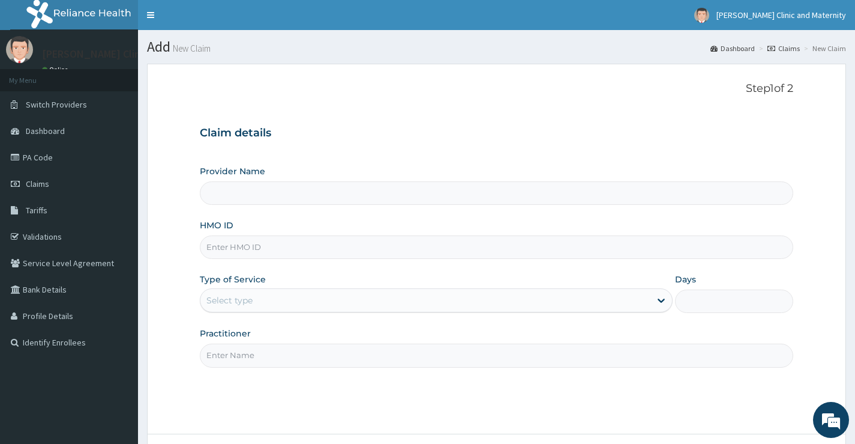
type input "[PERSON_NAME] Clinic and Maternity"
click at [230, 247] on input "HMO ID" at bounding box center [497, 246] width 594 height 23
paste input "DSX/10002/A"
type input "DSX/10002/A"
click at [271, 294] on div "Select type" at bounding box center [425, 299] width 450 height 19
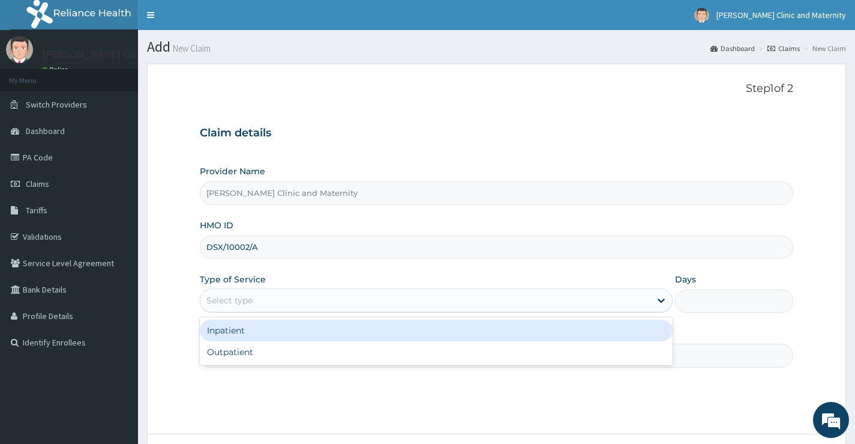
click at [258, 331] on div "Inpatient" at bounding box center [436, 330] width 473 height 22
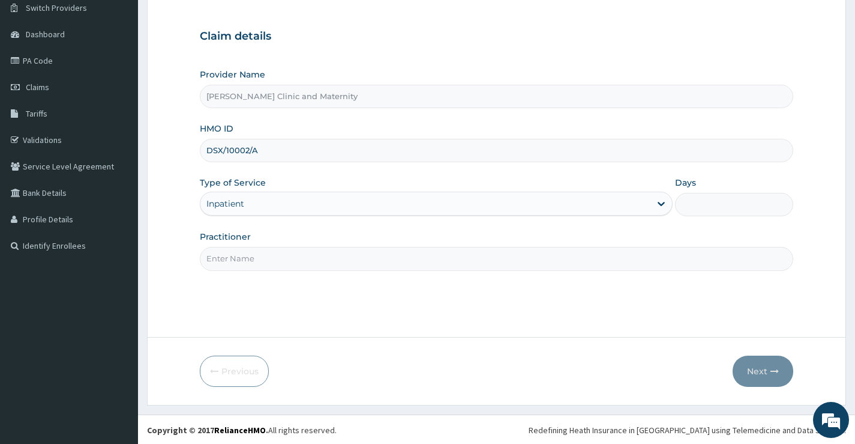
scroll to position [98, 0]
click at [694, 202] on input "Days" at bounding box center [734, 202] width 118 height 23
type input "8"
click at [348, 264] on input "Practitioner" at bounding box center [497, 256] width 594 height 23
type input "Dr [PERSON_NAME]"
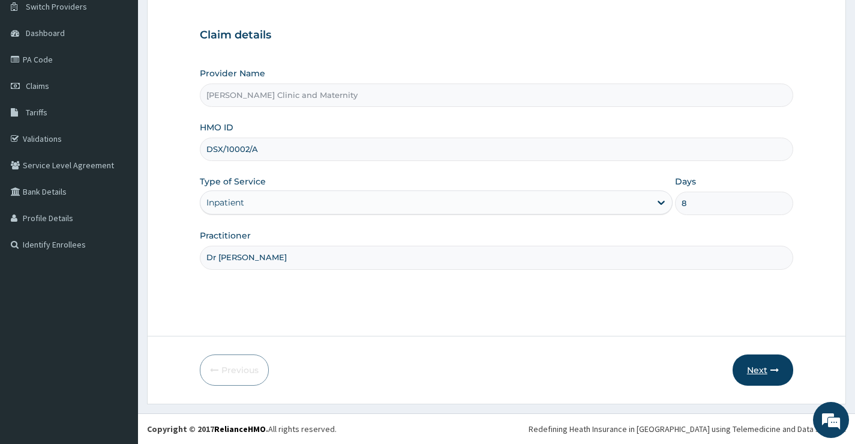
click at [756, 367] on button "Next" at bounding box center [763, 369] width 61 height 31
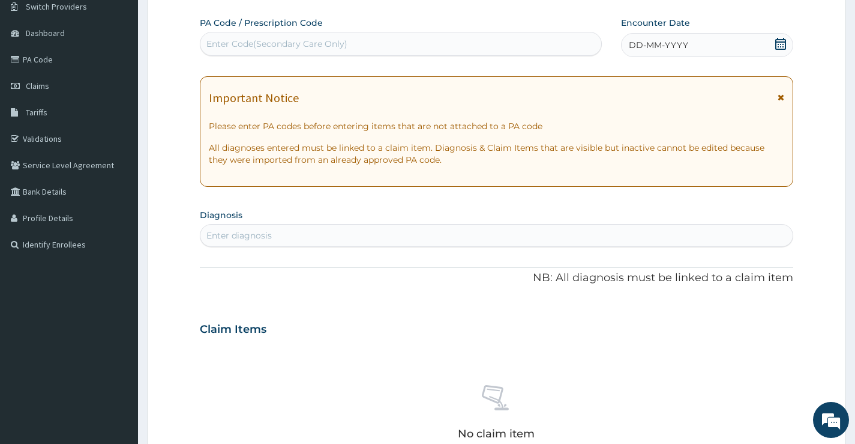
click at [459, 44] on div "Enter Code(Secondary Care Only)" at bounding box center [400, 43] width 401 height 19
type input "PA/597BCB"
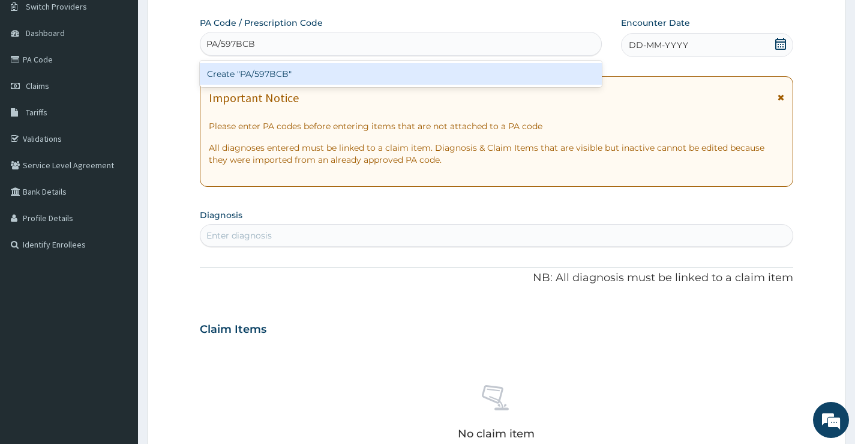
click at [302, 80] on div "Create "PA/597BCB"" at bounding box center [401, 74] width 402 height 22
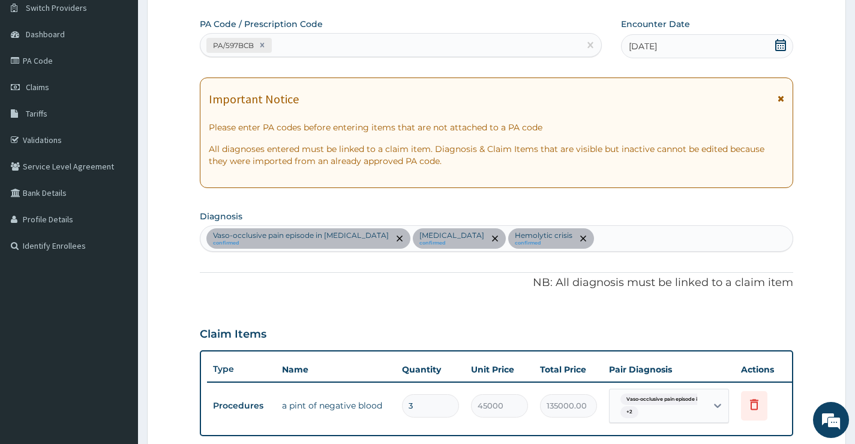
scroll to position [0, 0]
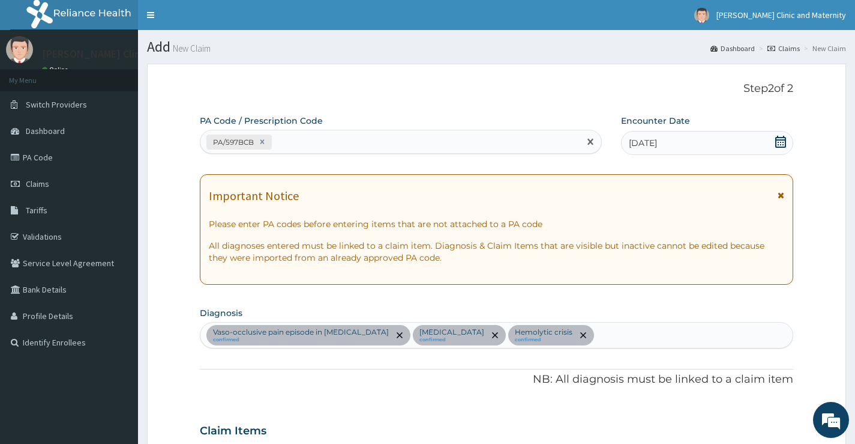
click at [271, 143] on div "PA/597BCB" at bounding box center [238, 141] width 65 height 15
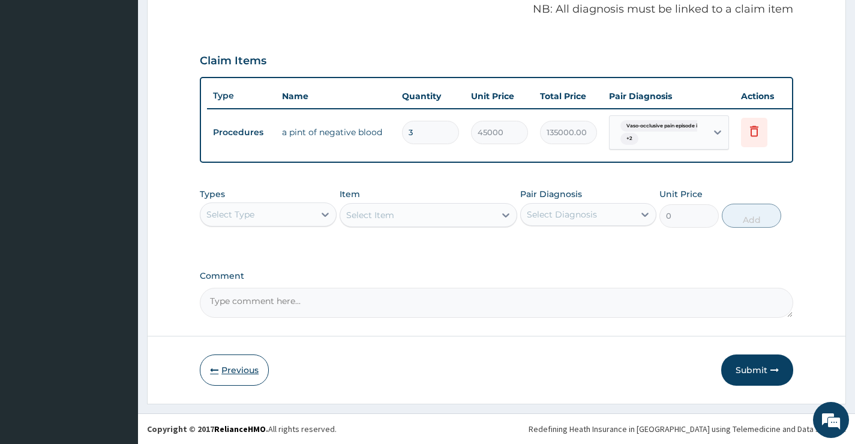
click at [238, 371] on button "Previous" at bounding box center [234, 369] width 69 height 31
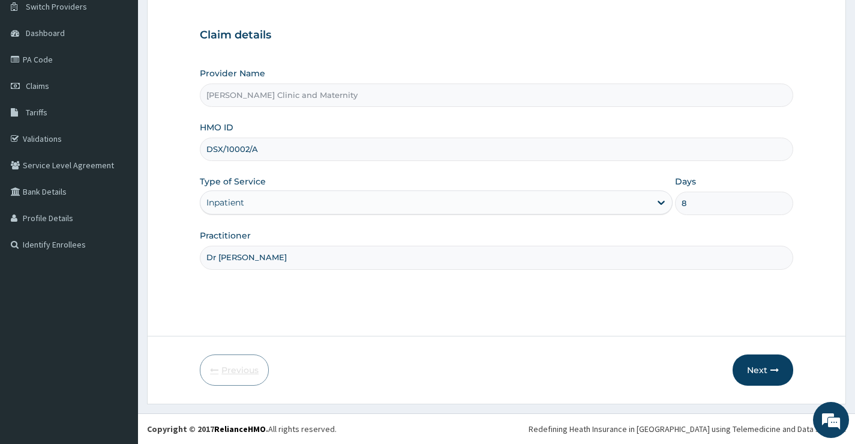
scroll to position [98, 0]
click at [753, 359] on button "Next" at bounding box center [763, 369] width 61 height 31
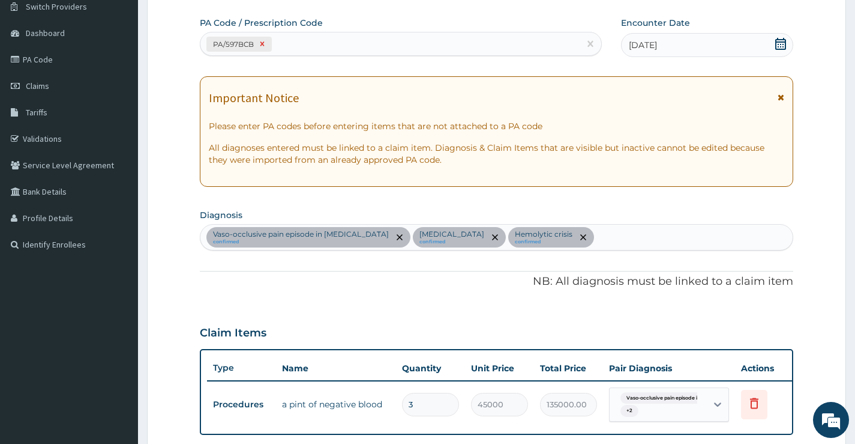
click at [265, 44] on icon at bounding box center [262, 44] width 8 height 8
click at [248, 41] on div "Enter Code(Secondary Care Only)" at bounding box center [276, 44] width 141 height 12
type input "PA/D8E63B"
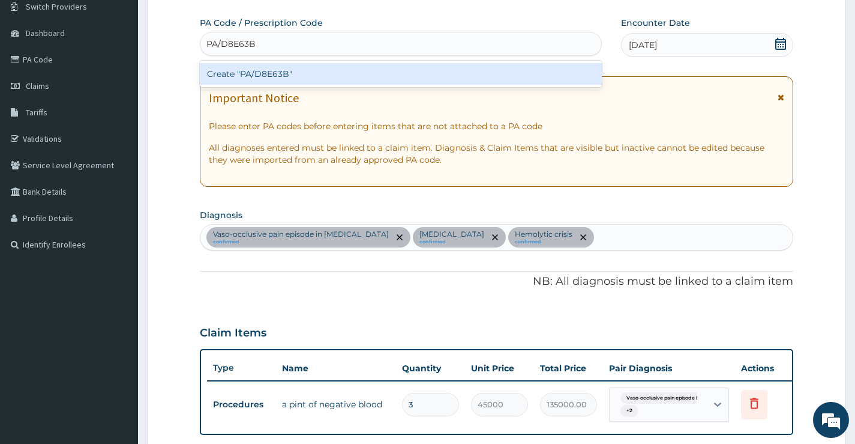
click at [260, 77] on div "Create "PA/D8E63B"" at bounding box center [401, 74] width 402 height 22
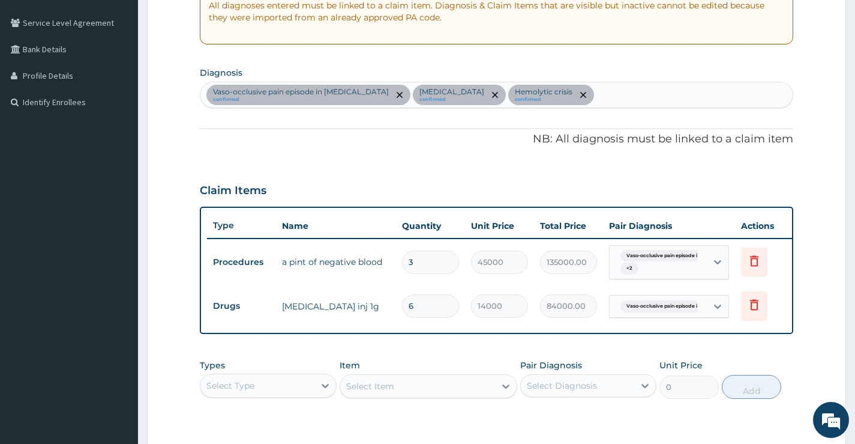
scroll to position [300, 0]
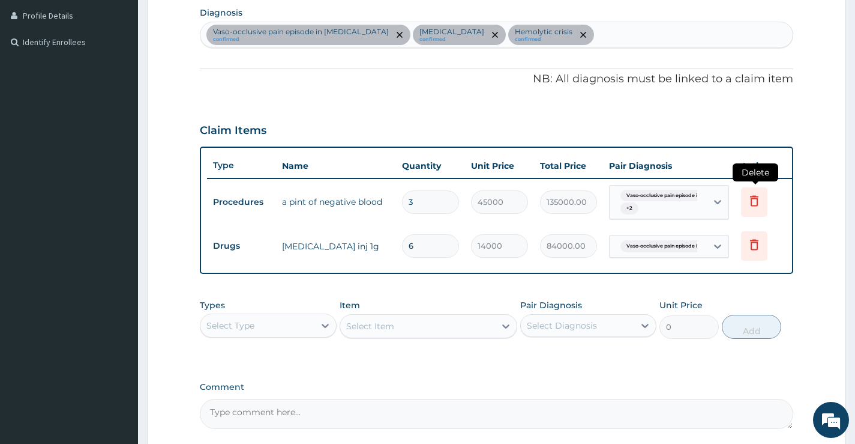
click at [758, 201] on icon at bounding box center [754, 200] width 8 height 11
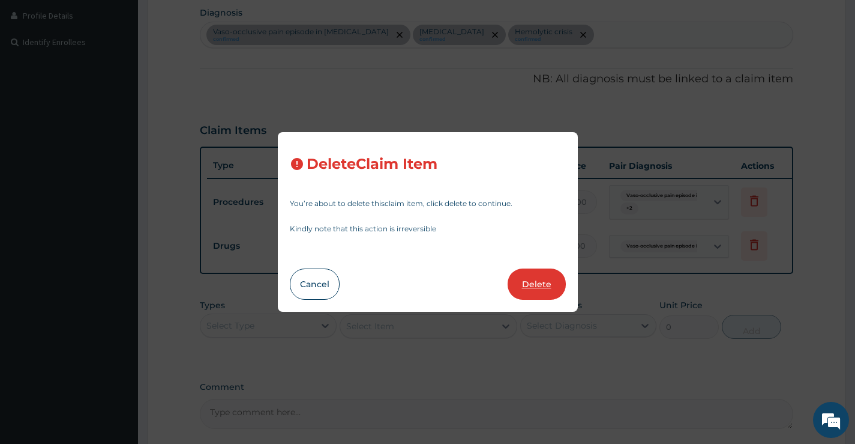
click at [541, 281] on button "Delete" at bounding box center [537, 283] width 58 height 31
type input "6"
type input "14000"
type input "84000.00"
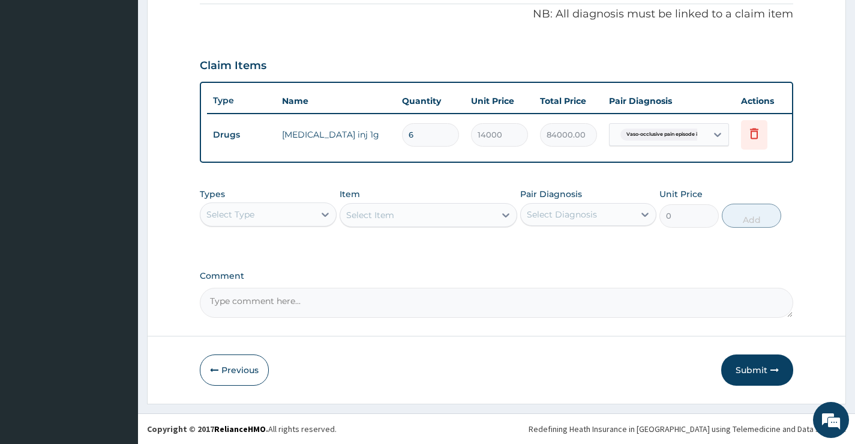
scroll to position [374, 0]
click at [748, 363] on button "Submit" at bounding box center [757, 369] width 72 height 31
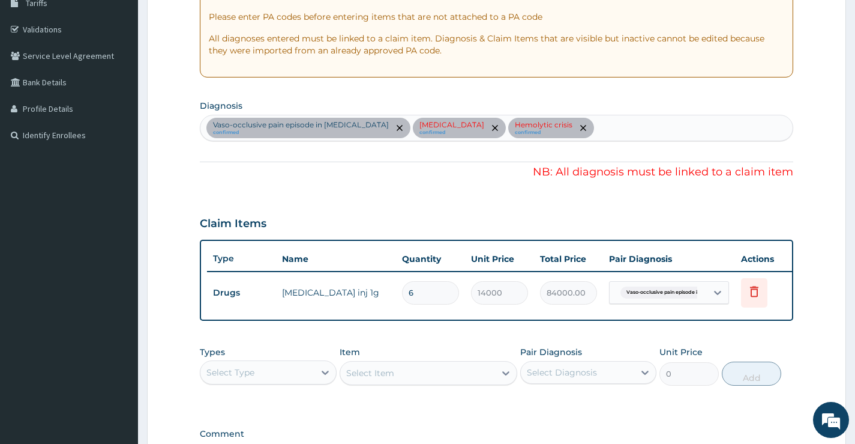
scroll to position [194, 0]
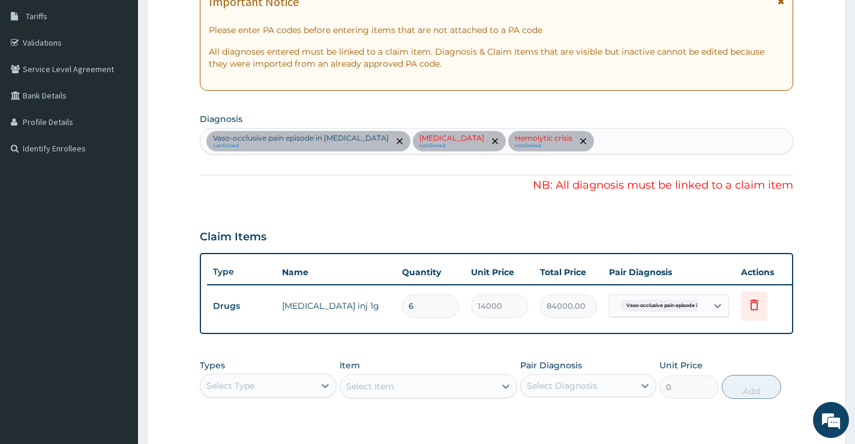
click at [492, 142] on icon "remove selection option" at bounding box center [495, 141] width 6 height 6
click at [714, 305] on icon at bounding box center [718, 305] width 12 height 12
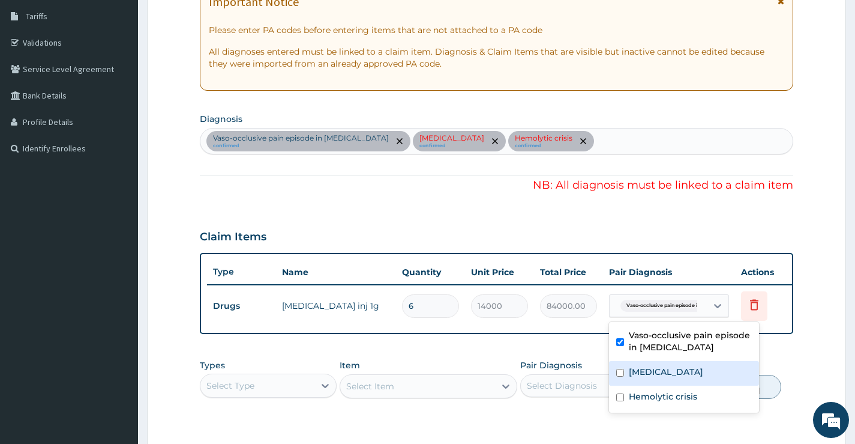
click at [619, 372] on input "checkbox" at bounding box center [620, 373] width 8 height 8
checkbox input "true"
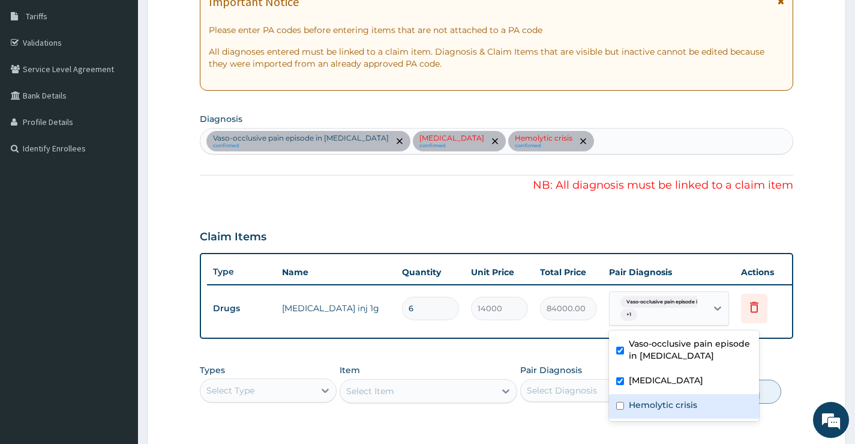
click at [616, 405] on input "checkbox" at bounding box center [620, 406] width 8 height 8
checkbox input "true"
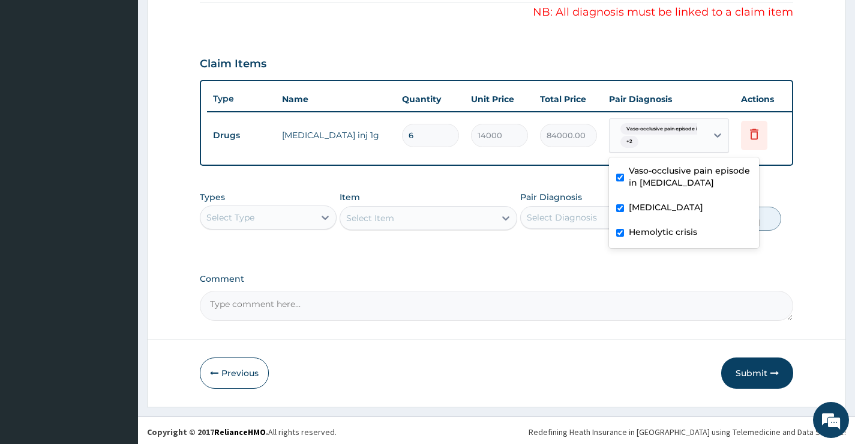
scroll to position [379, 0]
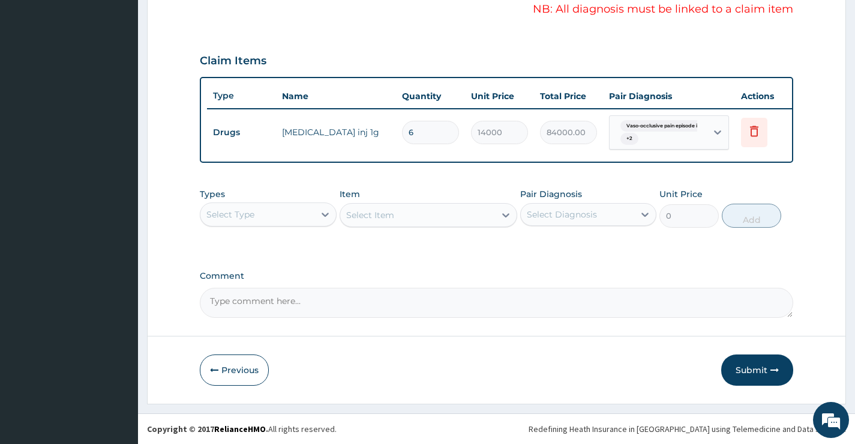
click at [630, 257] on div "PA Code / Prescription Code PA/D8E63B Encounter Date 06-09-2025 Important Notic…" at bounding box center [497, 31] width 594 height 573
click at [764, 369] on button "Submit" at bounding box center [757, 369] width 72 height 31
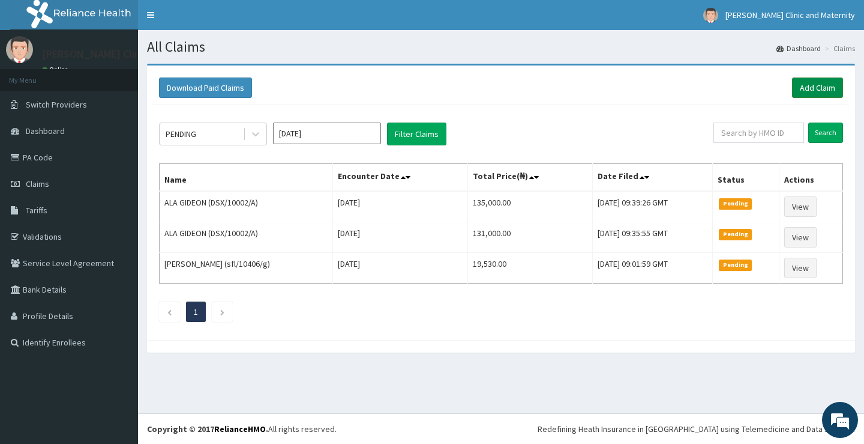
click at [827, 88] on link "Add Claim" at bounding box center [817, 87] width 51 height 20
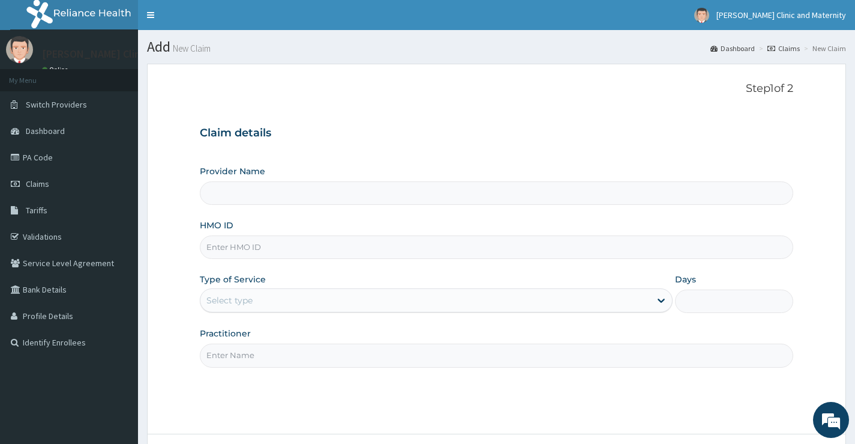
type input "[PERSON_NAME] Clinic and Maternity"
click at [262, 254] on input "HMO ID" at bounding box center [497, 246] width 594 height 23
paste input "DSX/10002/A"
type input "DSX/10002/A"
click at [235, 301] on div "Select type" at bounding box center [229, 300] width 46 height 12
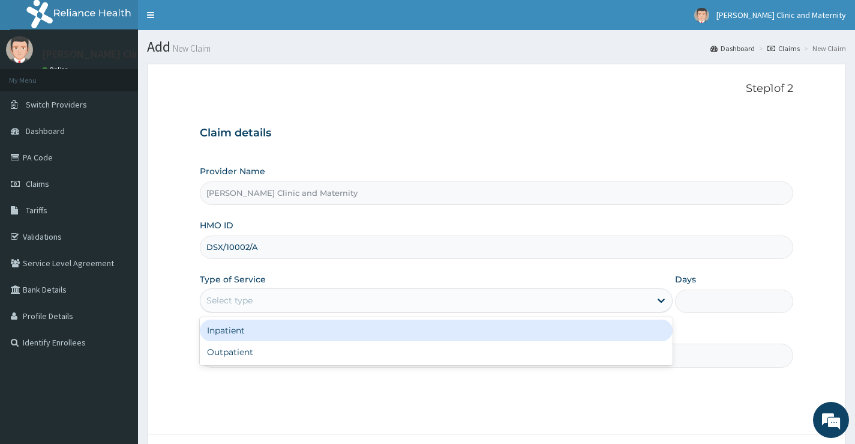
click at [230, 334] on div "Inpatient" at bounding box center [436, 330] width 473 height 22
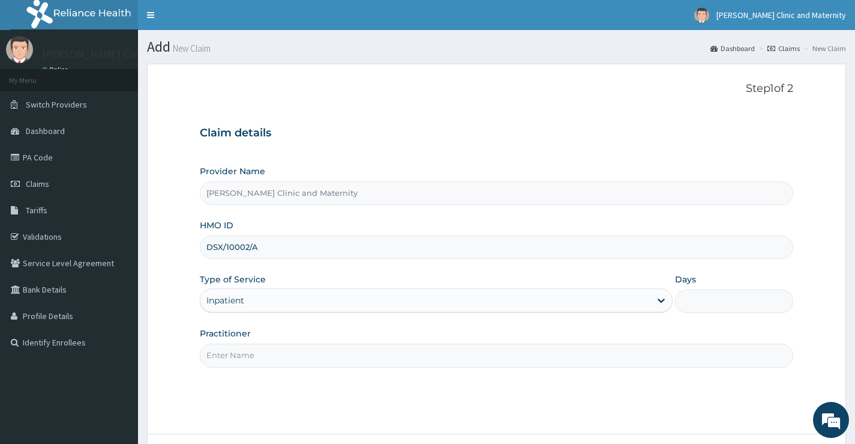
click at [702, 294] on input "Days" at bounding box center [734, 300] width 118 height 23
type input "8"
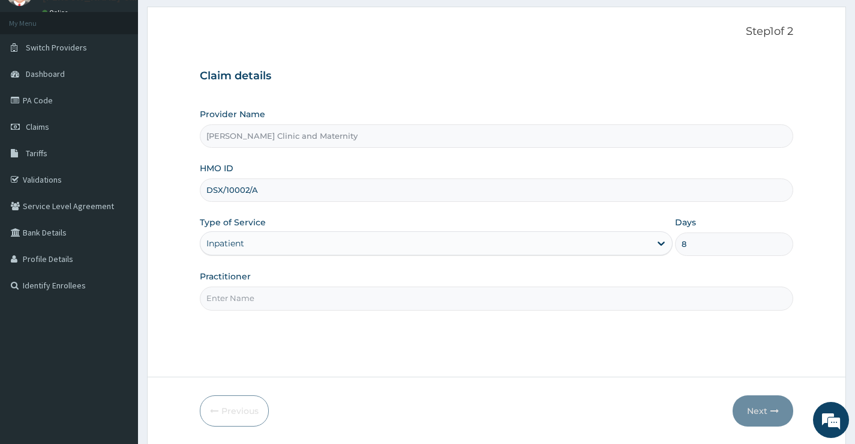
scroll to position [98, 0]
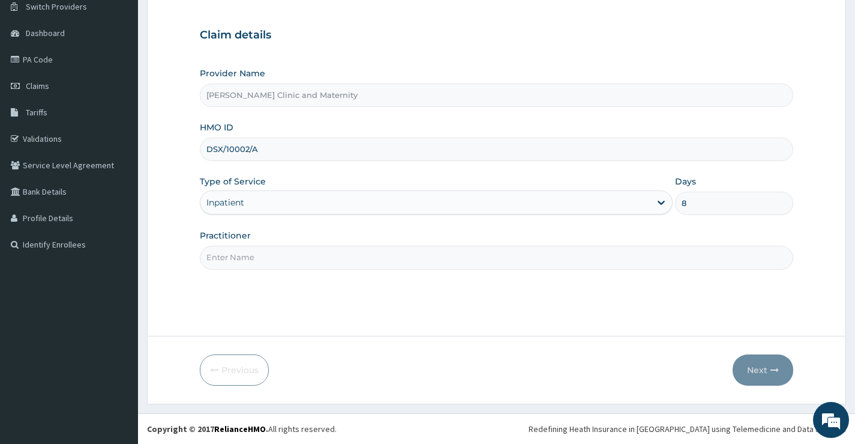
click at [275, 263] on input "Practitioner" at bounding box center [497, 256] width 594 height 23
type input "Dr [PERSON_NAME]"
click at [757, 367] on button "Next" at bounding box center [763, 369] width 61 height 31
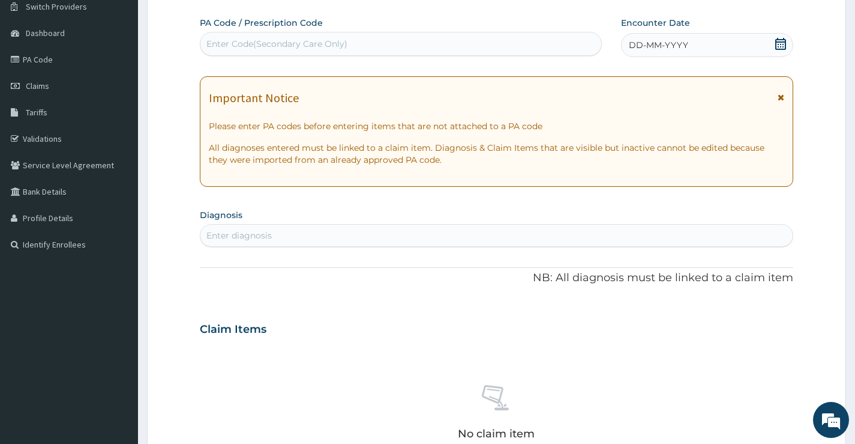
click at [499, 44] on div "Enter Code(Secondary Care Only)" at bounding box center [400, 43] width 401 height 19
type input "PA/47361A"
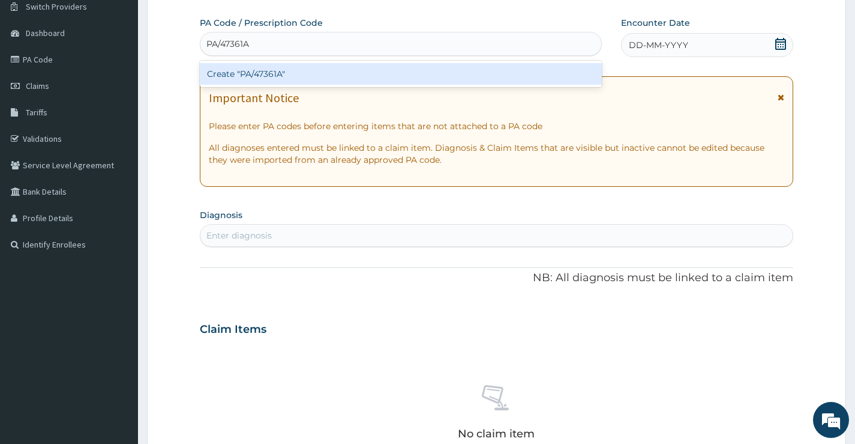
click at [366, 75] on div "Create "PA/47361A"" at bounding box center [401, 74] width 402 height 22
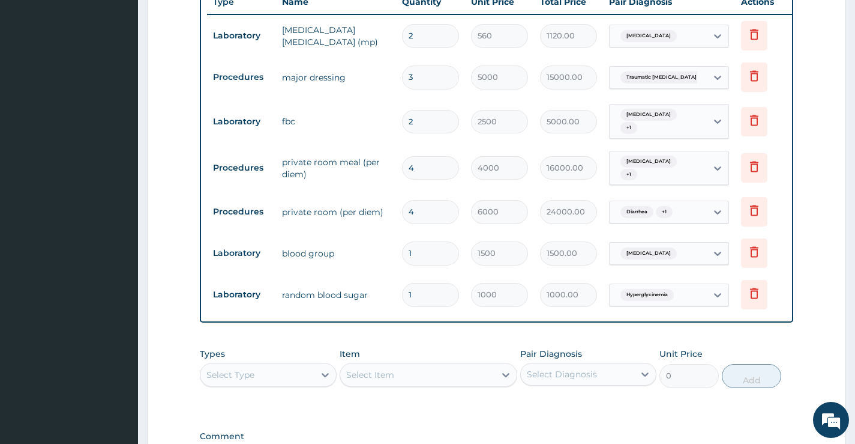
scroll to position [585, 0]
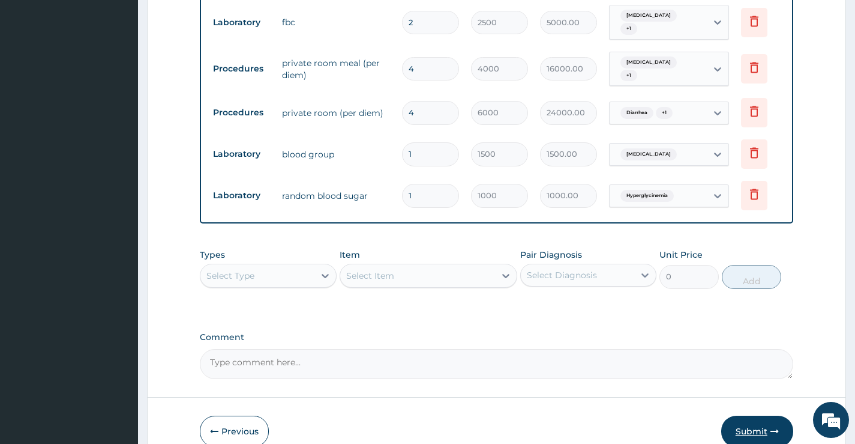
click at [753, 431] on button "Submit" at bounding box center [757, 430] width 72 height 31
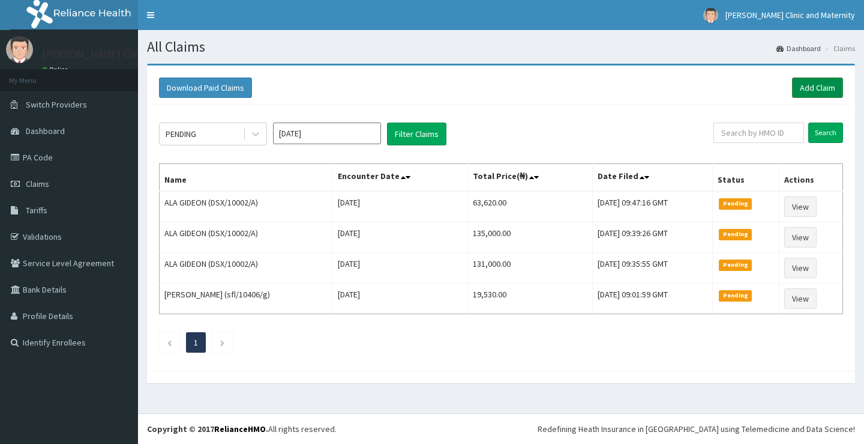
click at [822, 87] on link "Add Claim" at bounding box center [817, 87] width 51 height 20
click at [809, 85] on link "Add Claim" at bounding box center [817, 87] width 51 height 20
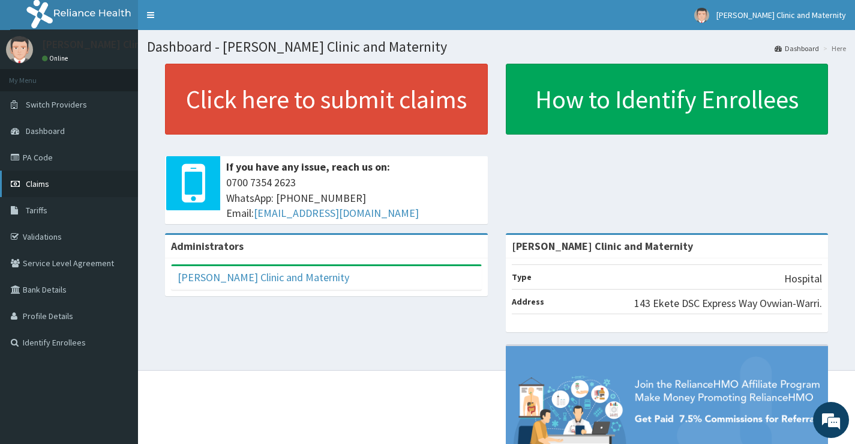
click at [50, 178] on link "Claims" at bounding box center [69, 183] width 138 height 26
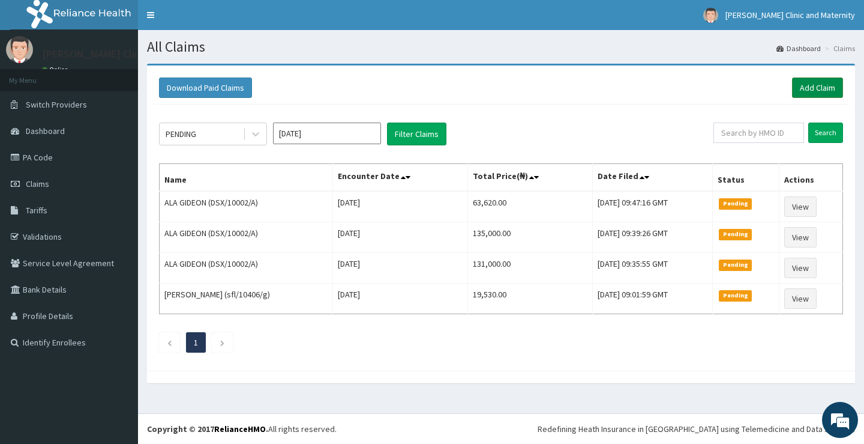
click at [809, 85] on link "Add Claim" at bounding box center [817, 87] width 51 height 20
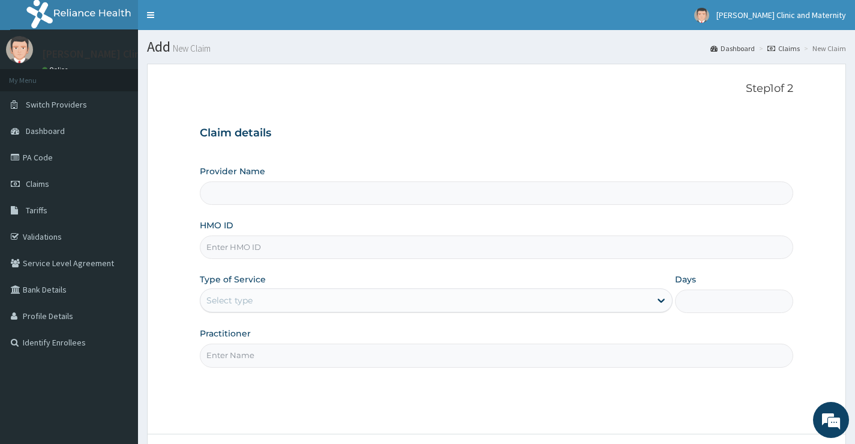
type input "[PERSON_NAME] Clinic and Maternity"
paste input "DSX/10002/A"
type input "DSX/10002/A"
click at [218, 295] on div "Select type" at bounding box center [229, 300] width 46 height 12
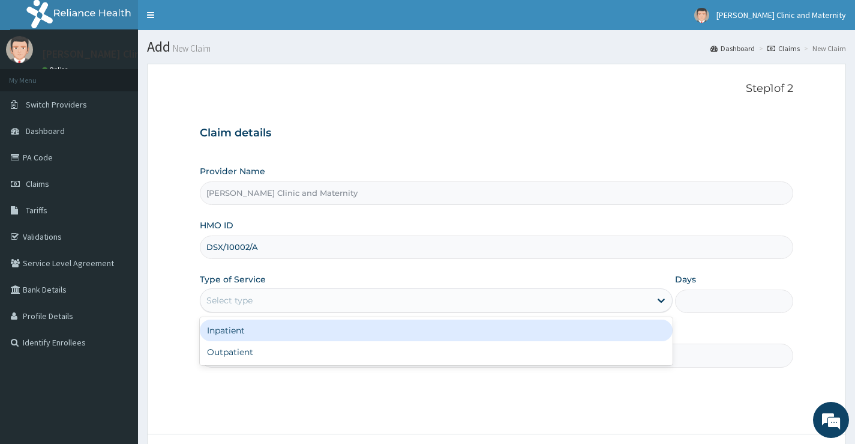
click at [228, 334] on div "Inpatient" at bounding box center [436, 330] width 473 height 22
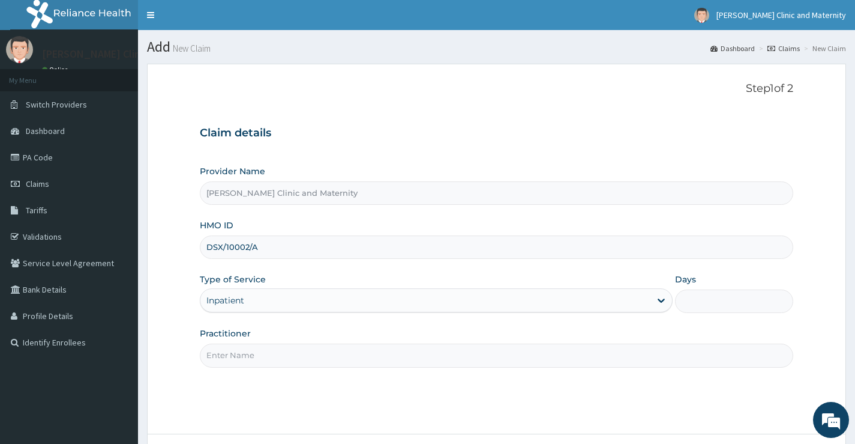
click at [715, 301] on input "Days" at bounding box center [734, 300] width 118 height 23
type input "8"
click at [381, 358] on input "Practitioner" at bounding box center [497, 354] width 594 height 23
type input "Dr [PERSON_NAME]"
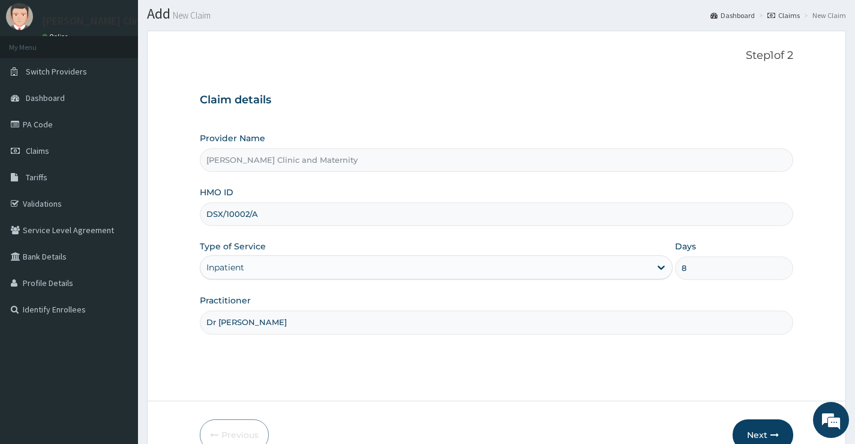
scroll to position [98, 0]
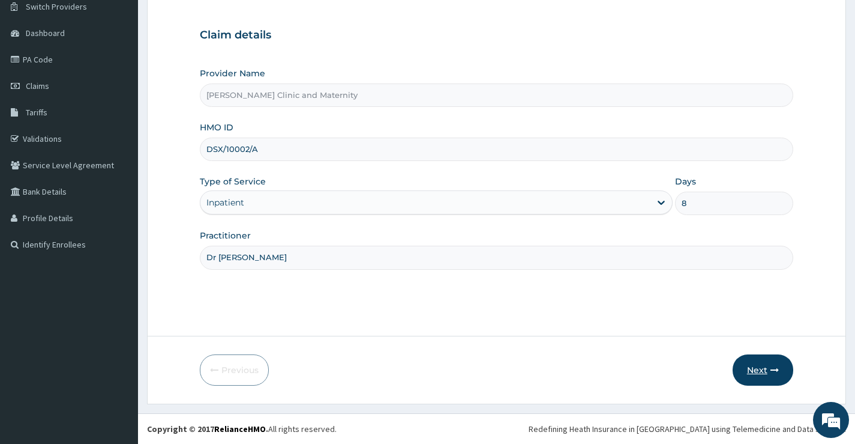
click at [763, 364] on button "Next" at bounding box center [763, 369] width 61 height 31
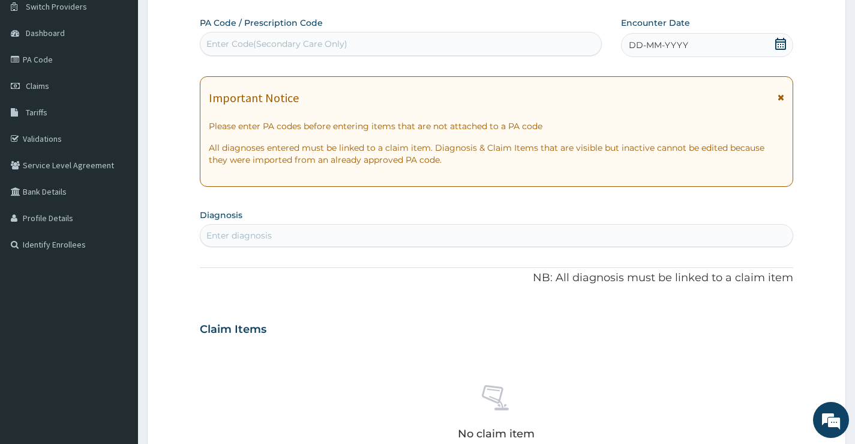
click at [289, 46] on div "Enter Code(Secondary Care Only)" at bounding box center [276, 44] width 141 height 12
type input "PA/3D5AA7"
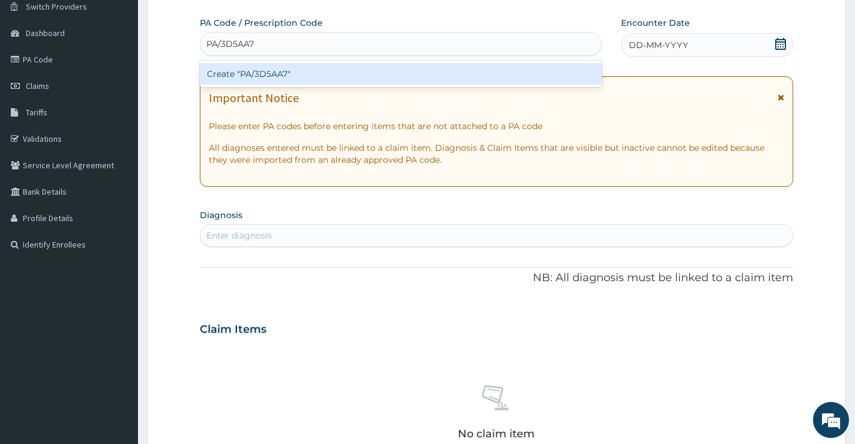
click at [297, 79] on div "Create "PA/3D5AA7"" at bounding box center [401, 74] width 402 height 22
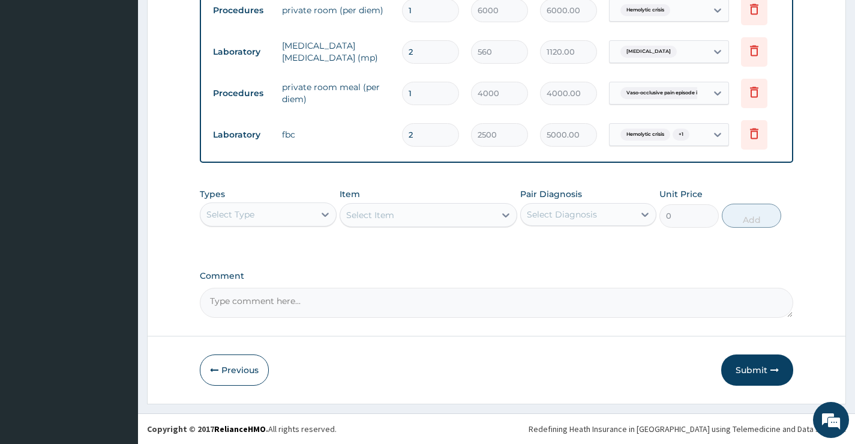
scroll to position [581, 0]
click at [749, 368] on button "Submit" at bounding box center [757, 369] width 72 height 31
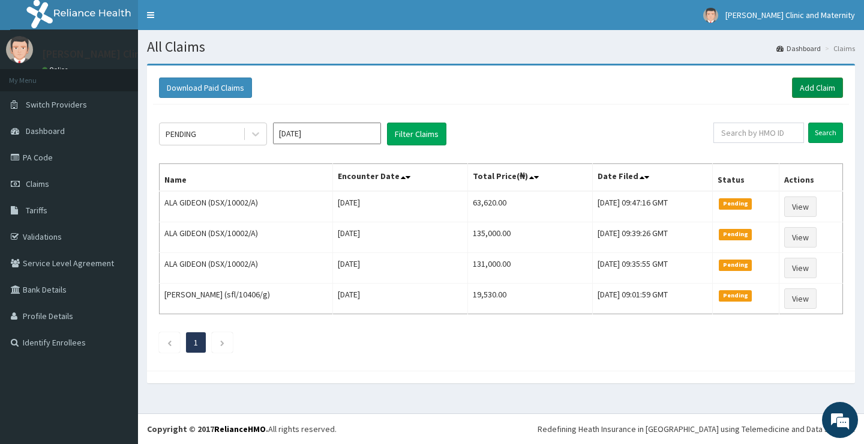
click at [810, 84] on link "Add Claim" at bounding box center [817, 87] width 51 height 20
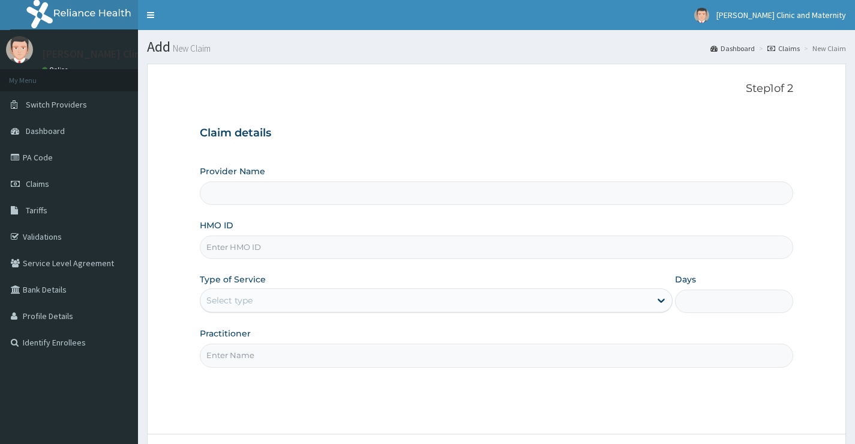
click at [218, 253] on input "HMO ID" at bounding box center [497, 246] width 594 height 23
paste input "DSX/10002/A"
type input "DSX/10002/A"
type input "[PERSON_NAME] Clinic and Maternity"
type input "DSX/10002/A"
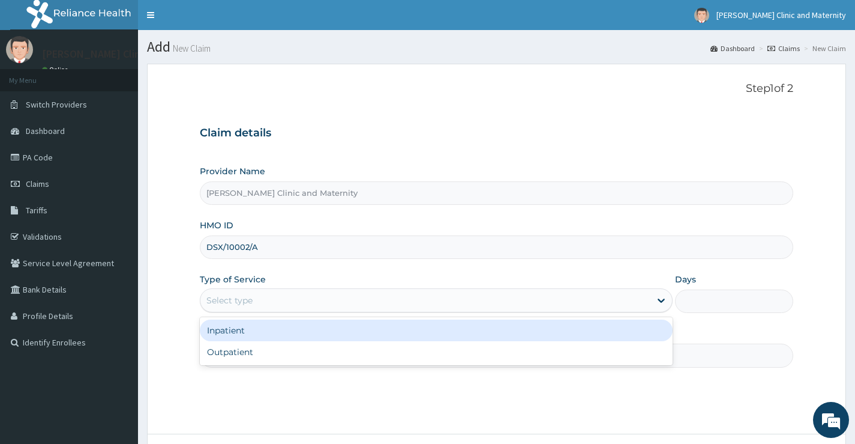
click at [238, 306] on div "Select type" at bounding box center [229, 300] width 46 height 12
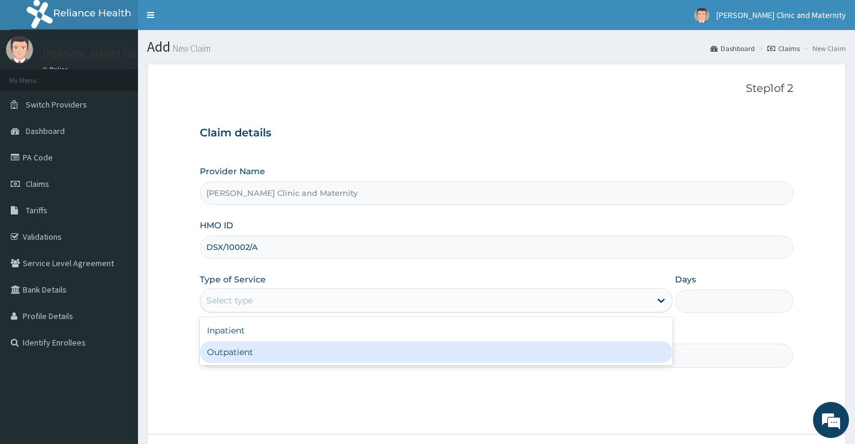
click at [238, 355] on div "Outpatient" at bounding box center [436, 352] width 473 height 22
type input "1"
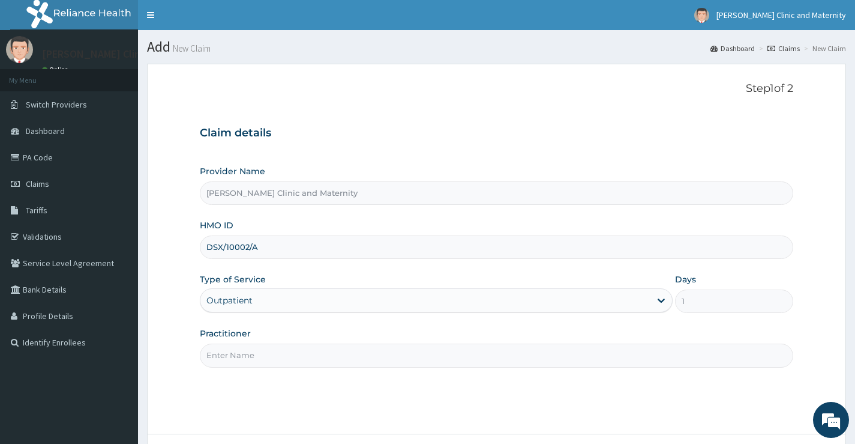
click at [256, 357] on input "Practitioner" at bounding box center [497, 354] width 594 height 23
type input "Dr Elvis"
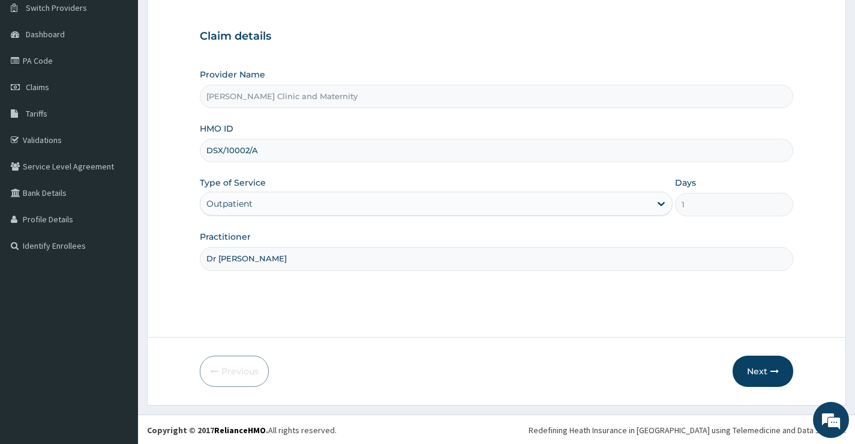
scroll to position [98, 0]
click at [762, 372] on button "Next" at bounding box center [763, 369] width 61 height 31
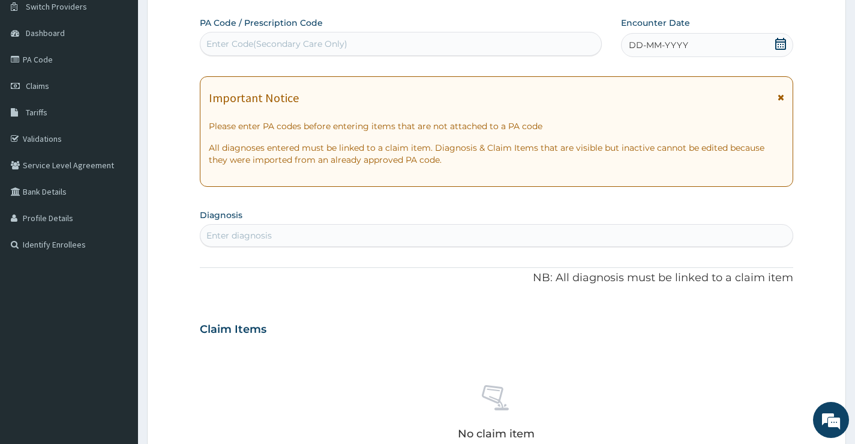
click at [286, 40] on div "Enter Code(Secondary Care Only)" at bounding box center [276, 44] width 141 height 12
type input "PA/4A555F"
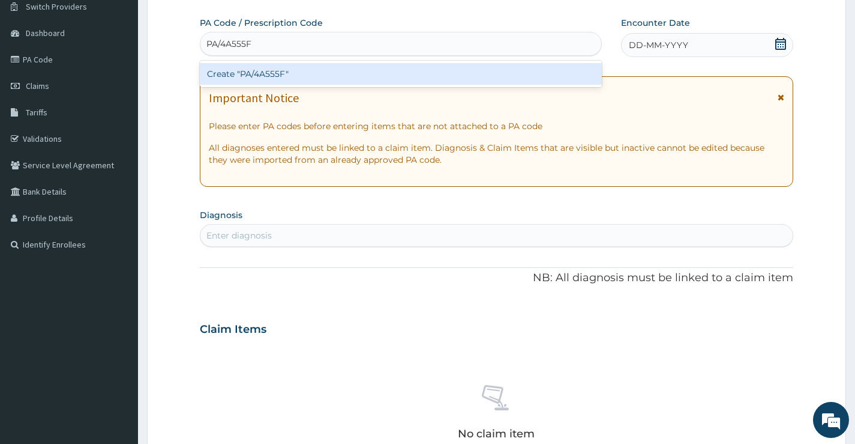
click at [278, 75] on div "Create "PA/4A555F"" at bounding box center [401, 74] width 402 height 22
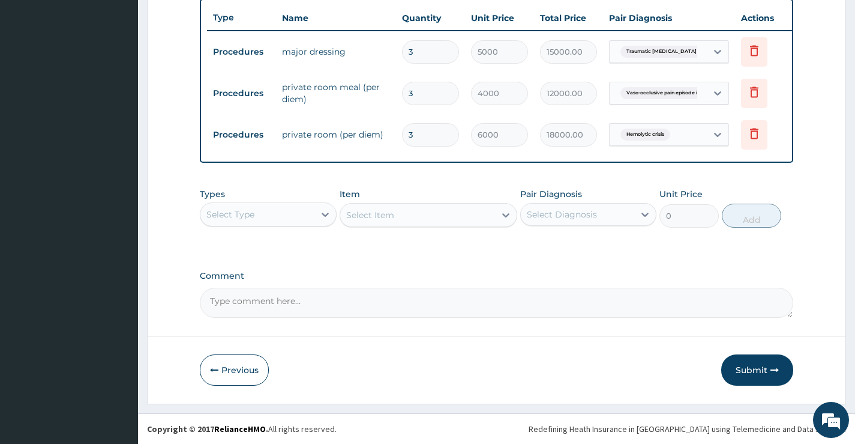
scroll to position [457, 0]
click at [747, 368] on button "Submit" at bounding box center [757, 369] width 72 height 31
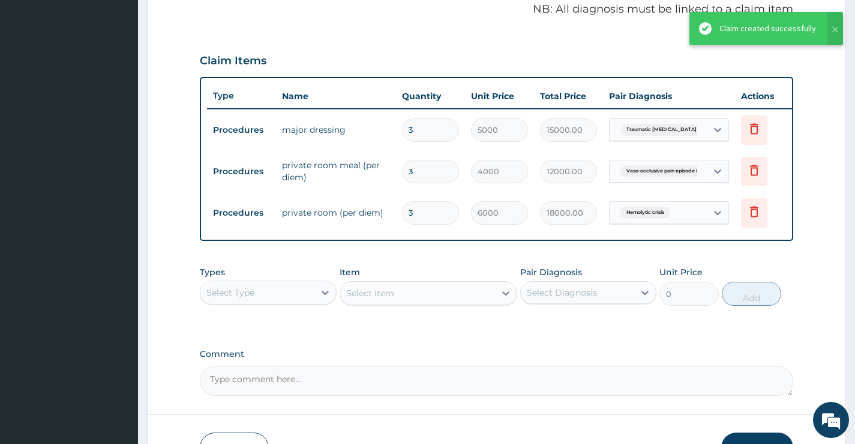
scroll to position [119, 0]
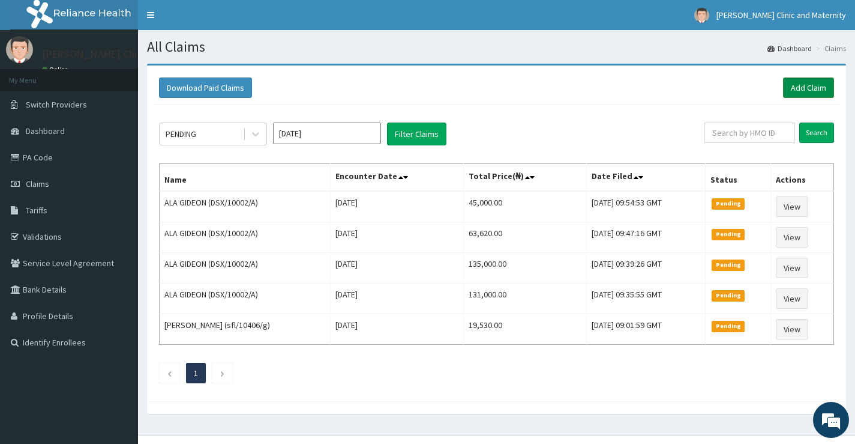
click at [804, 86] on link "Add Claim" at bounding box center [808, 87] width 51 height 20
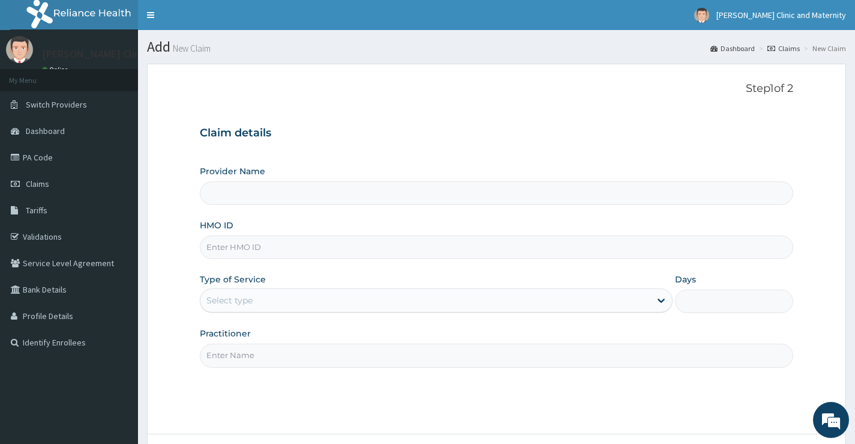
type input "[PERSON_NAME] Clinic and Maternity"
paste input "DSX/10002/A"
type input "DSX/10002/A"
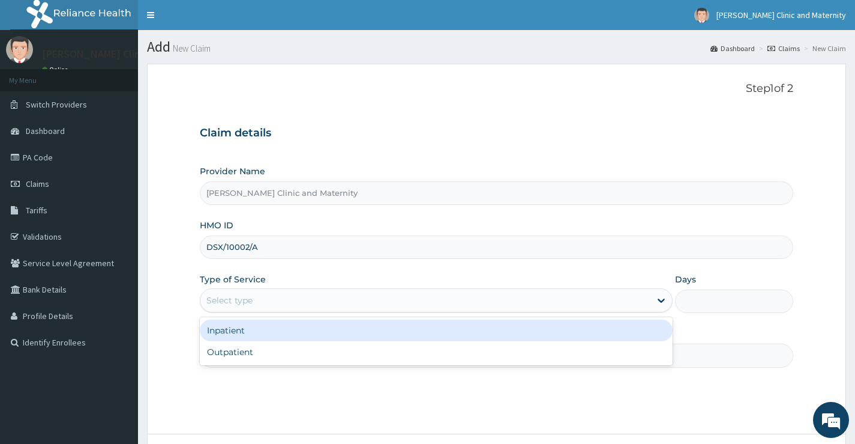
click at [232, 292] on div "Select type" at bounding box center [425, 299] width 450 height 19
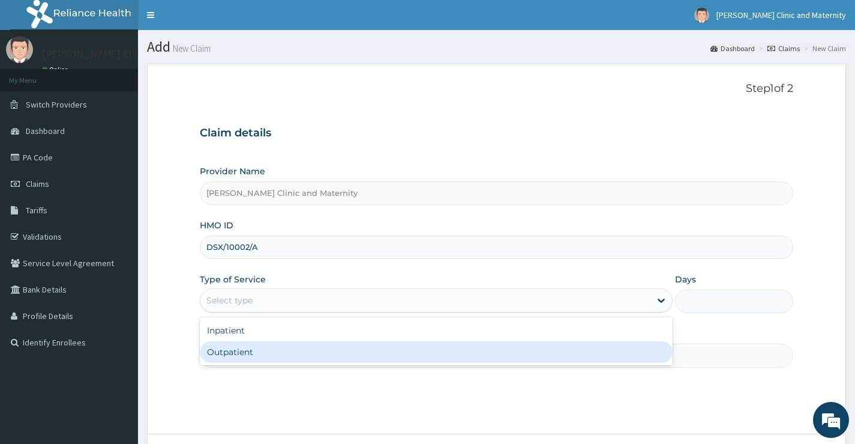
click at [216, 349] on div "Outpatient" at bounding box center [436, 352] width 473 height 22
type input "1"
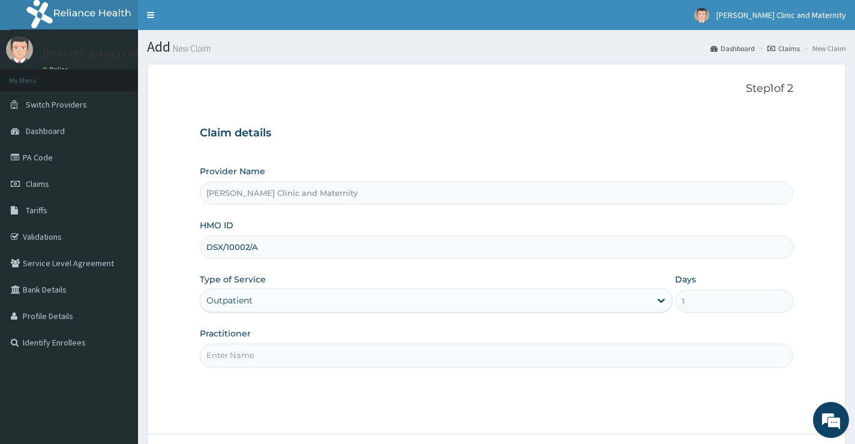
click at [218, 352] on input "Practitioner" at bounding box center [497, 354] width 594 height 23
type input "Dr [PERSON_NAME]"
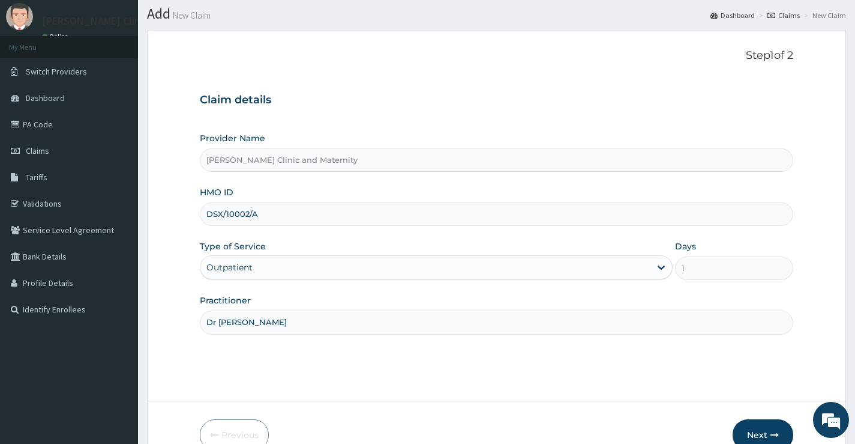
scroll to position [60, 0]
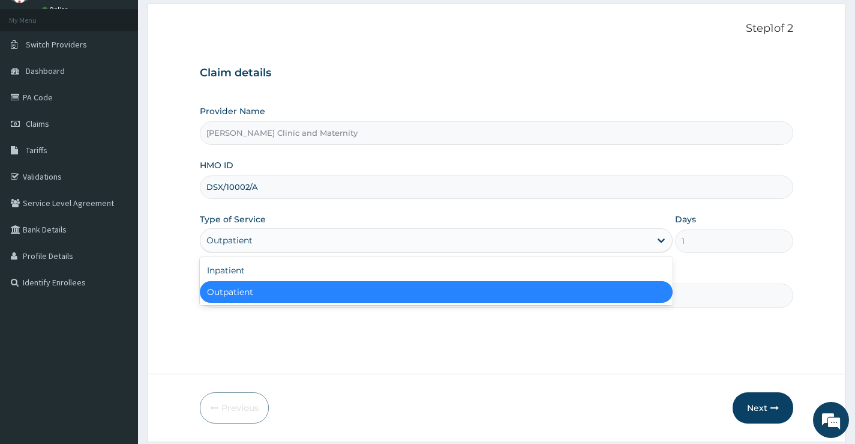
click at [293, 238] on div "Outpatient" at bounding box center [425, 239] width 450 height 19
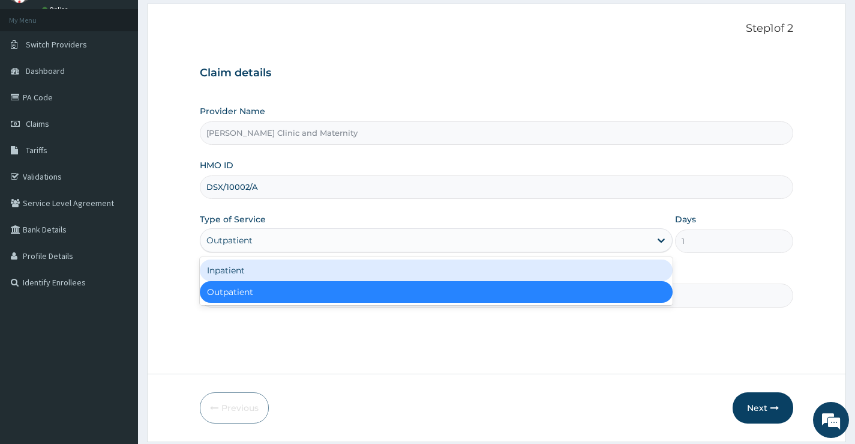
click at [260, 272] on div "Inpatient" at bounding box center [436, 270] width 473 height 22
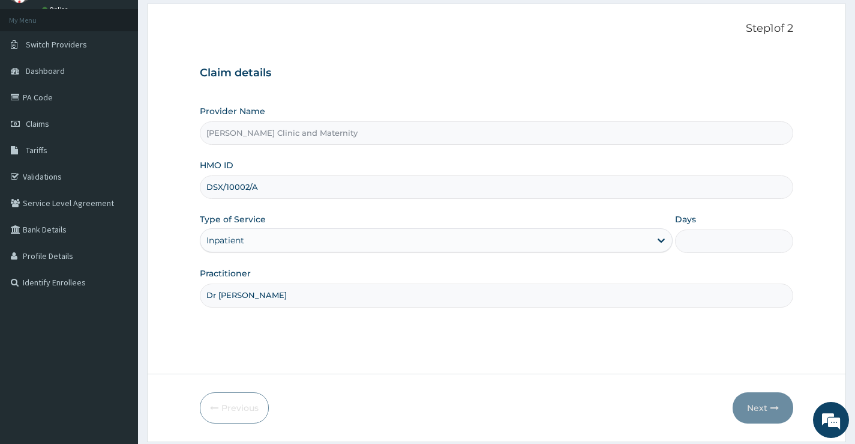
click at [685, 239] on input "Days" at bounding box center [734, 240] width 118 height 23
type input "8"
click at [763, 406] on button "Next" at bounding box center [763, 407] width 61 height 31
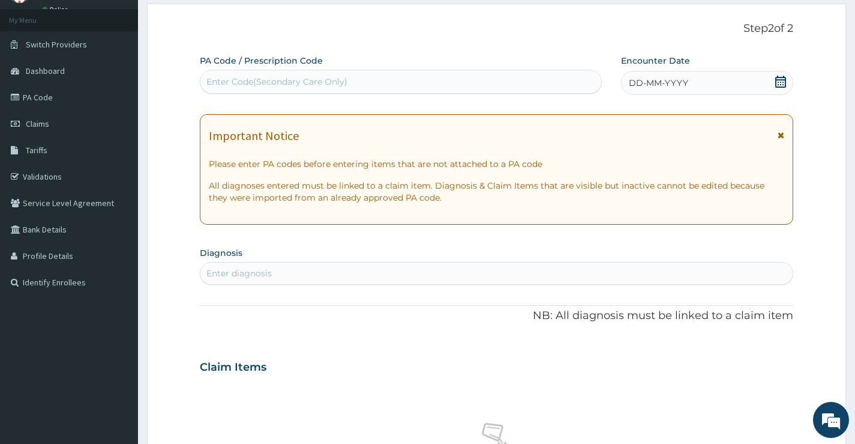
click at [363, 79] on div "Enter Code(Secondary Care Only)" at bounding box center [400, 81] width 401 height 19
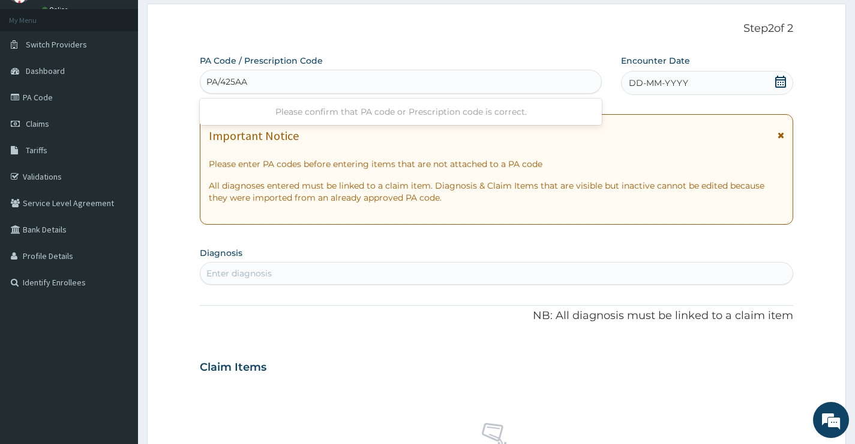
type input "PA/425AA9"
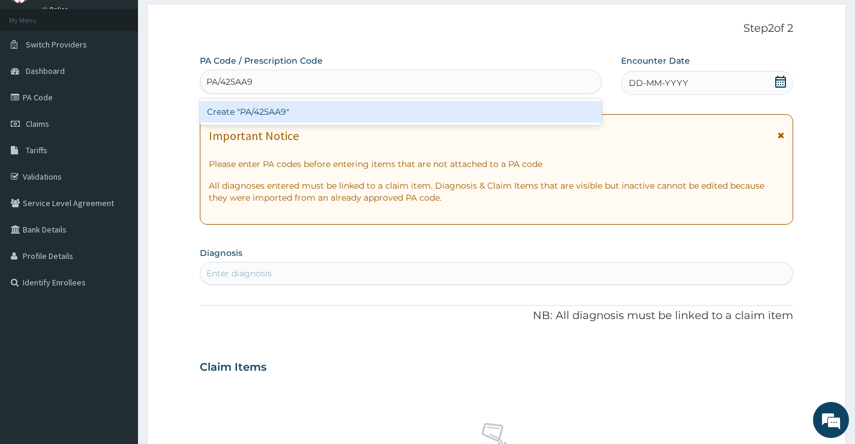
click at [371, 107] on div "Create "PA/425AA9"" at bounding box center [401, 112] width 402 height 22
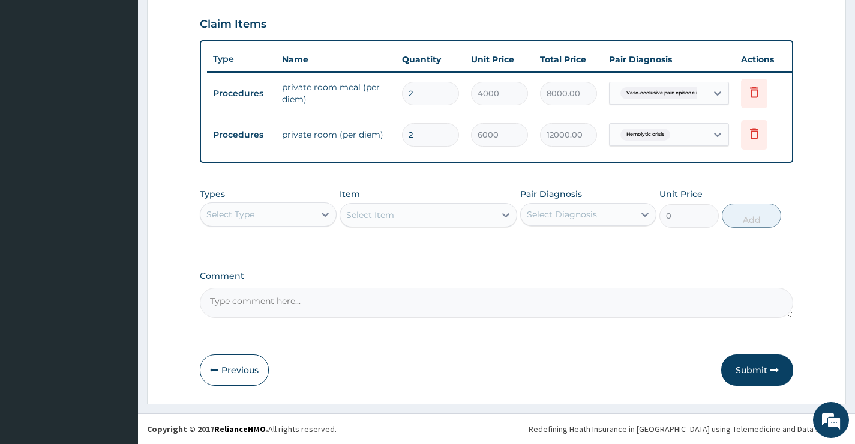
scroll to position [415, 0]
click at [753, 367] on button "Submit" at bounding box center [757, 369] width 72 height 31
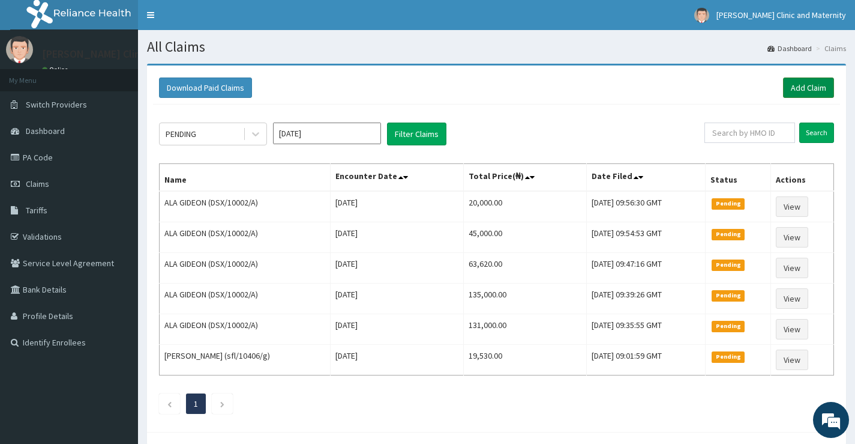
click at [789, 94] on link "Add Claim" at bounding box center [808, 87] width 51 height 20
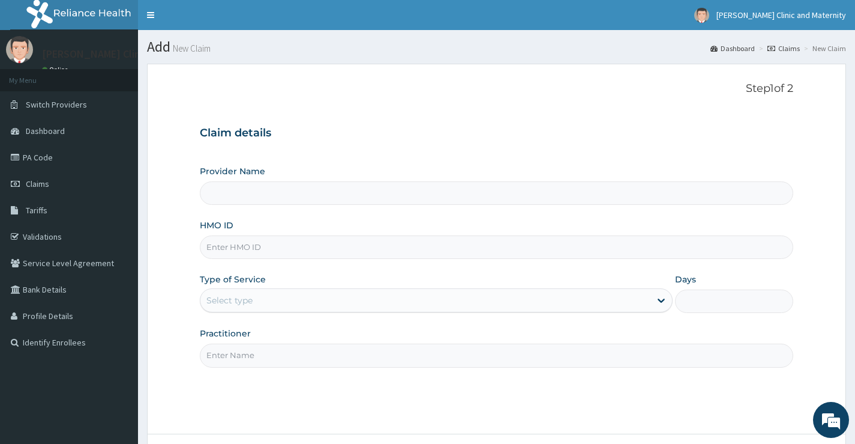
click at [232, 250] on input "HMO ID" at bounding box center [497, 246] width 594 height 23
paste input "DSX/10002/A"
type input "DSX/10002/A"
type input "[PERSON_NAME] Clinic and Maternity"
type input "DSX/10002/A"
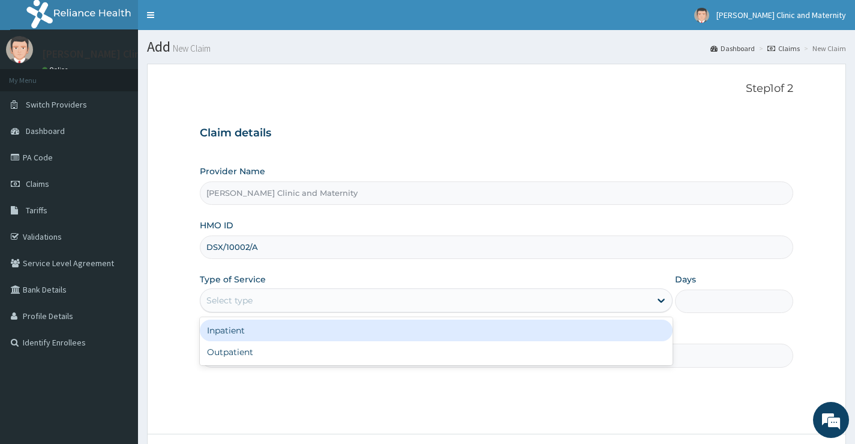
click at [226, 305] on div "Select type" at bounding box center [229, 300] width 46 height 12
click at [222, 330] on div "Inpatient" at bounding box center [436, 330] width 473 height 22
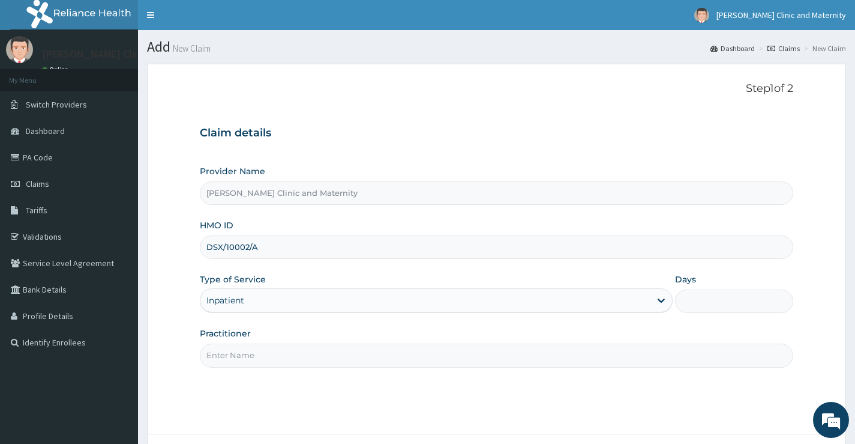
click at [714, 307] on input "Days" at bounding box center [734, 300] width 118 height 23
type input "8"
click at [400, 350] on input "Practitioner" at bounding box center [497, 354] width 594 height 23
type input "Dr [PERSON_NAME]"
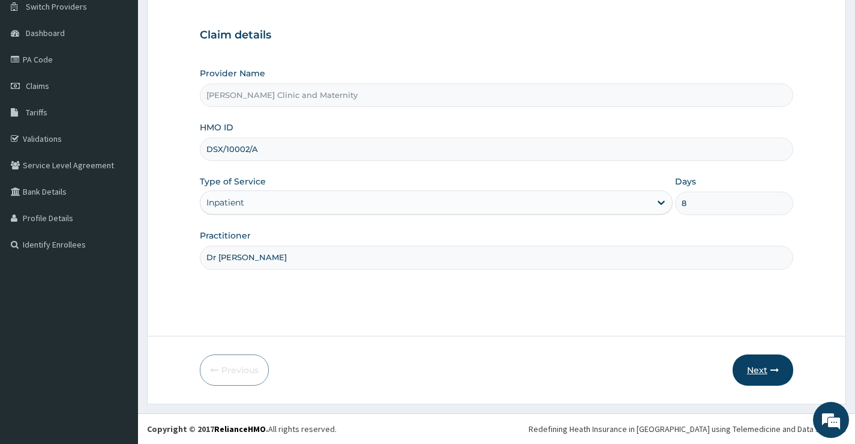
click at [751, 366] on button "Next" at bounding box center [763, 369] width 61 height 31
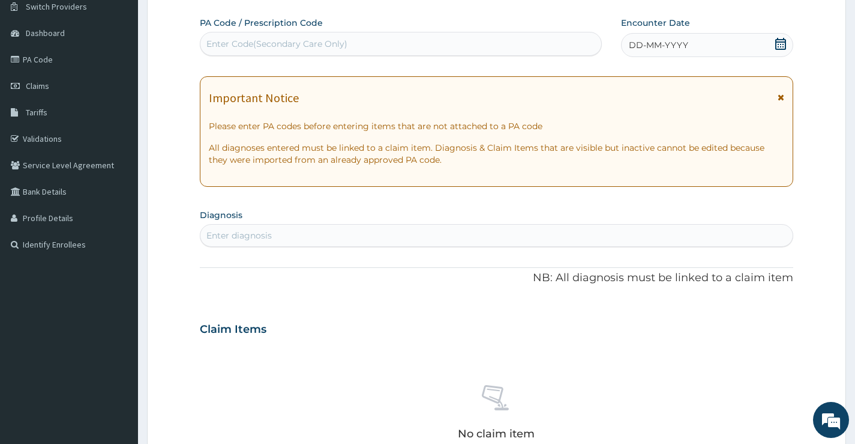
click at [323, 44] on div "Enter Code(Secondary Care Only)" at bounding box center [276, 44] width 141 height 12
type input "PA/9128F8"
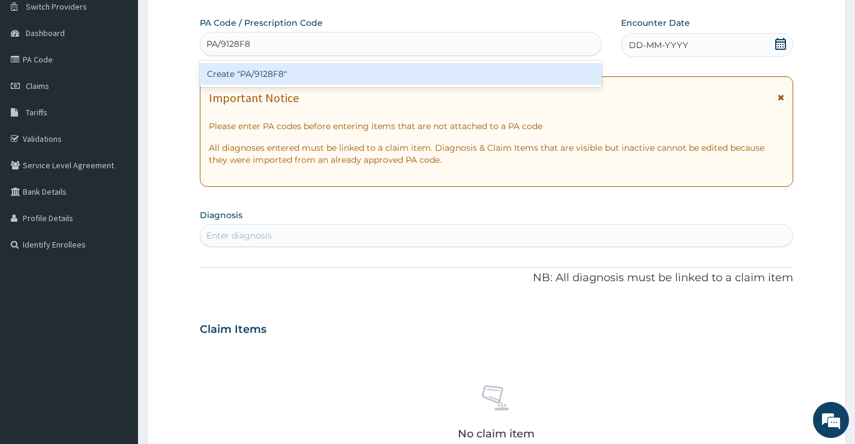
click at [298, 73] on div "Create "PA/9128F8"" at bounding box center [401, 74] width 402 height 22
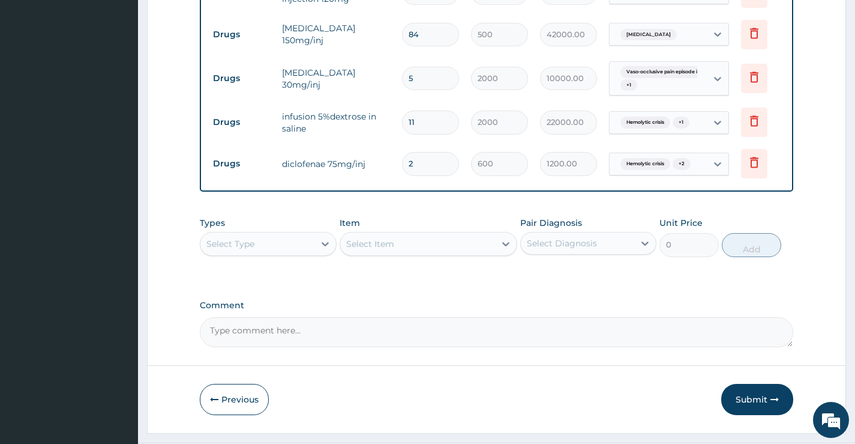
scroll to position [660, 0]
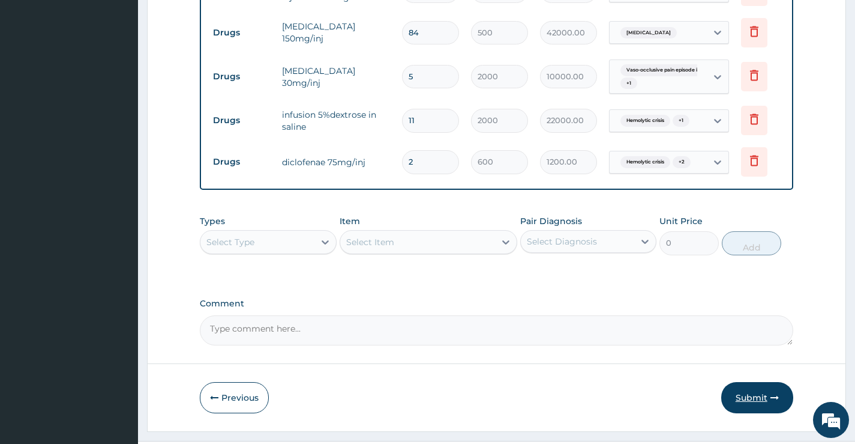
click at [755, 401] on button "Submit" at bounding box center [757, 397] width 72 height 31
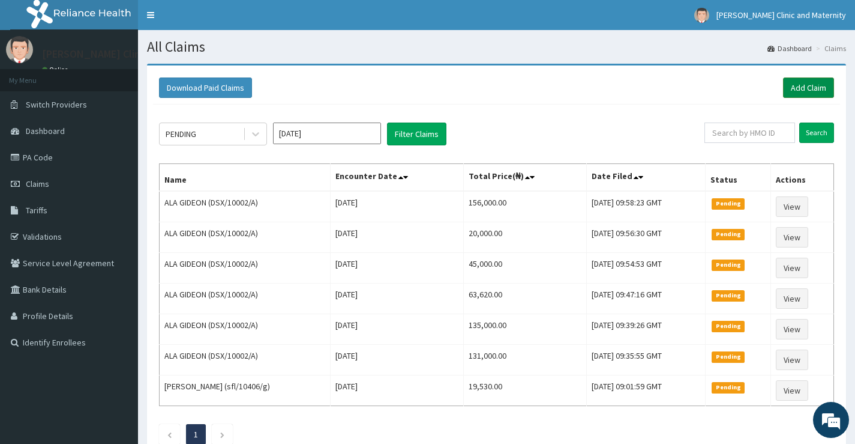
click at [807, 82] on link "Add Claim" at bounding box center [808, 87] width 51 height 20
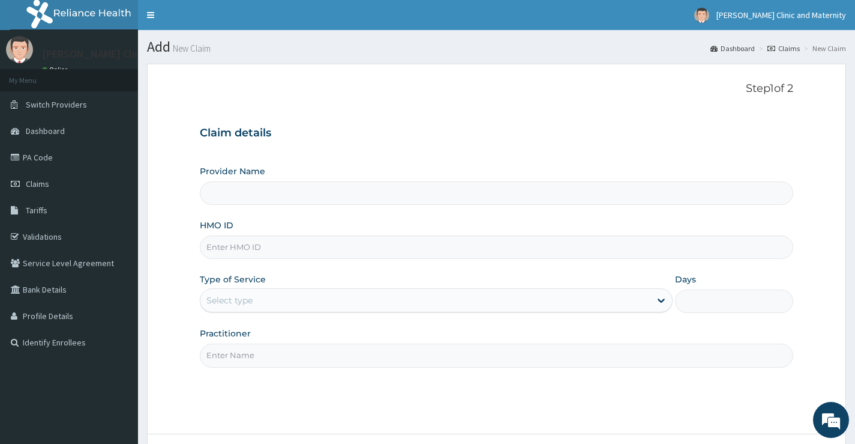
type input "[PERSON_NAME] Clinic and Maternity"
click at [232, 251] on input "HMO ID" at bounding box center [497, 246] width 594 height 23
paste input "DSX/10002/A"
type input "DSX/10002/A"
click at [245, 307] on div "Select type" at bounding box center [425, 299] width 450 height 19
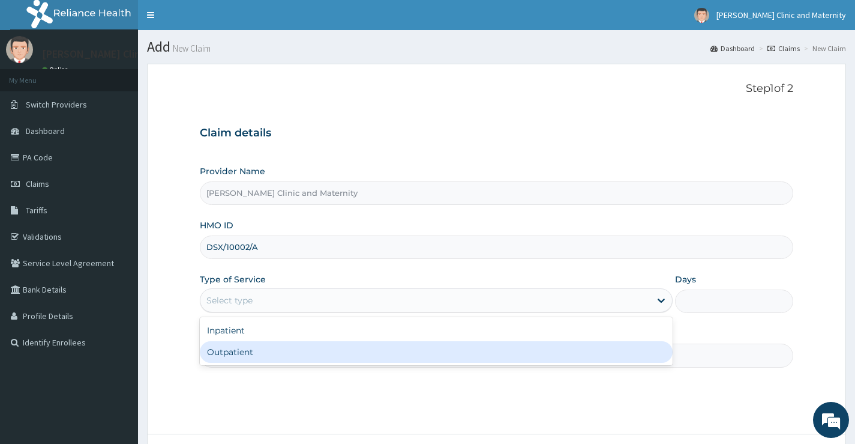
click at [241, 349] on div "Outpatient" at bounding box center [436, 352] width 473 height 22
type input "1"
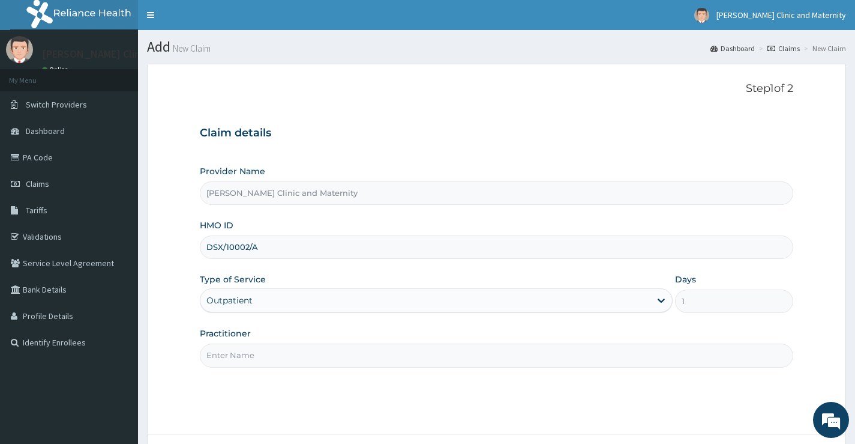
click at [241, 352] on input "Practitioner" at bounding box center [497, 354] width 594 height 23
type input "Dr Elvis"
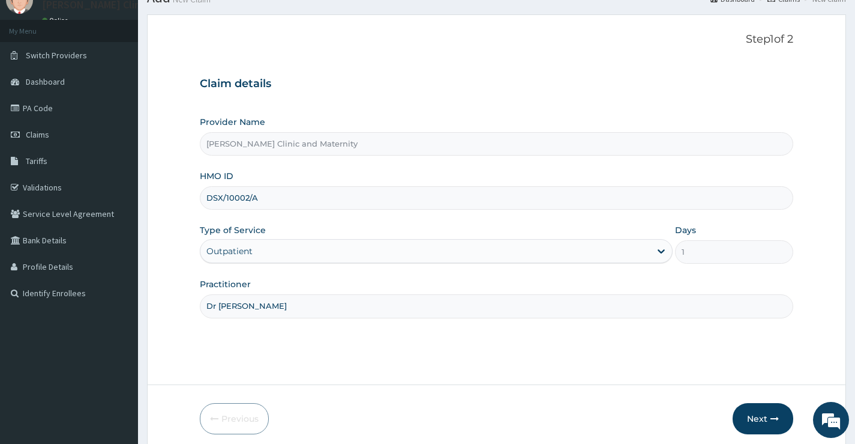
scroll to position [98, 0]
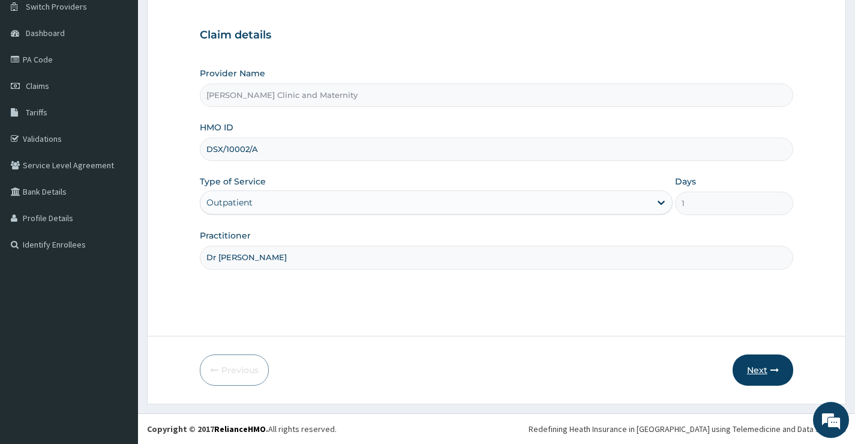
click at [757, 366] on button "Next" at bounding box center [763, 369] width 61 height 31
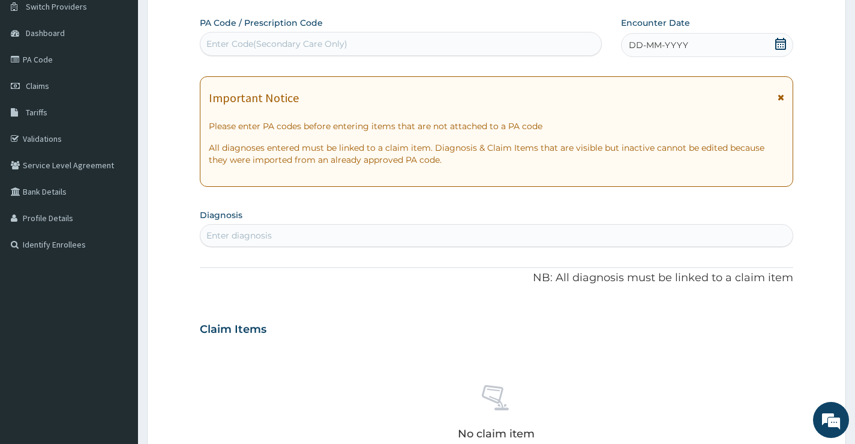
click at [347, 44] on div "Enter Code(Secondary Care Only)" at bounding box center [400, 43] width 401 height 19
type input "PA/A39BED"
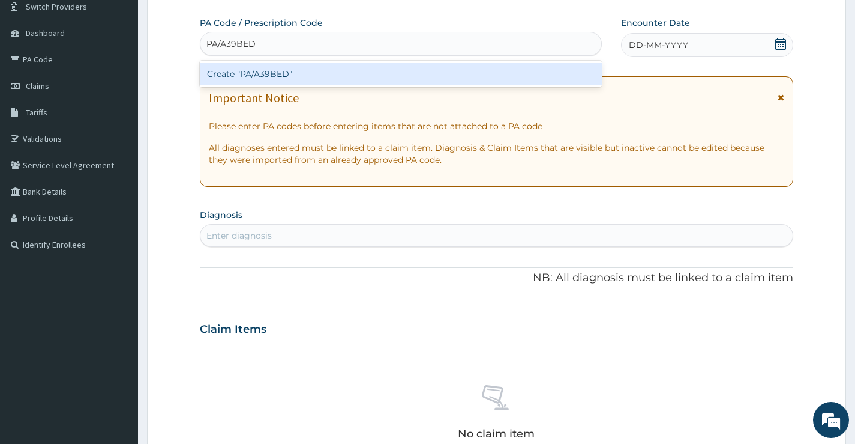
click at [333, 69] on div "Create "PA/A39BED"" at bounding box center [401, 74] width 402 height 22
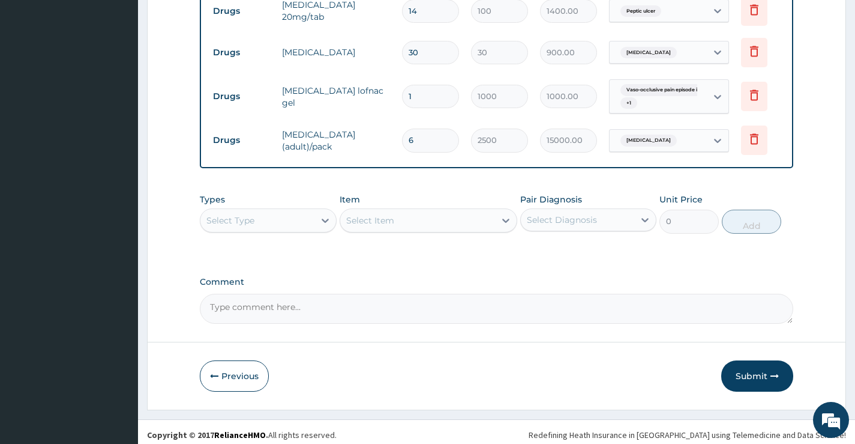
scroll to position [780, 0]
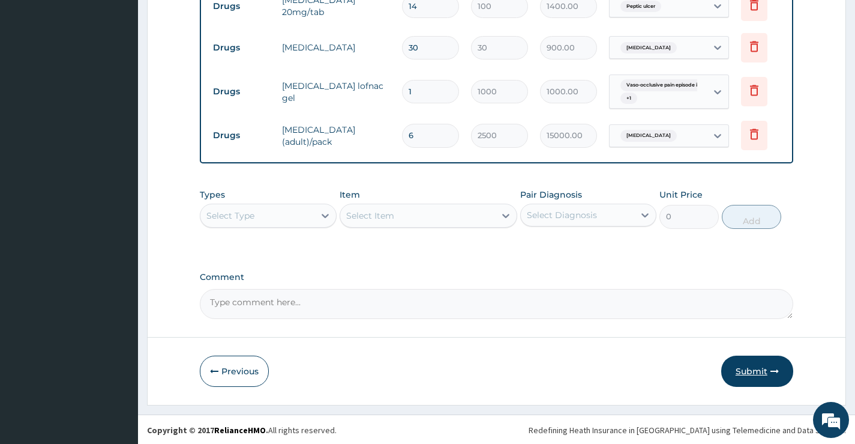
click at [747, 366] on button "Submit" at bounding box center [757, 370] width 72 height 31
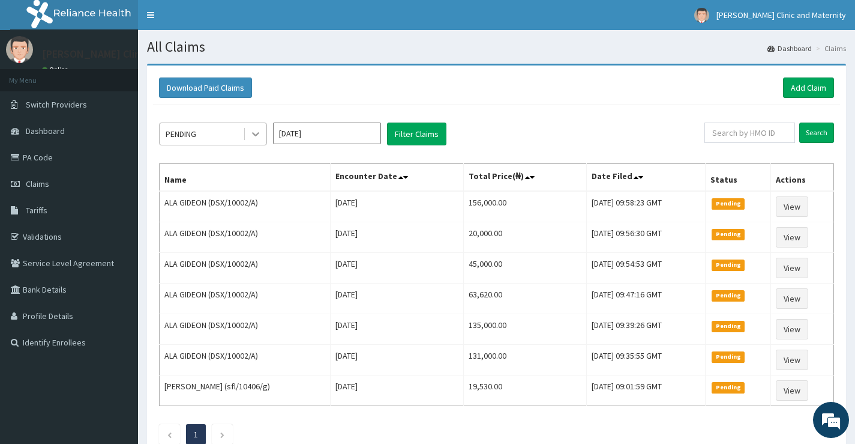
click at [250, 131] on icon at bounding box center [256, 134] width 12 height 12
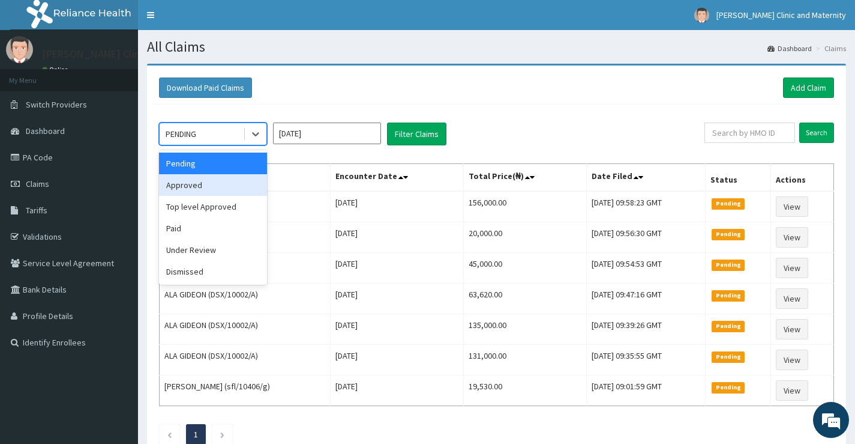
click at [193, 181] on div "Approved" at bounding box center [213, 185] width 108 height 22
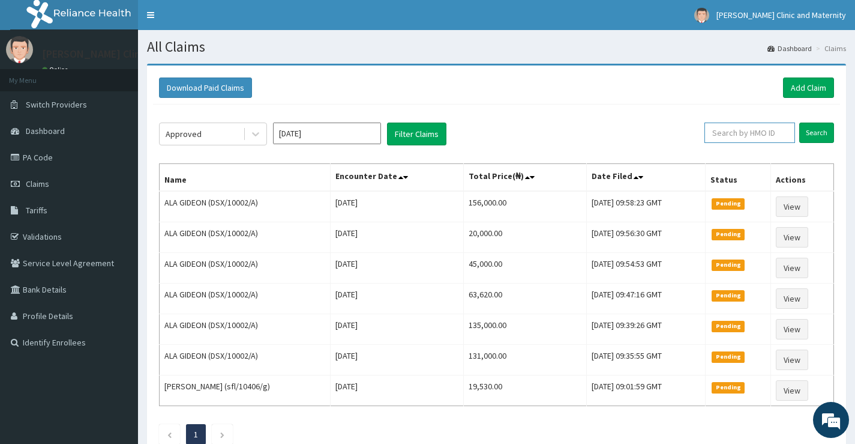
click at [768, 132] on input "text" at bounding box center [750, 132] width 91 height 20
click at [816, 134] on input "Search" at bounding box center [816, 132] width 35 height 20
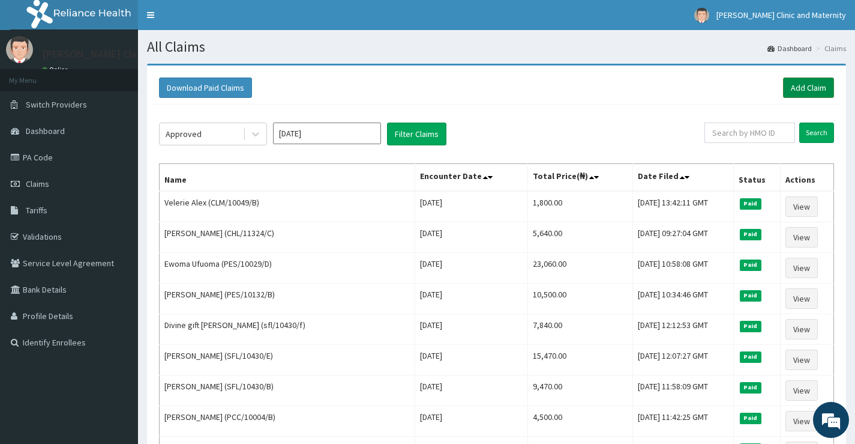
click at [813, 80] on link "Add Claim" at bounding box center [808, 87] width 51 height 20
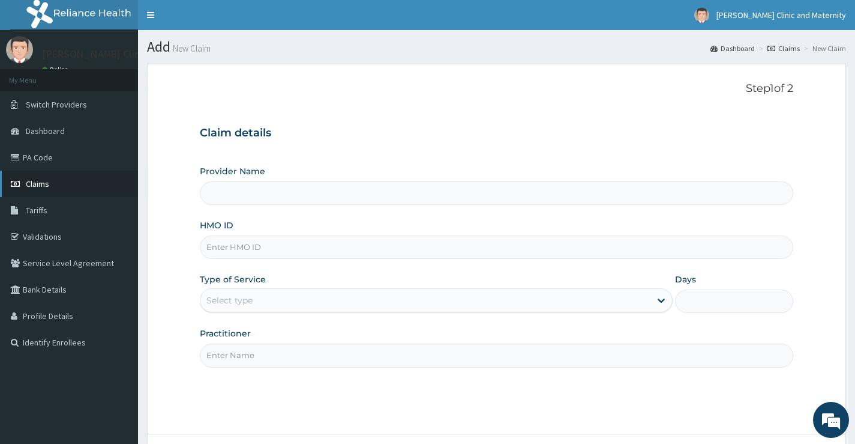
type input "[PERSON_NAME] Clinic and Maternity"
click at [44, 179] on span "Claims" at bounding box center [37, 183] width 23 height 11
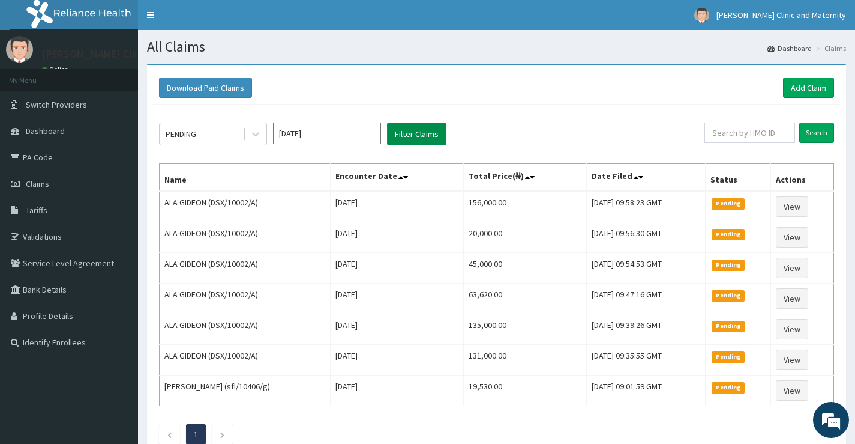
click at [409, 133] on button "Filter Claims" at bounding box center [416, 133] width 59 height 23
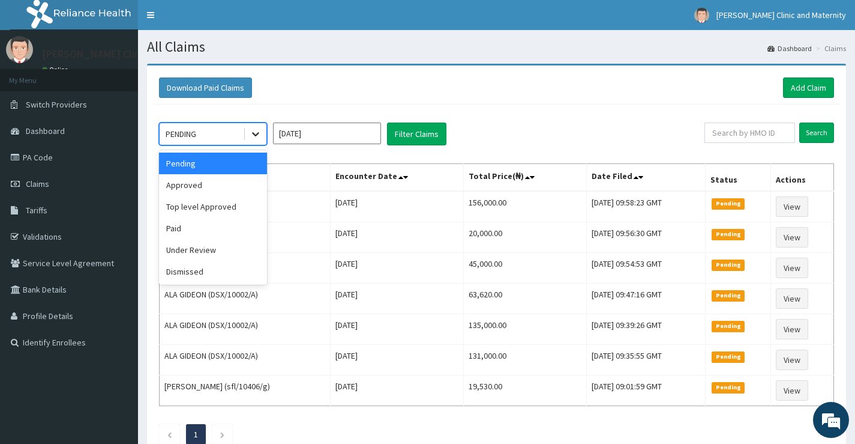
click at [257, 133] on icon at bounding box center [256, 134] width 12 height 12
click at [219, 205] on div "Top level Approved" at bounding box center [213, 207] width 108 height 22
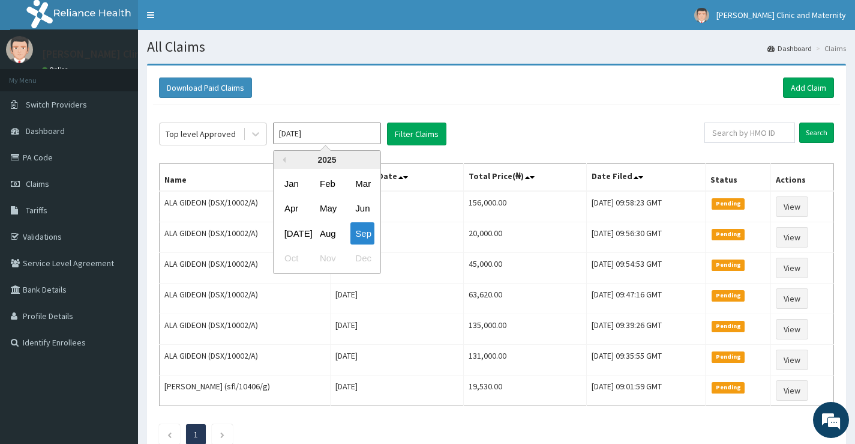
click at [359, 134] on input "[DATE]" at bounding box center [327, 133] width 108 height 22
click at [356, 230] on div "Sep" at bounding box center [363, 233] width 24 height 22
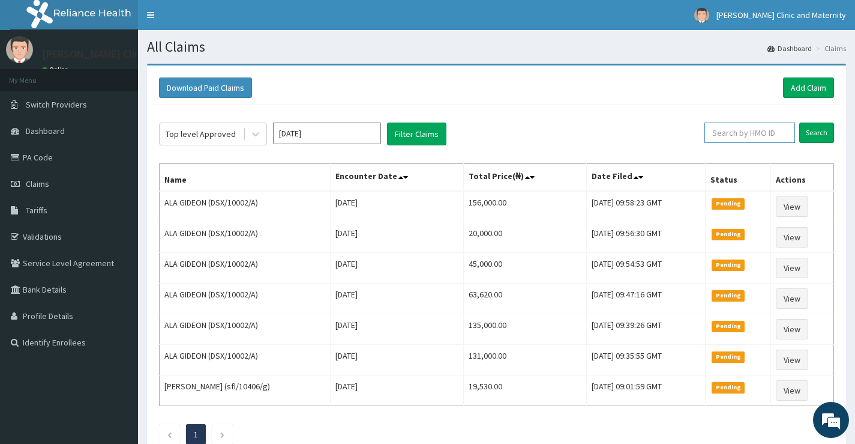
click at [758, 136] on input "text" at bounding box center [750, 132] width 91 height 20
click at [810, 127] on input "Search" at bounding box center [816, 132] width 35 height 20
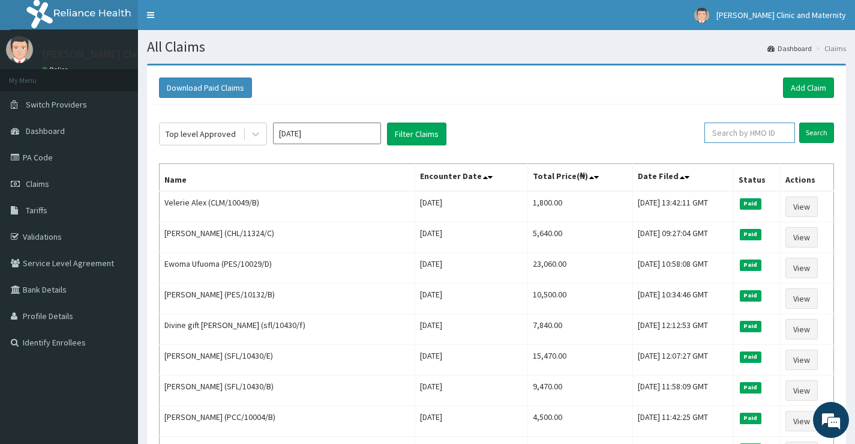
click at [753, 133] on input "text" at bounding box center [750, 132] width 91 height 20
type input "ALA"
click at [822, 134] on input "Search" at bounding box center [816, 132] width 35 height 20
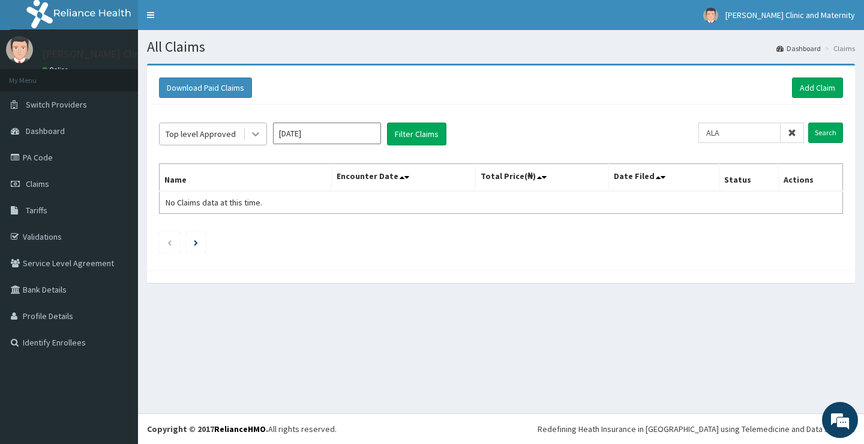
click at [259, 137] on icon at bounding box center [256, 134] width 12 height 12
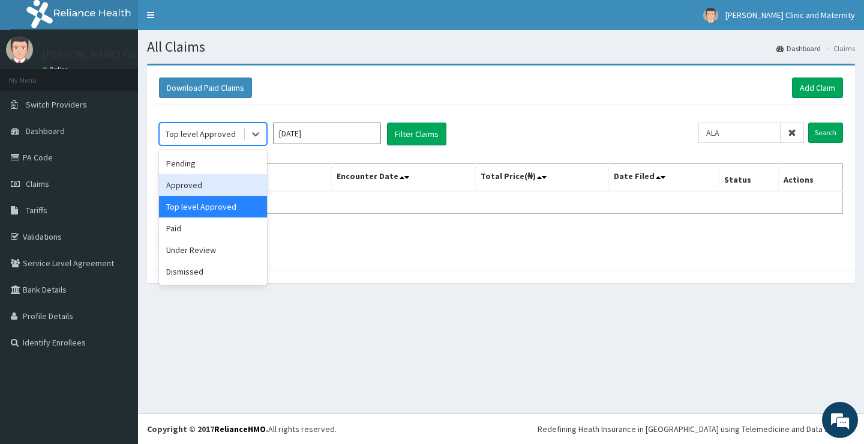
click at [199, 191] on div "Approved" at bounding box center [213, 185] width 108 height 22
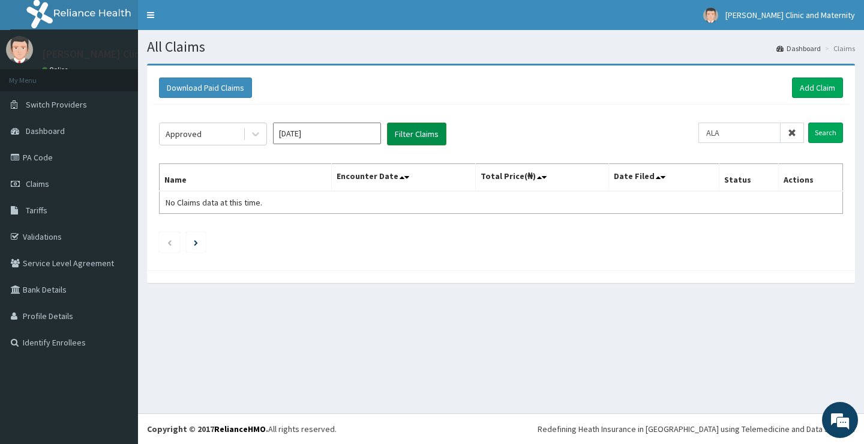
click at [406, 134] on button "Filter Claims" at bounding box center [416, 133] width 59 height 23
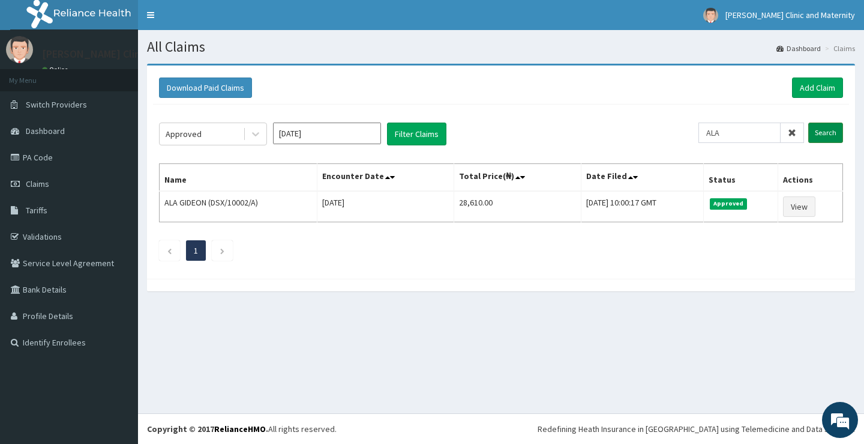
click at [831, 133] on input "Search" at bounding box center [825, 132] width 35 height 20
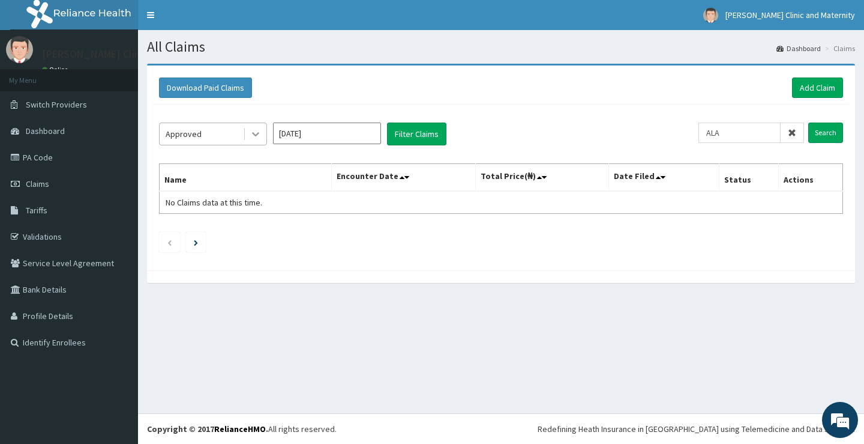
click at [252, 133] on icon at bounding box center [256, 134] width 12 height 12
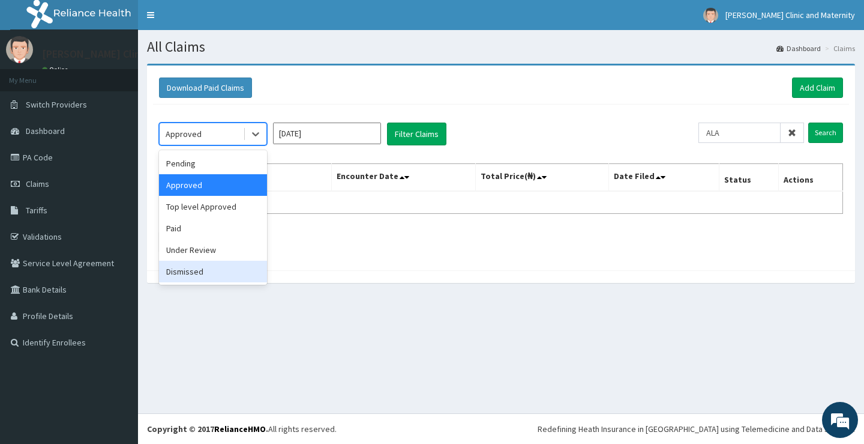
click at [173, 275] on div "Dismissed" at bounding box center [213, 271] width 108 height 22
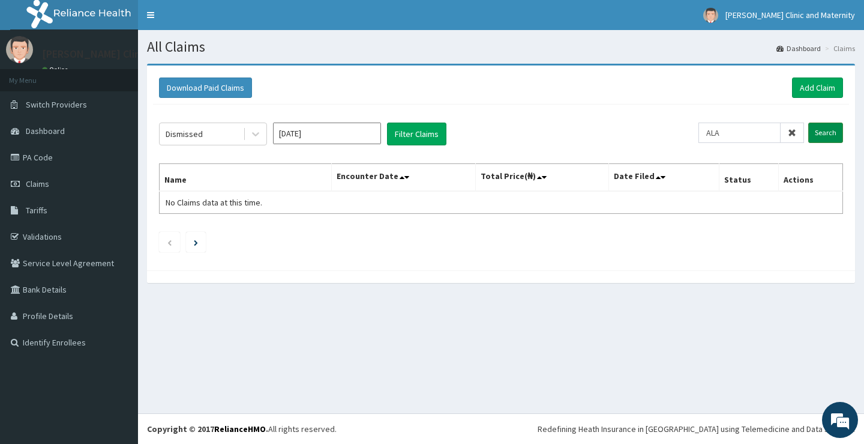
click at [815, 128] on input "Search" at bounding box center [825, 132] width 35 height 20
click at [757, 140] on input "ALA" at bounding box center [740, 132] width 82 height 20
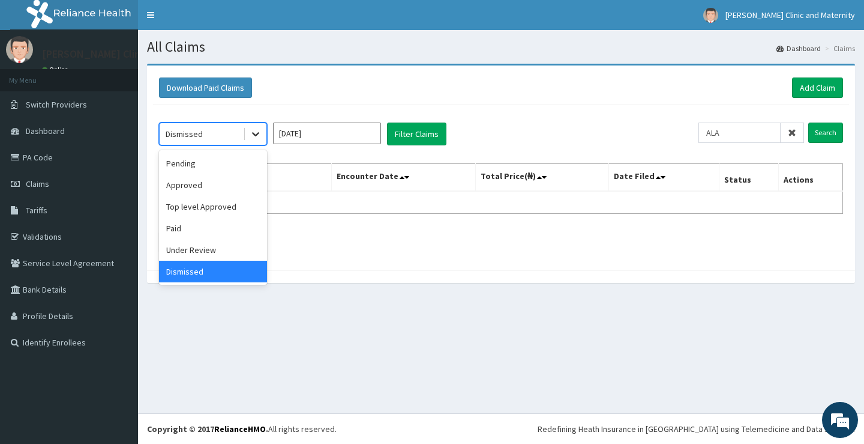
click at [255, 128] on icon at bounding box center [256, 134] width 12 height 12
click at [194, 247] on div "Under Review" at bounding box center [213, 250] width 108 height 22
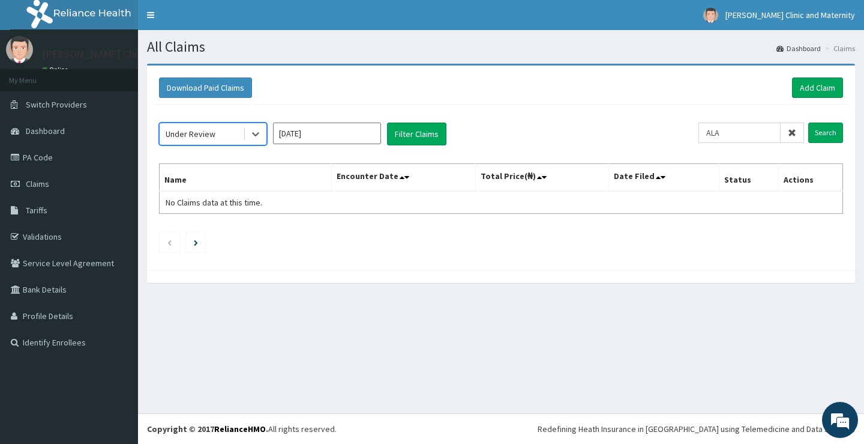
click at [343, 133] on input "[DATE]" at bounding box center [327, 133] width 108 height 22
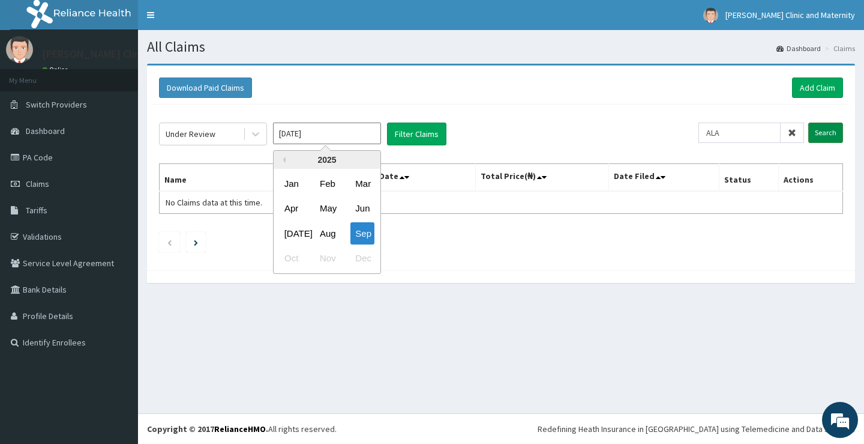
click at [823, 133] on input "Search" at bounding box center [825, 132] width 35 height 20
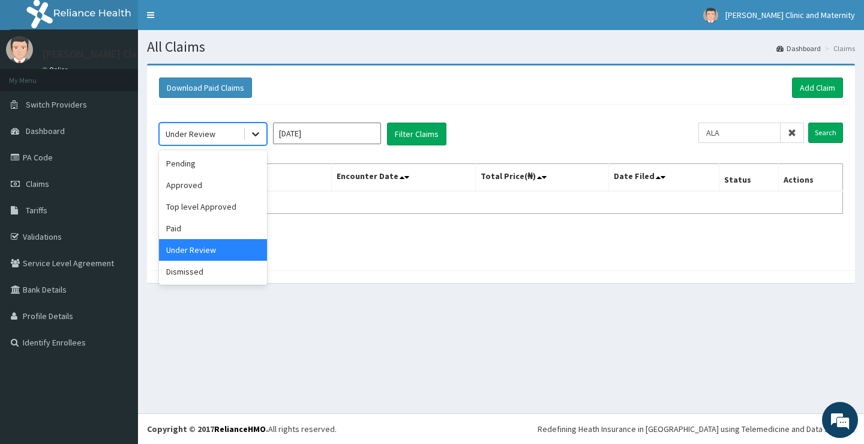
click at [251, 131] on icon at bounding box center [256, 134] width 12 height 12
click at [194, 160] on div "Pending" at bounding box center [213, 163] width 108 height 22
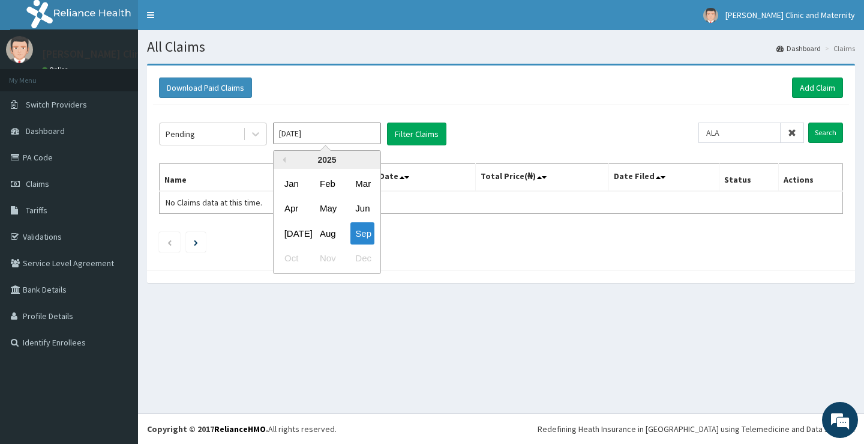
click at [358, 133] on input "[DATE]" at bounding box center [327, 133] width 108 height 22
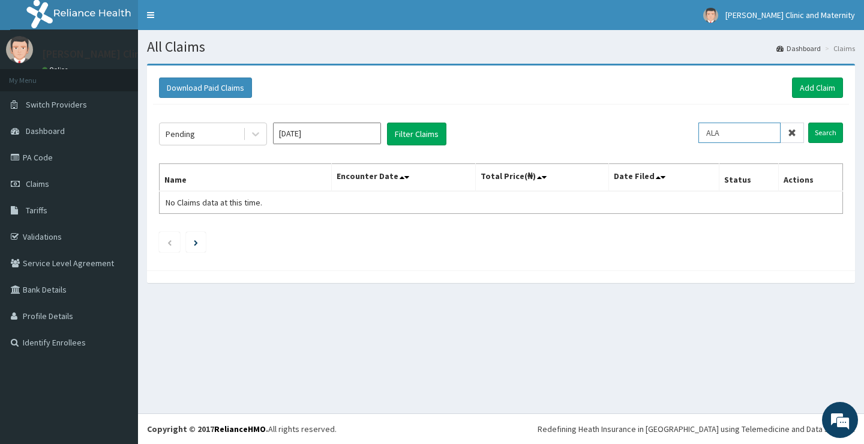
click at [760, 136] on input "ALA" at bounding box center [740, 132] width 82 height 20
click at [829, 129] on input "Search" at bounding box center [825, 132] width 35 height 20
click at [790, 130] on icon at bounding box center [792, 132] width 8 height 8
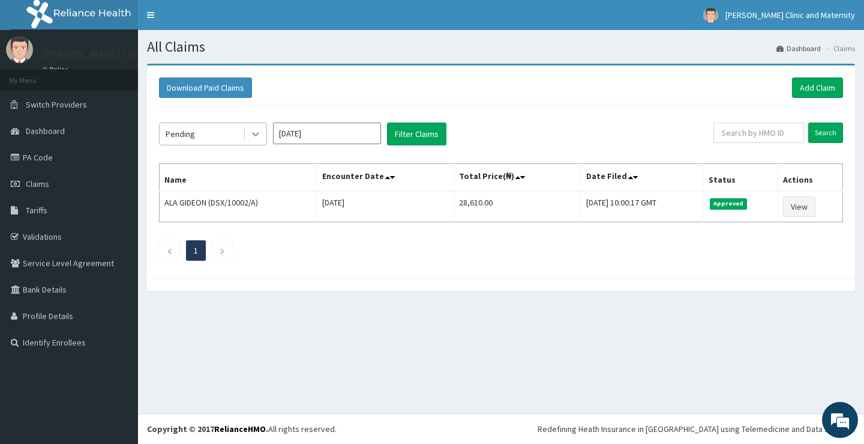
click at [253, 134] on icon at bounding box center [255, 135] width 7 height 4
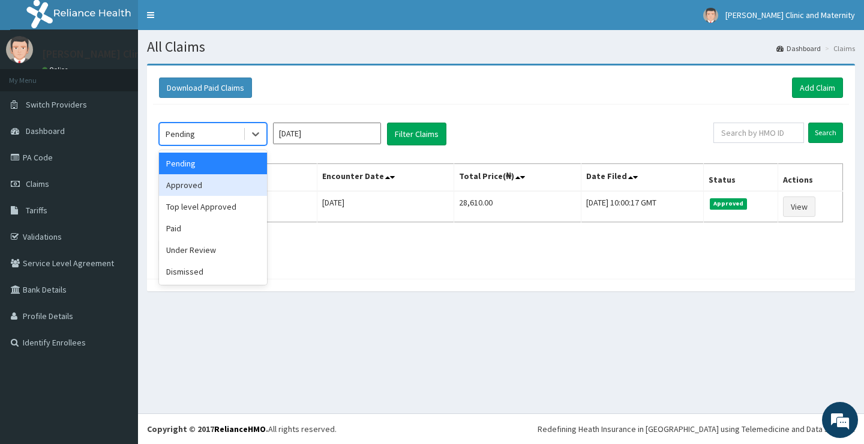
click at [214, 187] on div "Approved" at bounding box center [213, 185] width 108 height 22
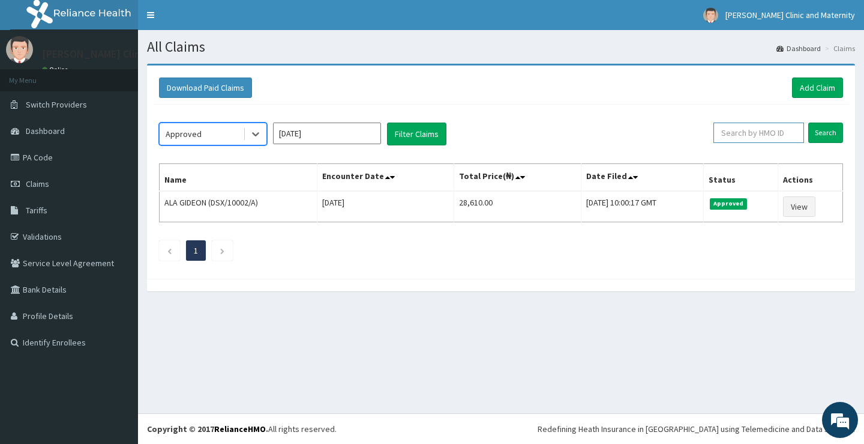
click at [771, 130] on input "text" at bounding box center [759, 132] width 91 height 20
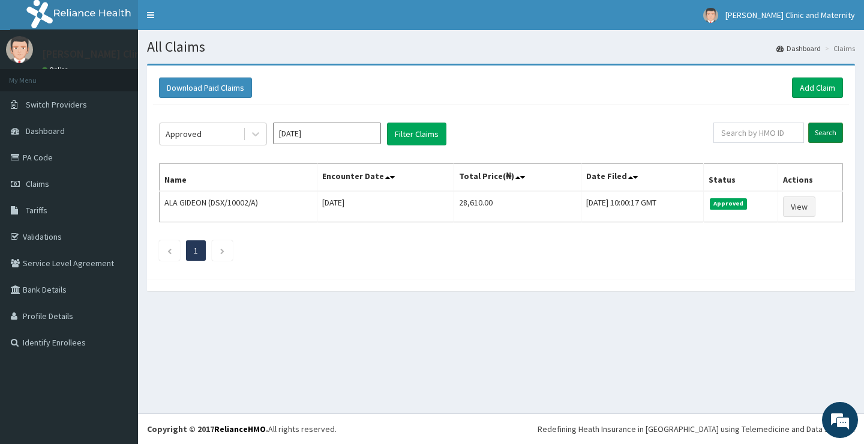
click at [828, 128] on input "Search" at bounding box center [825, 132] width 35 height 20
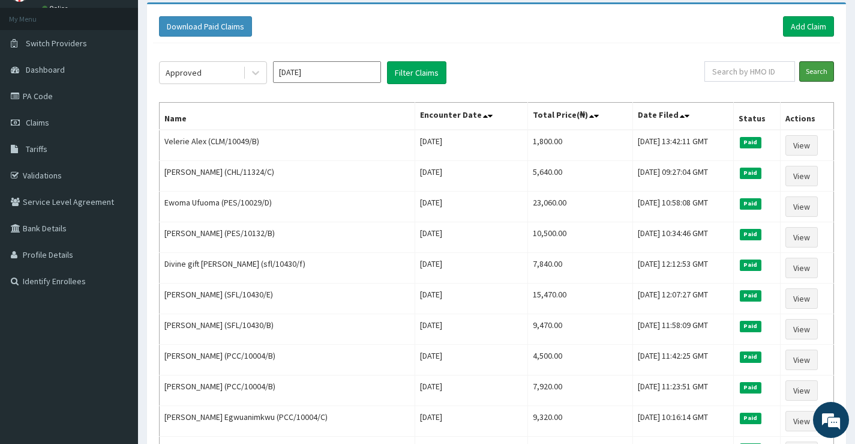
scroll to position [60, 0]
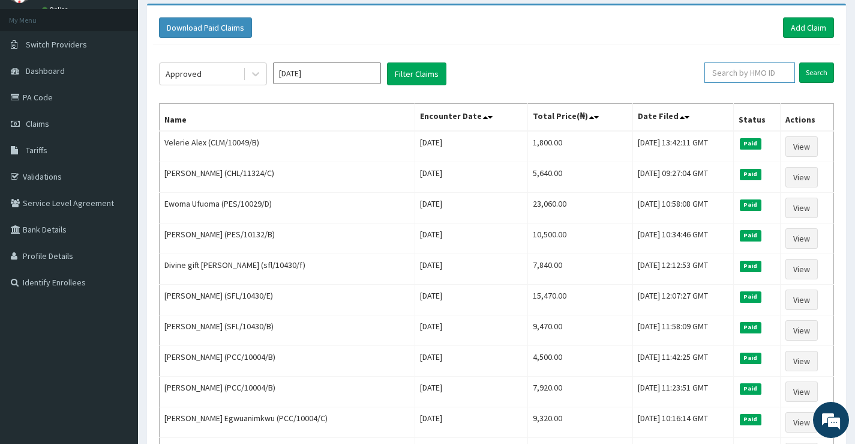
click at [760, 71] on input "text" at bounding box center [750, 72] width 91 height 20
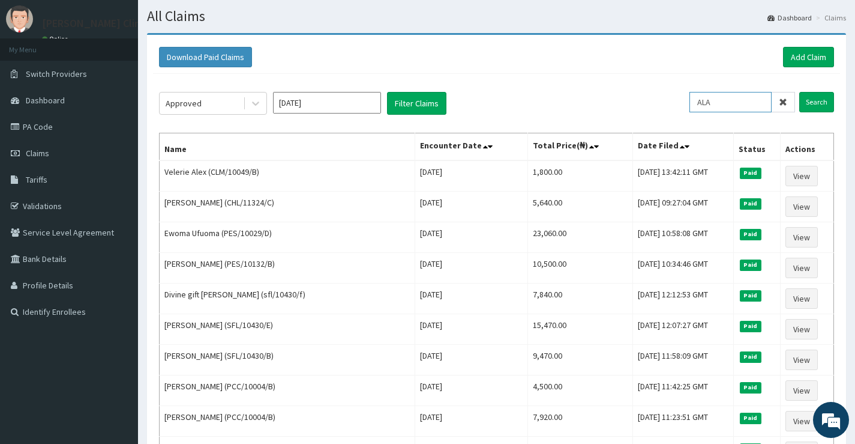
scroll to position [0, 0]
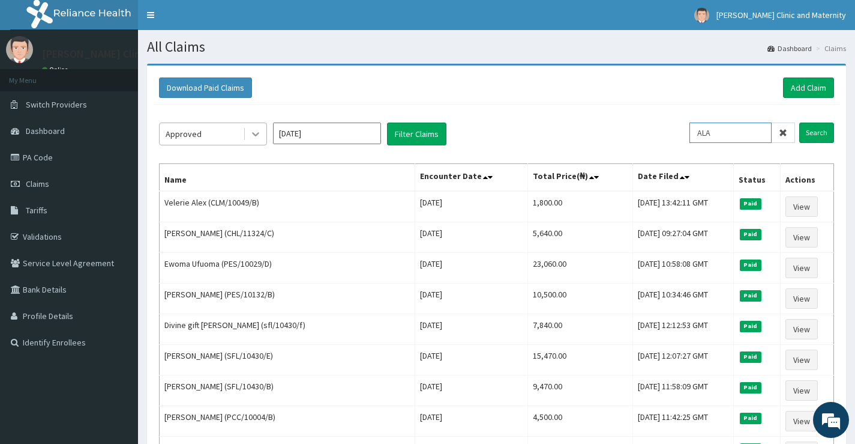
type input "ALA"
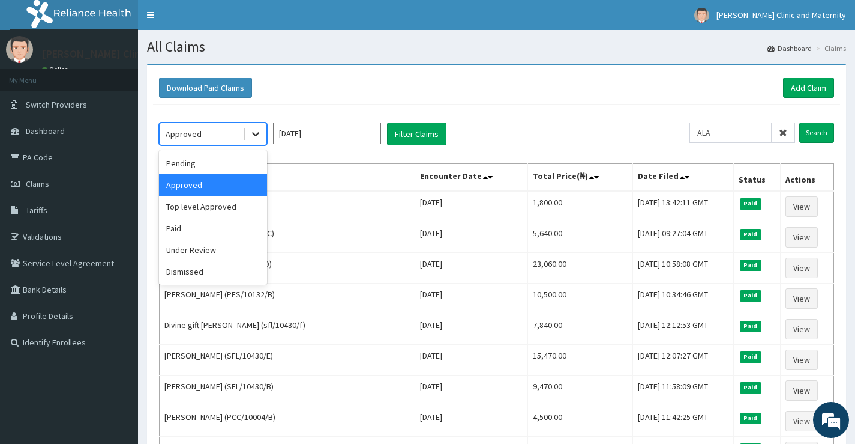
click at [253, 137] on icon at bounding box center [256, 134] width 12 height 12
click at [194, 208] on div "Top level Approved" at bounding box center [213, 207] width 108 height 22
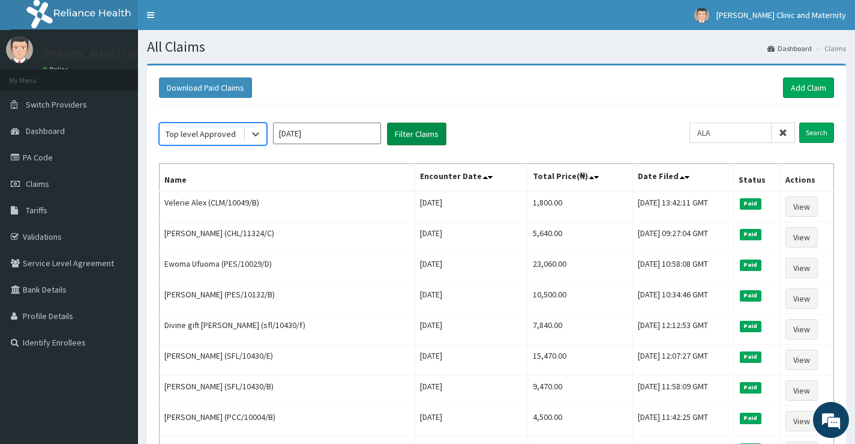
click at [414, 136] on button "Filter Claims" at bounding box center [416, 133] width 59 height 23
click at [749, 129] on input "ALA" at bounding box center [731, 132] width 82 height 20
click at [812, 125] on input "Search" at bounding box center [816, 132] width 35 height 20
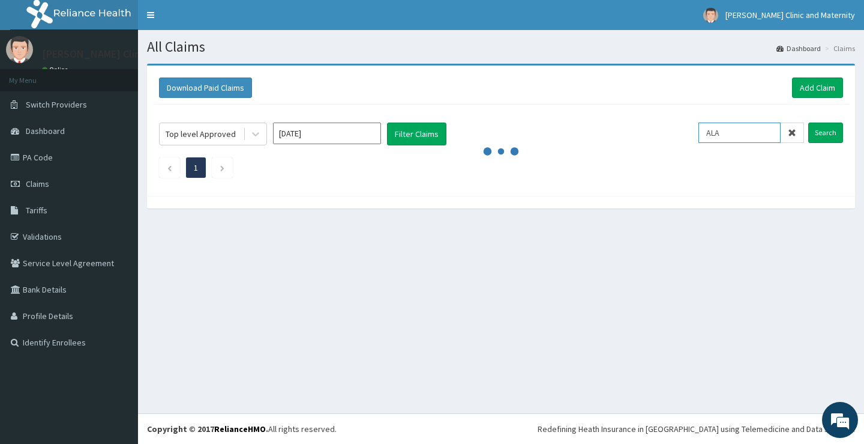
drag, startPoint x: 744, startPoint y: 137, endPoint x: 700, endPoint y: 138, distance: 44.4
click at [700, 138] on div "Top level Approved [DATE] Filter Claims ALA Search" at bounding box center [501, 133] width 684 height 23
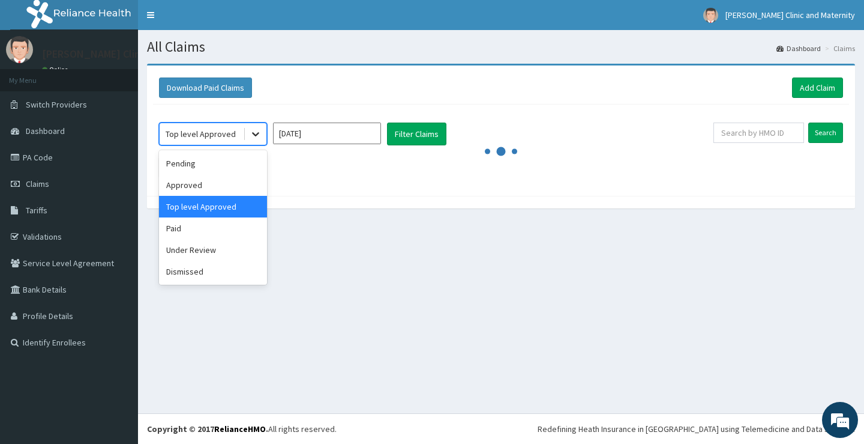
click at [255, 138] on icon at bounding box center [256, 134] width 12 height 12
click at [179, 166] on div "Pending" at bounding box center [213, 163] width 108 height 22
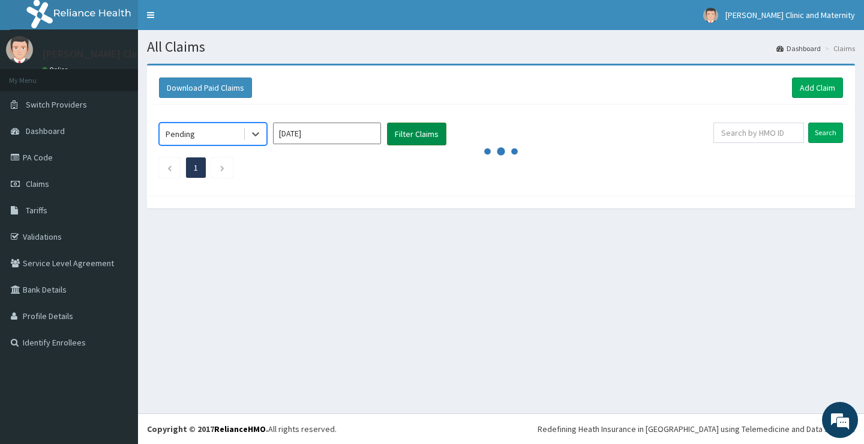
click at [411, 128] on button "Filter Claims" at bounding box center [416, 133] width 59 height 23
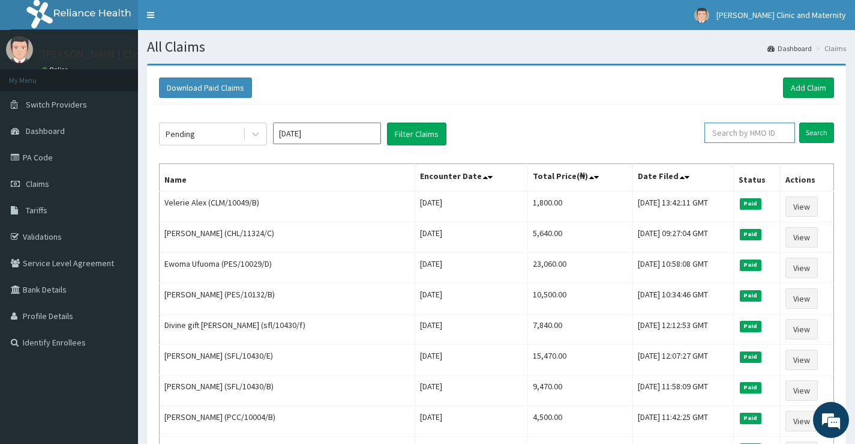
click at [762, 126] on input "text" at bounding box center [750, 132] width 91 height 20
click at [815, 127] on input "Search" at bounding box center [816, 132] width 35 height 20
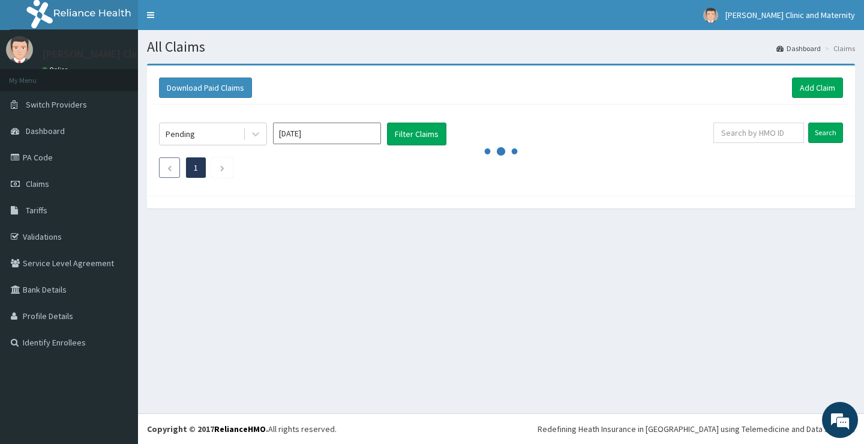
click at [170, 169] on icon "Previous page" at bounding box center [169, 167] width 5 height 7
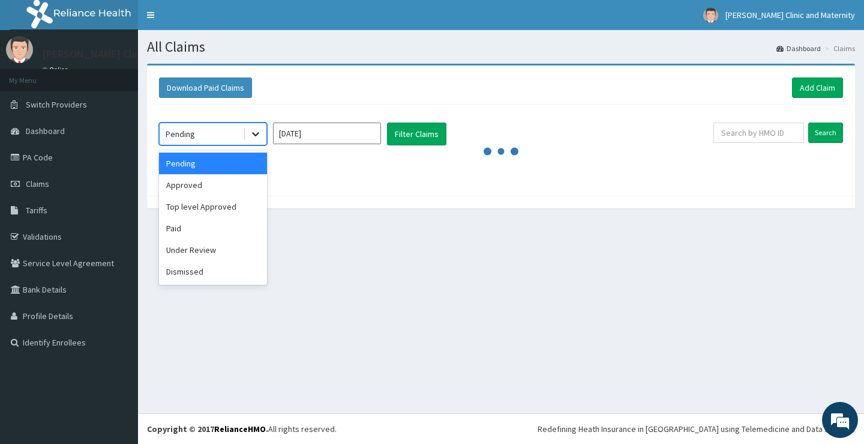
click at [251, 127] on div at bounding box center [256, 134] width 22 height 22
click at [194, 184] on div "Approved" at bounding box center [213, 185] width 108 height 22
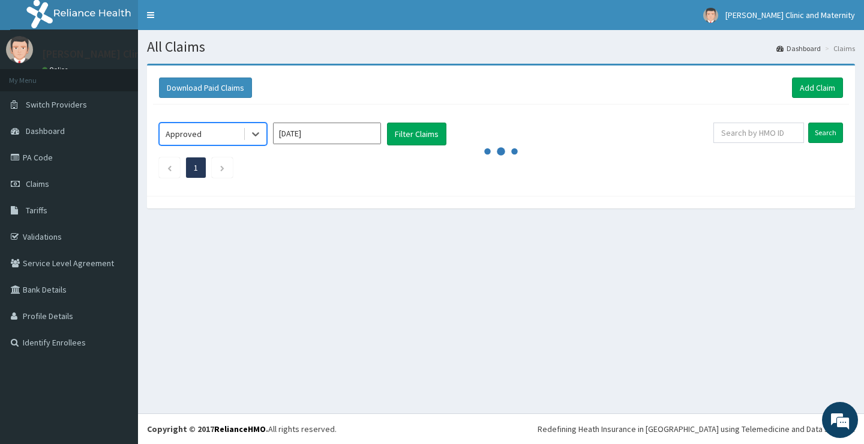
click at [316, 137] on input "[DATE]" at bounding box center [327, 133] width 108 height 22
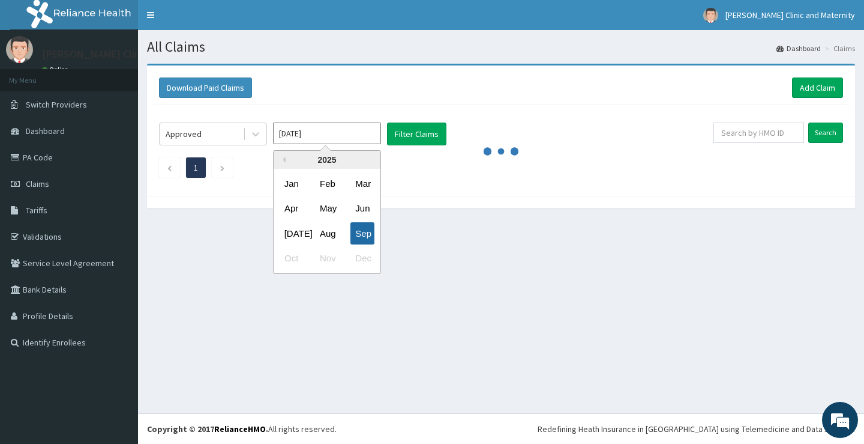
click at [354, 234] on div "Sep" at bounding box center [363, 233] width 24 height 22
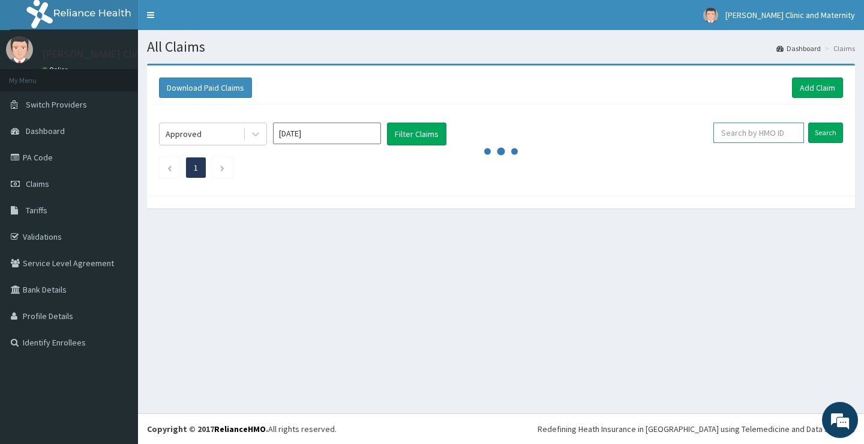
click at [765, 128] on input "text" at bounding box center [759, 132] width 91 height 20
click at [822, 128] on input "Search" at bounding box center [825, 132] width 35 height 20
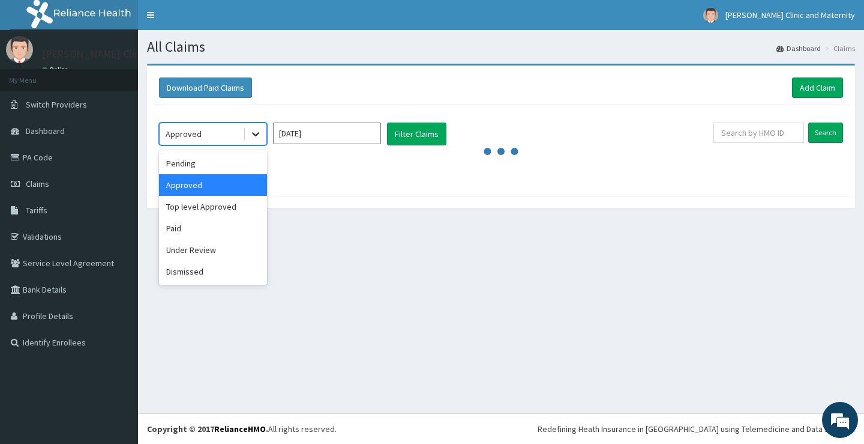
click at [253, 133] on icon at bounding box center [255, 135] width 7 height 4
click at [184, 161] on div "Pending" at bounding box center [213, 163] width 108 height 22
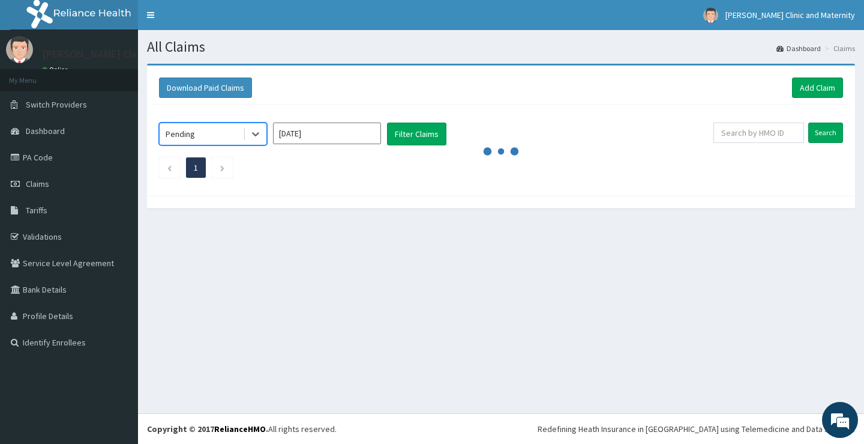
click at [350, 134] on input "[DATE]" at bounding box center [327, 133] width 108 height 22
click at [777, 131] on input "text" at bounding box center [759, 132] width 91 height 20
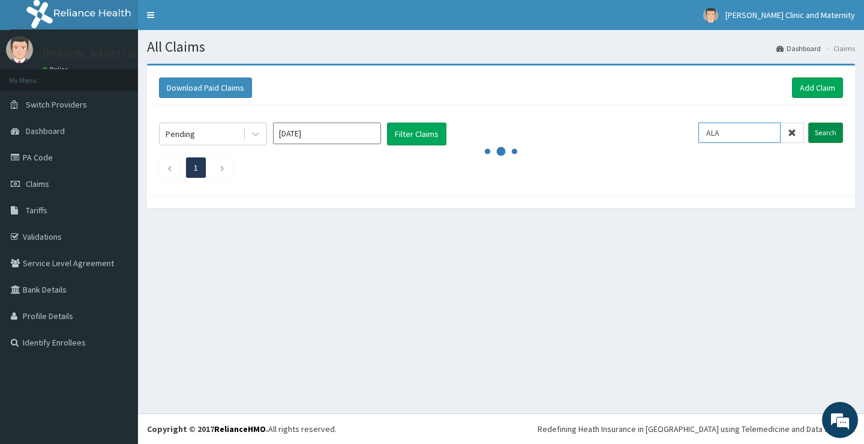
type input "ALA"
click at [819, 133] on input "Search" at bounding box center [825, 132] width 35 height 20
